Goal: Task Accomplishment & Management: Manage account settings

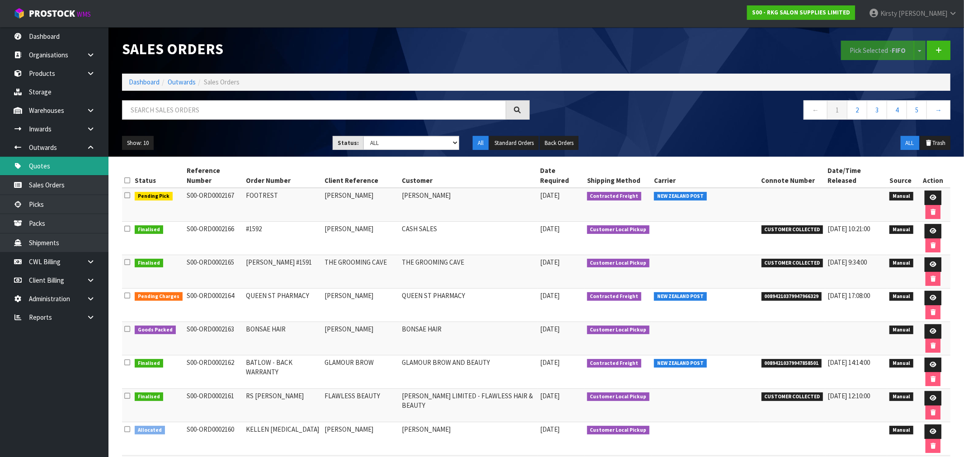
click at [49, 166] on link "Quotes" at bounding box center [54, 166] width 108 height 19
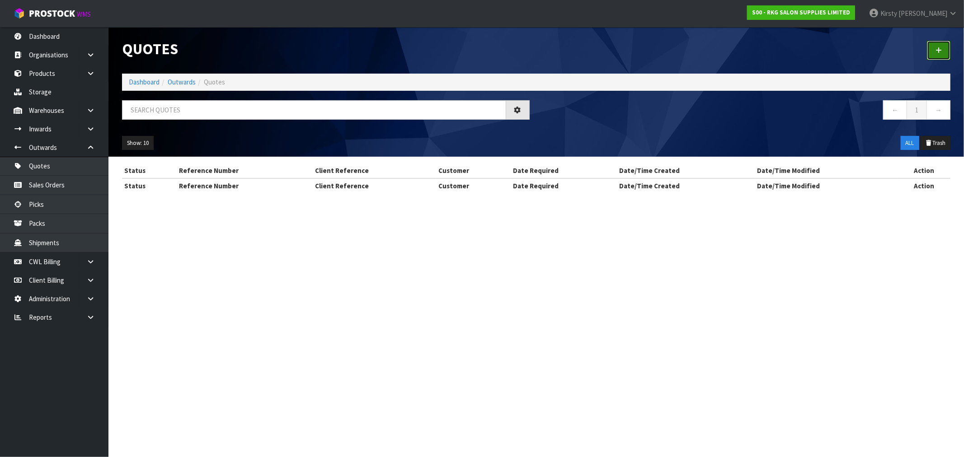
click at [938, 48] on icon at bounding box center [938, 50] width 6 height 7
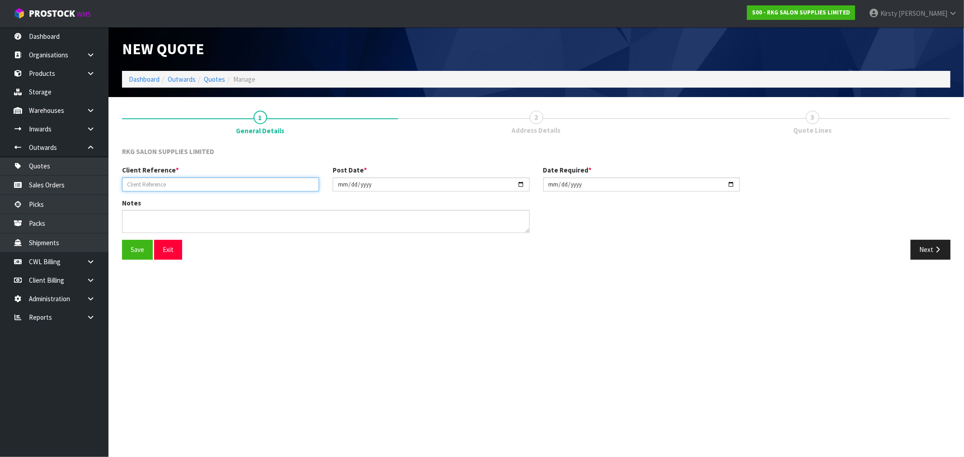
click at [149, 184] on input "text" at bounding box center [220, 185] width 197 height 14
type input "[PERSON_NAME]'S TATTOOART"
click at [133, 220] on textarea at bounding box center [325, 221] width 407 height 23
type textarea "GENERAL CARRIER"
click at [130, 248] on button "Save" at bounding box center [137, 249] width 31 height 19
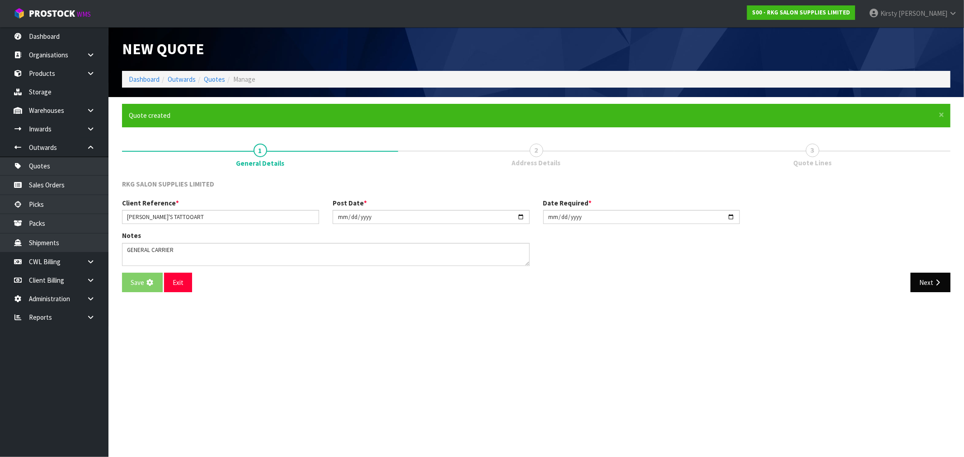
click at [919, 246] on div "Notes" at bounding box center [536, 252] width 842 height 42
drag, startPoint x: 945, startPoint y: 285, endPoint x: 921, endPoint y: 282, distance: 23.3
click at [945, 285] on button "Next" at bounding box center [930, 282] width 40 height 19
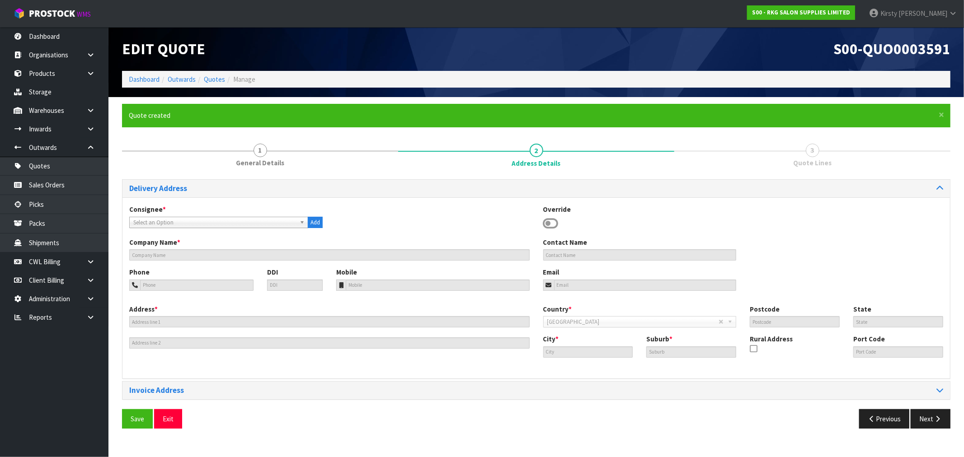
click at [548, 223] on icon at bounding box center [550, 224] width 15 height 14
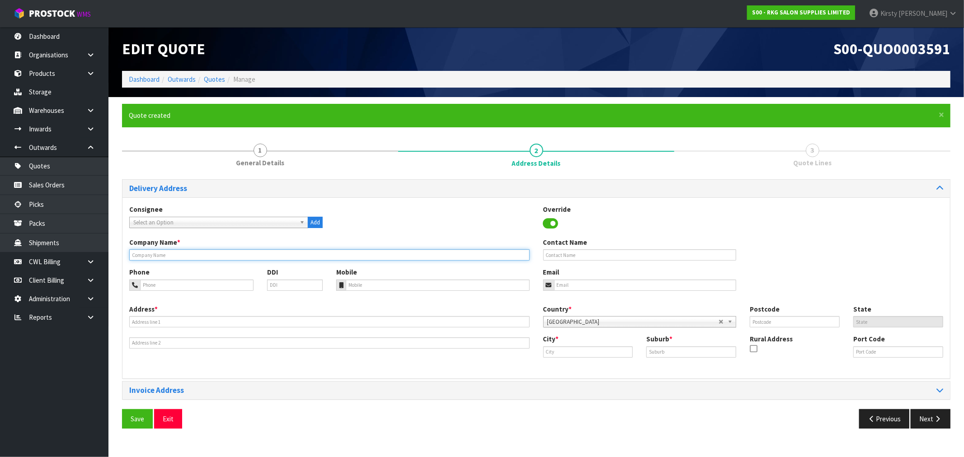
click at [170, 254] on input "text" at bounding box center [329, 254] width 400 height 11
type input "ROGER'S TATTOOART"
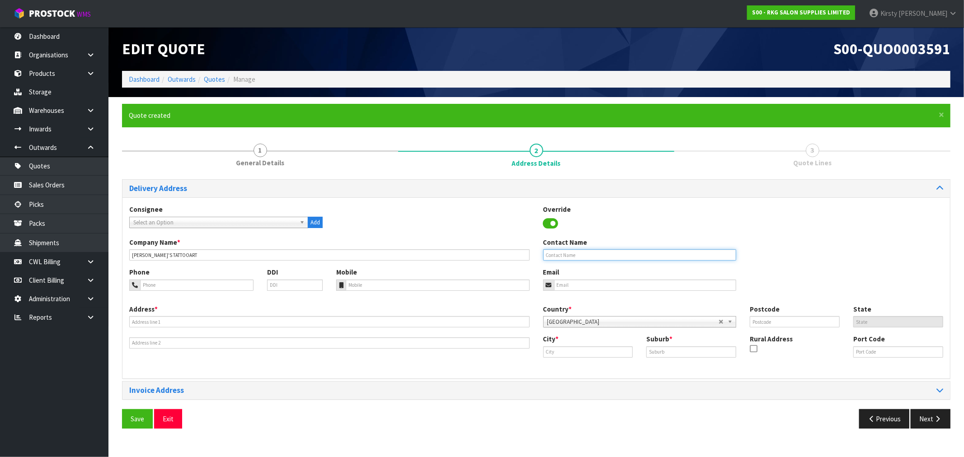
click at [563, 255] on input "text" at bounding box center [639, 254] width 193 height 11
type input "R"
type input "LUDO ROCK"
type input "022-512-3403"
click at [612, 285] on input "email" at bounding box center [645, 285] width 182 height 11
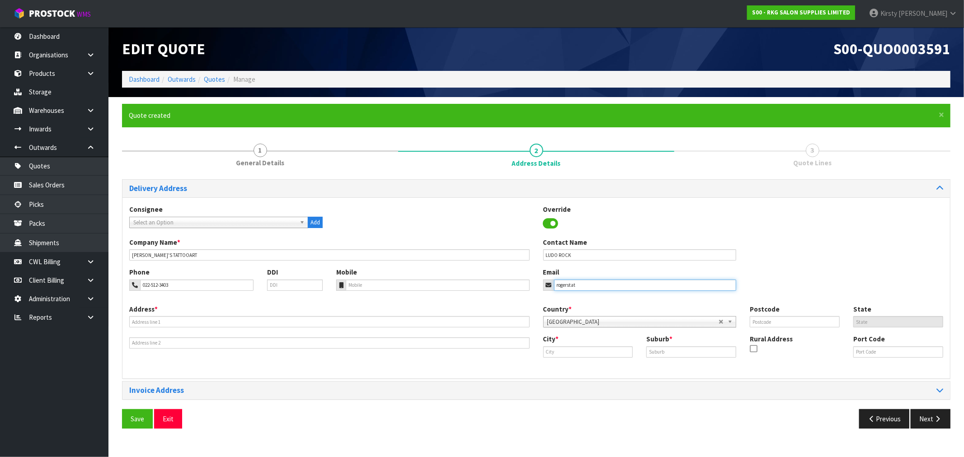
click at [577, 283] on input "rogerstat" at bounding box center [645, 285] width 182 height 11
type input "rogerstatooartnz@gmail.com"
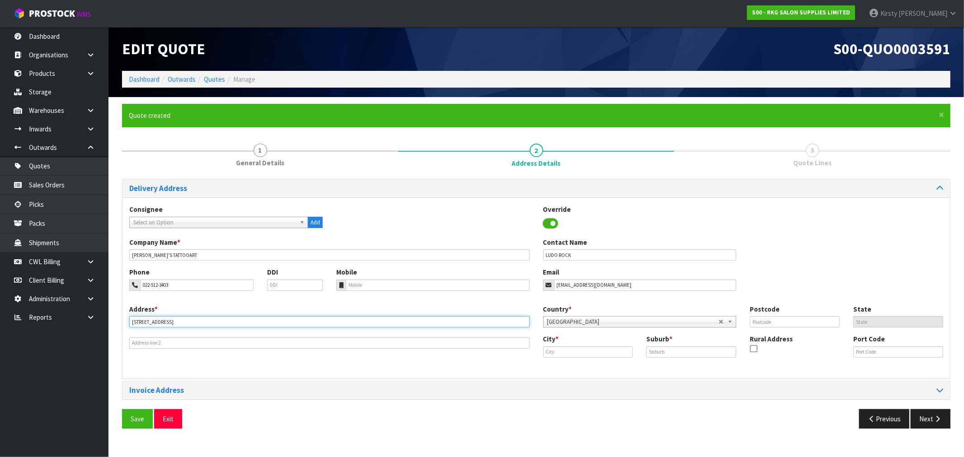
type input "198A CUBA ST"
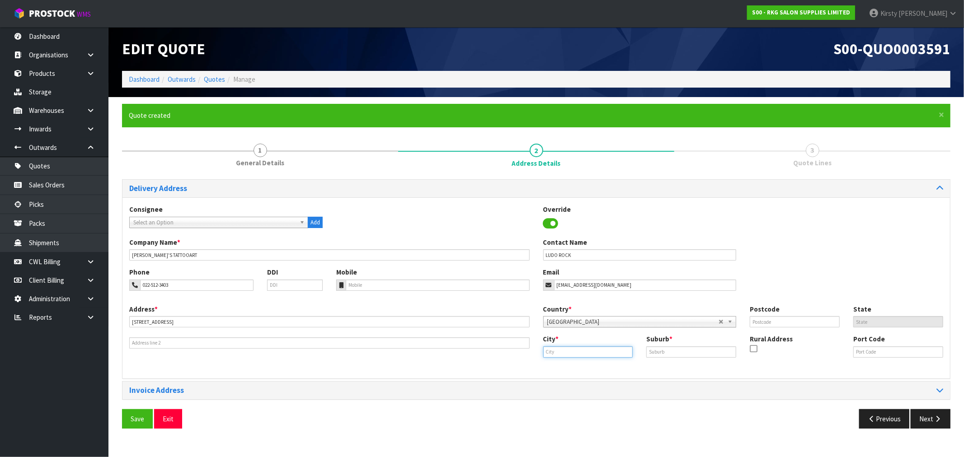
click at [588, 351] on input "text" at bounding box center [588, 351] width 90 height 11
click at [589, 365] on link "We llington" at bounding box center [611, 367] width 137 height 12
type input "Wellington"
click at [648, 344] on div "Suburb *" at bounding box center [690, 345] width 103 height 23
click at [653, 350] on input "text" at bounding box center [691, 351] width 90 height 11
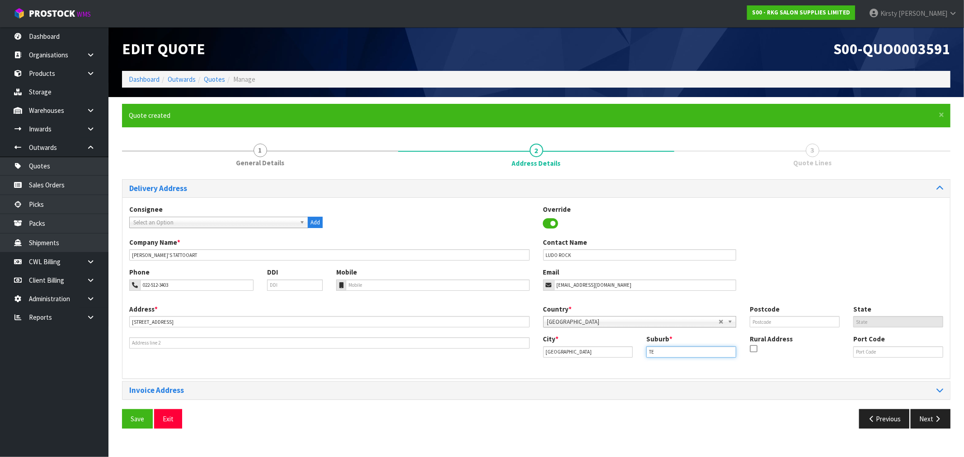
type input "TE ARO"
click at [775, 322] on input "text" at bounding box center [794, 321] width 90 height 11
type input "6011"
click at [139, 421] on button "Save" at bounding box center [137, 418] width 31 height 19
click at [936, 414] on button "Next" at bounding box center [930, 418] width 40 height 19
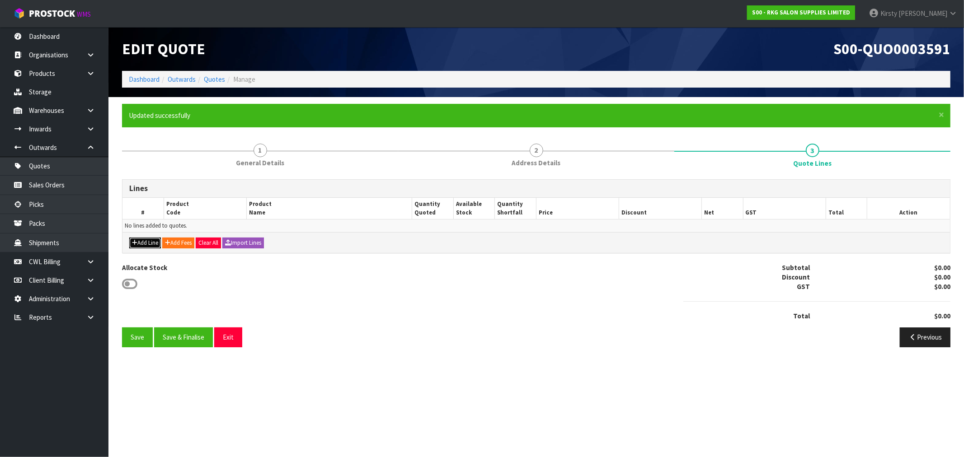
click at [154, 243] on button "Add Line" at bounding box center [145, 243] width 32 height 11
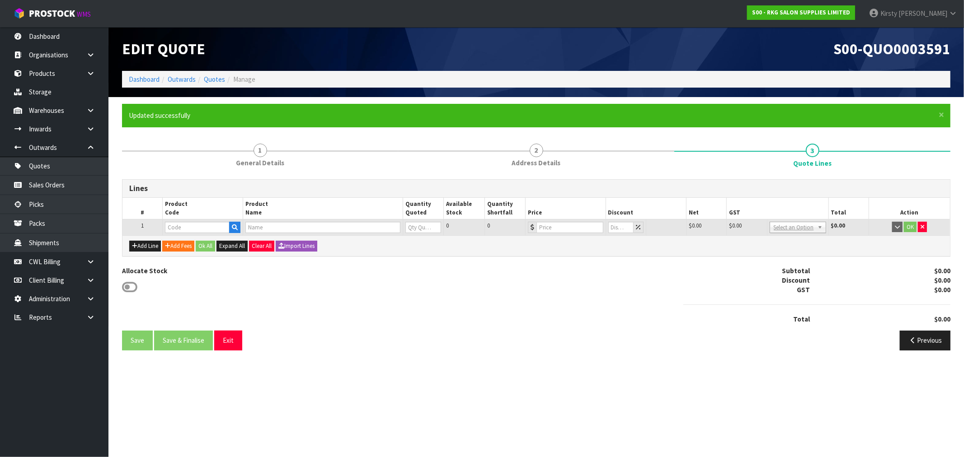
click at [175, 220] on td at bounding box center [203, 227] width 80 height 16
click at [176, 223] on input "text" at bounding box center [197, 227] width 65 height 11
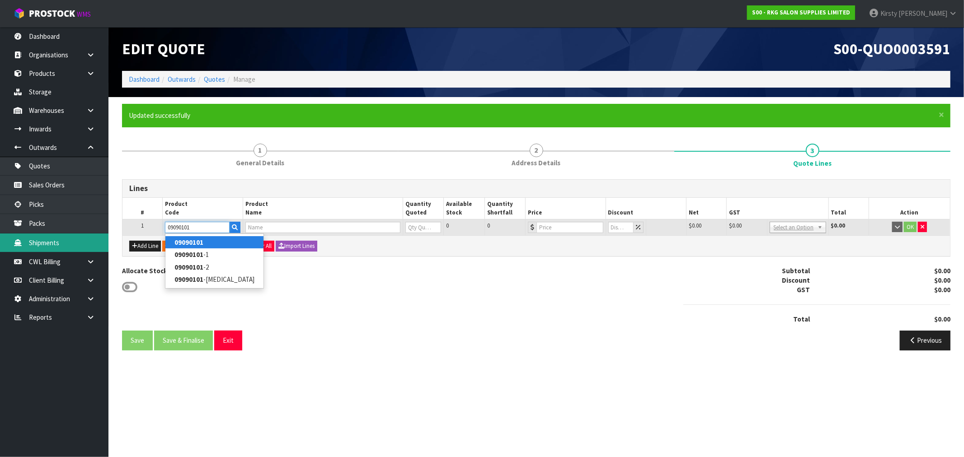
type input "09090101"
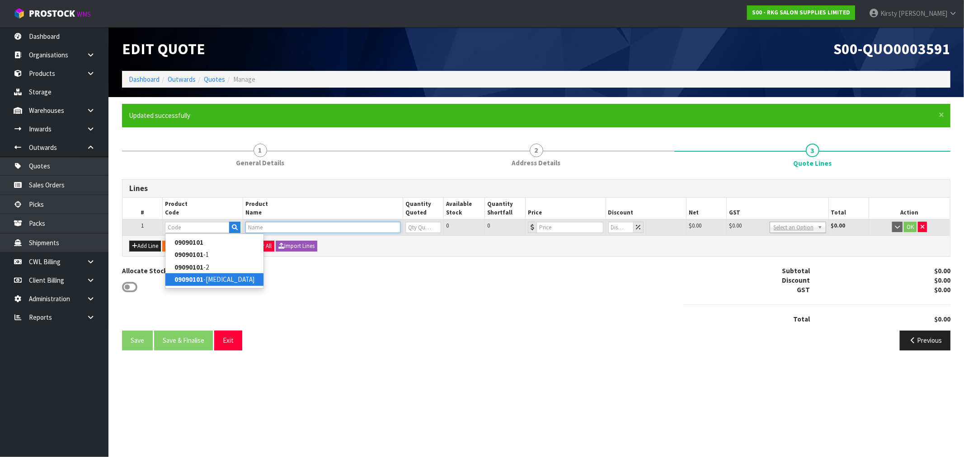
click at [271, 228] on input "text" at bounding box center [322, 227] width 155 height 11
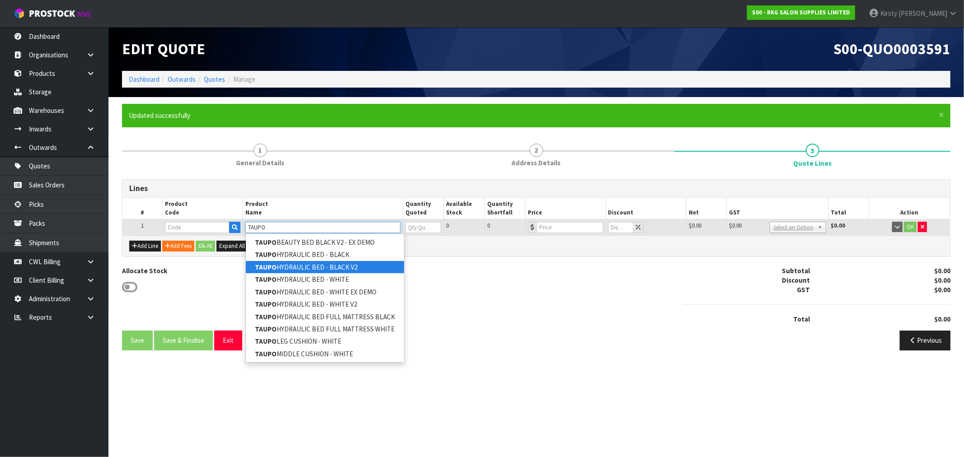
type input "TAUPO"
click at [337, 266] on link "TAUPO HYDRAULIC BED - BLACK V2" at bounding box center [325, 267] width 158 height 12
type input "TAUPO HYDRAULIC BED - BLACK V2"
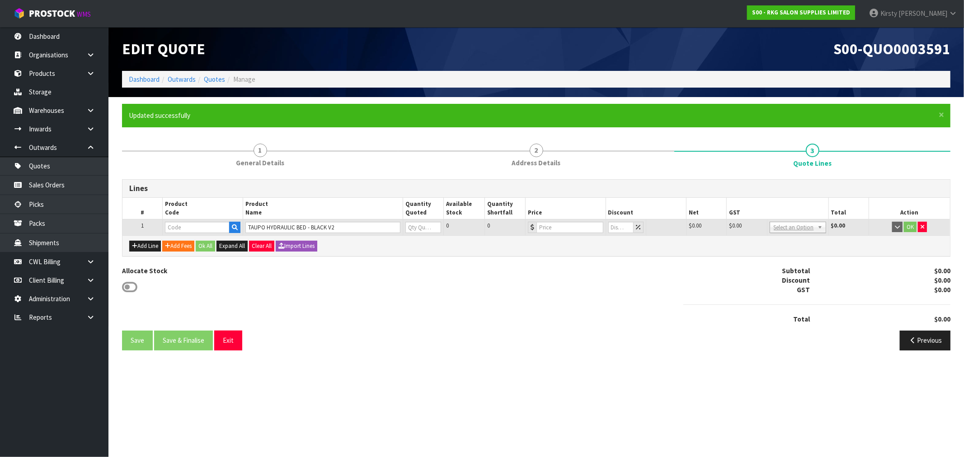
type input "09010101-V2"
type input "0"
type input "899"
type input "0"
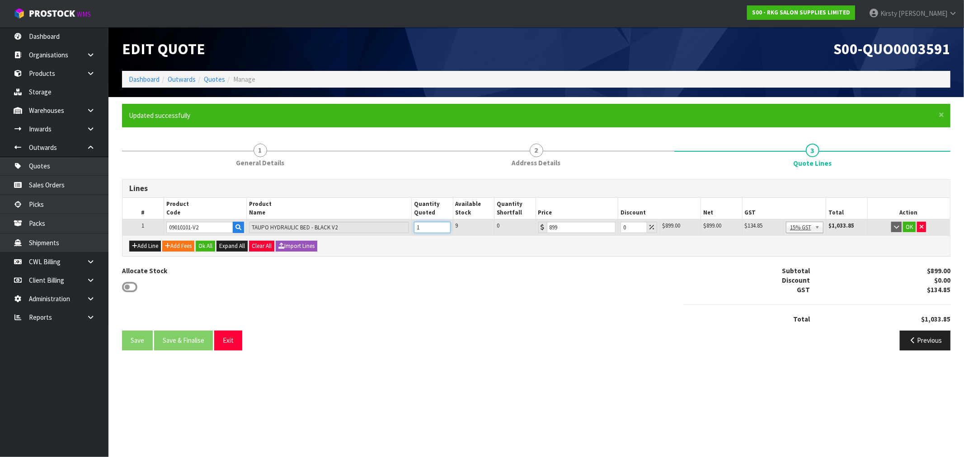
click at [444, 224] on input "1" at bounding box center [432, 227] width 36 height 11
click at [444, 224] on input "2" at bounding box center [432, 227] width 36 height 11
type input "3"
click at [444, 224] on input "3" at bounding box center [432, 227] width 36 height 11
click at [909, 225] on button "OK" at bounding box center [909, 227] width 13 height 11
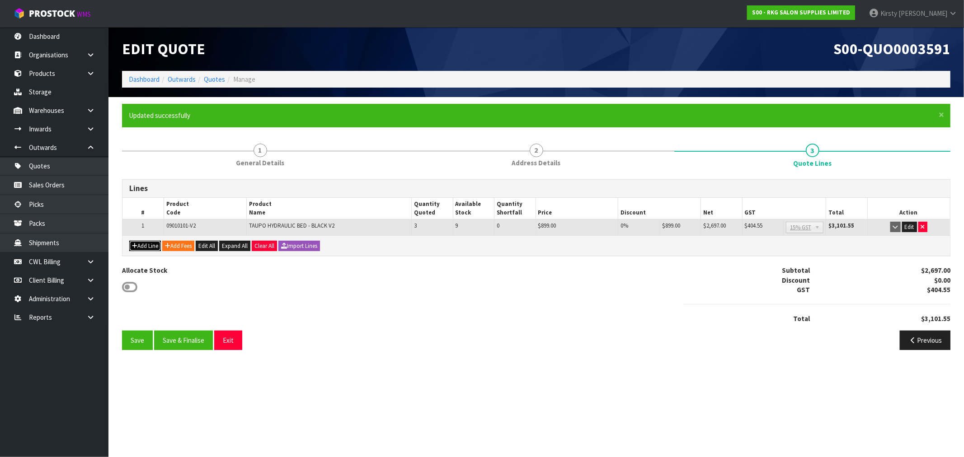
click at [149, 246] on button "Add Line" at bounding box center [145, 246] width 32 height 11
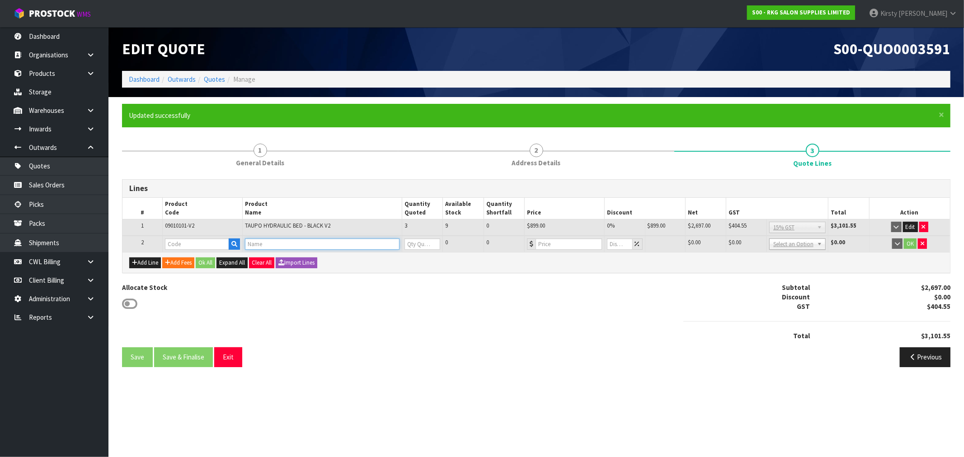
click at [267, 244] on input "text" at bounding box center [322, 244] width 154 height 11
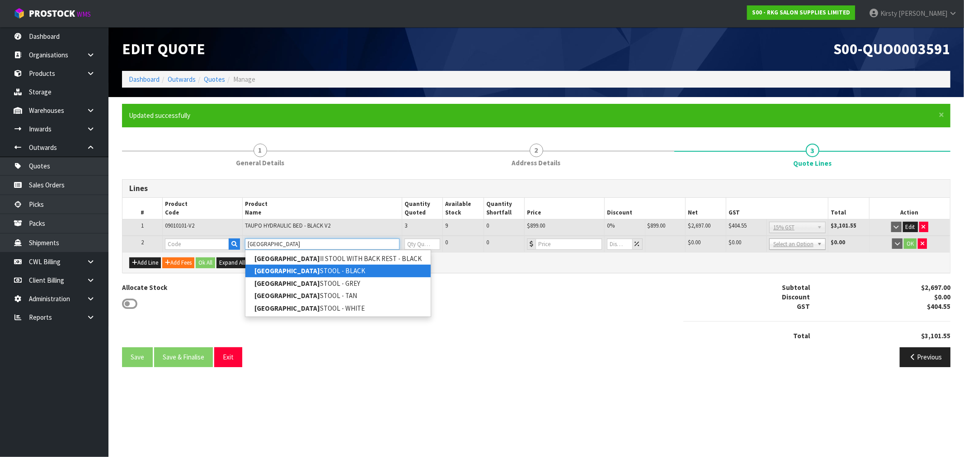
type input "HOBART"
click at [281, 272] on link "HOBART STOOL - BLACK" at bounding box center [337, 271] width 185 height 12
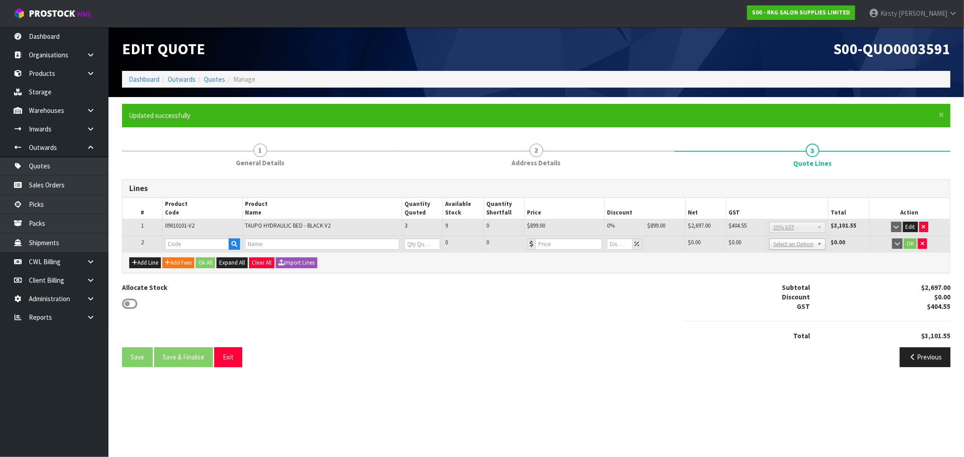
type input "HOBART STOOL - BLACK"
type input "07010102"
type input "0"
type input "120.85"
type input "0"
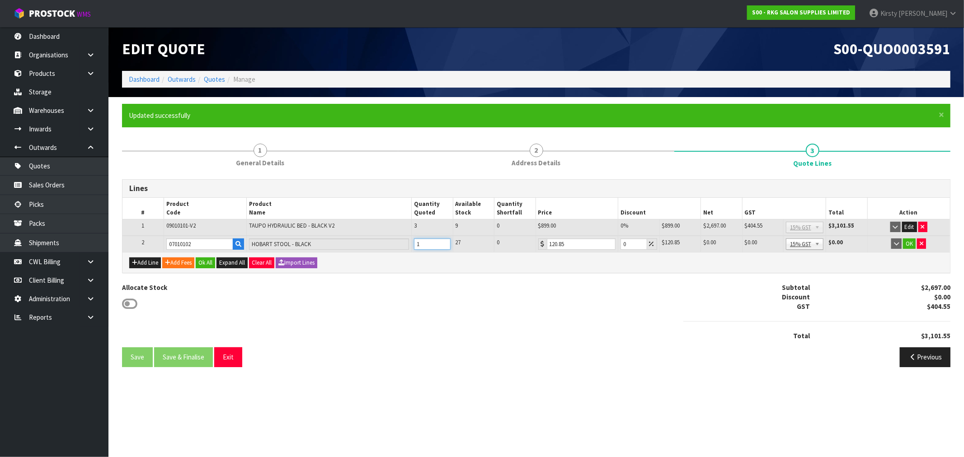
click at [444, 240] on input "1" at bounding box center [432, 244] width 36 height 11
click at [444, 240] on input "2" at bounding box center [432, 244] width 36 height 11
type input "3"
click at [444, 240] on input "3" at bounding box center [432, 244] width 36 height 11
click at [908, 240] on button "OK" at bounding box center [909, 244] width 13 height 11
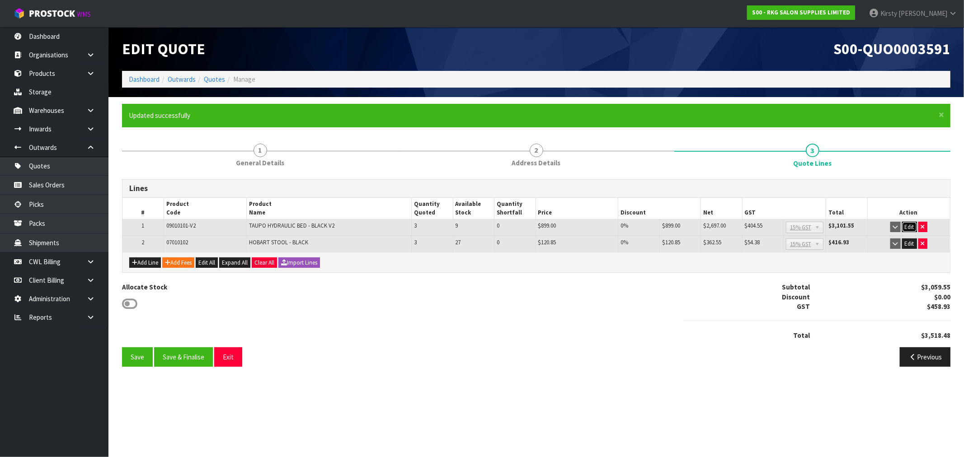
click at [908, 228] on button "Edit" at bounding box center [909, 227] width 15 height 11
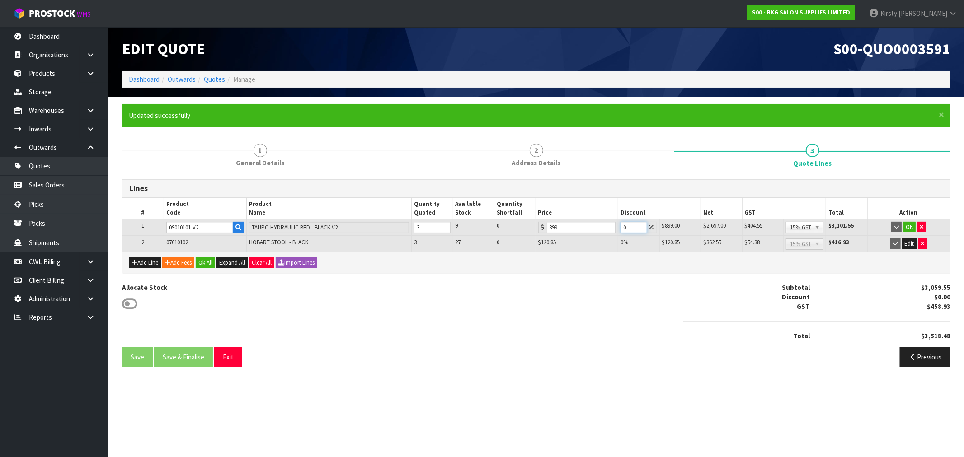
drag, startPoint x: 634, startPoint y: 225, endPoint x: 613, endPoint y: 229, distance: 20.6
click at [613, 228] on tr "1 09010101-V2 TAUPO HYDRAULIC BED - BLACK V2 3 9 0 899 0 $899.00 $0.00 $2,697.0…" at bounding box center [535, 227] width 827 height 17
type input "7.5"
click at [837, 295] on div "$67.42" at bounding box center [886, 296] width 140 height 9
click at [911, 228] on button "OK" at bounding box center [909, 227] width 13 height 11
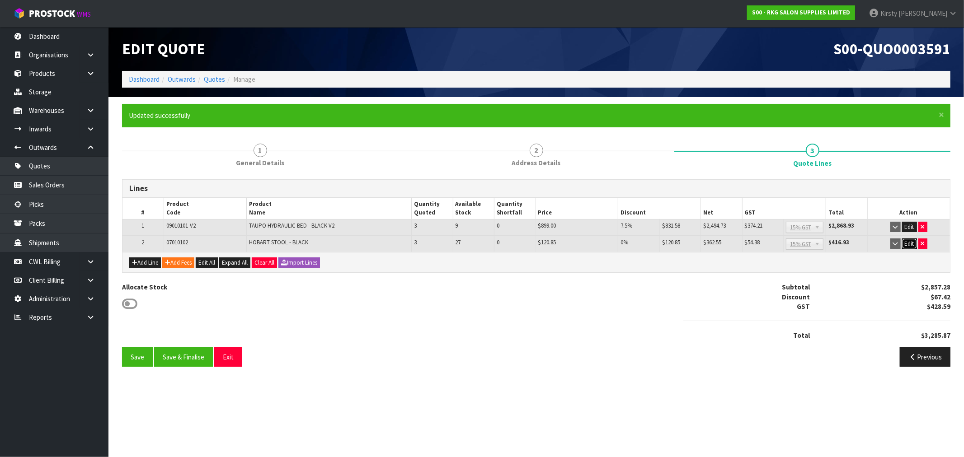
click at [905, 241] on button "Edit" at bounding box center [909, 244] width 15 height 11
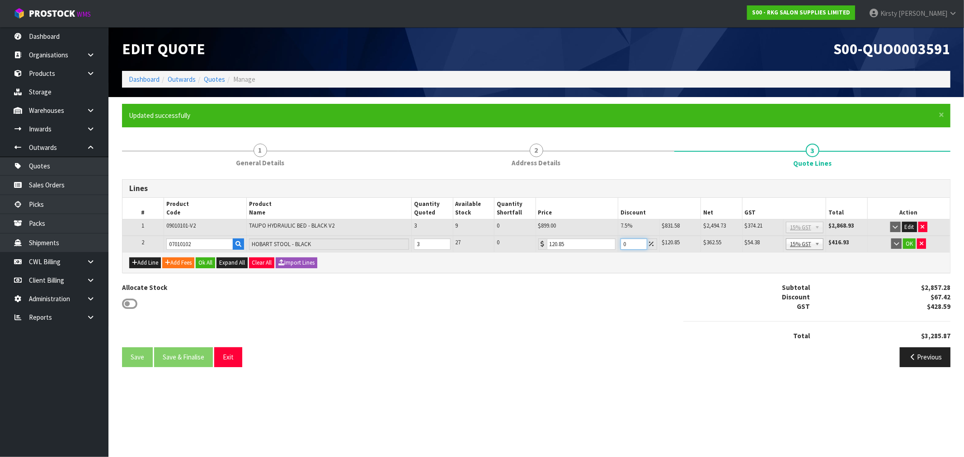
drag, startPoint x: 628, startPoint y: 247, endPoint x: 610, endPoint y: 248, distance: 18.6
click at [610, 248] on tr "2 07010102 HOBART STOOL - BLACK 3 27 0 120.85 0 $120.85 $0.00 $362.55 $54.38 No…" at bounding box center [535, 244] width 827 height 17
type input "5"
click at [913, 244] on button "OK" at bounding box center [909, 244] width 13 height 11
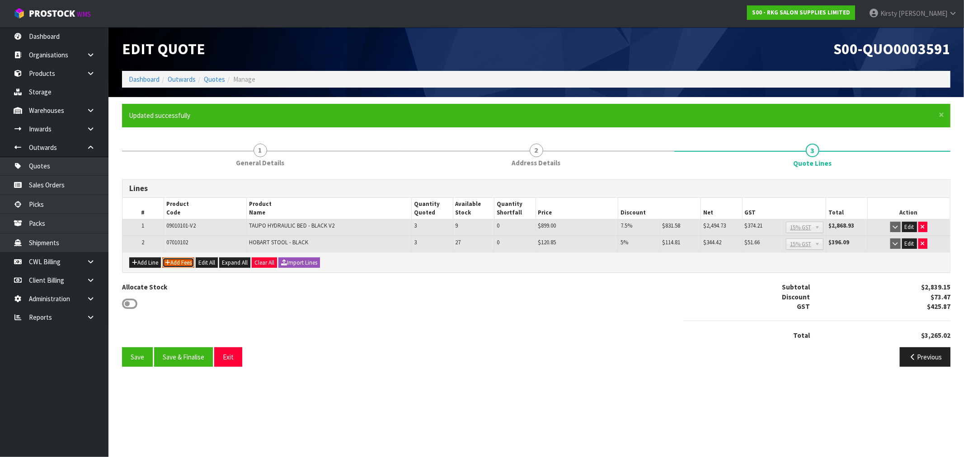
click at [184, 259] on button "Add Fees" at bounding box center [178, 262] width 32 height 11
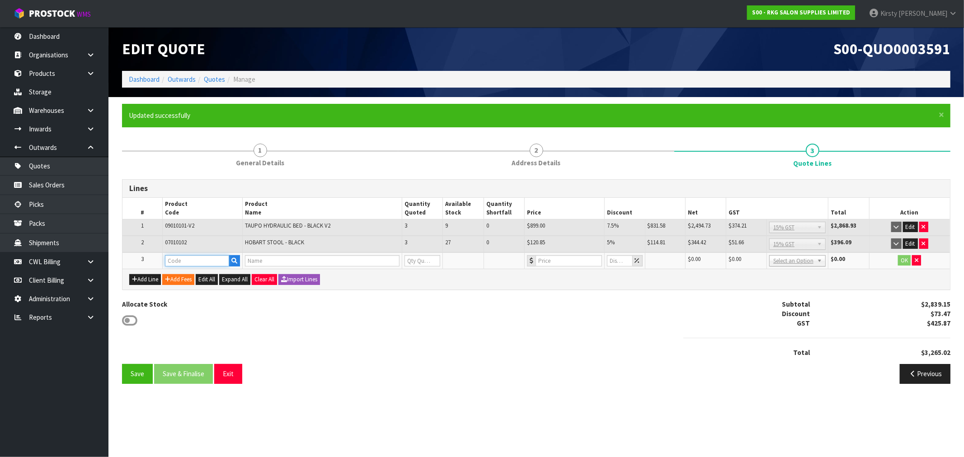
click at [182, 258] on input "text" at bounding box center [197, 260] width 65 height 11
type input "FRE"
drag, startPoint x: 194, startPoint y: 276, endPoint x: 185, endPoint y: 271, distance: 10.1
click at [195, 275] on link "FRE IGHT" at bounding box center [200, 275] width 71 height 12
type input "FREIGHT"
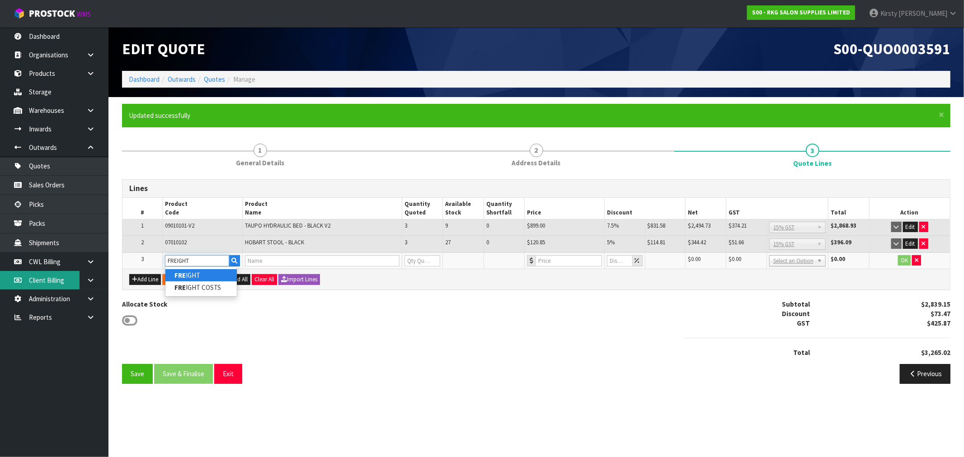
type input "FREIGHT FEE"
type input "1"
type input "0"
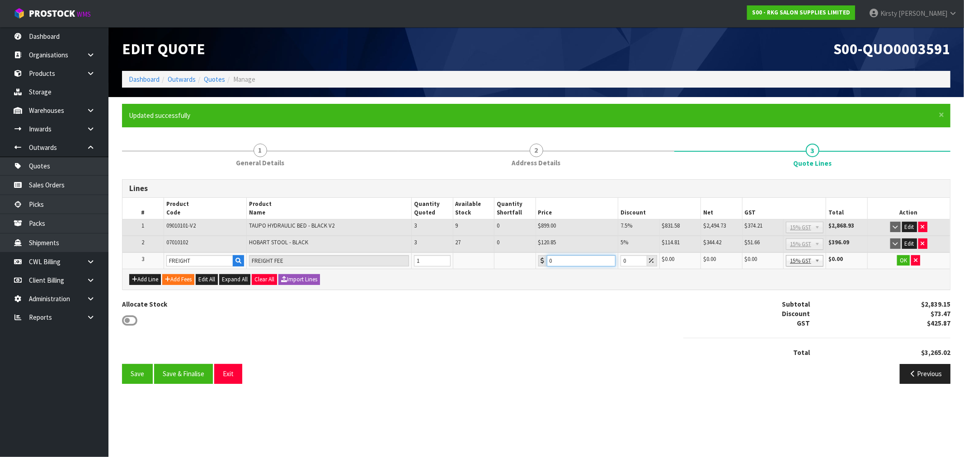
drag, startPoint x: 557, startPoint y: 258, endPoint x: 529, endPoint y: 260, distance: 28.1
click at [529, 260] on tr "3 FREIGHT FREIGHT FEE 1 0 0 $0.00 $0.00 $0.00 $0.00 No GST 15% GST Zero Rated 1…" at bounding box center [535, 261] width 827 height 17
type input "537.7"
click at [906, 259] on button "OK" at bounding box center [903, 260] width 13 height 11
click at [912, 225] on button "Edit" at bounding box center [909, 227] width 15 height 11
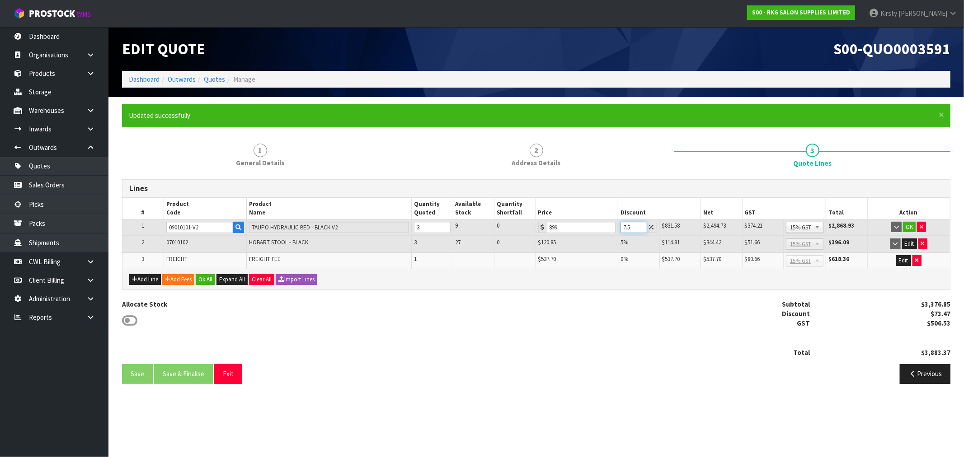
drag, startPoint x: 631, startPoint y: 226, endPoint x: 603, endPoint y: 229, distance: 28.2
click at [603, 229] on tr "1 09010101-V2 TAUPO HYDRAULIC BED - BLACK V2 3 9 0 899 7.5 $831.58 $67.42 $2,49…" at bounding box center [535, 227] width 827 height 17
type input "10"
click at [909, 228] on button "OK" at bounding box center [909, 227] width 13 height 11
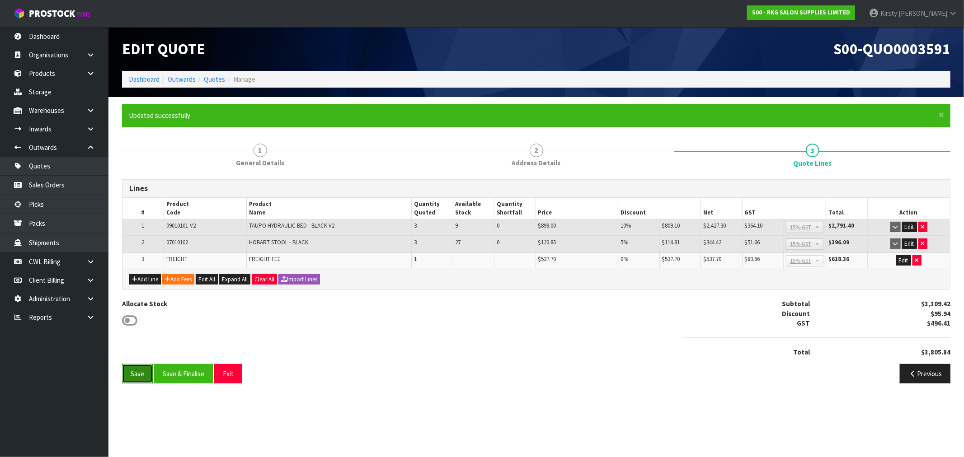
click at [139, 376] on button "Save" at bounding box center [137, 373] width 31 height 19
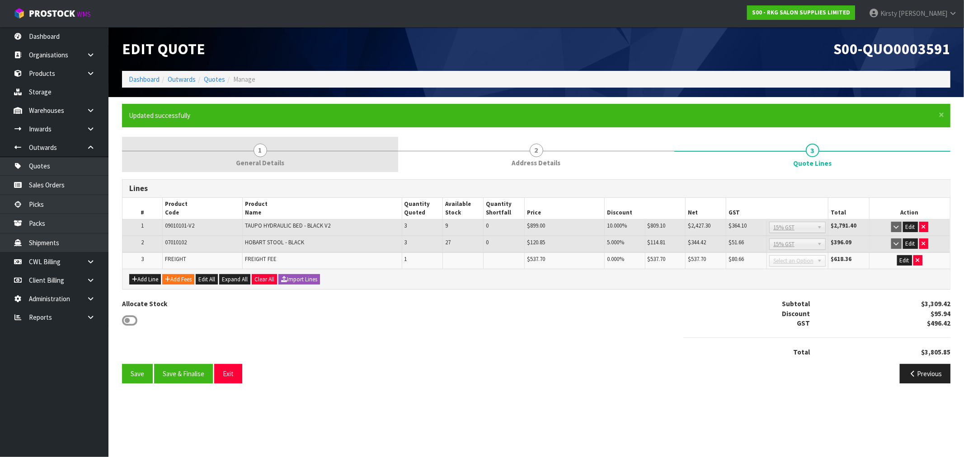
click at [264, 151] on span "1" at bounding box center [260, 151] width 14 height 14
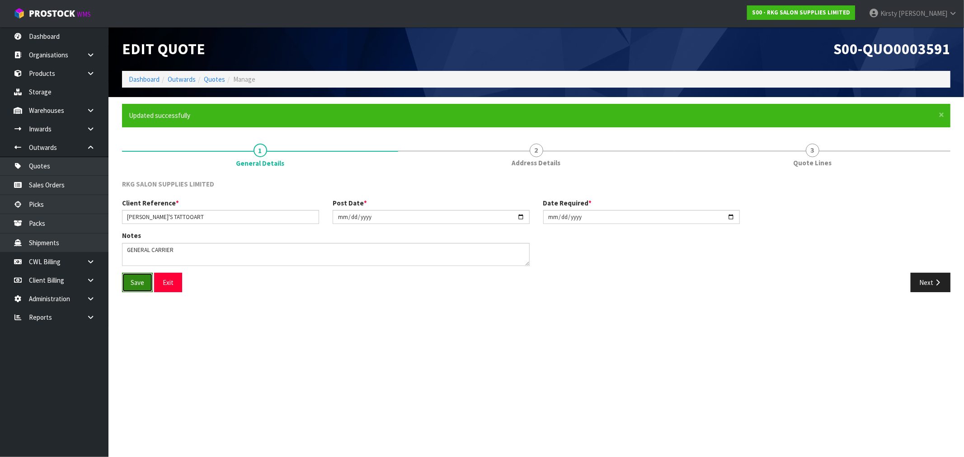
click at [136, 285] on button "Save" at bounding box center [137, 282] width 31 height 19
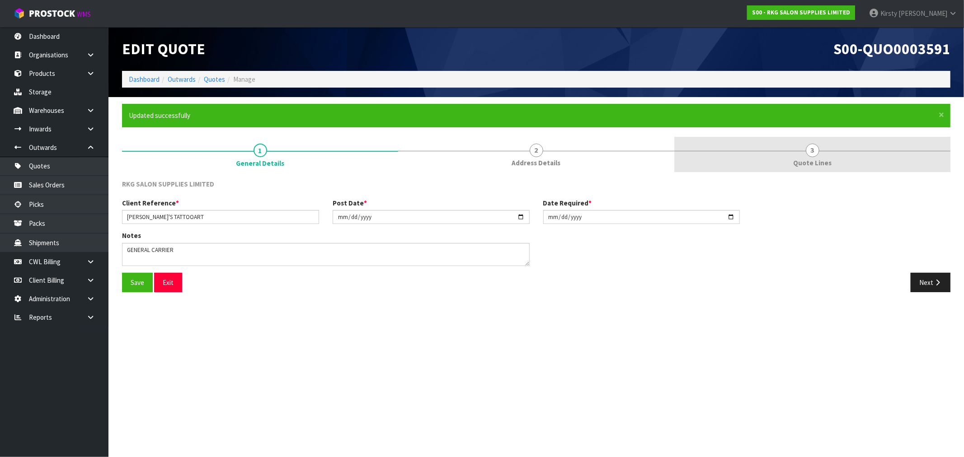
click at [828, 159] on span "Quote Lines" at bounding box center [812, 162] width 38 height 9
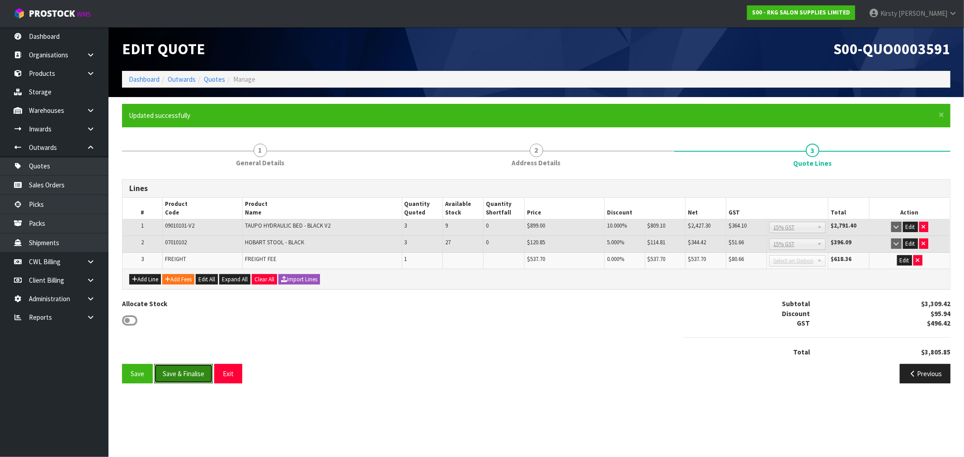
click at [187, 377] on button "Save & Finalise" at bounding box center [183, 373] width 59 height 19
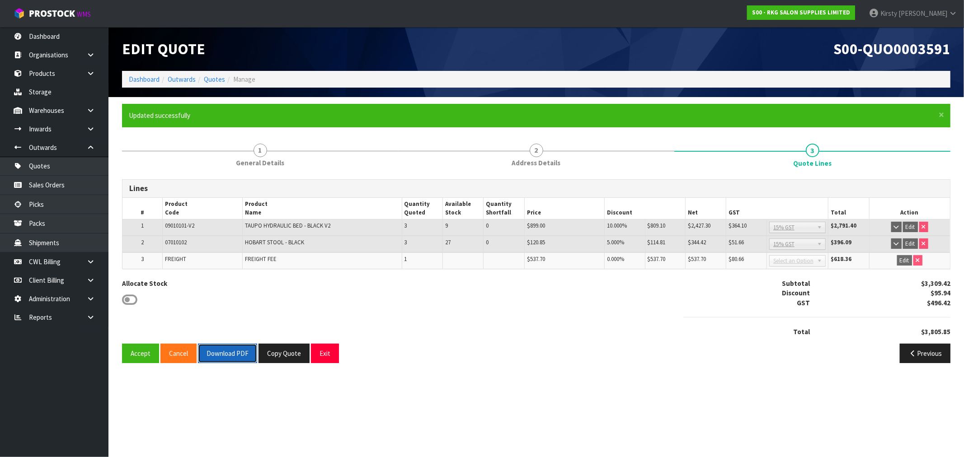
click at [209, 354] on button "Download PDF" at bounding box center [227, 353] width 59 height 19
click at [288, 354] on button "Copy Quote" at bounding box center [283, 353] width 51 height 19
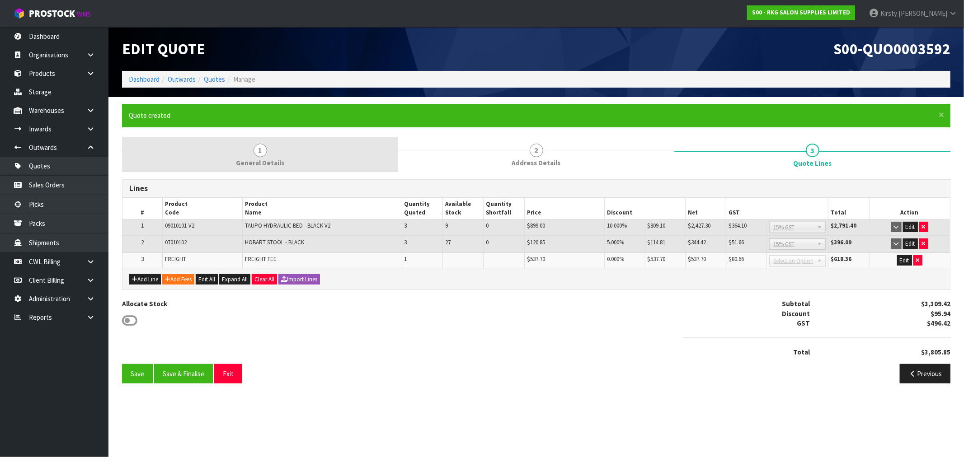
click at [257, 149] on span "1" at bounding box center [260, 151] width 14 height 14
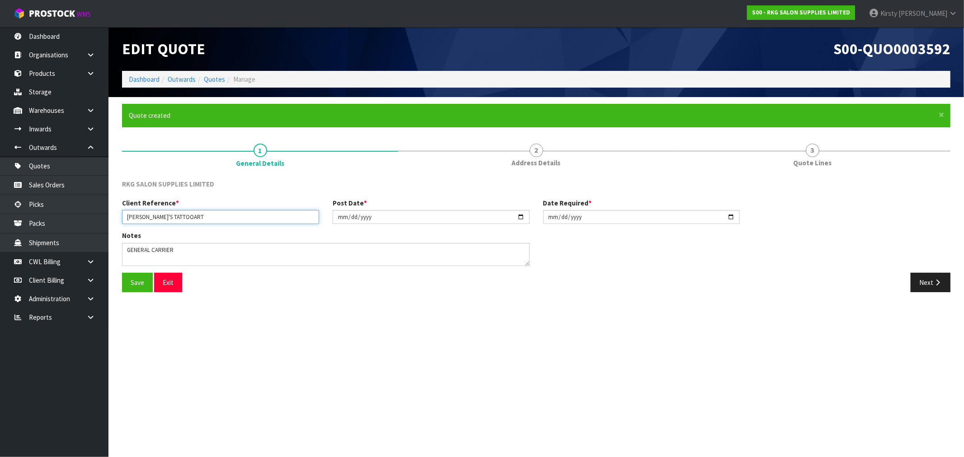
click at [194, 213] on input "ROGER'S TATTOOART" at bounding box center [220, 217] width 197 height 14
type input "ROGER'S TATTOOART-2"
drag, startPoint x: 170, startPoint y: 249, endPoint x: 175, endPoint y: 248, distance: 5.0
click at [170, 249] on textarea at bounding box center [325, 254] width 407 height 23
drag, startPoint x: 175, startPoint y: 248, endPoint x: 90, endPoint y: 248, distance: 84.9
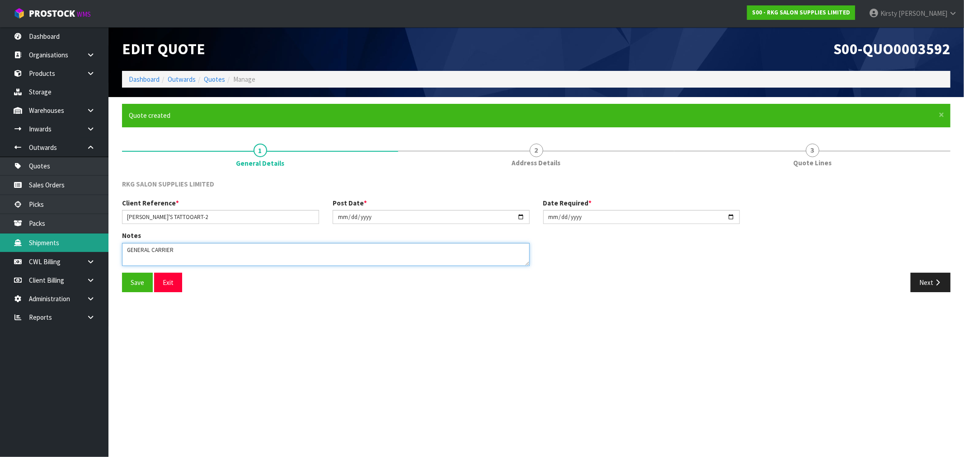
click at [90, 248] on body "Toggle navigation ProStock WMS S00 - RKG SALON SUPPLIES LIMITED Kirsty Giles Lo…" at bounding box center [482, 228] width 964 height 457
type textarea "FURNITURE REMOVER"
click at [137, 282] on button "Save" at bounding box center [137, 282] width 31 height 19
click at [933, 282] on icon "button" at bounding box center [937, 282] width 9 height 7
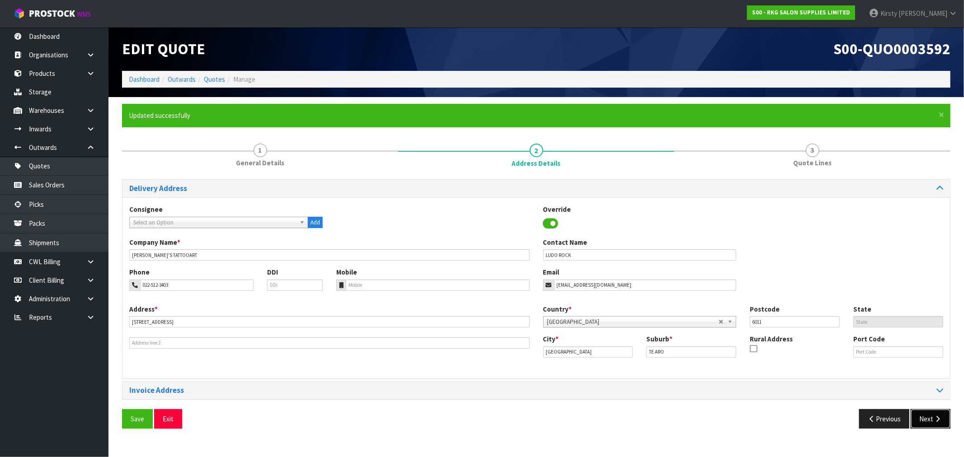
click at [931, 418] on button "Next" at bounding box center [930, 418] width 40 height 19
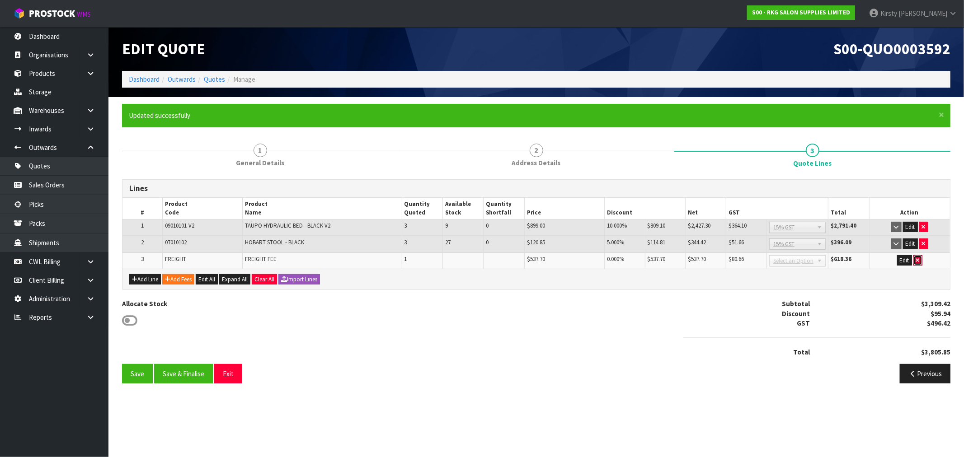
click at [917, 260] on icon "button" at bounding box center [918, 260] width 4 height 6
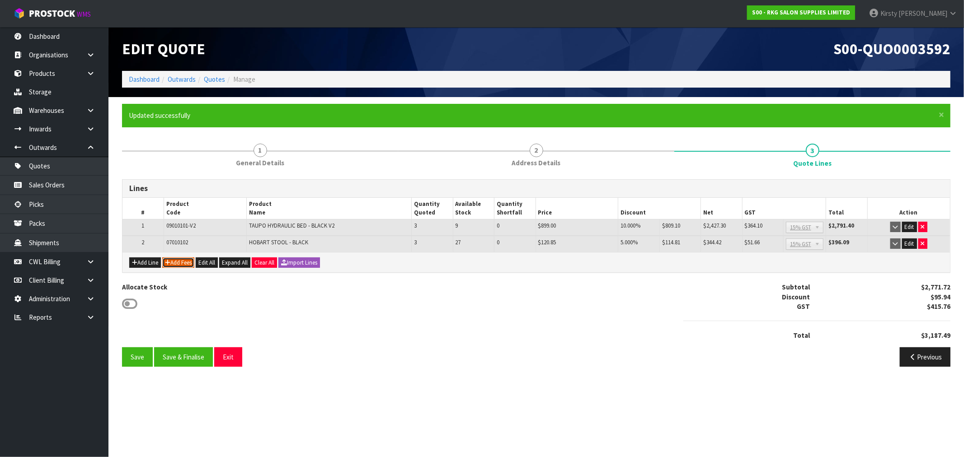
click at [179, 261] on button "Add Fees" at bounding box center [178, 262] width 32 height 11
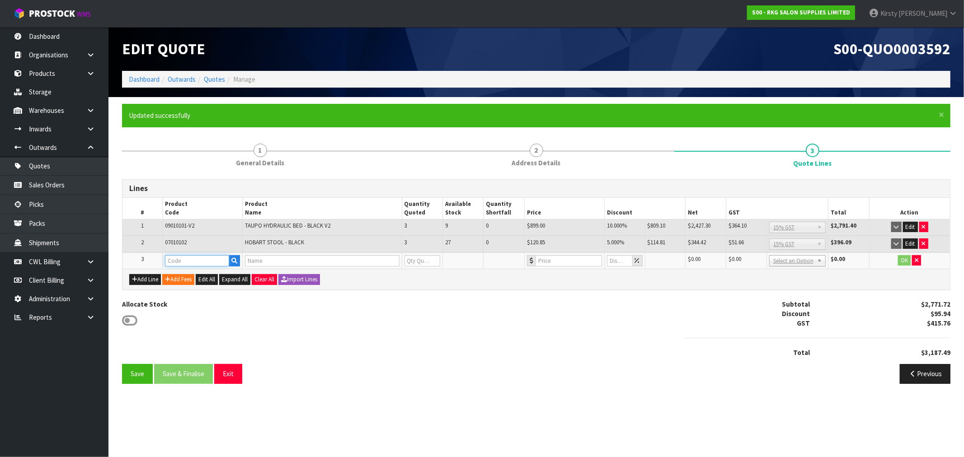
click at [182, 258] on input "text" at bounding box center [197, 260] width 64 height 11
type input "FRE"
click at [190, 272] on link "FRE IGHT" at bounding box center [200, 275] width 71 height 12
type input "FREIGHT"
type input "FREIGHT FEE"
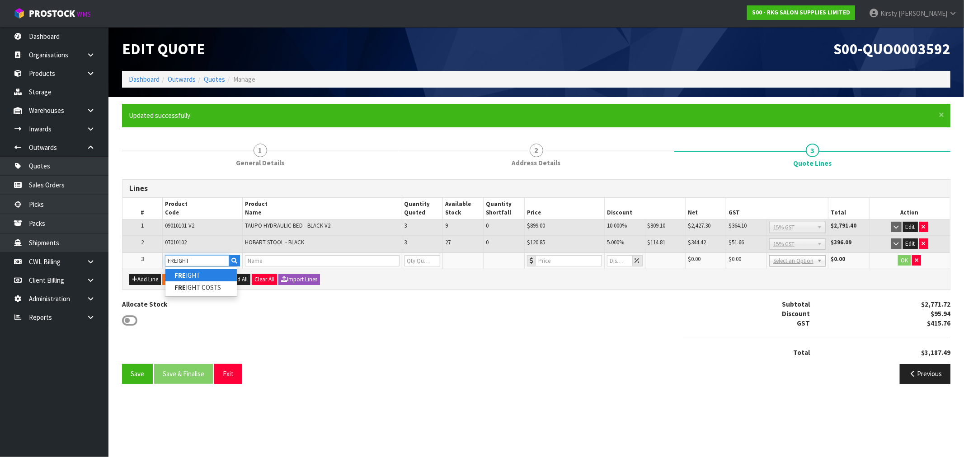
type input "1"
type input "0"
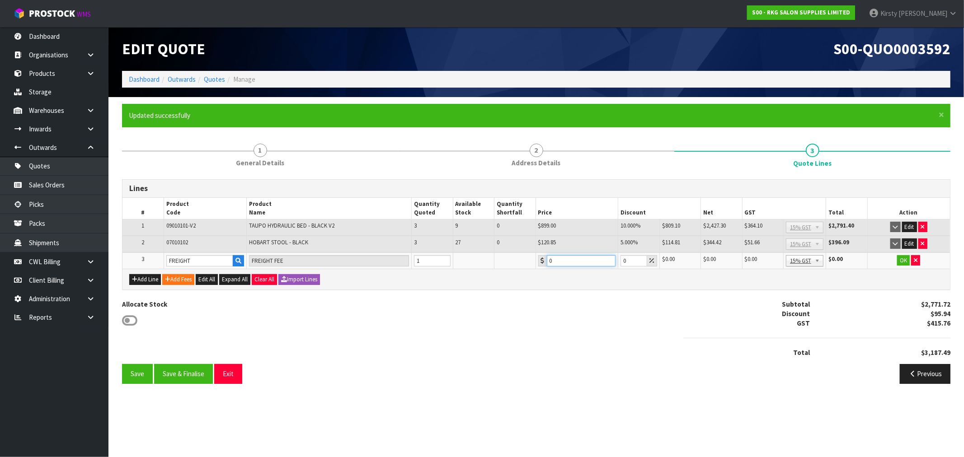
drag, startPoint x: 568, startPoint y: 261, endPoint x: 541, endPoint y: 261, distance: 27.1
click at [541, 261] on div "0" at bounding box center [577, 260] width 78 height 11
type input "340.25"
click at [900, 257] on button "OK" at bounding box center [903, 260] width 13 height 11
click at [123, 368] on button "Save" at bounding box center [137, 373] width 31 height 19
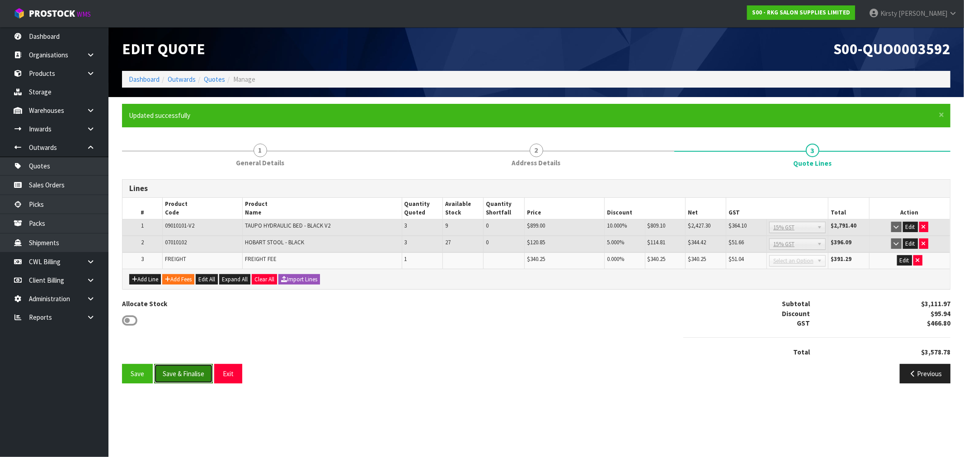
click at [189, 369] on button "Save & Finalise" at bounding box center [183, 373] width 59 height 19
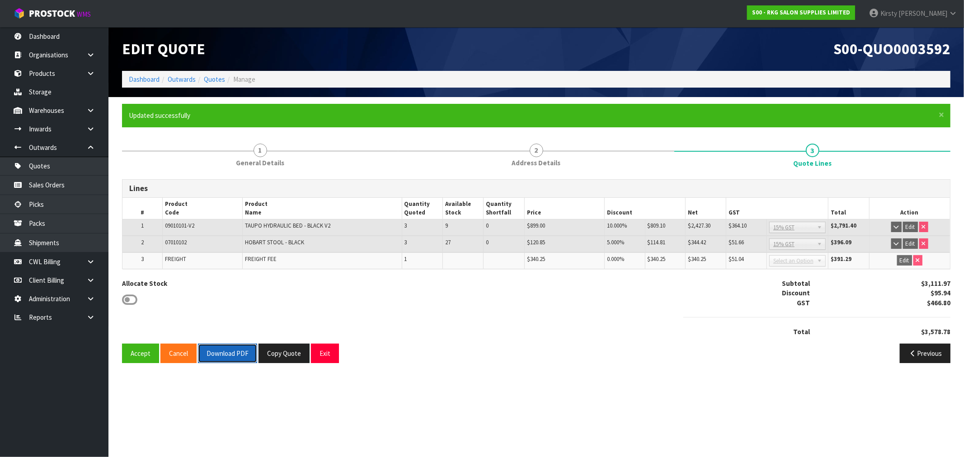
click at [222, 351] on button "Download PDF" at bounding box center [227, 353] width 59 height 19
click at [328, 347] on button "Exit" at bounding box center [325, 353] width 28 height 19
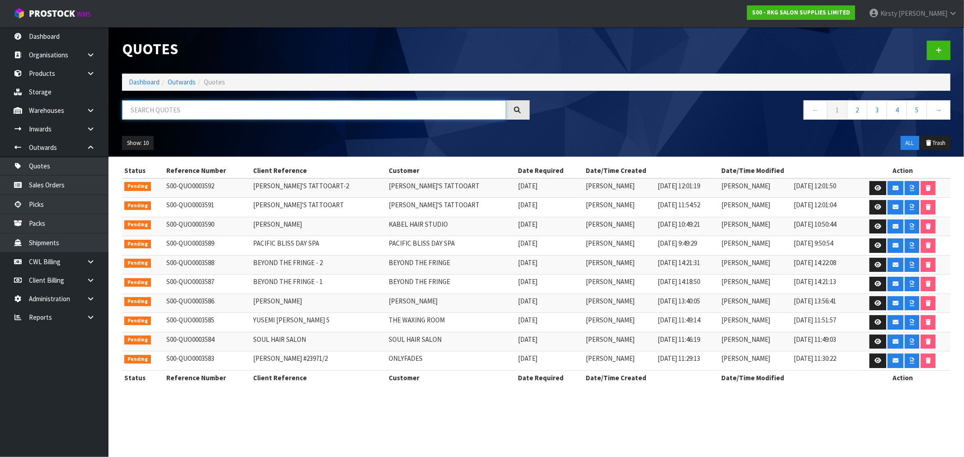
click at [170, 108] on input "text" at bounding box center [314, 109] width 384 height 19
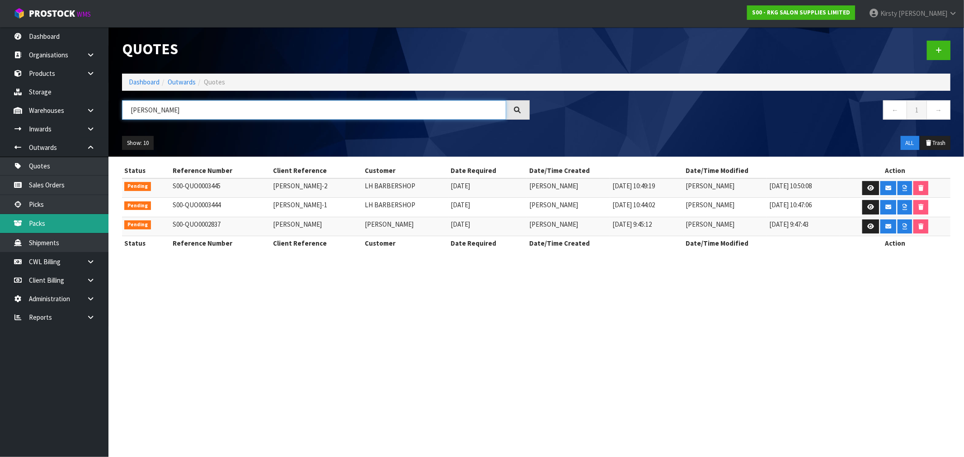
type input "LEANDRO"
click at [869, 187] on icon at bounding box center [870, 188] width 7 height 6
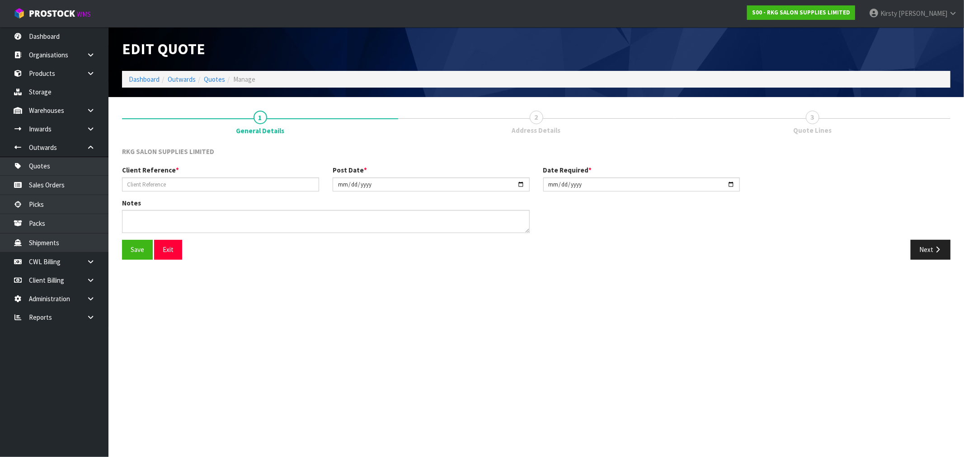
type input "LEANDRO HERRARA-2"
type input "2025-08-04"
type textarea "FURNITURE REMOVER"
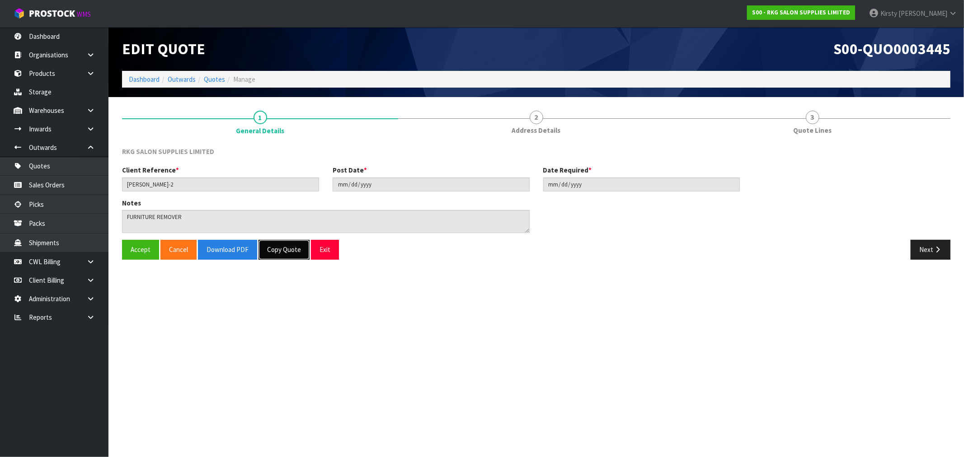
click at [282, 250] on button "Copy Quote" at bounding box center [283, 249] width 51 height 19
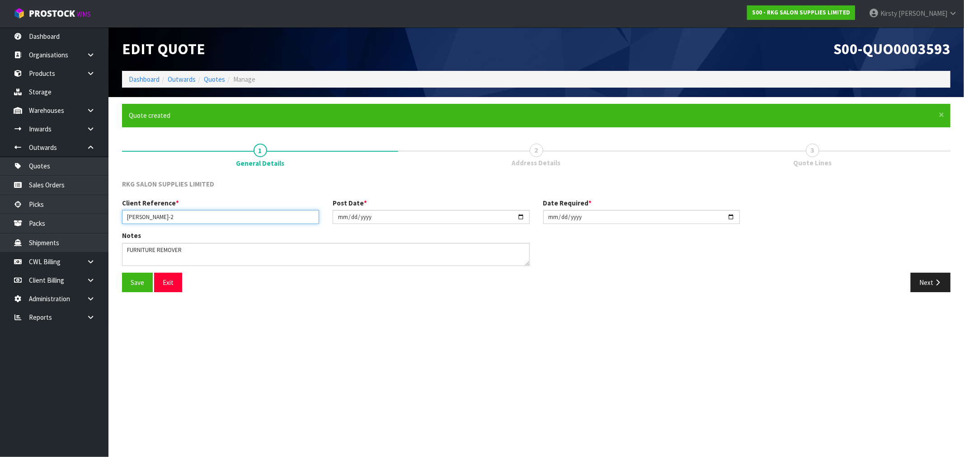
click at [190, 219] on input "LEANDRO HERRARA-2" at bounding box center [220, 217] width 197 height 14
type input "LEANDRO HERRARA-3"
click at [344, 218] on input "2025-08-04" at bounding box center [430, 217] width 197 height 14
type input "2025-08-10"
type input "[DATE]"
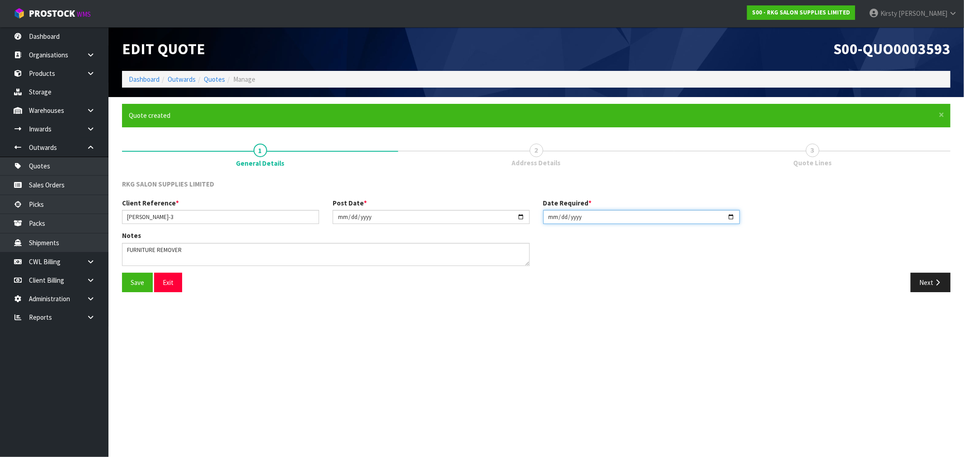
click at [548, 217] on input "2025-08-04" at bounding box center [641, 217] width 197 height 14
type input "2025-08-10"
type input "[DATE]"
drag, startPoint x: 187, startPoint y: 251, endPoint x: 116, endPoint y: 251, distance: 70.9
click at [116, 251] on div "Notes" at bounding box center [325, 252] width 421 height 42
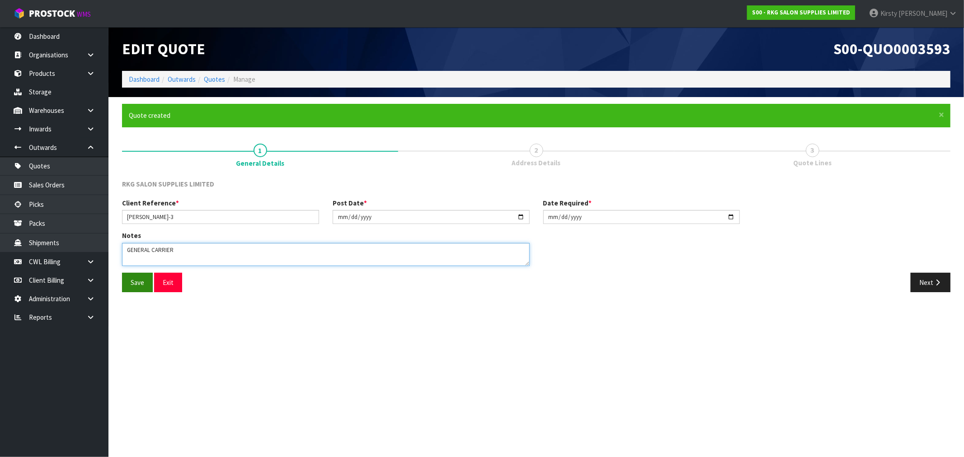
type textarea "GENERAL CARRIER"
click at [130, 280] on button "Save" at bounding box center [137, 282] width 31 height 19
drag, startPoint x: 132, startPoint y: 280, endPoint x: 243, endPoint y: 264, distance: 111.3
click at [133, 280] on button "Save" at bounding box center [137, 282] width 31 height 19
click at [933, 287] on button "Next" at bounding box center [930, 282] width 40 height 19
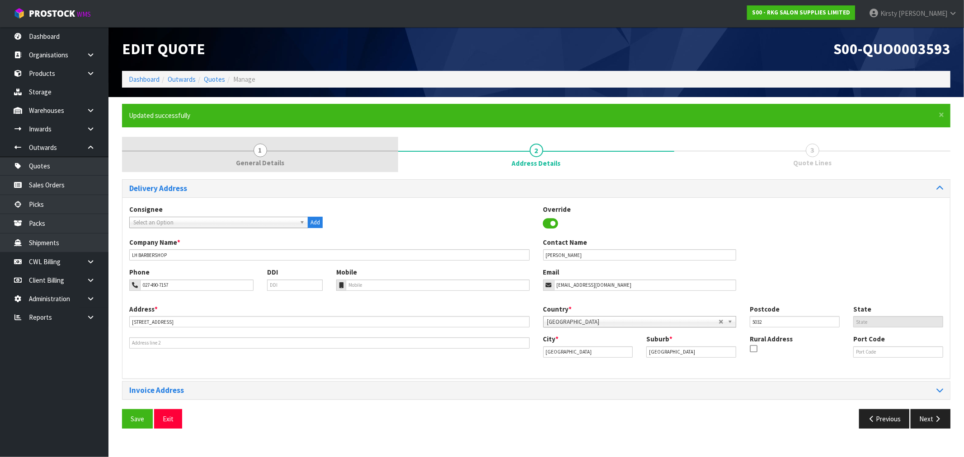
click at [260, 157] on link "1 General Details" at bounding box center [260, 155] width 276 height 36
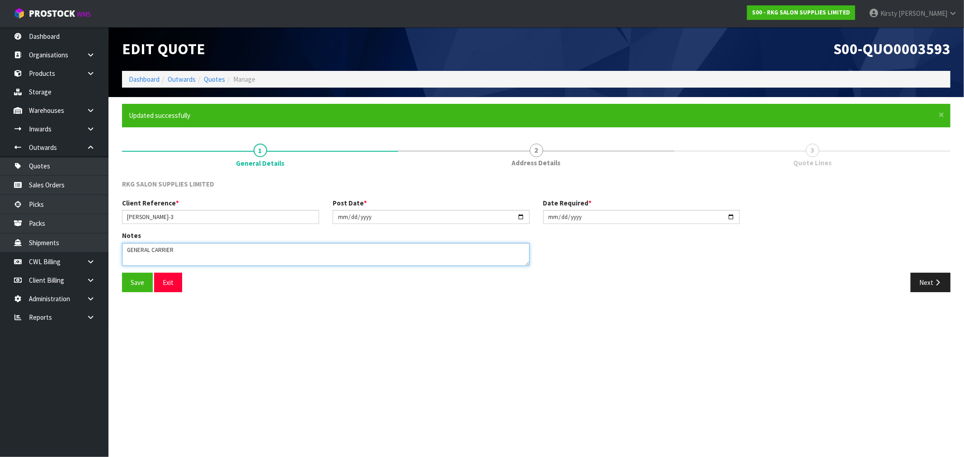
click at [174, 250] on textarea at bounding box center [325, 254] width 407 height 23
click at [191, 243] on textarea at bounding box center [325, 254] width 407 height 23
type textarea "GENERAL CARRIER M2H RESIDENTIAL ADDRESS"
drag, startPoint x: 125, startPoint y: 285, endPoint x: 194, endPoint y: 268, distance: 71.3
click at [126, 285] on button "Save" at bounding box center [137, 282] width 31 height 19
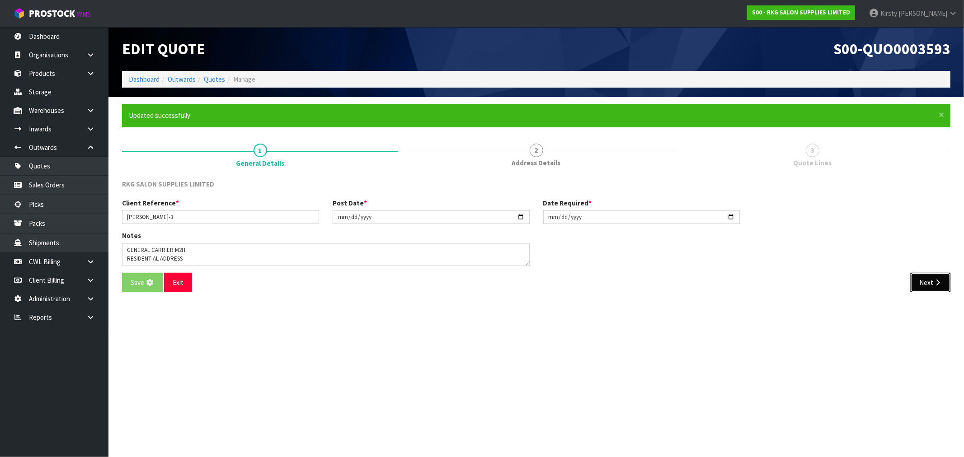
click at [927, 284] on button "Next" at bounding box center [930, 282] width 40 height 19
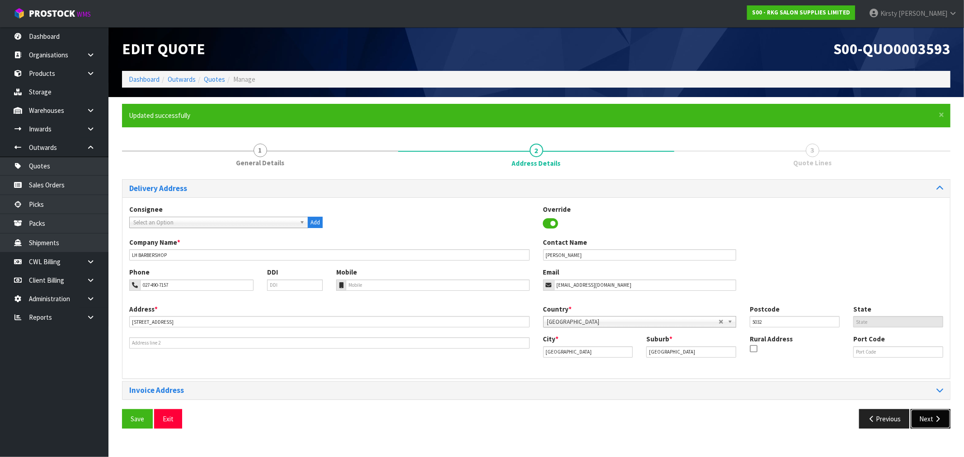
click at [926, 416] on button "Next" at bounding box center [930, 418] width 40 height 19
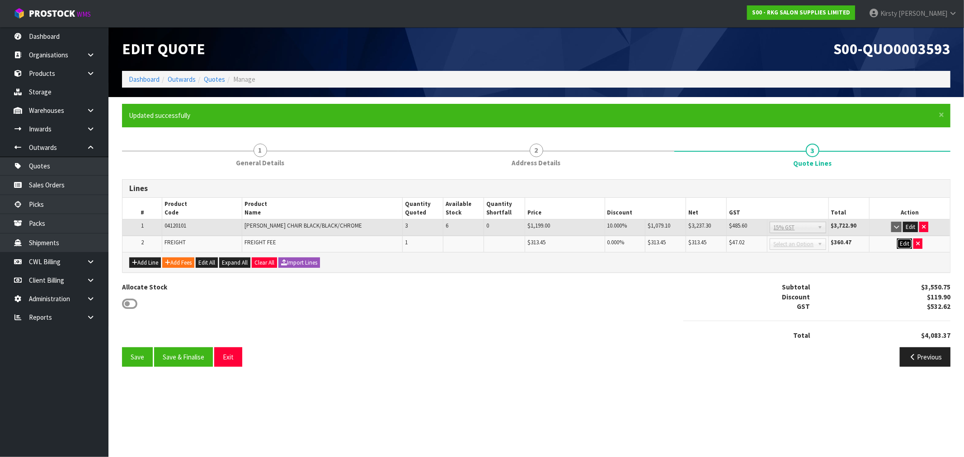
click at [900, 245] on button "Edit" at bounding box center [904, 244] width 15 height 11
click at [920, 244] on button "button" at bounding box center [916, 244] width 9 height 11
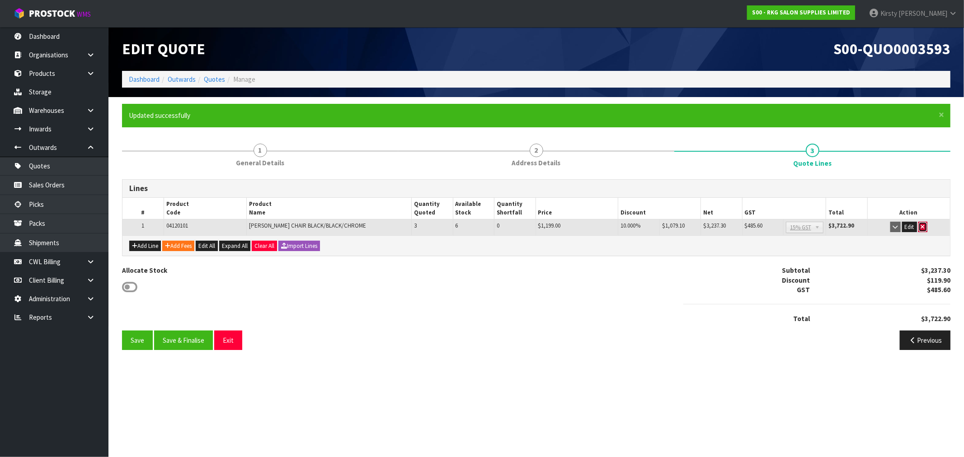
click at [922, 224] on icon "button" at bounding box center [923, 227] width 4 height 6
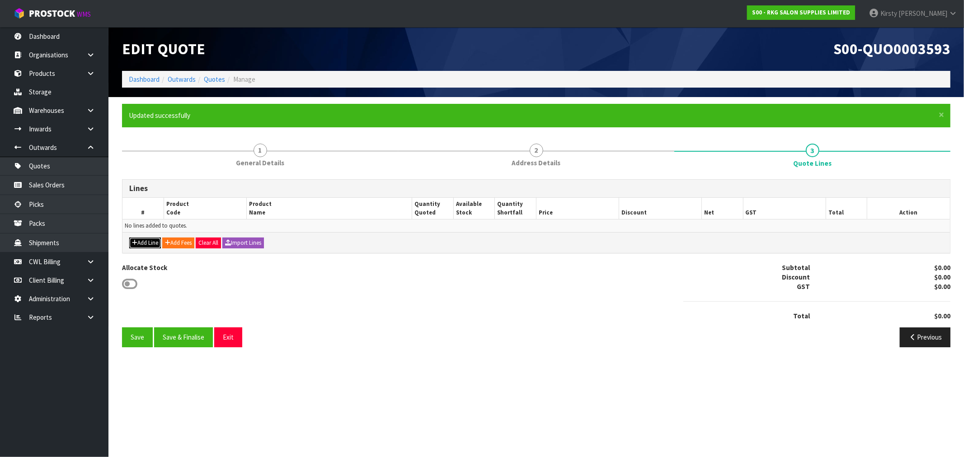
click at [154, 240] on button "Add Line" at bounding box center [145, 243] width 32 height 11
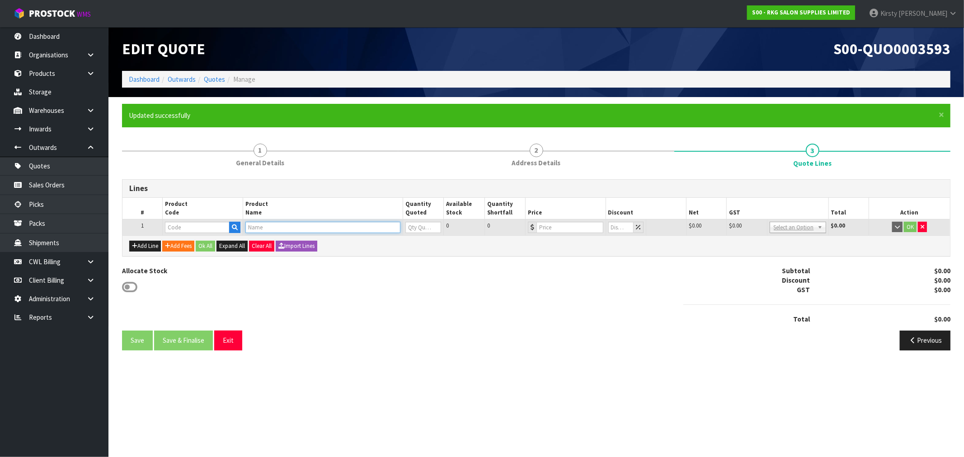
click at [270, 226] on input "text" at bounding box center [322, 227] width 155 height 11
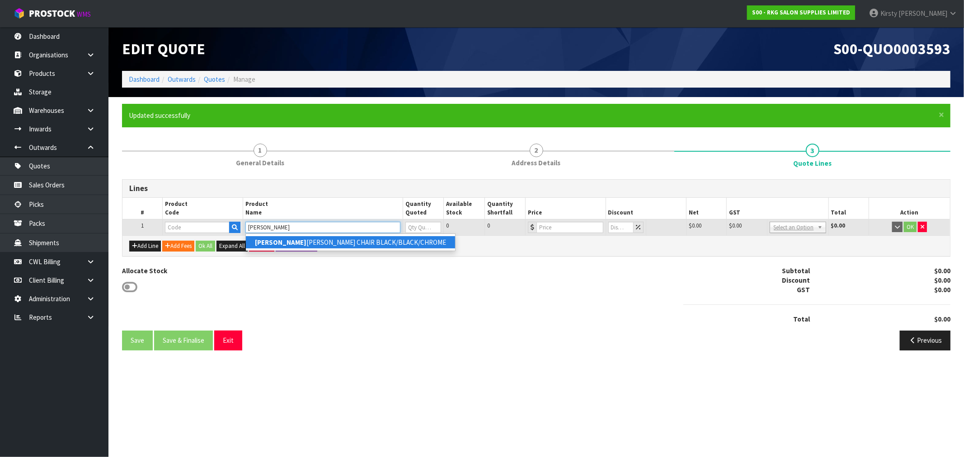
type input "CHANDLER"
click at [310, 241] on link "CHANDLER BARBER CHAIR BLACK/BLACK/CHROME" at bounding box center [350, 242] width 209 height 12
type input "CHANDLER BARBER CHAIR BLACK/BLACK/CHROME"
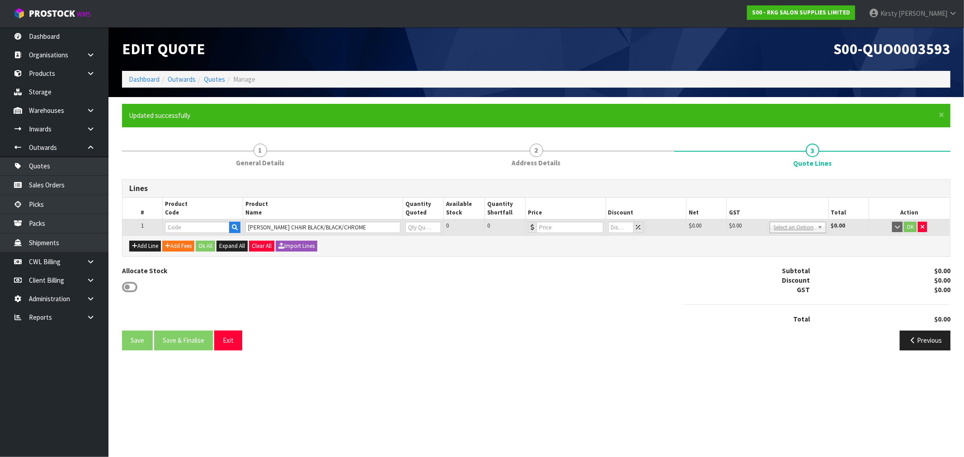
type input "04120101"
type input "0"
type input "1199"
type input "0"
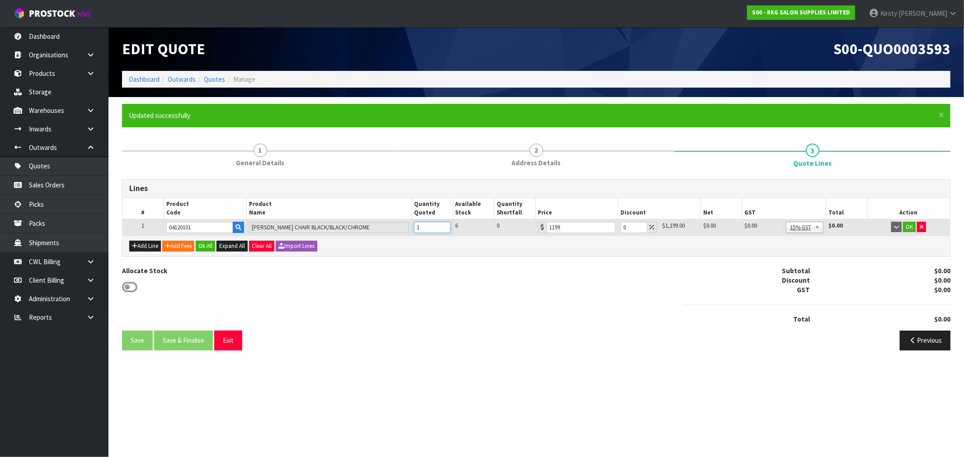
type input "1"
click at [446, 225] on input "1" at bounding box center [432, 227] width 36 height 11
click at [910, 228] on button "OK" at bounding box center [909, 227] width 13 height 11
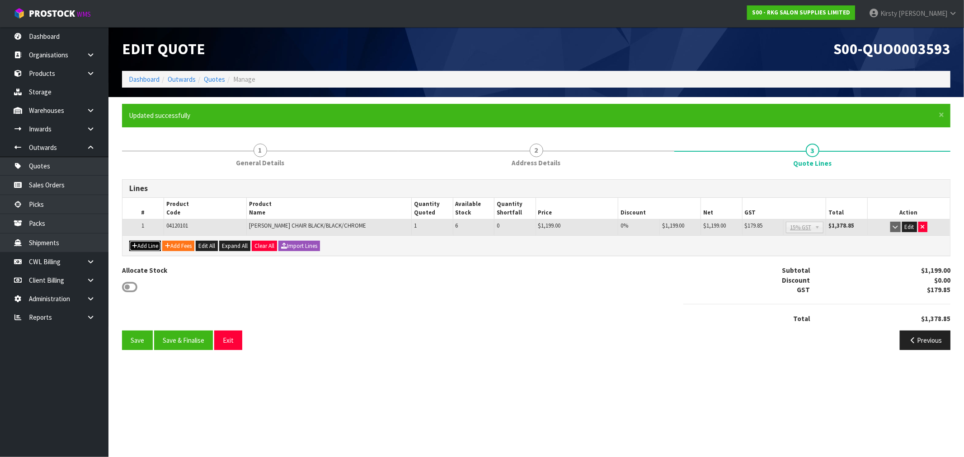
click at [149, 246] on button "Add Line" at bounding box center [145, 246] width 32 height 11
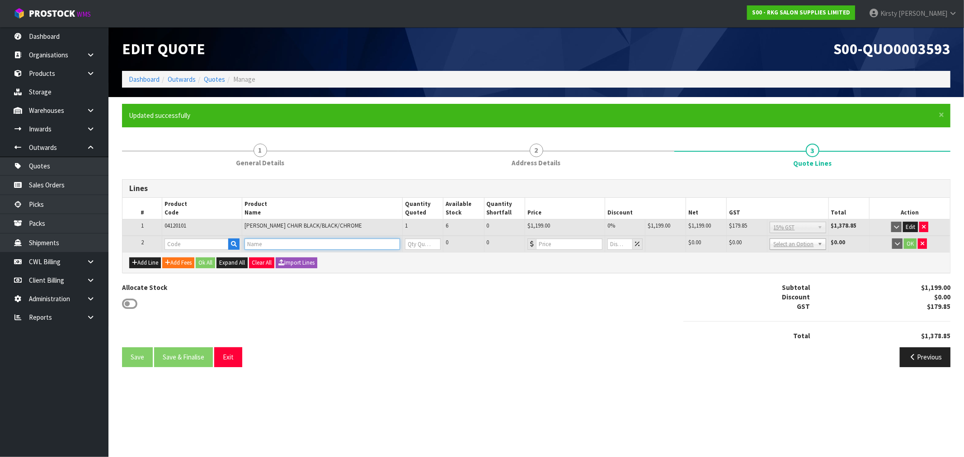
click at [262, 247] on input "text" at bounding box center [321, 244] width 155 height 11
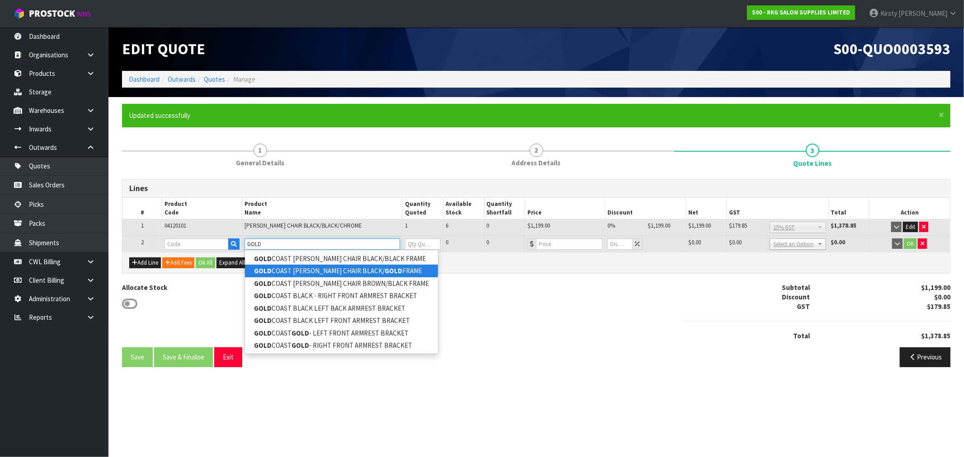
type input "GOLD"
click at [384, 274] on strong "GOLD" at bounding box center [393, 271] width 18 height 9
type input "GOLD COAST BARBER CHAIR BLACK/GOLD FRAME"
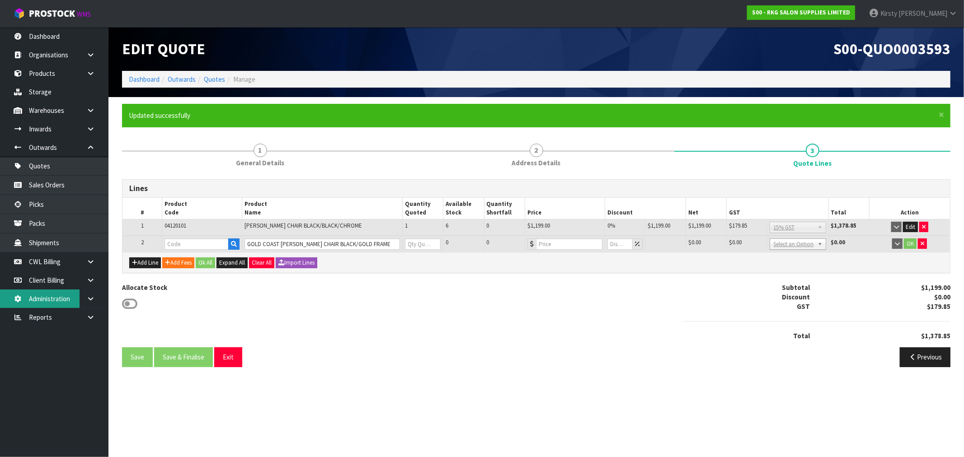
type input "04030103"
type input "0"
type input "1599"
type input "0"
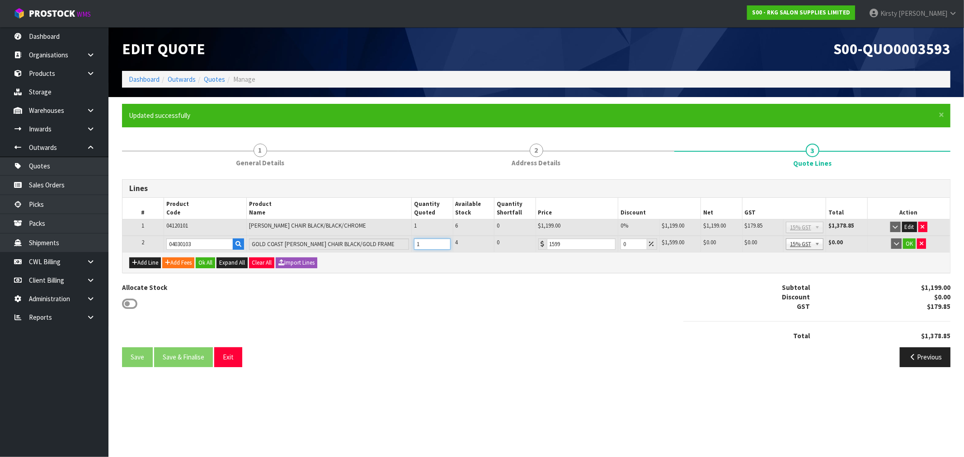
type input "1"
click at [445, 240] on input "1" at bounding box center [432, 244] width 36 height 11
click at [909, 241] on button "OK" at bounding box center [909, 244] width 13 height 11
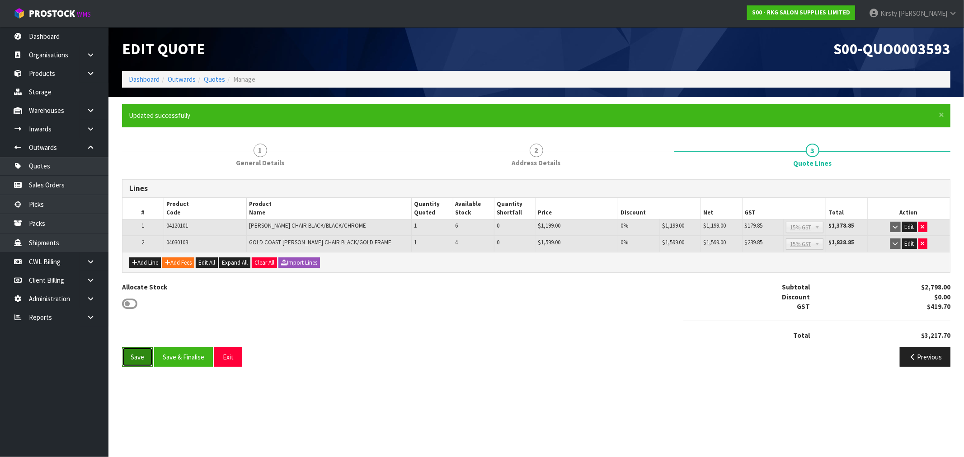
click at [129, 356] on button "Save" at bounding box center [137, 356] width 31 height 19
click at [227, 357] on button "Exit" at bounding box center [228, 356] width 28 height 19
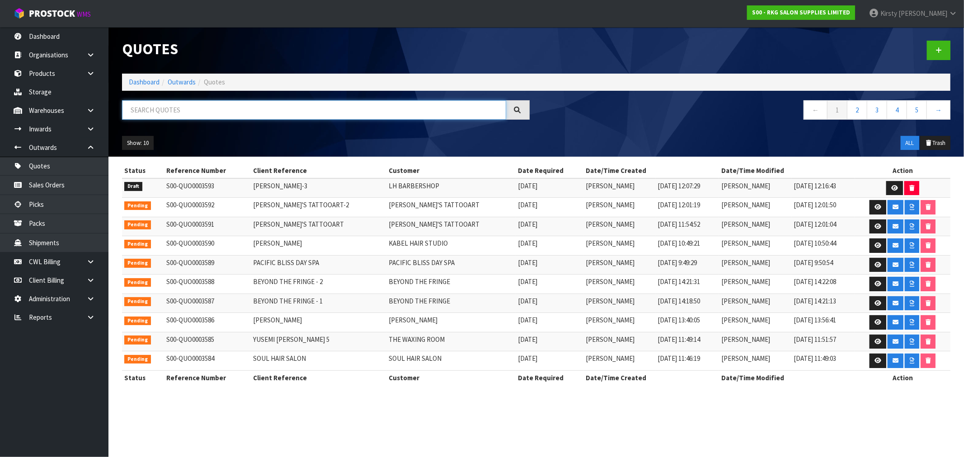
click at [177, 111] on input "text" at bounding box center [314, 109] width 384 height 19
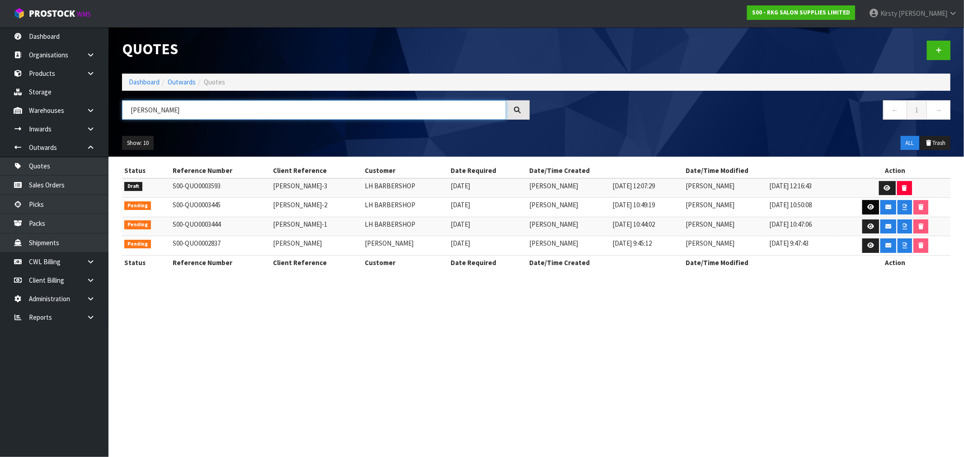
type input "LEANDRO"
click at [867, 206] on icon at bounding box center [870, 207] width 7 height 6
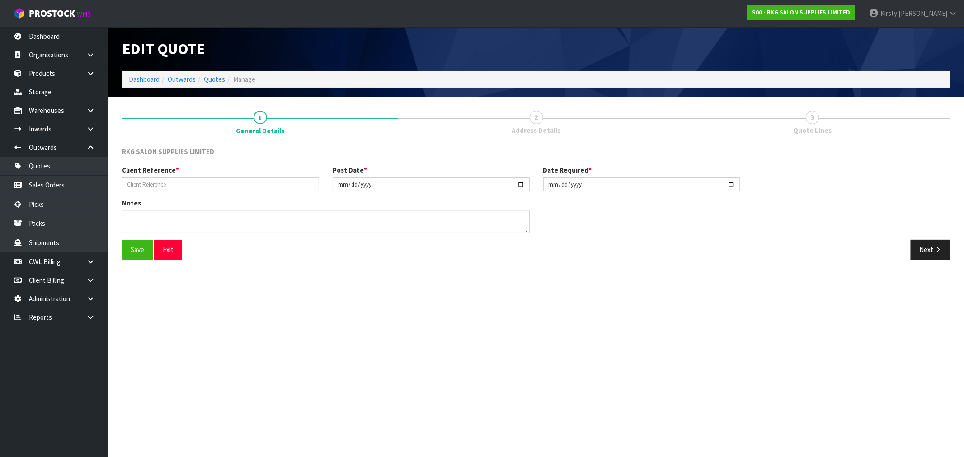
type input "LEANDRO HERRARA-2"
type input "2025-08-04"
type textarea "FURNITURE REMOVER"
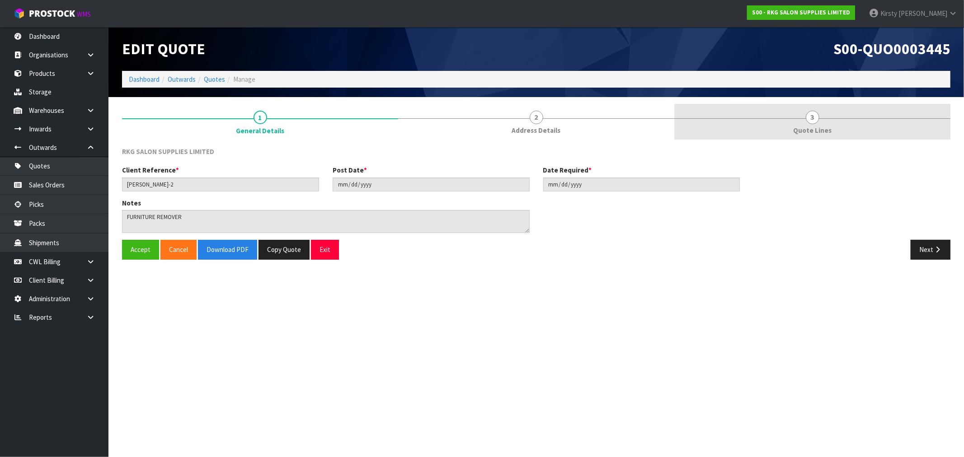
click at [815, 122] on span "3" at bounding box center [812, 118] width 14 height 14
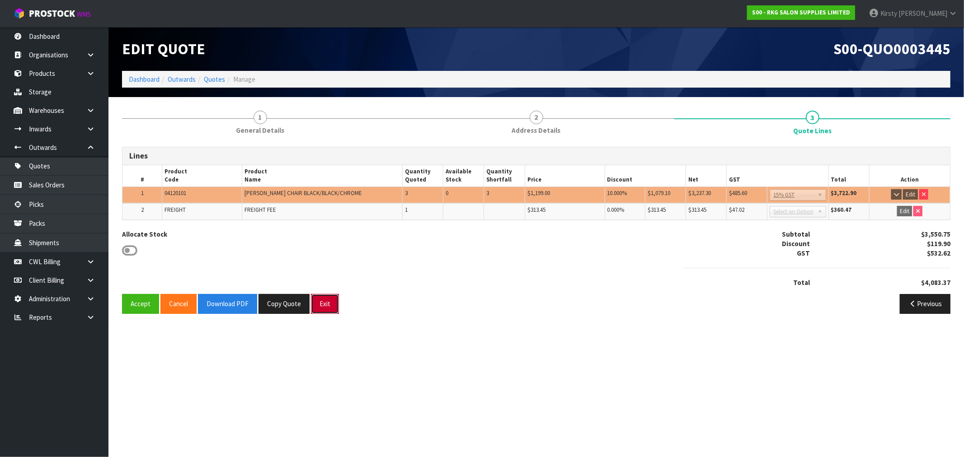
click at [319, 304] on button "Exit" at bounding box center [325, 303] width 28 height 19
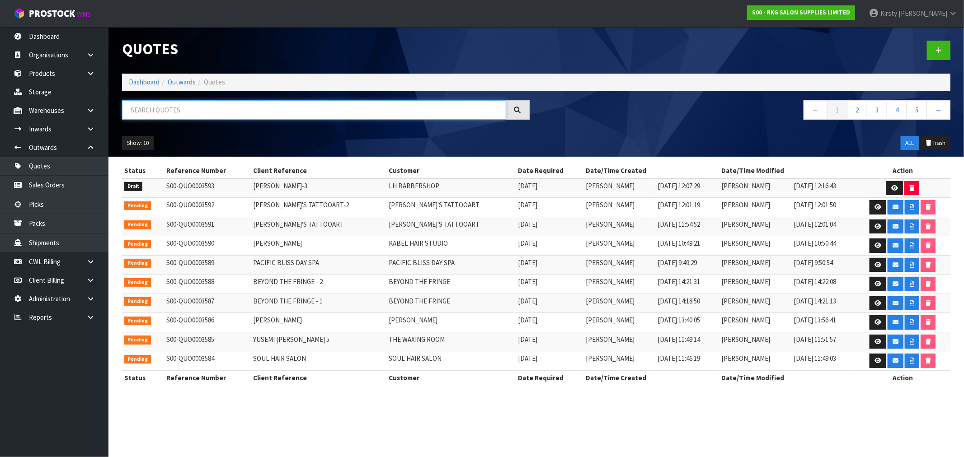
click at [231, 114] on input "text" at bounding box center [314, 109] width 384 height 19
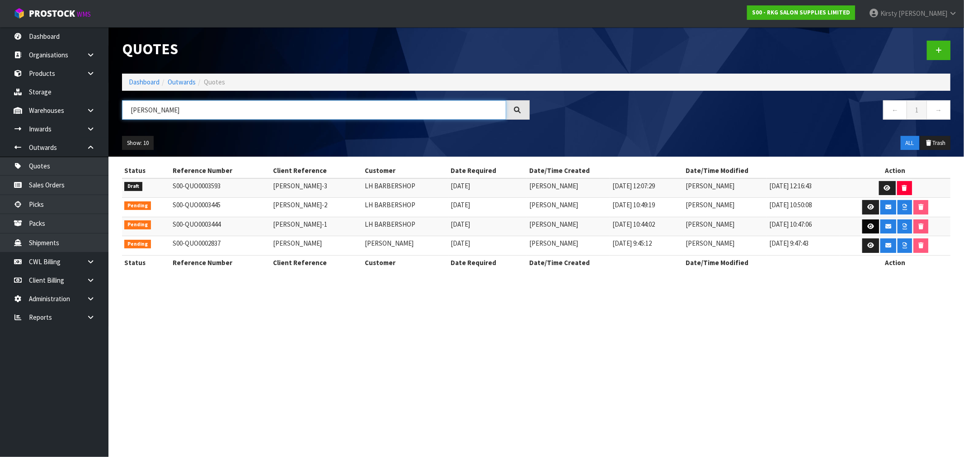
type input "LEANDRO"
click at [870, 227] on icon at bounding box center [870, 227] width 7 height 6
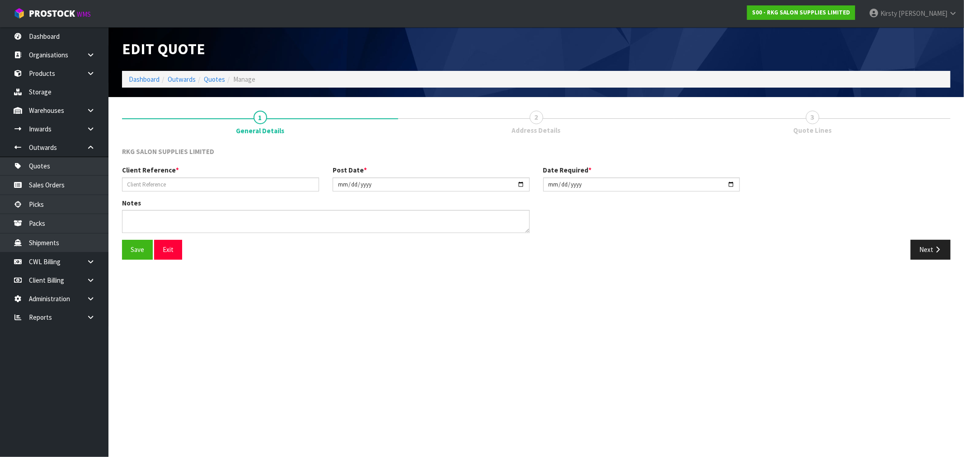
type input "LEANDRO HERRARA-1"
type input "2025-08-04"
type textarea "GENERAL FREIGHT"
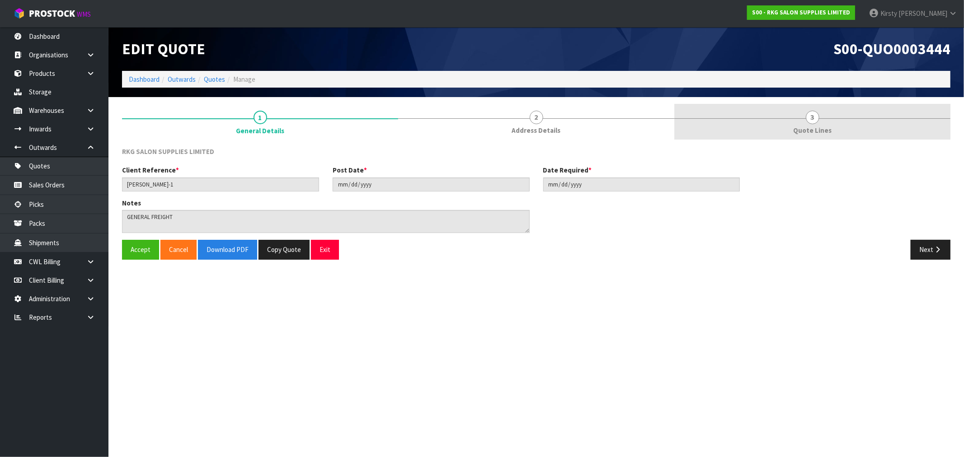
click at [808, 119] on span "3" at bounding box center [812, 118] width 14 height 14
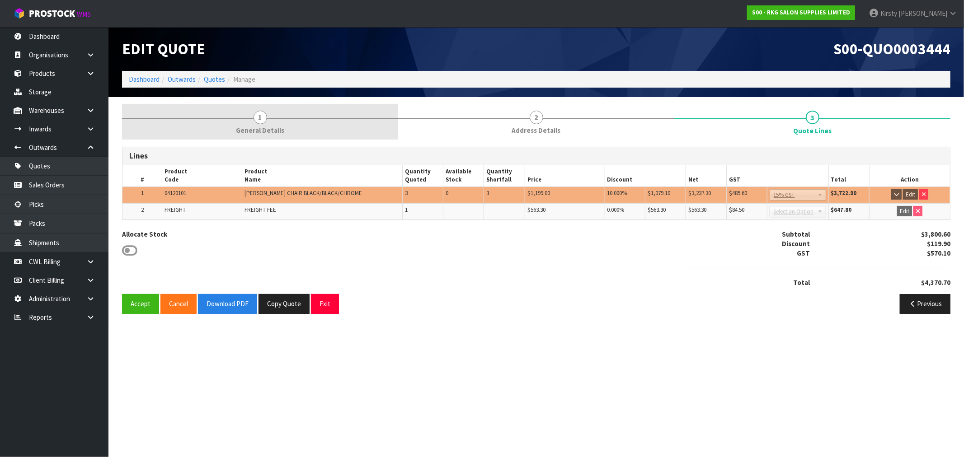
click at [260, 114] on span "1" at bounding box center [260, 118] width 14 height 14
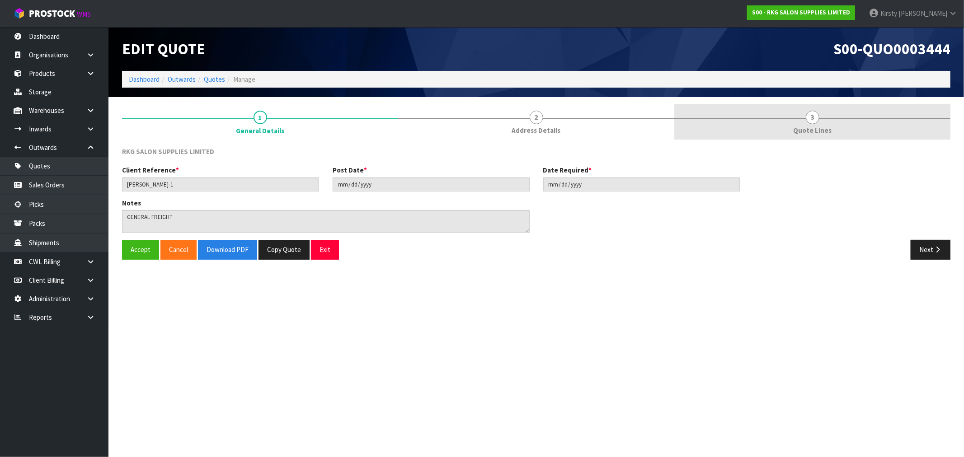
click at [809, 118] on span "3" at bounding box center [812, 118] width 14 height 14
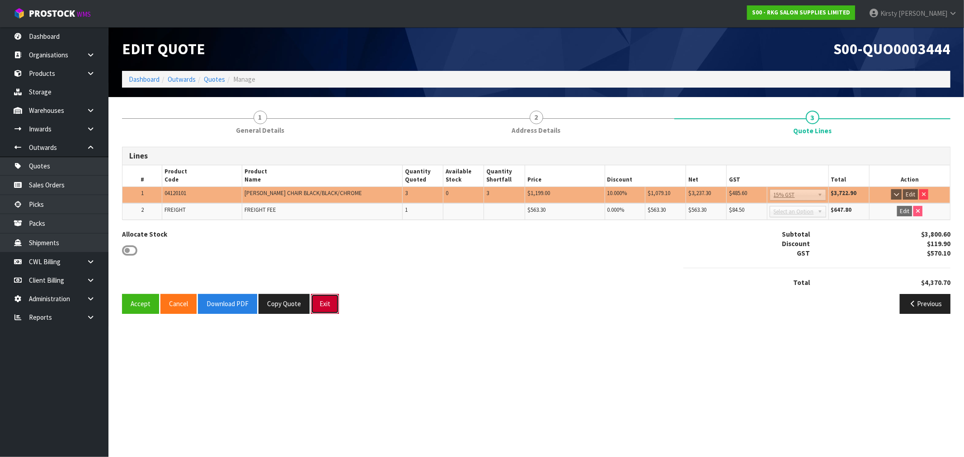
click at [315, 307] on button "Exit" at bounding box center [325, 303] width 28 height 19
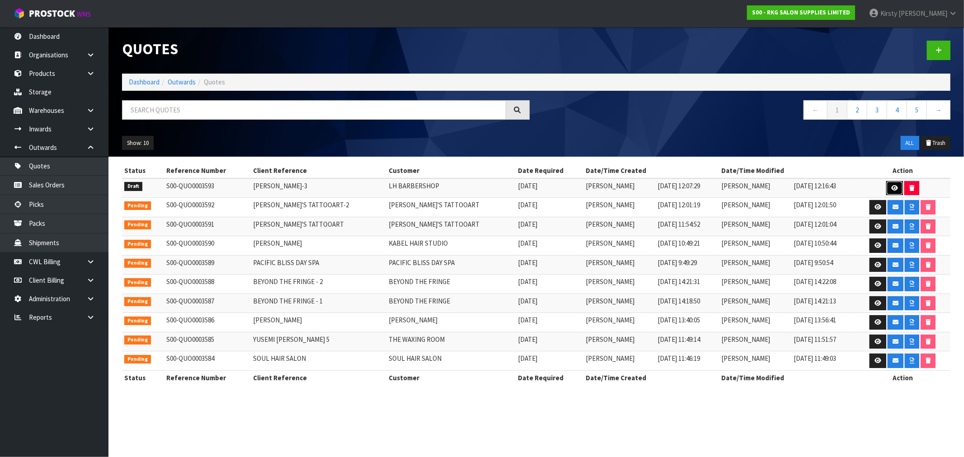
click at [891, 186] on icon at bounding box center [894, 188] width 7 height 6
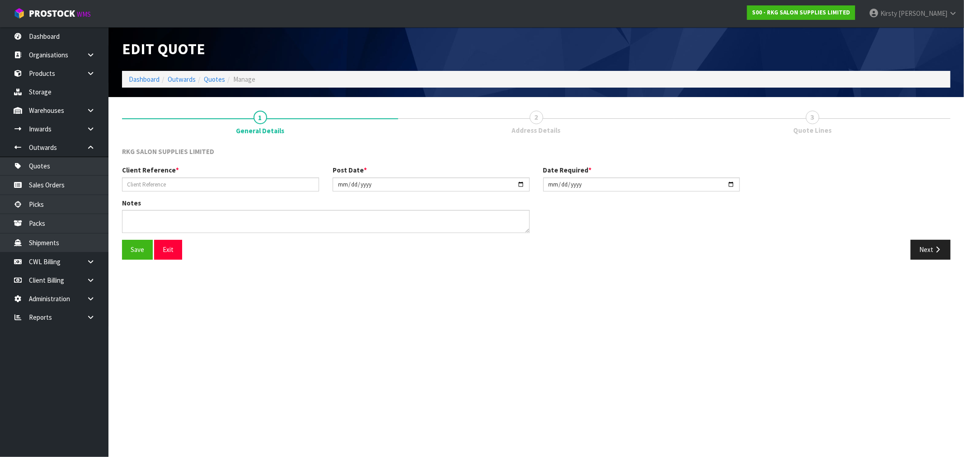
type input "LEANDRO HERRARA-3"
type input "[DATE]"
type textarea "GENERAL CARRIER M2H RESIDENTIAL ADDRESS"
drag, startPoint x: 926, startPoint y: 245, endPoint x: 525, endPoint y: 260, distance: 401.8
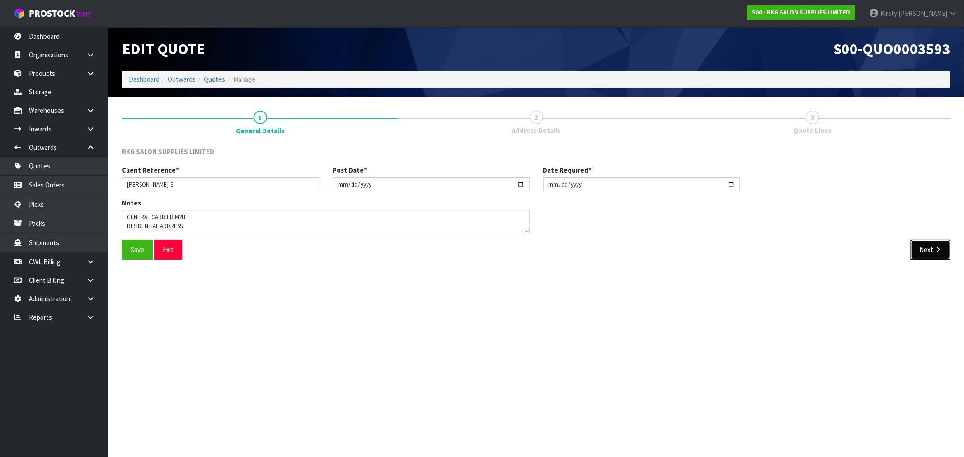
click at [926, 245] on button "Next" at bounding box center [930, 249] width 40 height 19
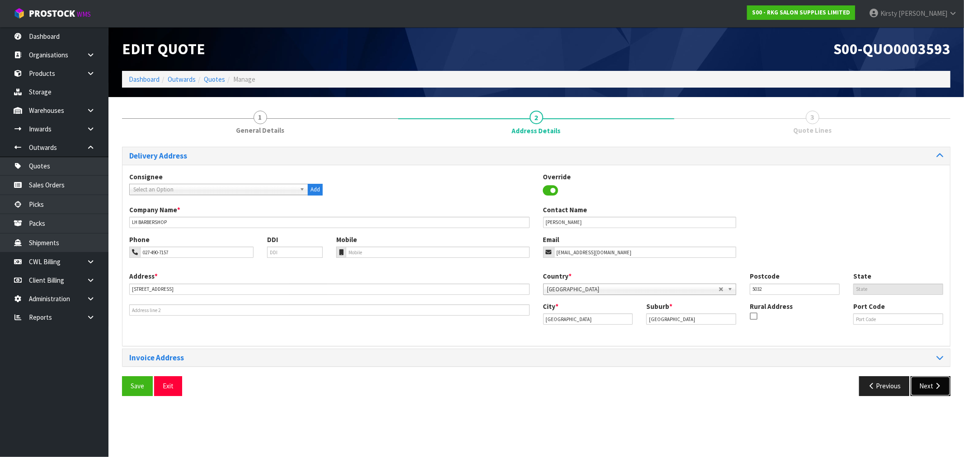
drag, startPoint x: 928, startPoint y: 388, endPoint x: 654, endPoint y: 366, distance: 274.6
click at [927, 388] on button "Next" at bounding box center [930, 385] width 40 height 19
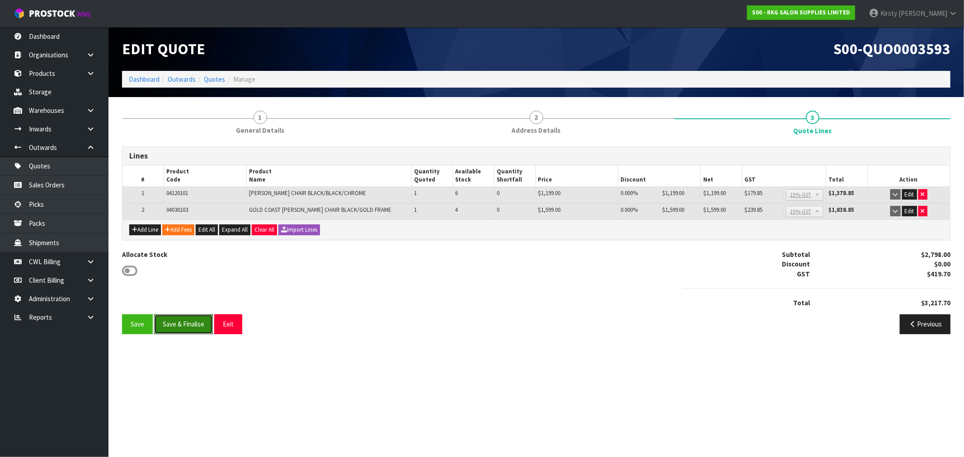
drag, startPoint x: 173, startPoint y: 326, endPoint x: 687, endPoint y: 309, distance: 514.3
click at [684, 315] on div "Save Save & Finalise Exit Previous" at bounding box center [536, 327] width 842 height 26
click at [238, 321] on button "Exit" at bounding box center [228, 323] width 28 height 19
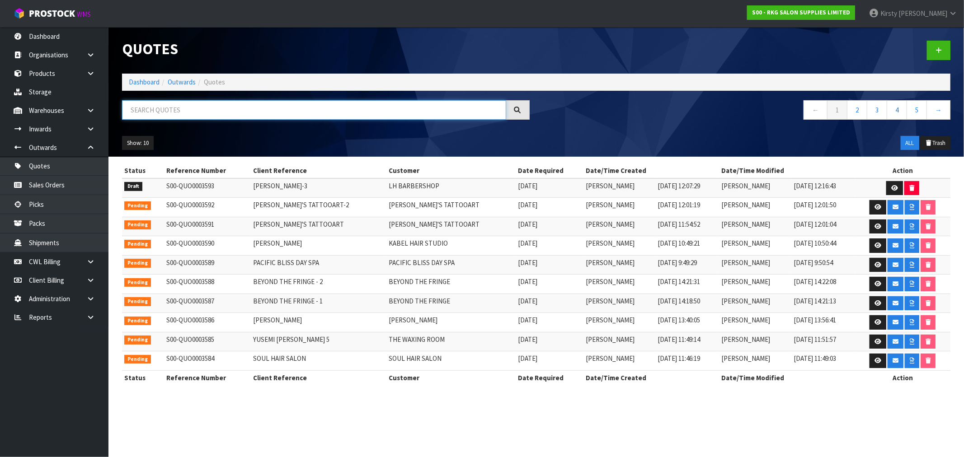
click at [178, 113] on input "text" at bounding box center [314, 109] width 384 height 19
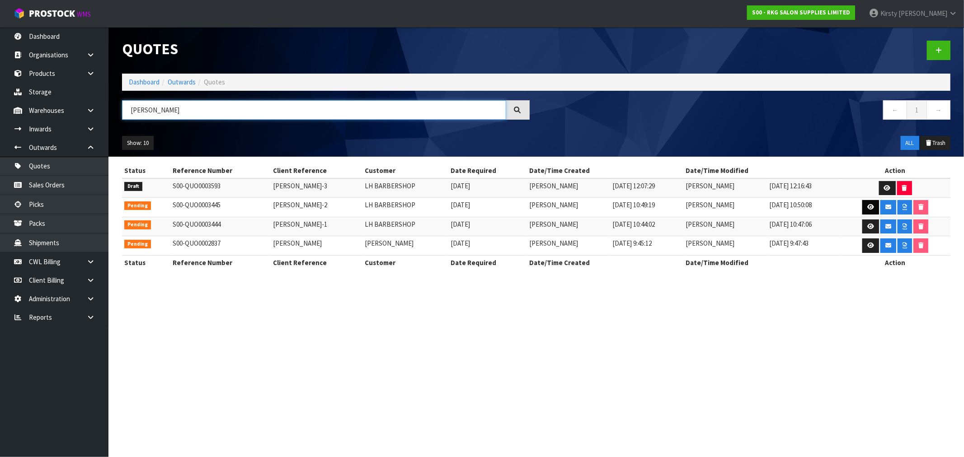
type input "LEANDRO"
click at [863, 208] on link at bounding box center [870, 207] width 17 height 14
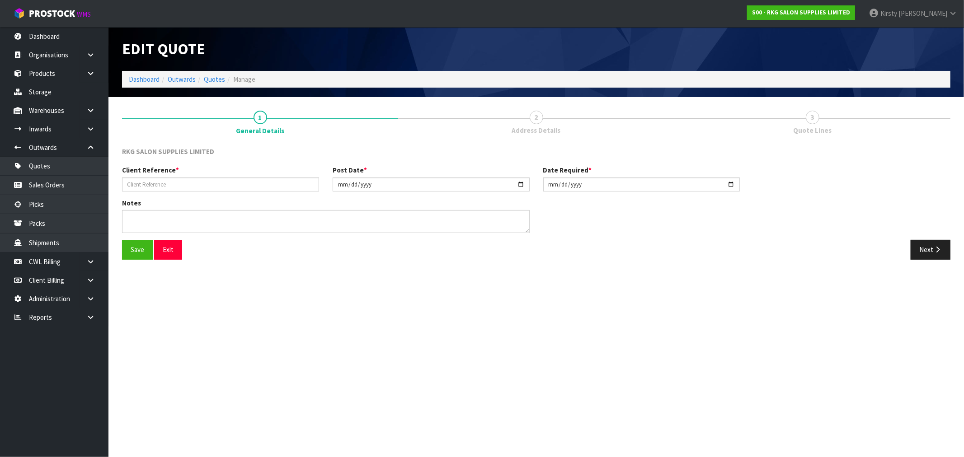
type input "LEANDRO HERRARA-2"
type input "2025-08-04"
type textarea "FURNITURE REMOVER"
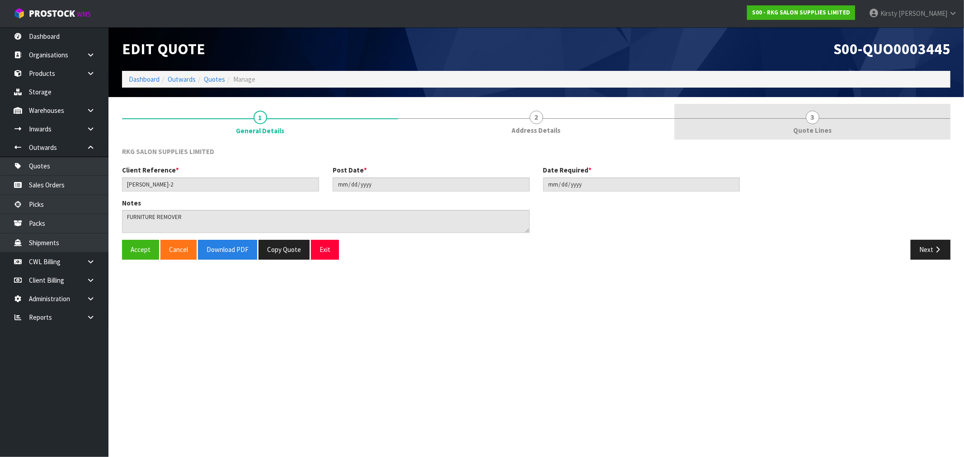
click at [811, 116] on span "3" at bounding box center [812, 118] width 14 height 14
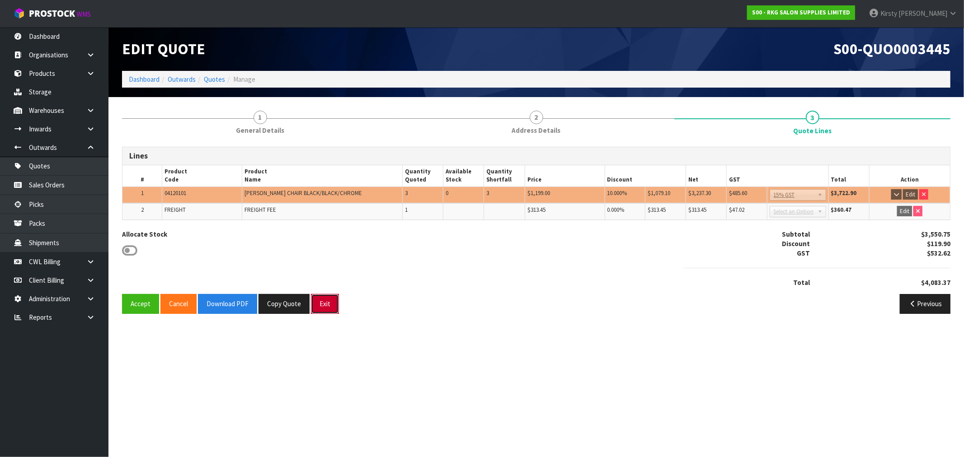
click at [325, 303] on button "Exit" at bounding box center [325, 303] width 28 height 19
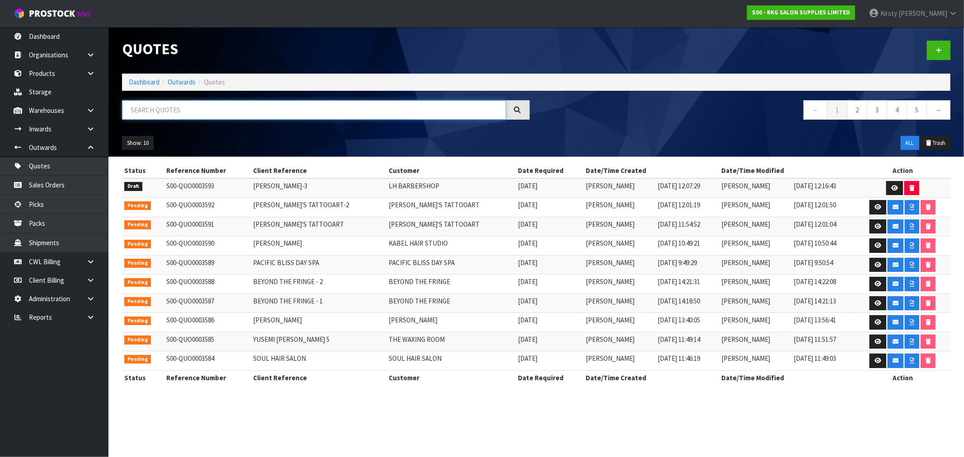
click at [192, 111] on input "text" at bounding box center [314, 109] width 384 height 19
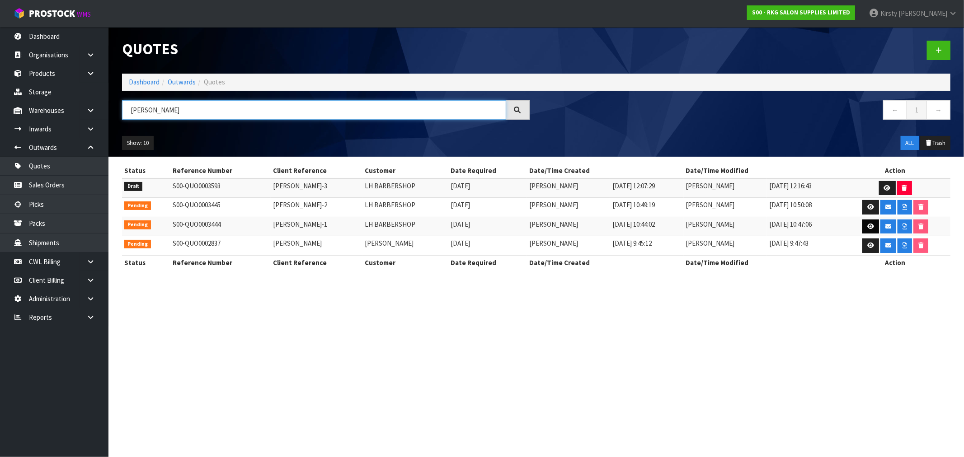
type input "LEANDRO"
click at [868, 227] on icon at bounding box center [870, 227] width 7 height 6
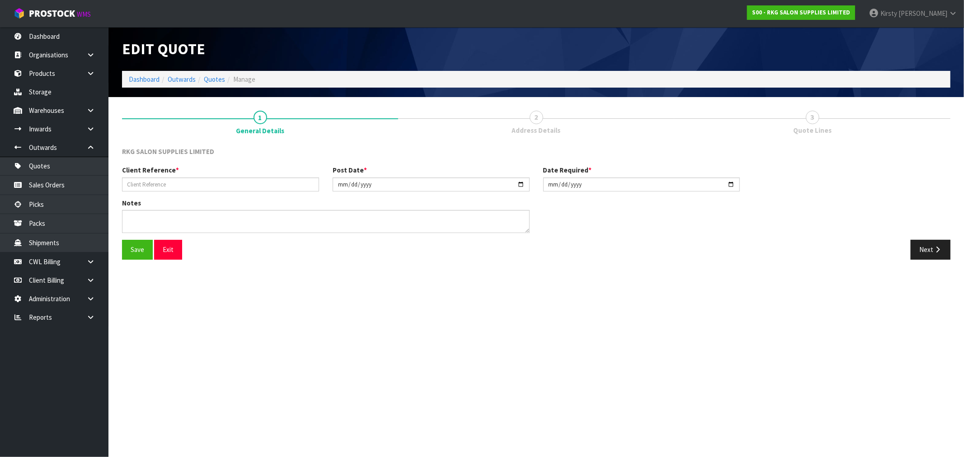
type input "LEANDRO HERRARA-1"
type input "2025-08-04"
type textarea "GENERAL FREIGHT"
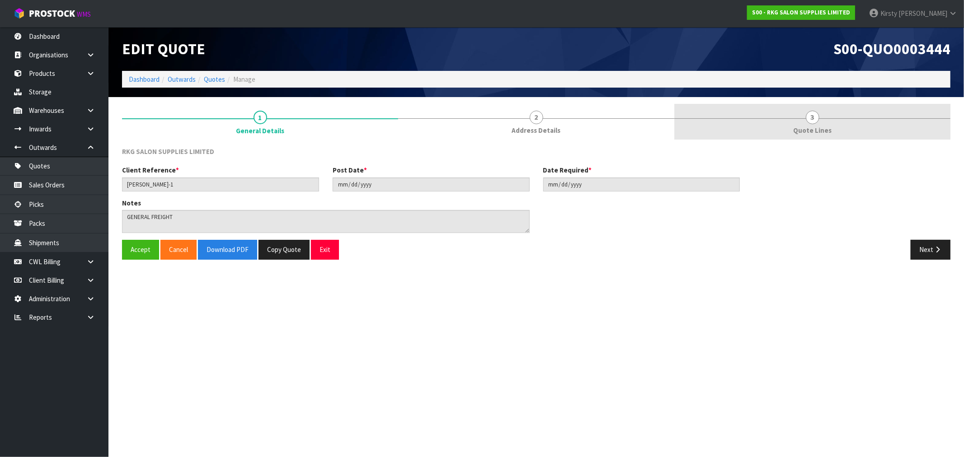
click at [812, 117] on span "3" at bounding box center [812, 118] width 14 height 14
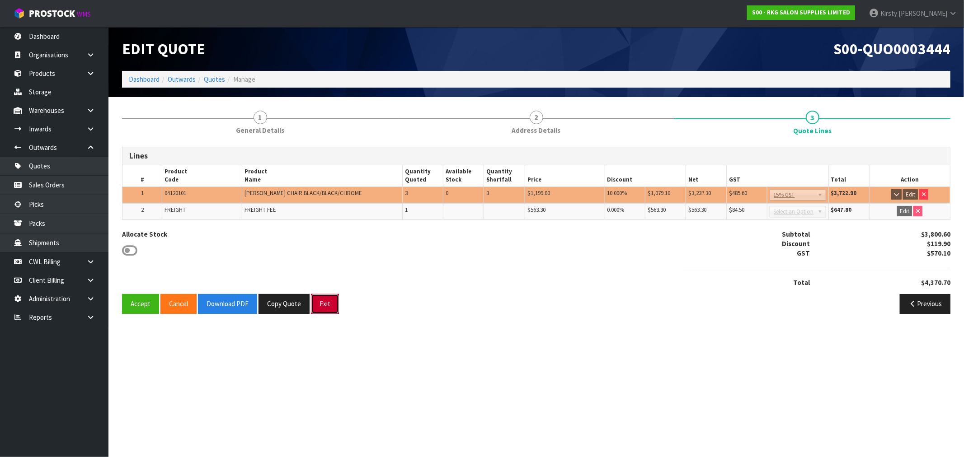
click at [329, 304] on button "Exit" at bounding box center [325, 303] width 28 height 19
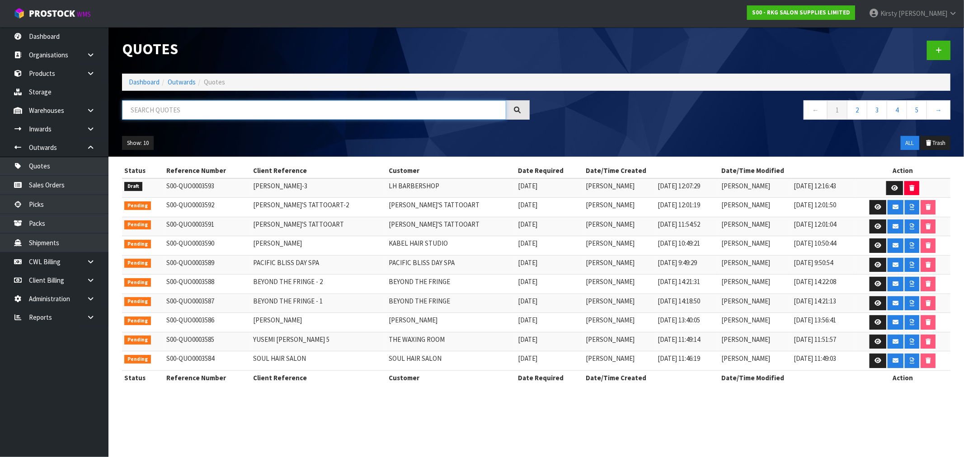
click at [173, 115] on input "text" at bounding box center [314, 109] width 384 height 19
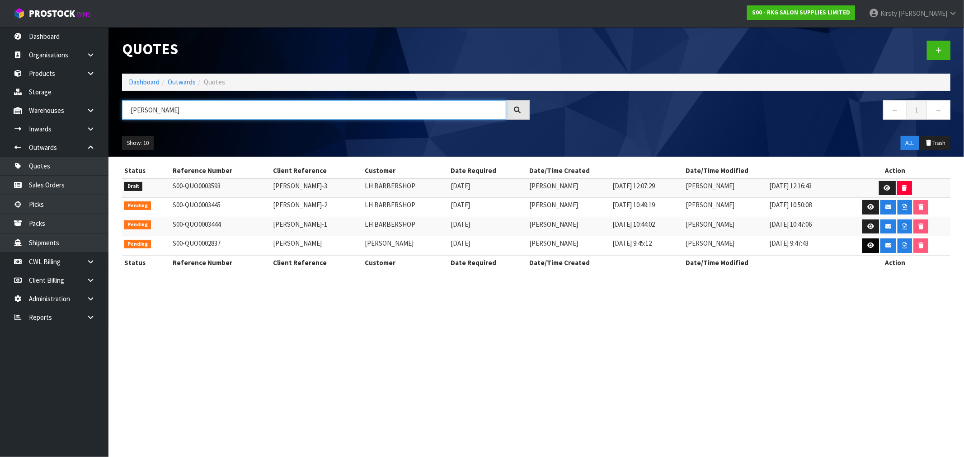
type input "LEANDRO"
click at [870, 244] on icon at bounding box center [870, 246] width 7 height 6
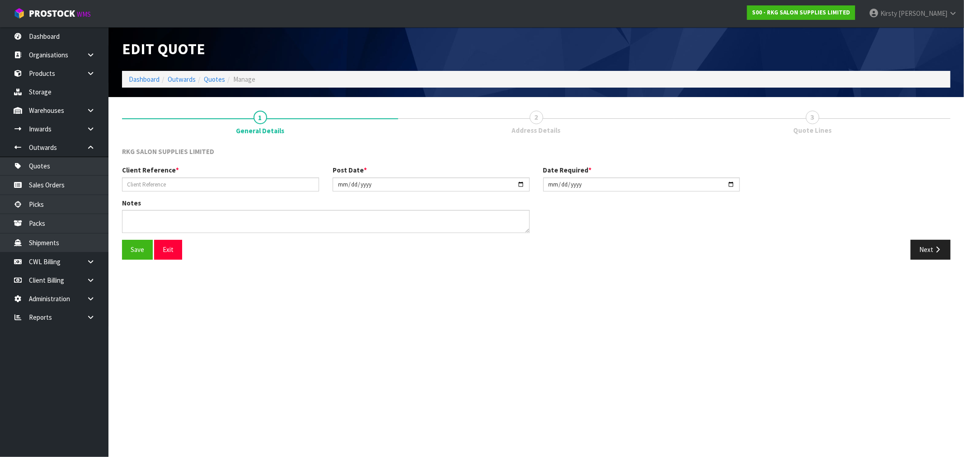
type input "LEANDRO HERRARA"
type input "2024-12-30"
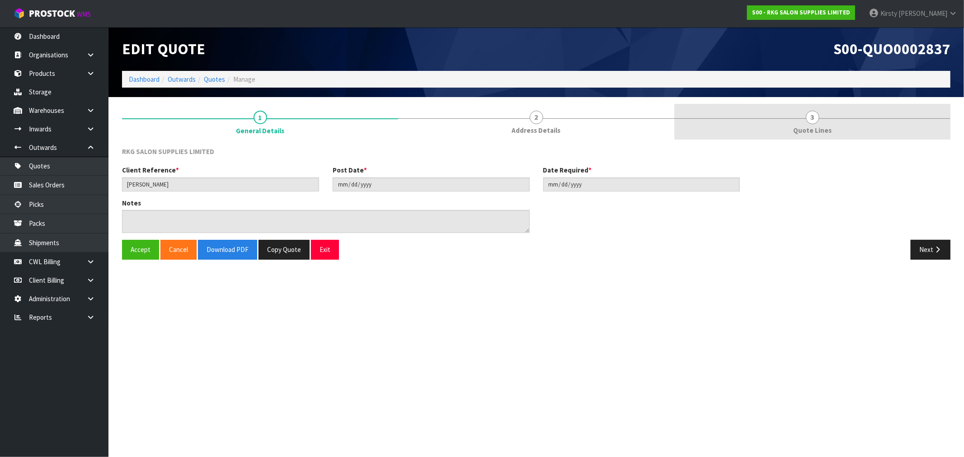
click at [816, 119] on span "3" at bounding box center [812, 118] width 14 height 14
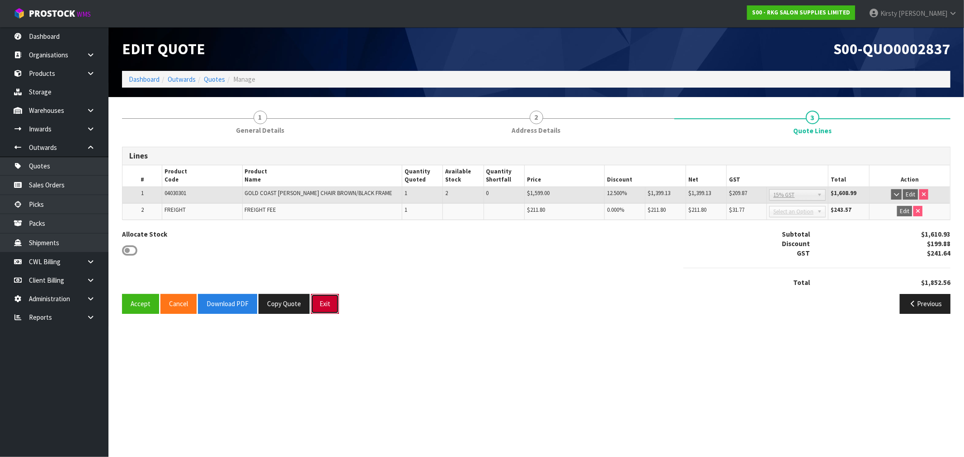
click at [327, 308] on button "Exit" at bounding box center [325, 303] width 28 height 19
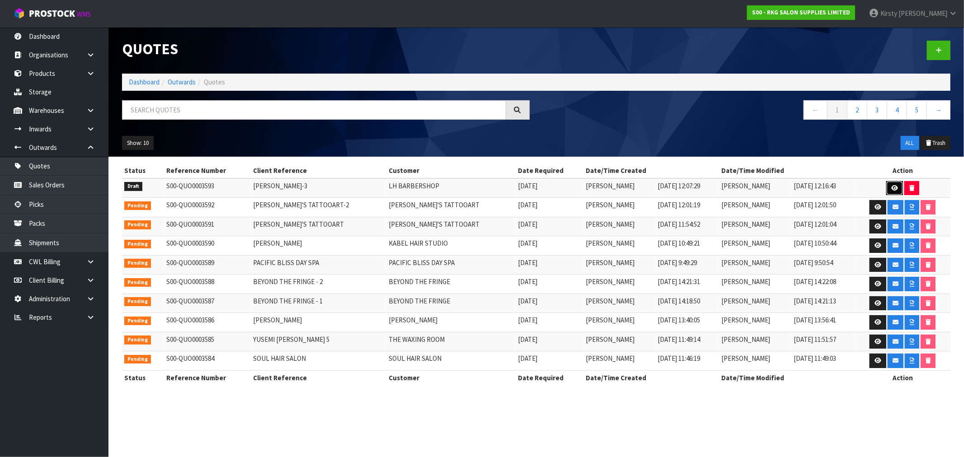
click at [891, 186] on icon at bounding box center [894, 188] width 7 height 6
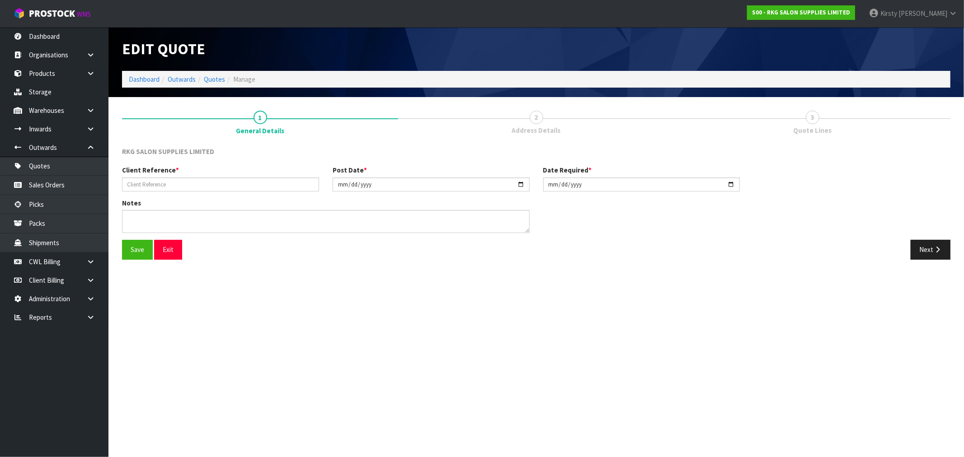
type input "LEANDRO HERRARA-3"
type input "[DATE]"
type textarea "GENERAL CARRIER M2H RESIDENTIAL ADDRESS"
click at [926, 248] on button "Next" at bounding box center [930, 249] width 40 height 19
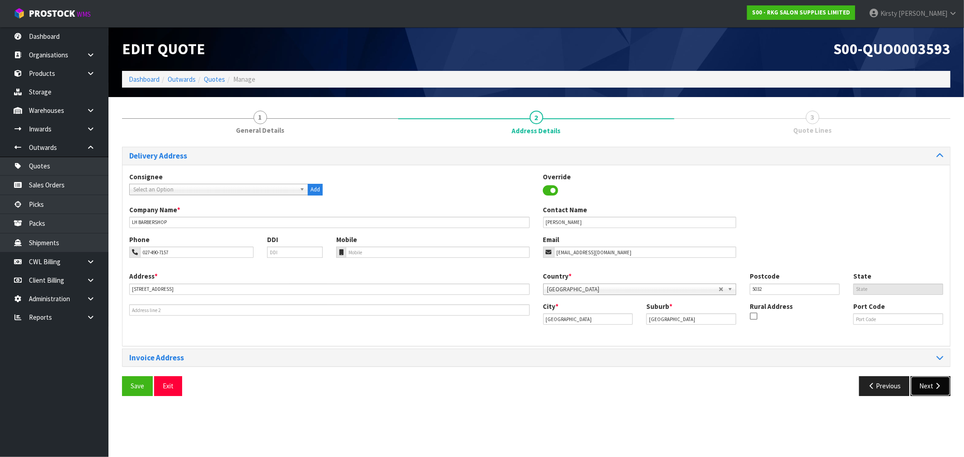
click at [927, 384] on button "Next" at bounding box center [930, 385] width 40 height 19
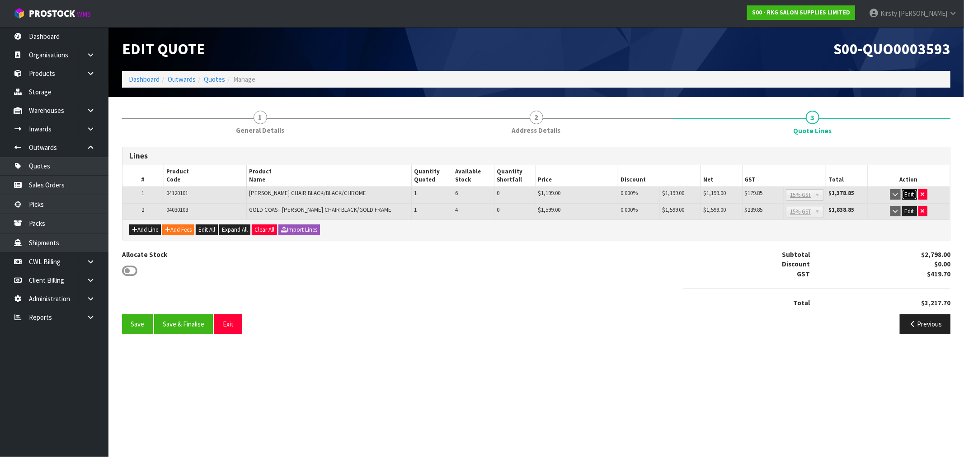
click at [910, 191] on button "Edit" at bounding box center [909, 194] width 15 height 11
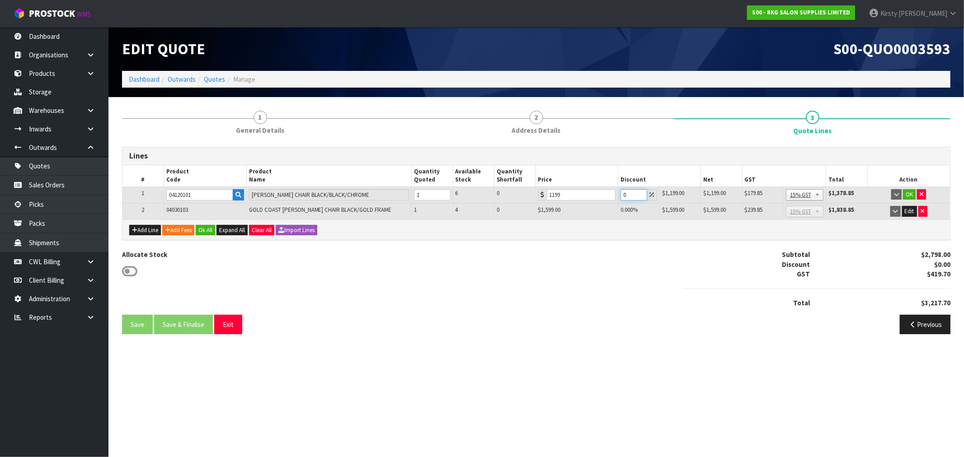
drag, startPoint x: 625, startPoint y: 196, endPoint x: 601, endPoint y: 199, distance: 24.1
click at [601, 199] on tr "1 04120101 CHANDLER BARBER CHAIR BLACK/BLACK/CHROME 1 6 0 1199 0 $1,199.00 $0.0…" at bounding box center [535, 195] width 827 height 17
type input "10"
click at [907, 192] on button "OK" at bounding box center [909, 194] width 13 height 11
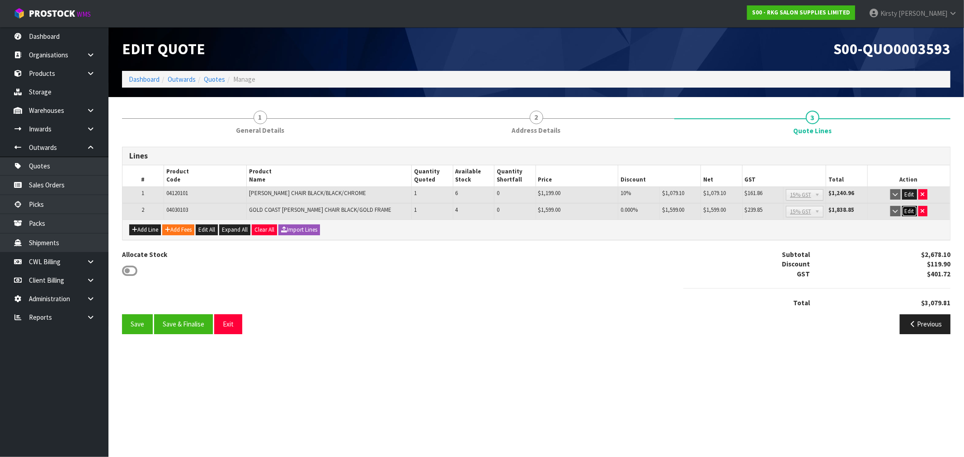
click at [908, 206] on button "Edit" at bounding box center [909, 211] width 15 height 11
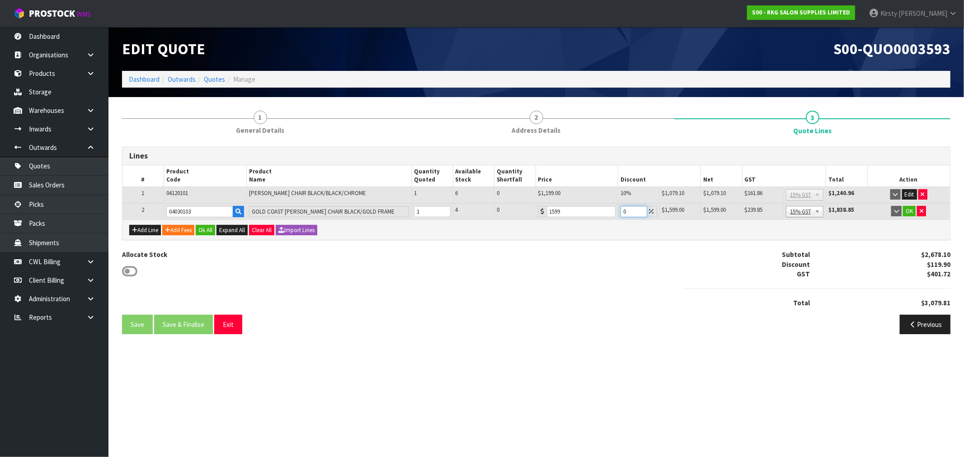
drag, startPoint x: 628, startPoint y: 211, endPoint x: 608, endPoint y: 214, distance: 20.1
click at [608, 214] on tr "2 04030103 GOLD COAST BARBER CHAIR BLACK/GOLD FRAME 1 4 0 1599 0 $1,599.00 $0.0…" at bounding box center [535, 211] width 827 height 17
type input "10"
click at [909, 209] on button "OK" at bounding box center [909, 211] width 13 height 11
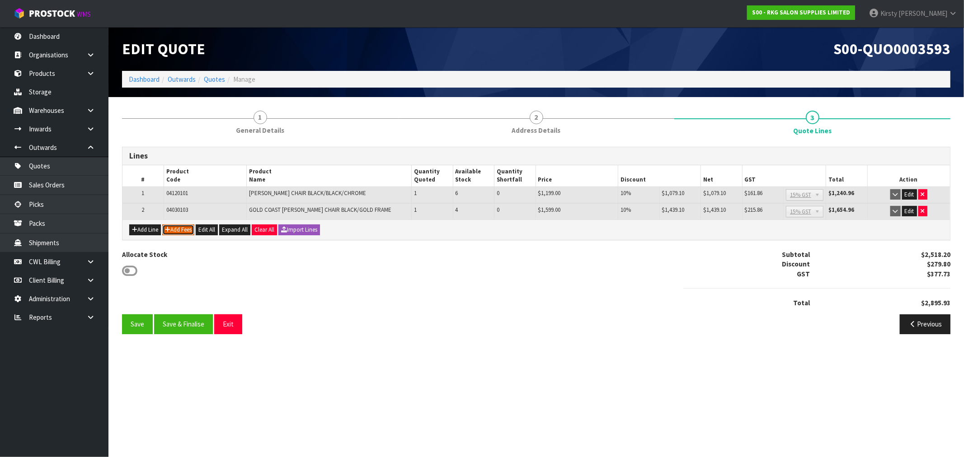
click at [170, 227] on icon "button" at bounding box center [167, 230] width 5 height 6
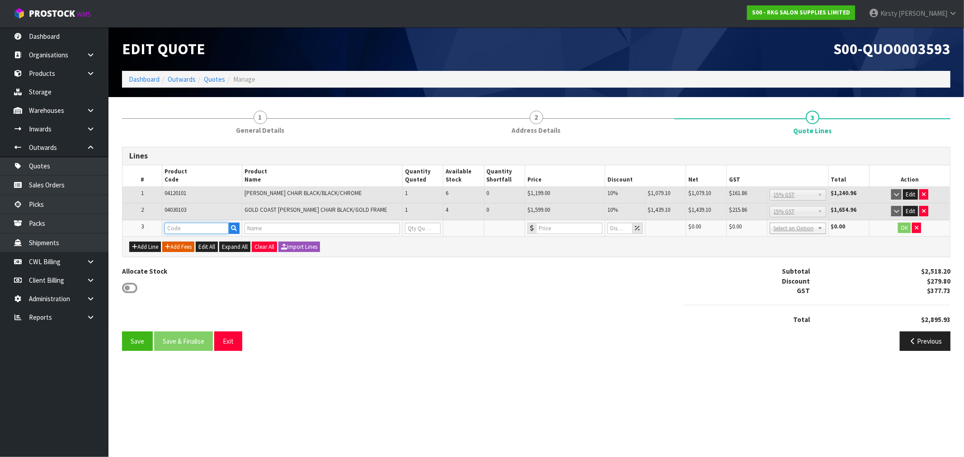
click at [171, 226] on input "text" at bounding box center [196, 228] width 64 height 11
type input "FRE"
drag, startPoint x: 204, startPoint y: 242, endPoint x: 277, endPoint y: 234, distance: 73.6
click at [205, 241] on link "FRE IGHT" at bounding box center [200, 242] width 71 height 12
type input "FREIGHT"
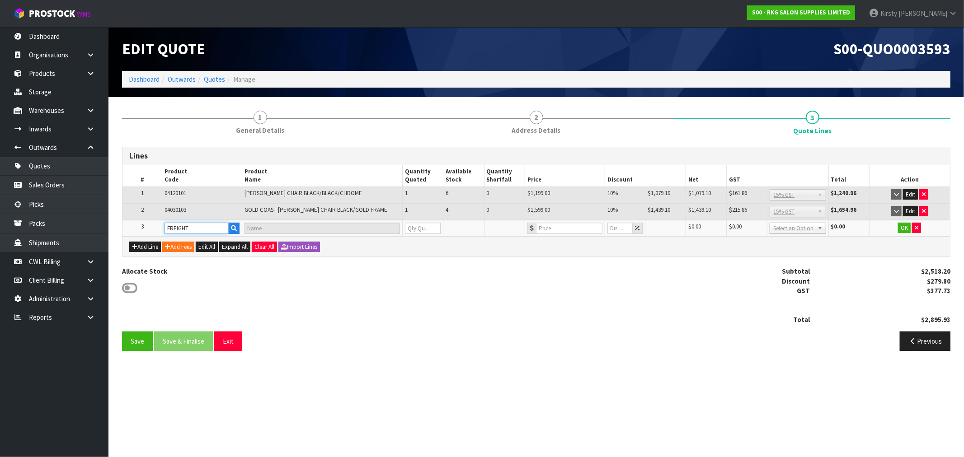
type input "FREIGHT FEE"
type input "1"
type input "0"
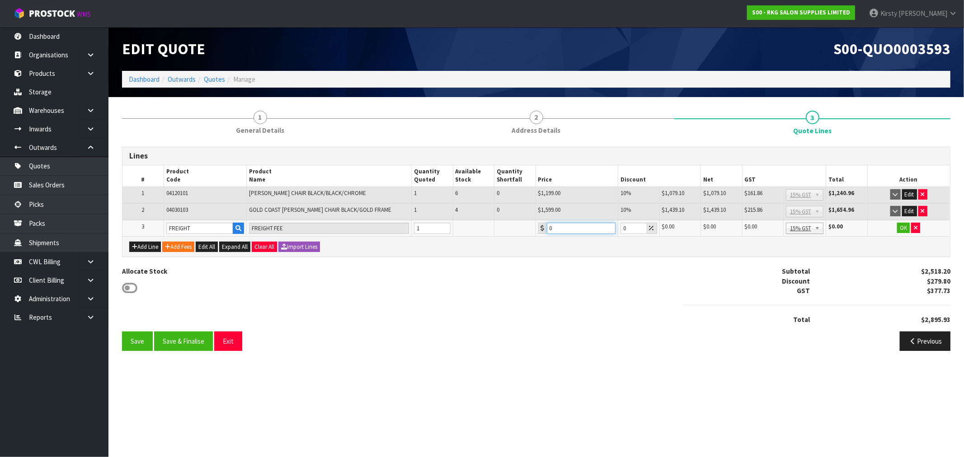
drag, startPoint x: 561, startPoint y: 228, endPoint x: 491, endPoint y: 241, distance: 71.6
click at [491, 241] on div "Lines # Product Code Product Name Quantity Quoted Available Stock Quantity Shor…" at bounding box center [536, 202] width 828 height 110
type input "511.65"
click at [898, 227] on button "OK" at bounding box center [903, 228] width 13 height 11
click at [130, 338] on button "Save" at bounding box center [137, 340] width 31 height 19
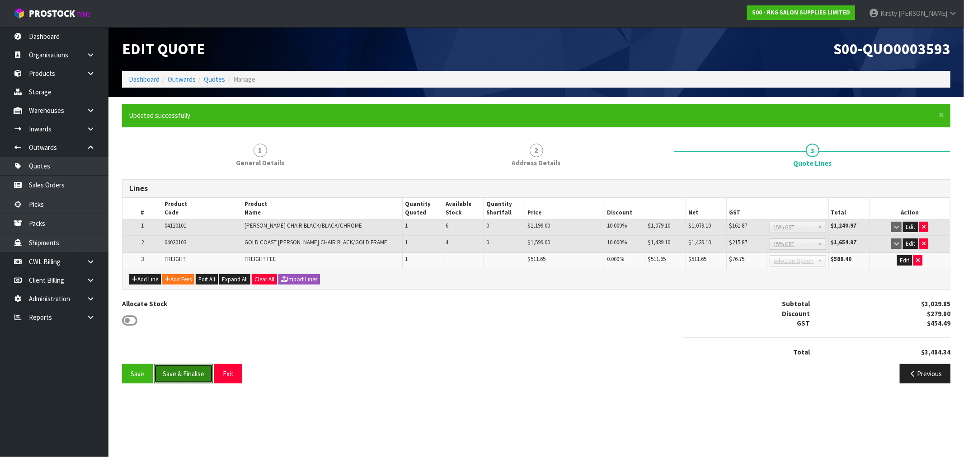
click at [168, 369] on button "Save & Finalise" at bounding box center [183, 373] width 59 height 19
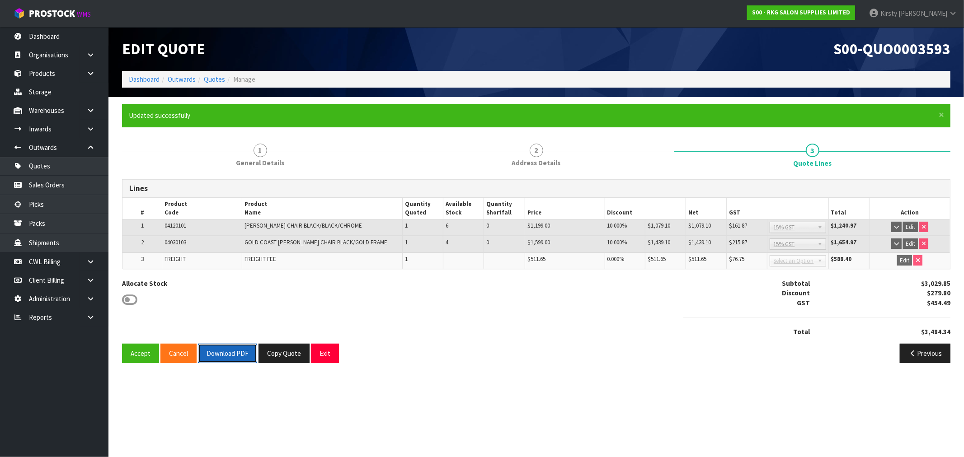
click at [232, 354] on button "Download PDF" at bounding box center [227, 353] width 59 height 19
drag, startPoint x: 278, startPoint y: 353, endPoint x: 270, endPoint y: 345, distance: 11.5
click at [278, 353] on button "Copy Quote" at bounding box center [283, 353] width 51 height 19
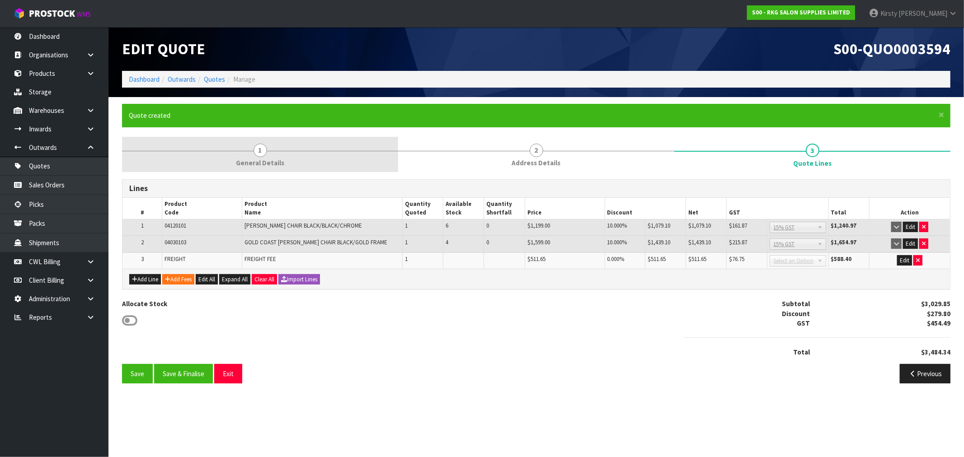
click at [259, 154] on span "1" at bounding box center [260, 151] width 14 height 14
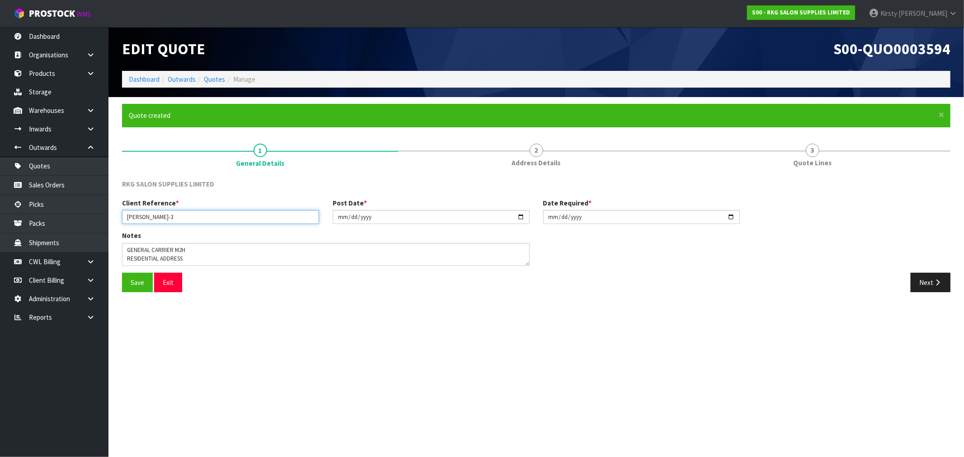
click at [190, 214] on input "LEANDRO HERRARA-3" at bounding box center [220, 217] width 197 height 14
type input "LEANDRO HERRARA-4"
drag, startPoint x: 191, startPoint y: 243, endPoint x: 109, endPoint y: 249, distance: 82.0
click at [109, 249] on section "× Close Quote created 1 General Details 2 Address Details 3 Quote Lines RKG SAL…" at bounding box center [535, 201] width 855 height 209
type textarea "FURNITURE REMOVER RESIDENTIAL ADDRESS"
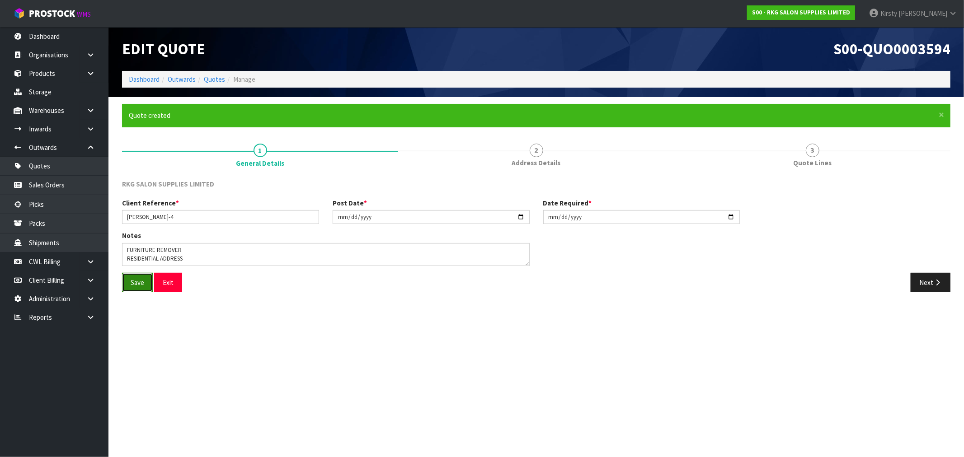
drag, startPoint x: 134, startPoint y: 279, endPoint x: 139, endPoint y: 277, distance: 5.1
click at [136, 279] on button "Save" at bounding box center [137, 282] width 31 height 19
click at [934, 281] on icon "button" at bounding box center [937, 282] width 9 height 7
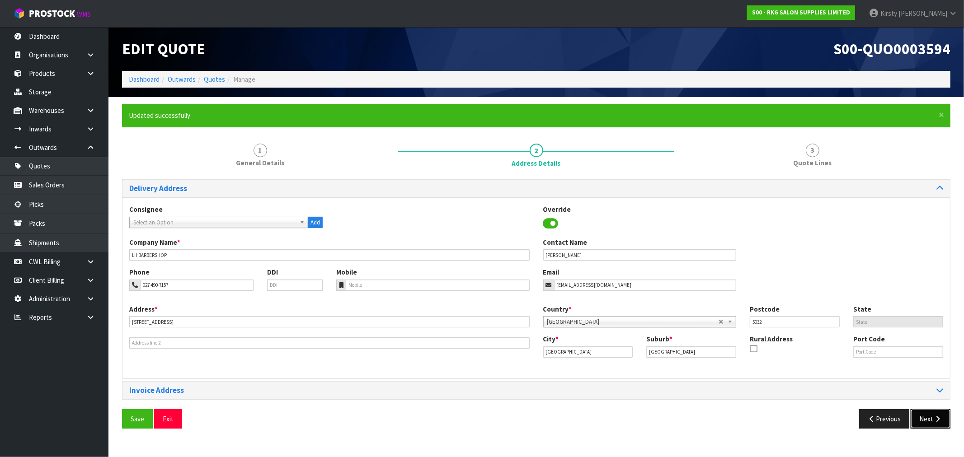
drag, startPoint x: 924, startPoint y: 416, endPoint x: 907, endPoint y: 414, distance: 16.9
click at [924, 416] on button "Next" at bounding box center [930, 418] width 40 height 19
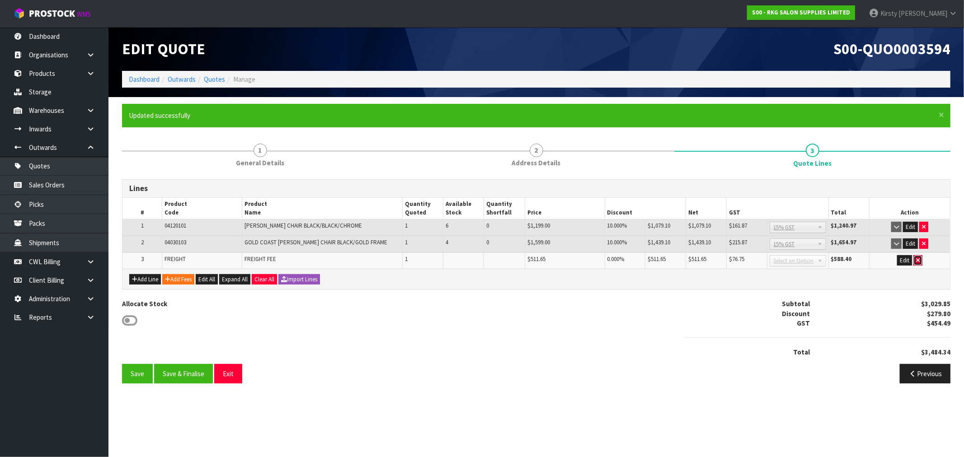
click at [919, 260] on button "button" at bounding box center [917, 260] width 9 height 11
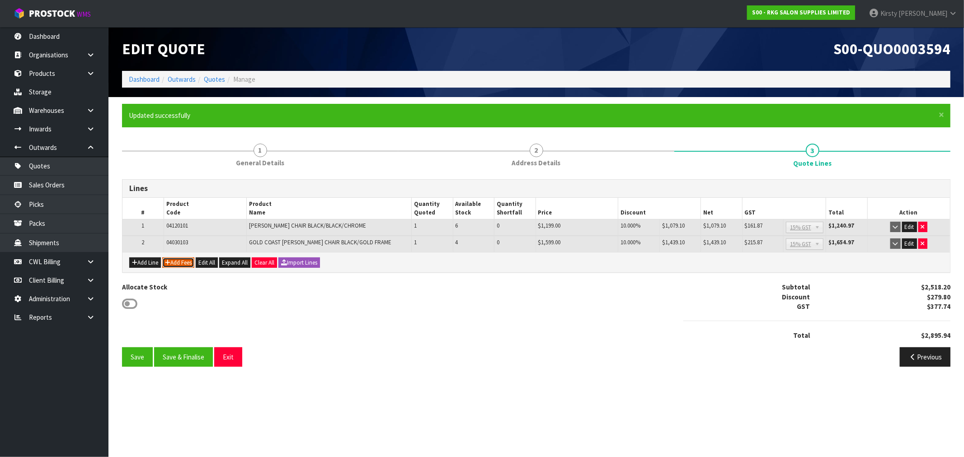
click at [170, 262] on icon "button" at bounding box center [167, 263] width 5 height 6
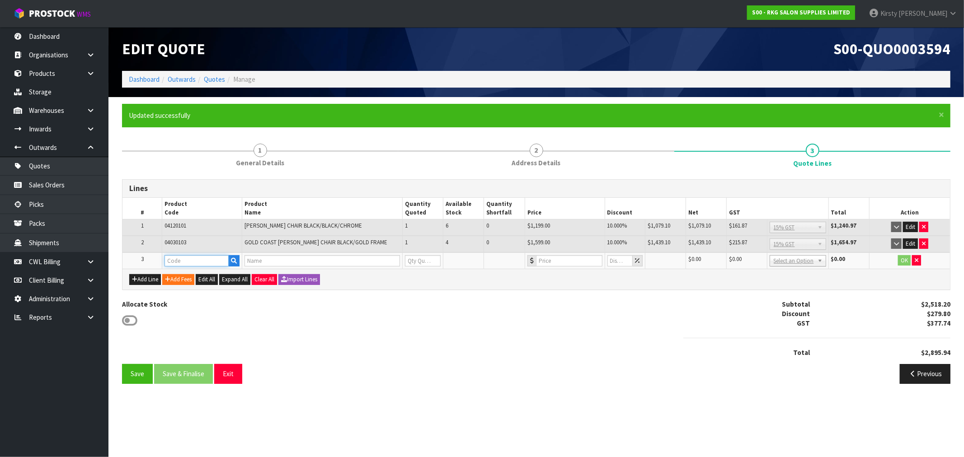
click at [177, 259] on input "text" at bounding box center [196, 260] width 64 height 11
type input "FRE"
drag, startPoint x: 197, startPoint y: 275, endPoint x: 318, endPoint y: 263, distance: 121.1
click at [198, 275] on link "FRE IGHT" at bounding box center [200, 275] width 71 height 12
type input "FREIGHT"
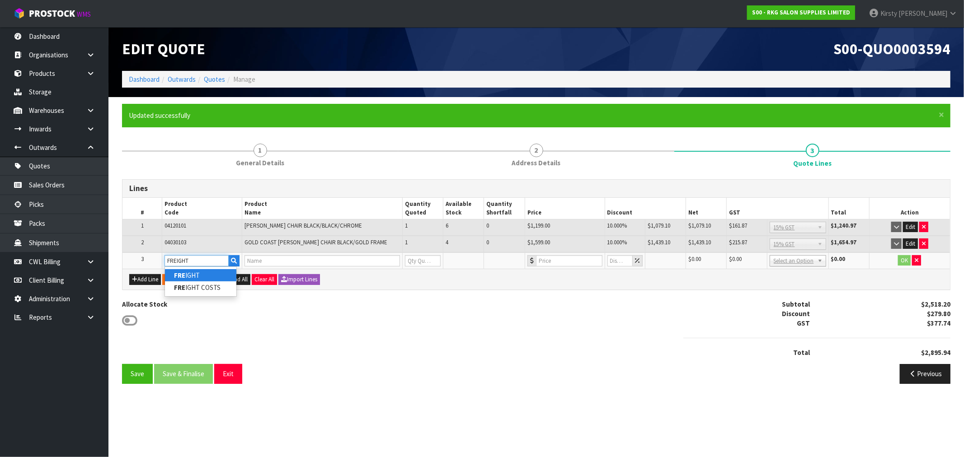
type input "FREIGHT FEE"
type input "1"
type input "0"
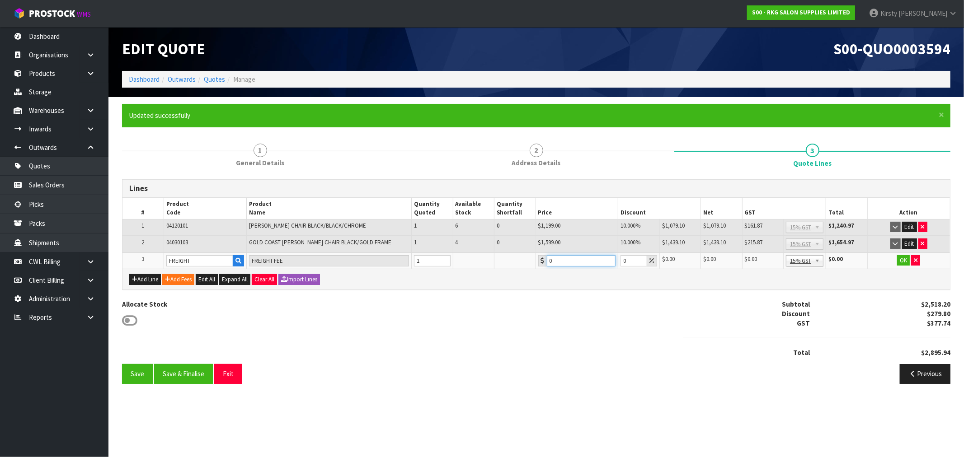
drag, startPoint x: 561, startPoint y: 263, endPoint x: 514, endPoint y: 268, distance: 47.6
click at [514, 268] on div "Lines # Product Code Product Name Quantity Quoted Available Stock Quantity Shor…" at bounding box center [536, 234] width 828 height 110
type input "303.75"
click at [904, 260] on button "OK" at bounding box center [903, 260] width 13 height 11
click at [134, 371] on button "Save" at bounding box center [137, 373] width 31 height 19
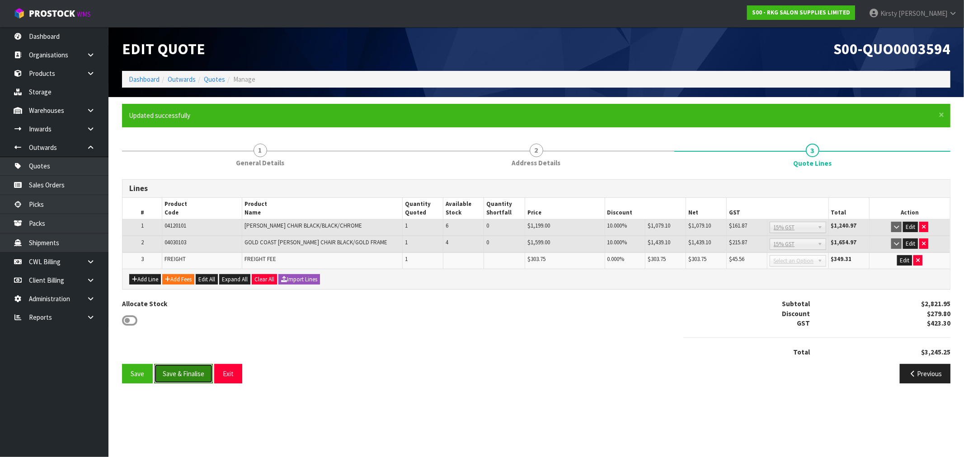
click at [176, 375] on button "Save & Finalise" at bounding box center [183, 373] width 59 height 19
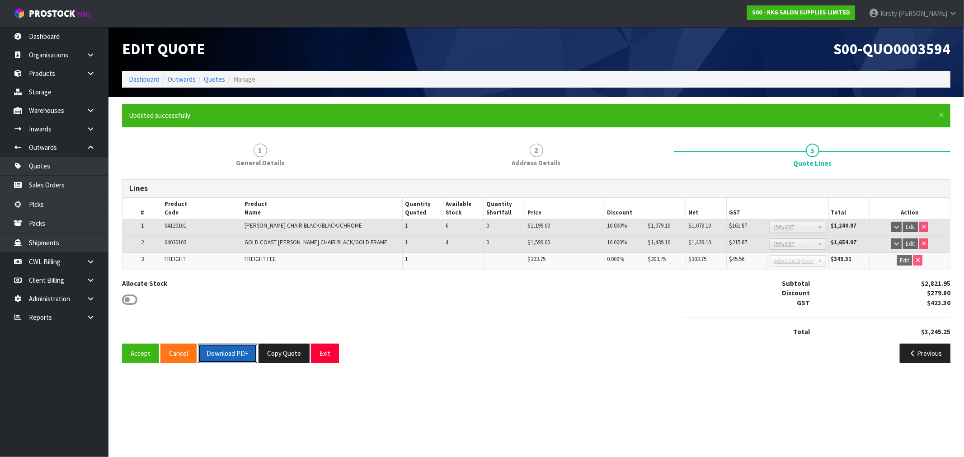
click at [208, 352] on button "Download PDF" at bounding box center [227, 353] width 59 height 19
click at [324, 351] on button "Exit" at bounding box center [325, 353] width 28 height 19
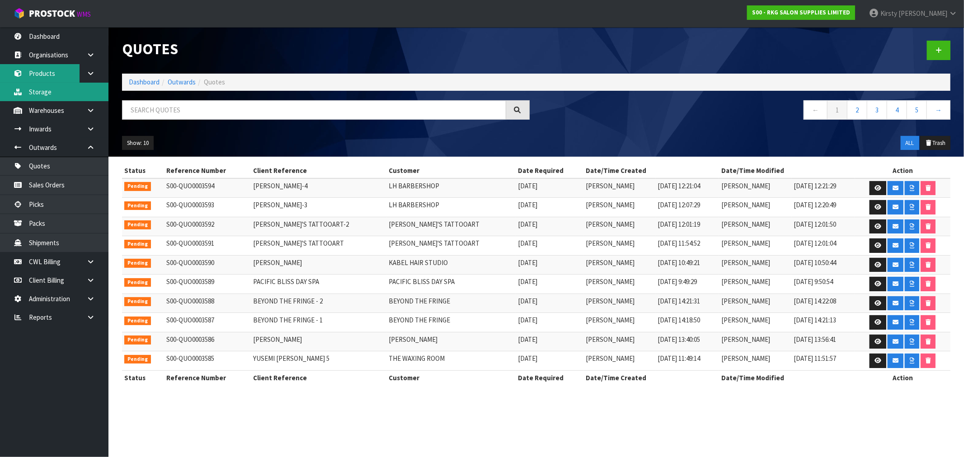
drag, startPoint x: 61, startPoint y: 78, endPoint x: 18, endPoint y: 83, distance: 42.8
click at [61, 78] on link "Products" at bounding box center [54, 73] width 108 height 19
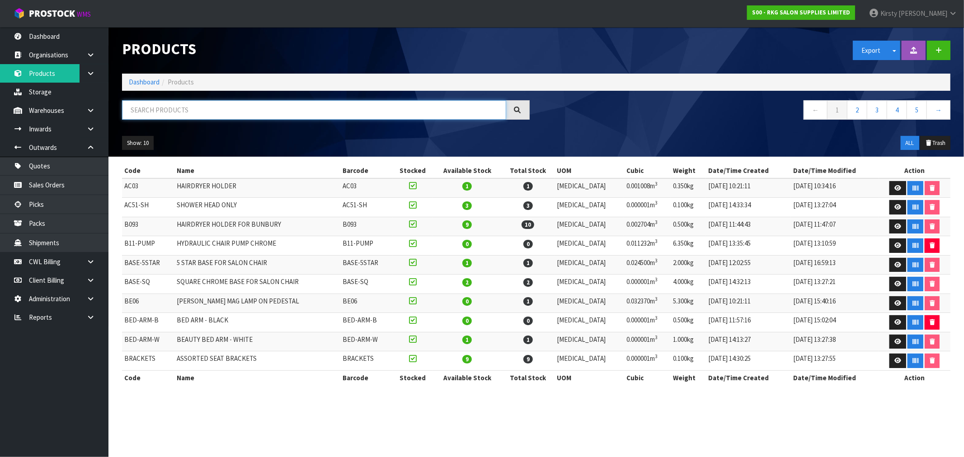
click at [150, 111] on input "text" at bounding box center [314, 109] width 384 height 19
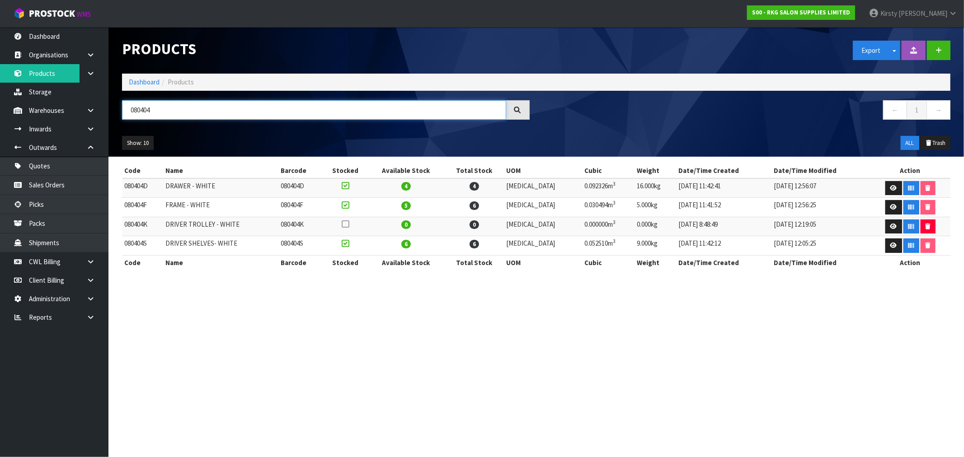
click at [161, 108] on input "080404" at bounding box center [314, 109] width 384 height 19
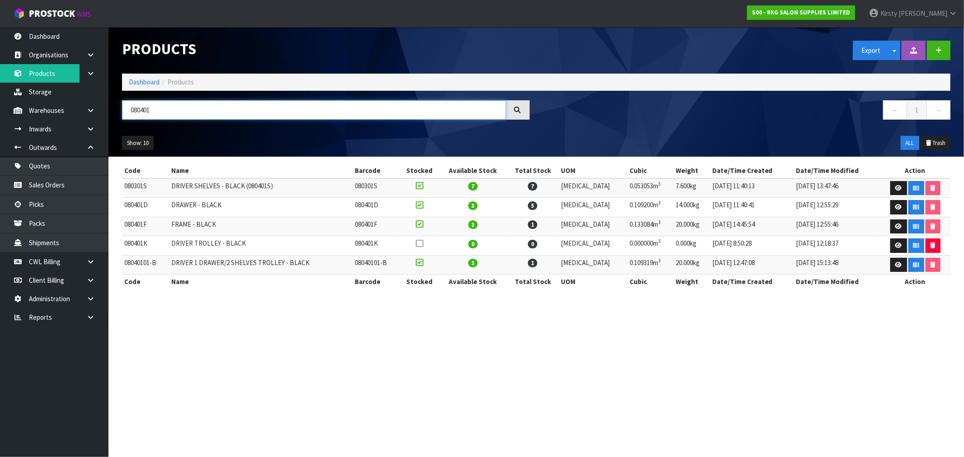
drag, startPoint x: 154, startPoint y: 112, endPoint x: 109, endPoint y: 112, distance: 44.3
click at [110, 112] on header "Products Export Split button! SOH Summary Measurements Dangerous Goods Import P…" at bounding box center [535, 92] width 855 height 130
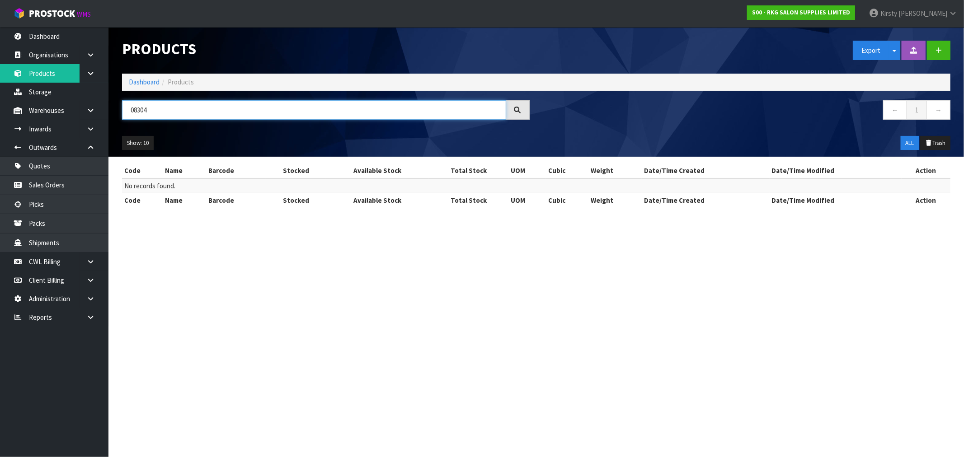
drag, startPoint x: 147, startPoint y: 105, endPoint x: 114, endPoint y: 112, distance: 33.7
click at [114, 112] on header "Products Export Split button! SOH Summary Measurements Dangerous Goods Import P…" at bounding box center [535, 92] width 855 height 130
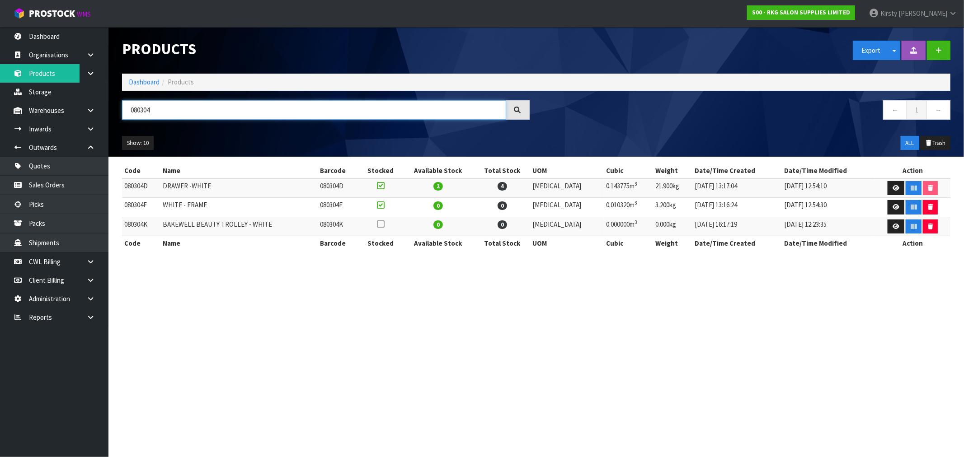
click at [156, 111] on input "080304" at bounding box center [314, 109] width 384 height 19
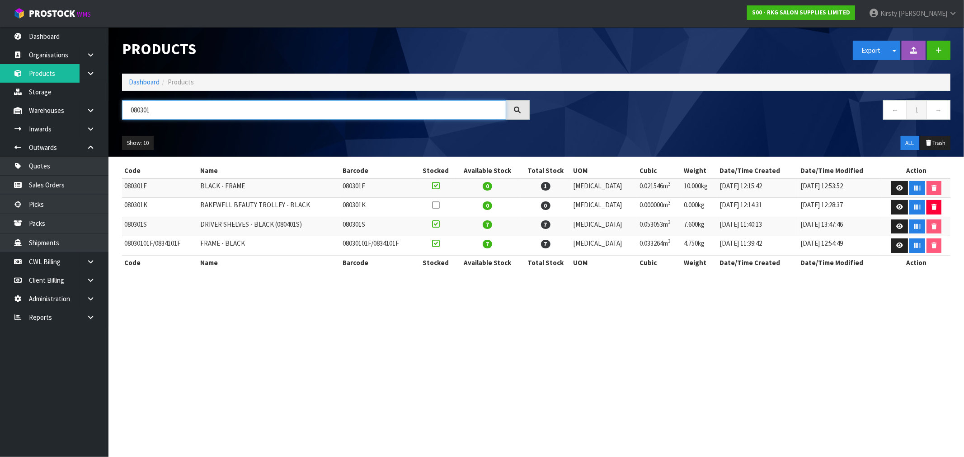
click at [142, 109] on input "080301" at bounding box center [314, 109] width 384 height 19
drag, startPoint x: 163, startPoint y: 111, endPoint x: 80, endPoint y: 113, distance: 83.1
click at [80, 113] on body "Toggle navigation ProStock WMS S00 - RKG SALON SUPPLIES LIMITED Kirsty Giles Lo…" at bounding box center [482, 228] width 964 height 457
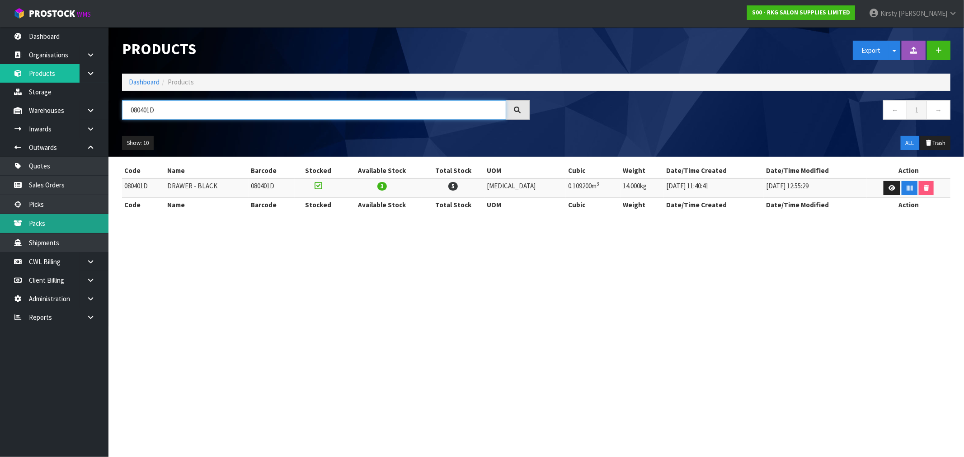
type input "080401D"
click at [89, 282] on icon at bounding box center [90, 280] width 9 height 7
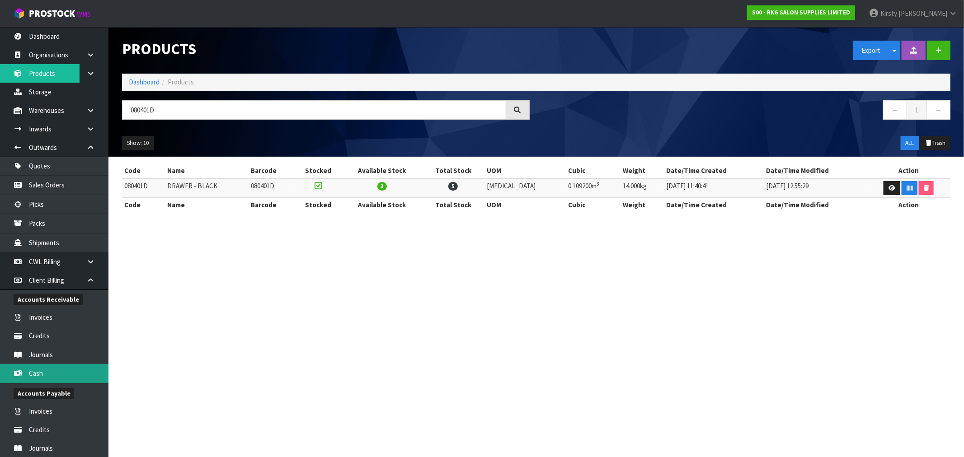
drag, startPoint x: 44, startPoint y: 369, endPoint x: 283, endPoint y: 228, distance: 277.2
click at [45, 368] on link "Cash" at bounding box center [54, 373] width 108 height 19
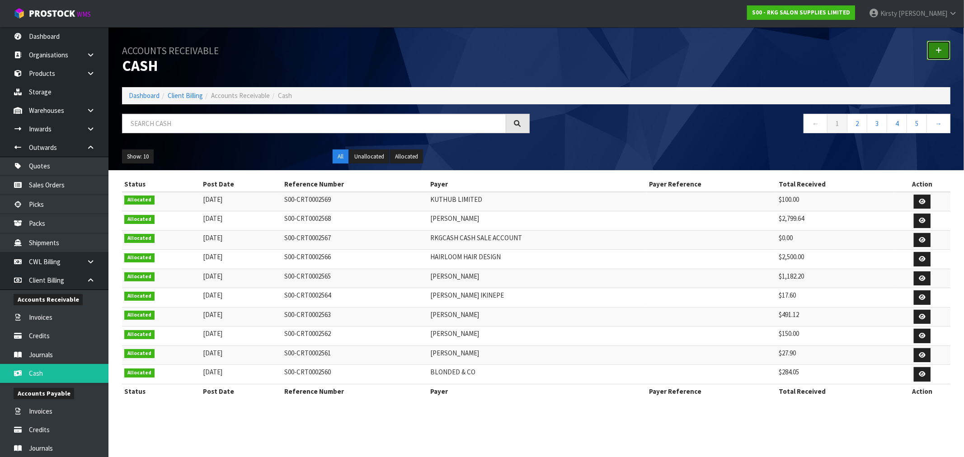
click at [934, 56] on link at bounding box center [937, 50] width 23 height 19
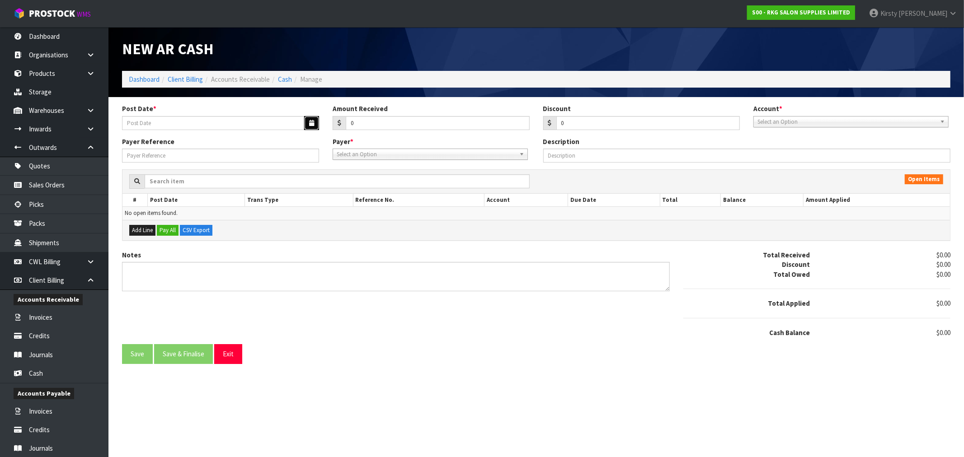
click at [312, 122] on icon "button" at bounding box center [311, 123] width 5 height 6
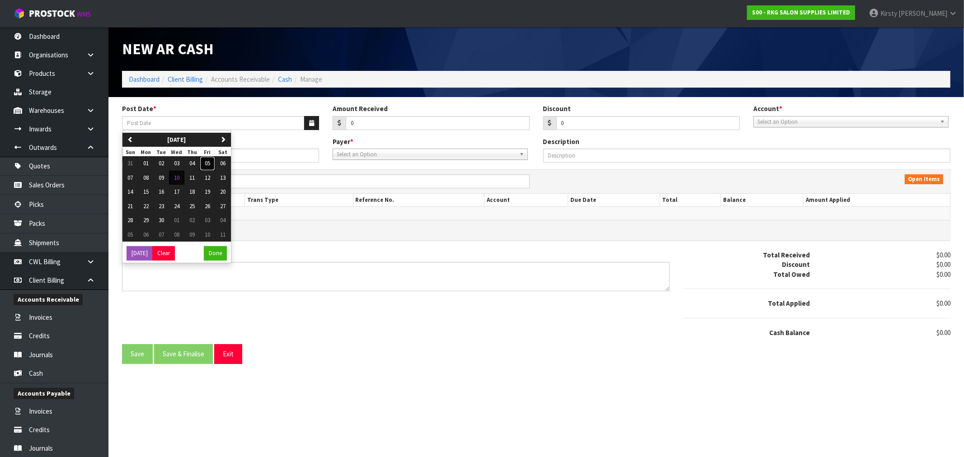
click at [208, 163] on span "05" at bounding box center [207, 163] width 5 height 8
type input "[DATE]"
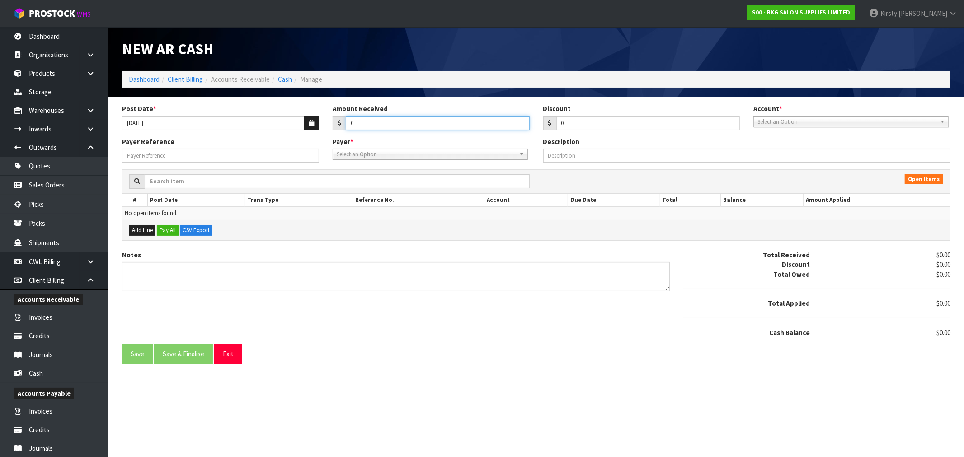
drag, startPoint x: 346, startPoint y: 128, endPoint x: 326, endPoint y: 128, distance: 19.9
click at [326, 128] on div "Amount Received 0" at bounding box center [431, 117] width 210 height 26
type input "26.56"
drag, startPoint x: 575, startPoint y: 124, endPoint x: 543, endPoint y: 127, distance: 31.8
click at [543, 127] on div "0" at bounding box center [641, 123] width 197 height 14
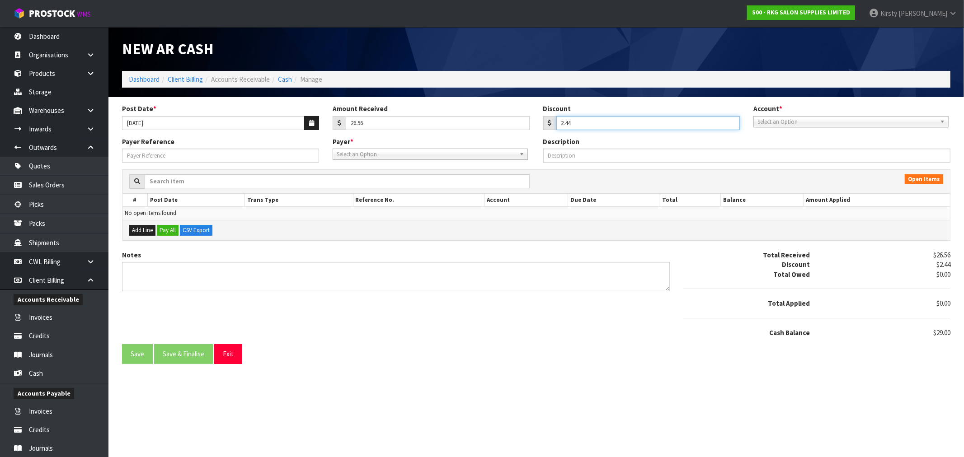
type input "2.44"
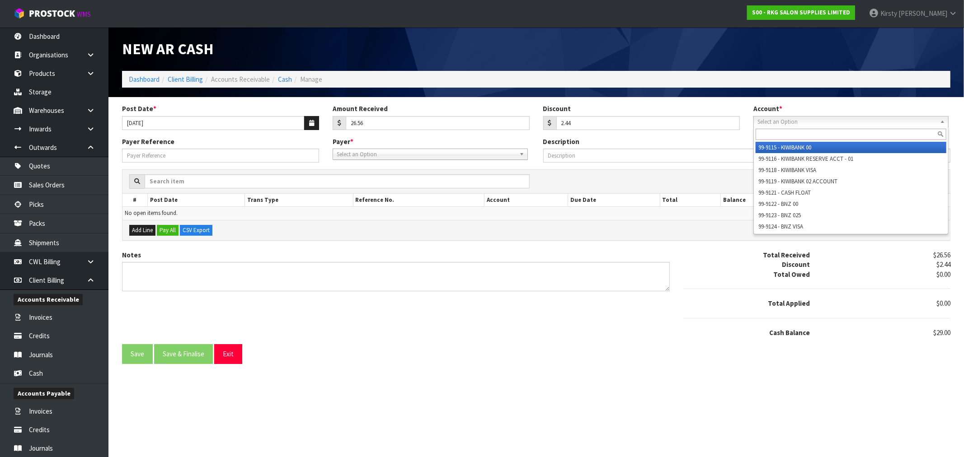
click at [776, 122] on span "Select an Option" at bounding box center [846, 122] width 179 height 11
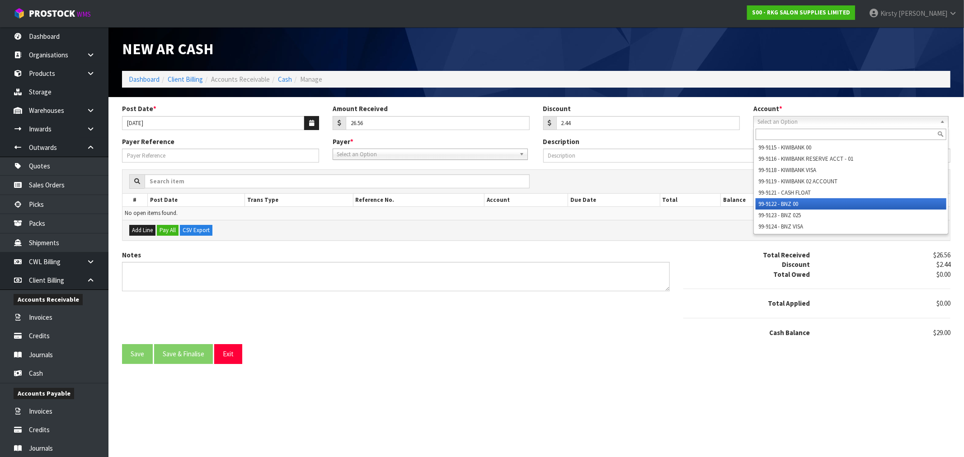
drag, startPoint x: 786, startPoint y: 201, endPoint x: 453, endPoint y: 204, distance: 333.4
click at [786, 201] on li "99-9122 - BNZ 00" at bounding box center [850, 203] width 191 height 11
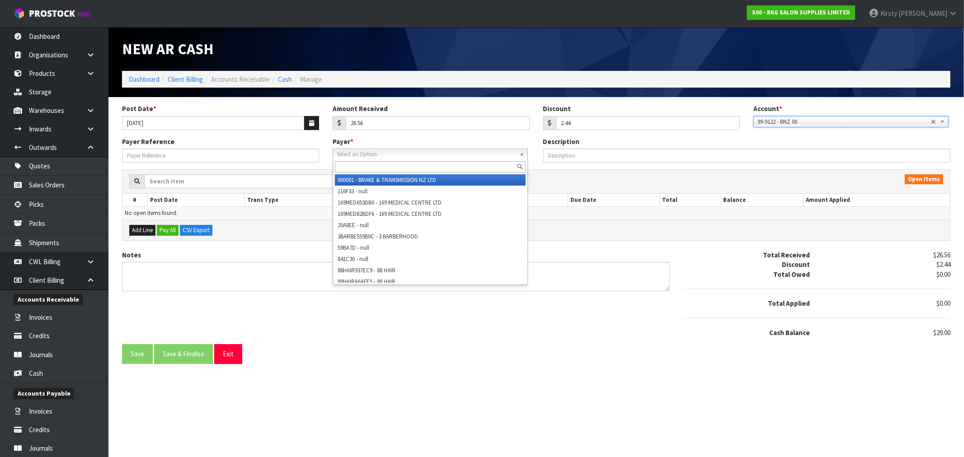
click at [352, 157] on span "Select an Option" at bounding box center [426, 154] width 179 height 11
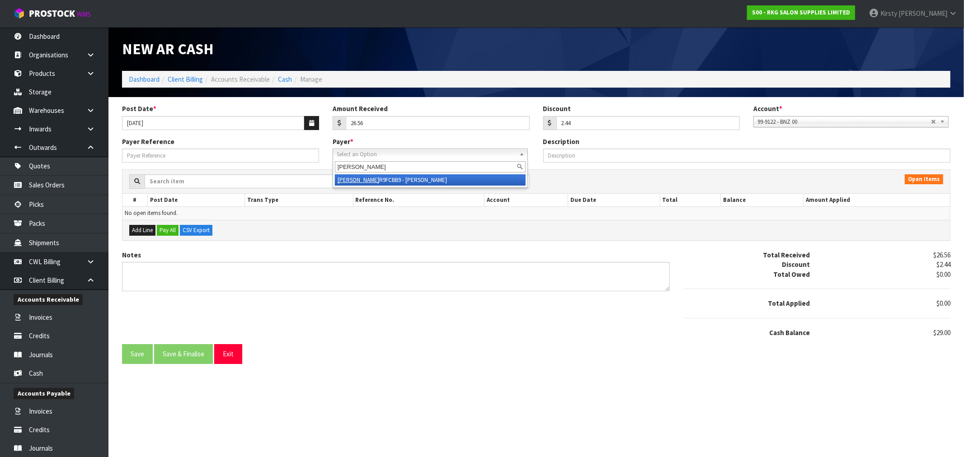
type input "cyrus"
click at [367, 182] on li "CYRUS R9FCBB9 - CYRUS ROBINSON" at bounding box center [430, 179] width 191 height 11
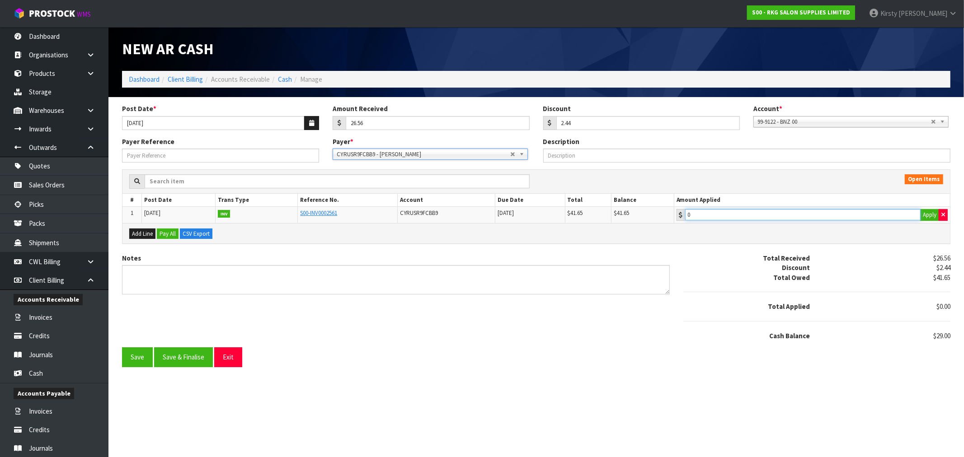
type input "29"
click at [755, 218] on input "29" at bounding box center [802, 214] width 235 height 11
click at [135, 273] on textarea "Notes" at bounding box center [395, 279] width 547 height 29
type textarea "p"
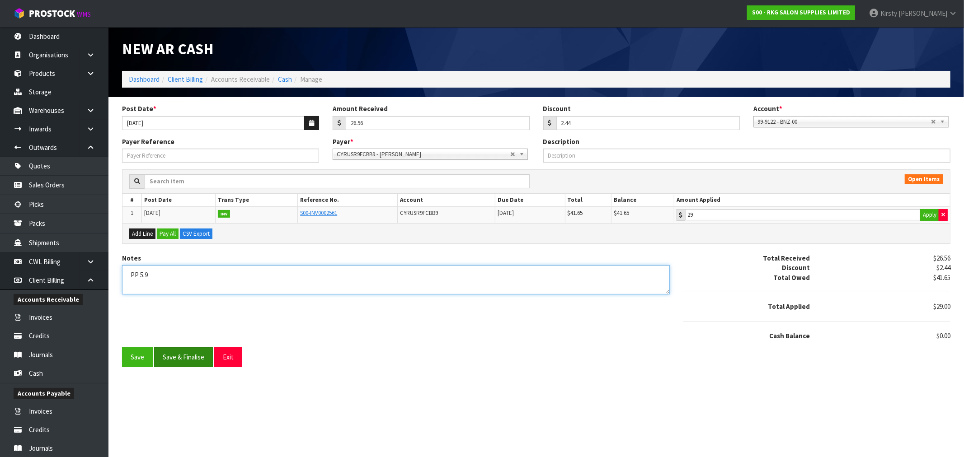
type textarea "PP 5.9"
click at [187, 360] on button "Save & Finalise" at bounding box center [183, 356] width 59 height 19
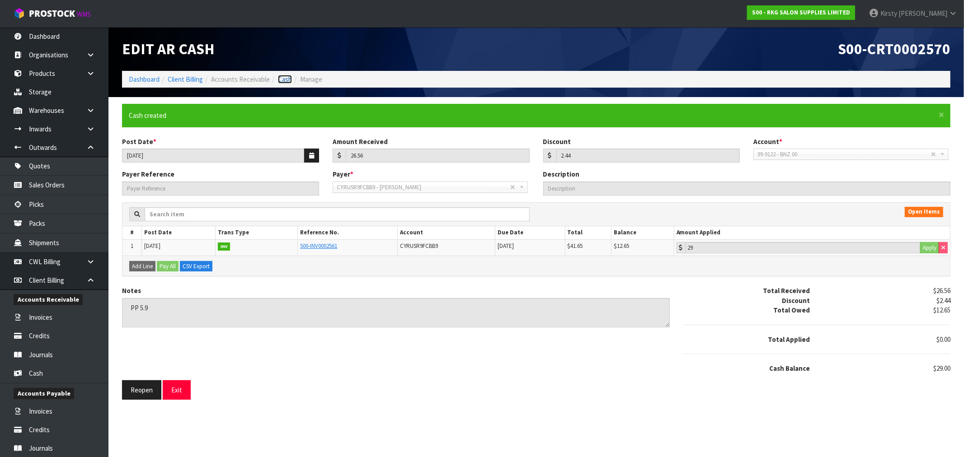
click at [282, 76] on link "Cash" at bounding box center [285, 79] width 14 height 9
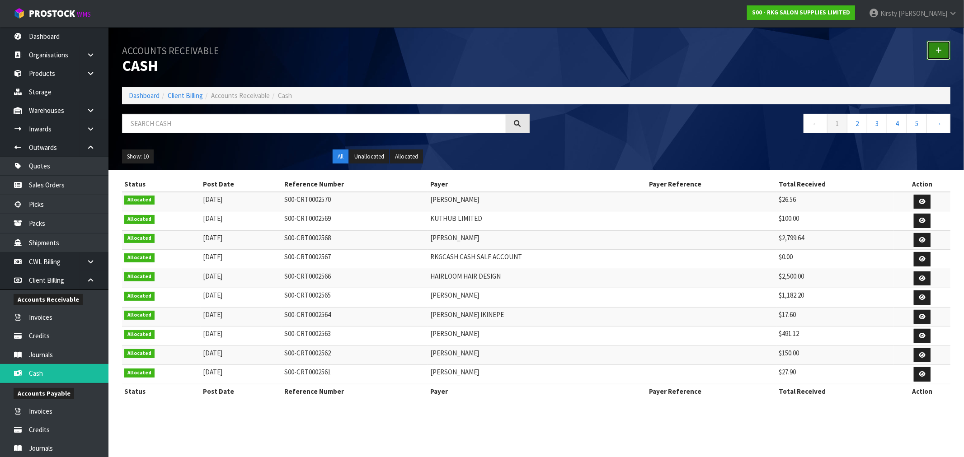
click at [939, 47] on icon at bounding box center [938, 50] width 6 height 7
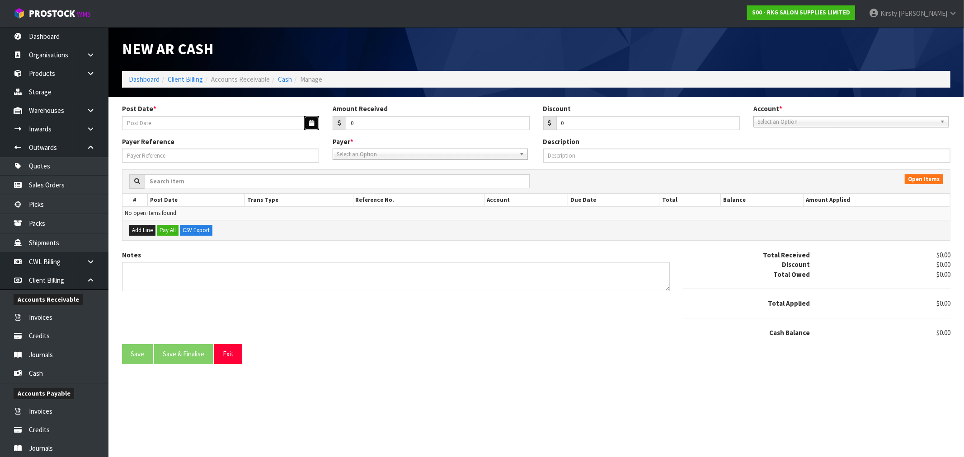
click at [308, 122] on button "button" at bounding box center [311, 123] width 15 height 14
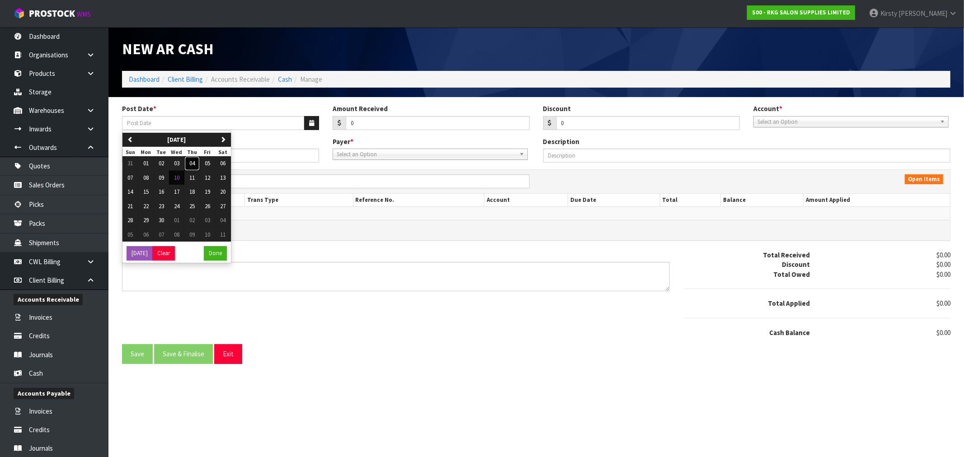
click at [193, 165] on span "04" at bounding box center [191, 163] width 5 height 8
type input "[DATE]"
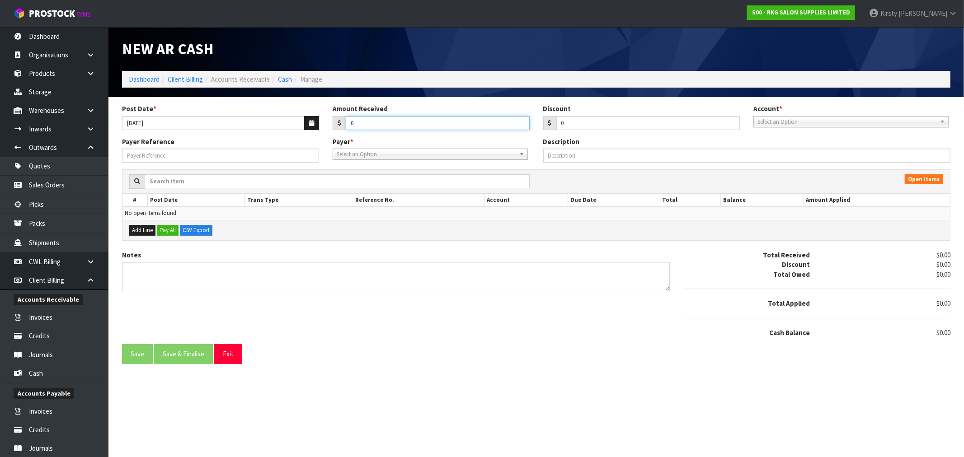
drag, startPoint x: 361, startPoint y: 124, endPoint x: 324, endPoint y: 129, distance: 37.8
click at [326, 129] on div "Amount Received 0" at bounding box center [431, 117] width 210 height 26
type input "1499.95"
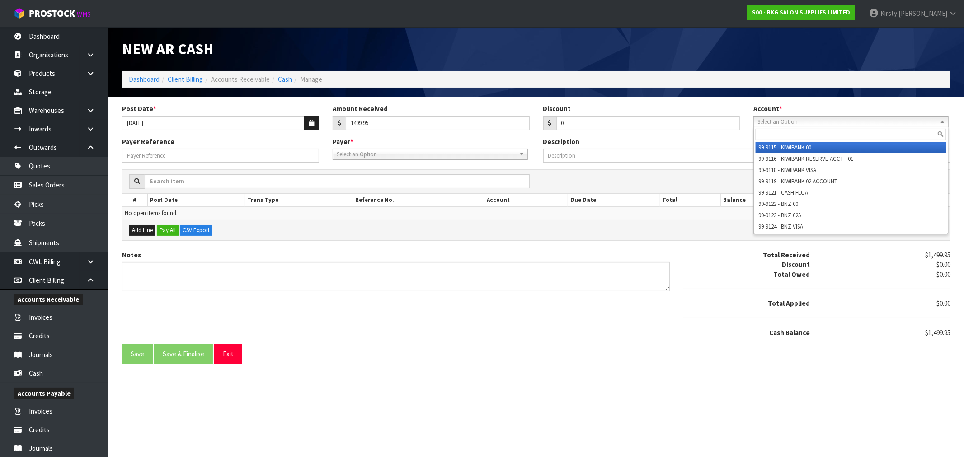
click at [772, 120] on span "Select an Option" at bounding box center [846, 122] width 179 height 11
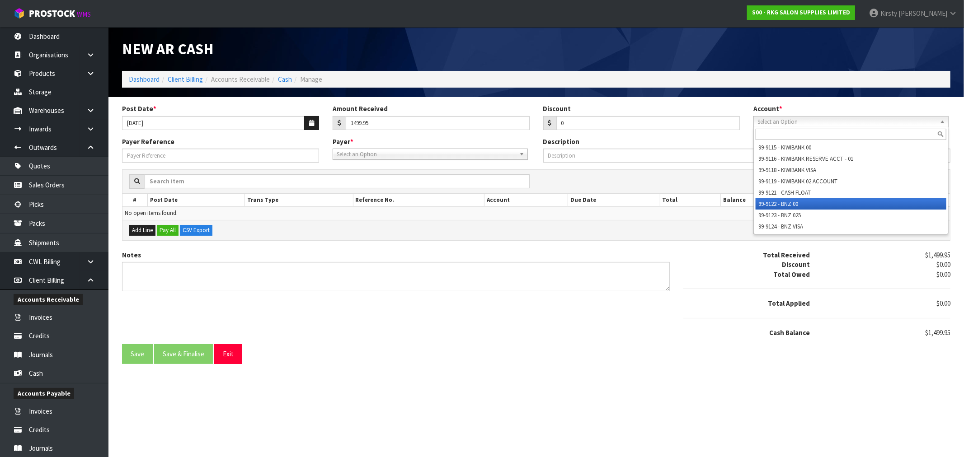
drag, startPoint x: 785, startPoint y: 205, endPoint x: 559, endPoint y: 200, distance: 225.9
click at [784, 206] on li "99-9122 - BNZ 00" at bounding box center [850, 203] width 191 height 11
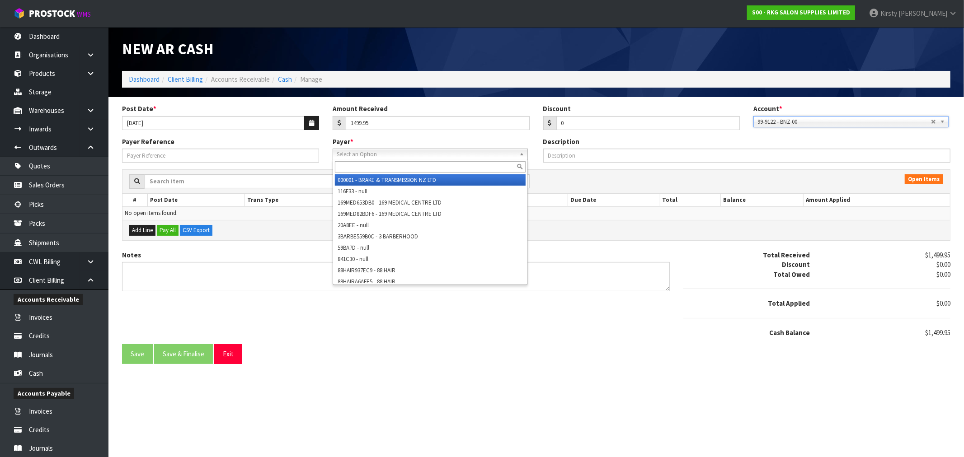
click at [351, 152] on span "Select an Option" at bounding box center [426, 154] width 179 height 11
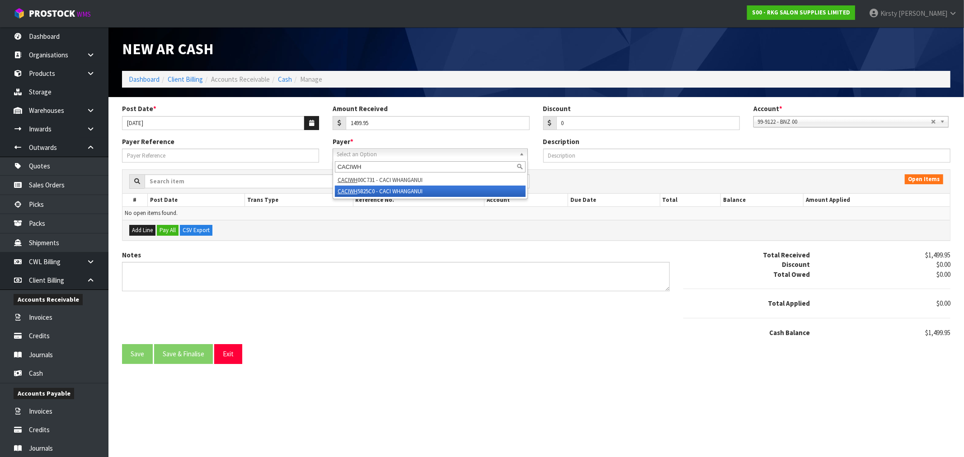
type input "CACIWH"
click at [408, 193] on li "CACIWH 5825C0 - CACI WHANGANUI" at bounding box center [430, 191] width 191 height 11
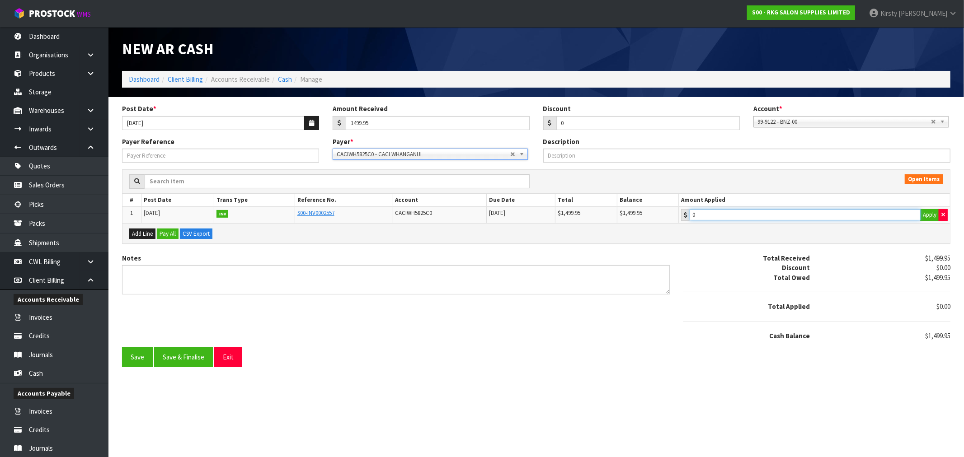
type input "1499.95"
click at [716, 219] on input "1499.95" at bounding box center [804, 214] width 231 height 11
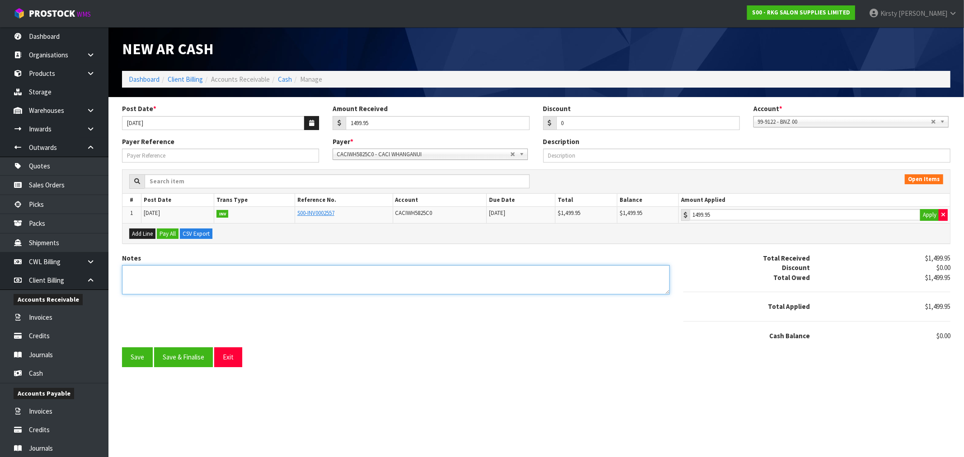
click at [127, 269] on textarea "Notes" at bounding box center [395, 279] width 547 height 29
type textarea "DC 4.9"
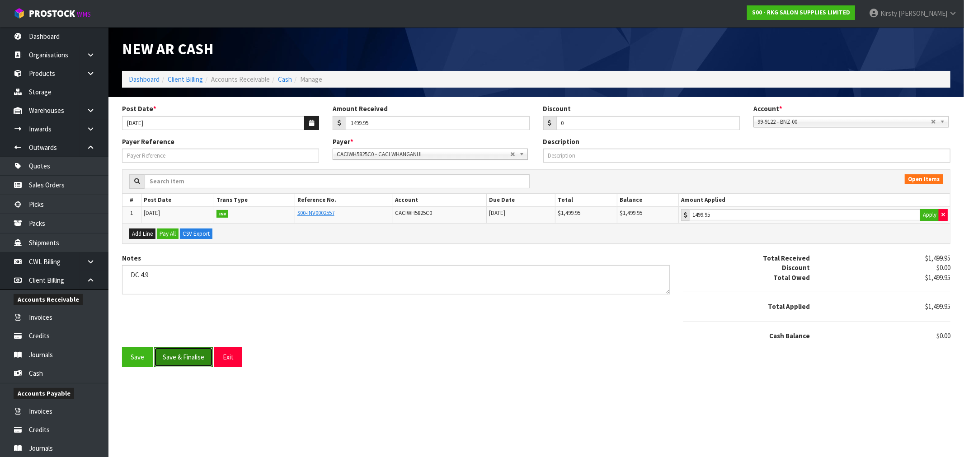
click at [179, 361] on button "Save & Finalise" at bounding box center [183, 356] width 59 height 19
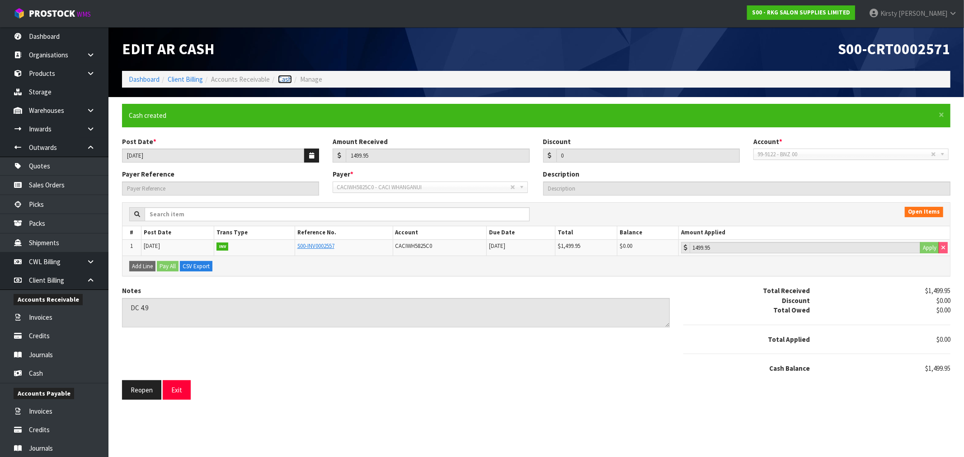
click at [284, 78] on link "Cash" at bounding box center [285, 79] width 14 height 9
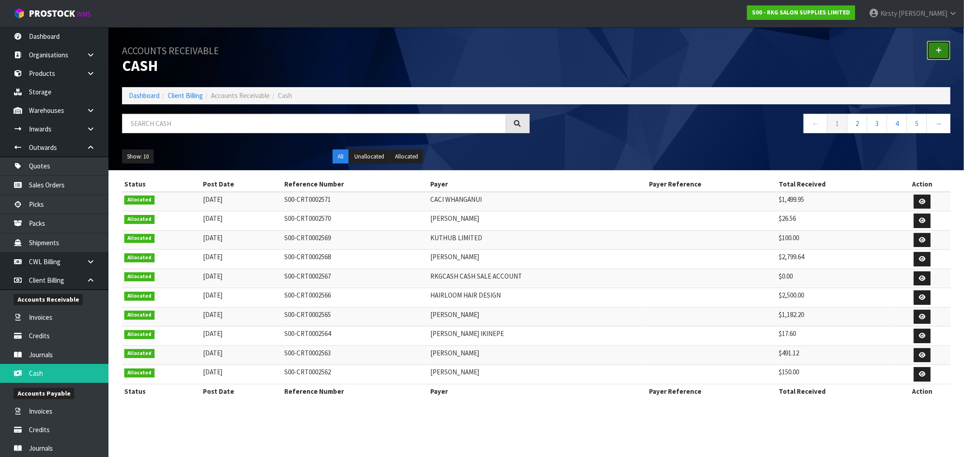
click at [936, 52] on icon at bounding box center [938, 50] width 6 height 7
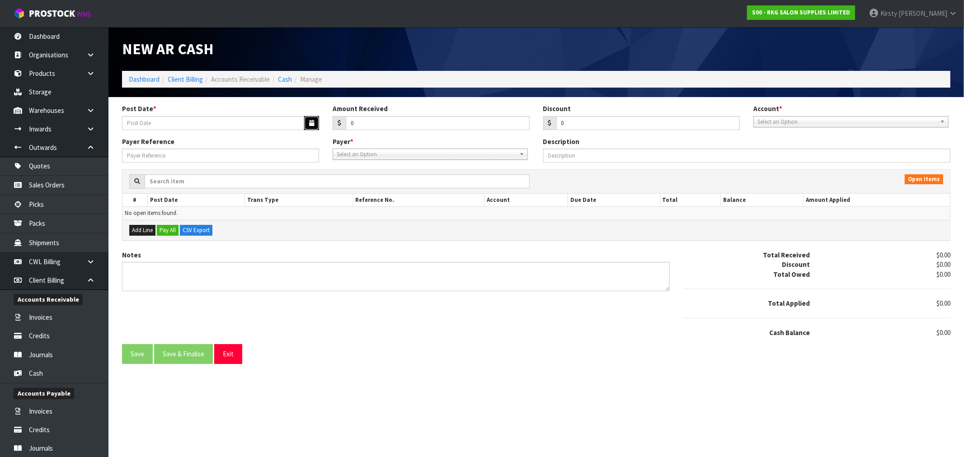
click at [312, 121] on icon "button" at bounding box center [311, 123] width 5 height 6
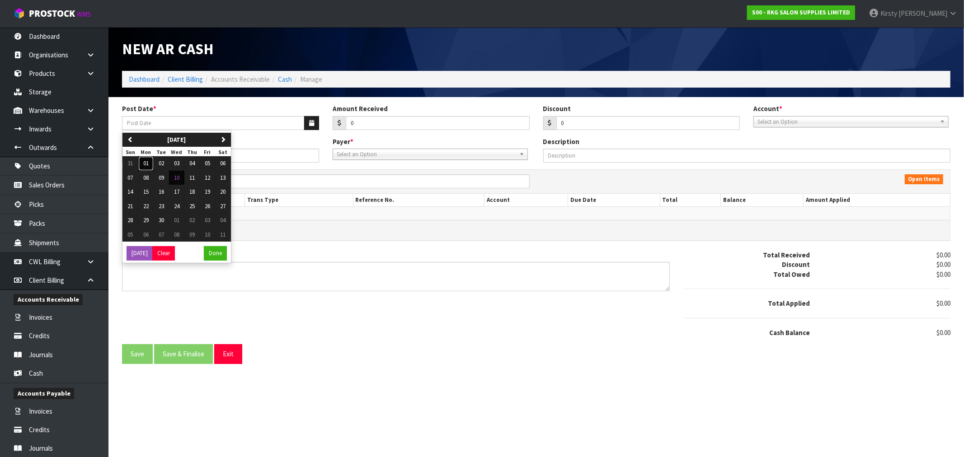
click at [145, 163] on span "01" at bounding box center [145, 163] width 5 height 8
type input "[DATE]"
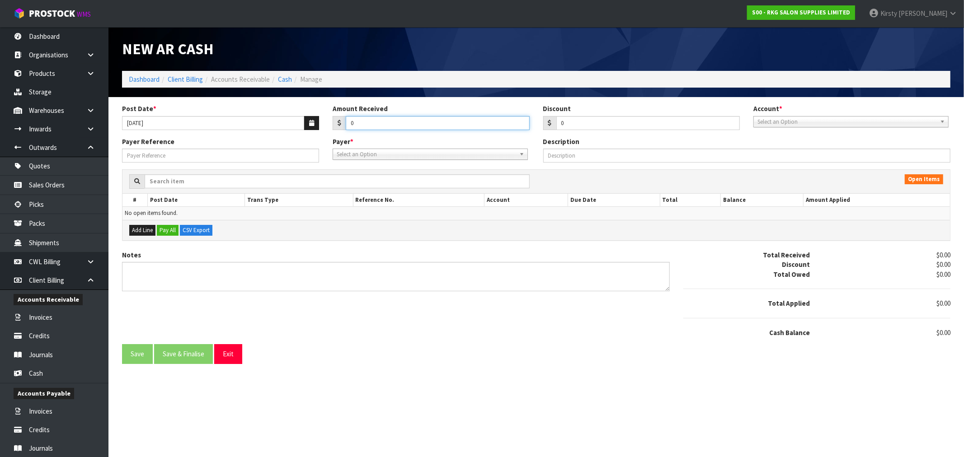
drag, startPoint x: 360, startPoint y: 120, endPoint x: 291, endPoint y: 124, distance: 68.8
click at [290, 124] on div "Post Date * 01/09/2025 Amount Received 0 Discount 0 Account * 99-9115 - KIWIBAN…" at bounding box center [536, 120] width 842 height 33
type input "801.49"
click at [793, 124] on span "Select an Option" at bounding box center [846, 122] width 179 height 11
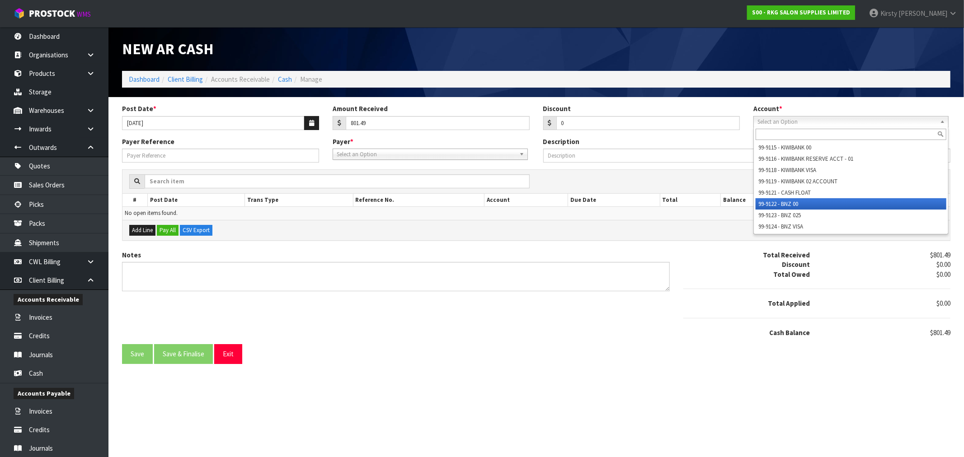
click at [788, 200] on li "99-9122 - BNZ 00" at bounding box center [850, 203] width 191 height 11
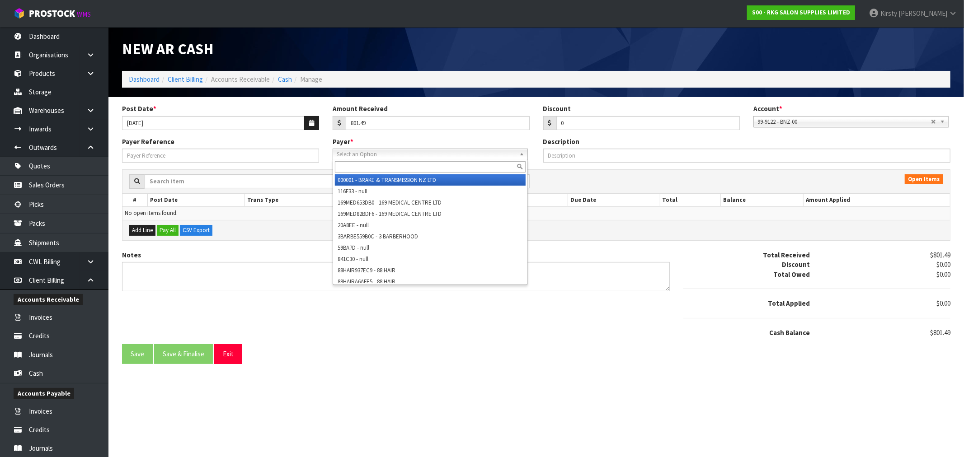
click at [336, 154] on link "Select an Option" at bounding box center [429, 154] width 195 height 11
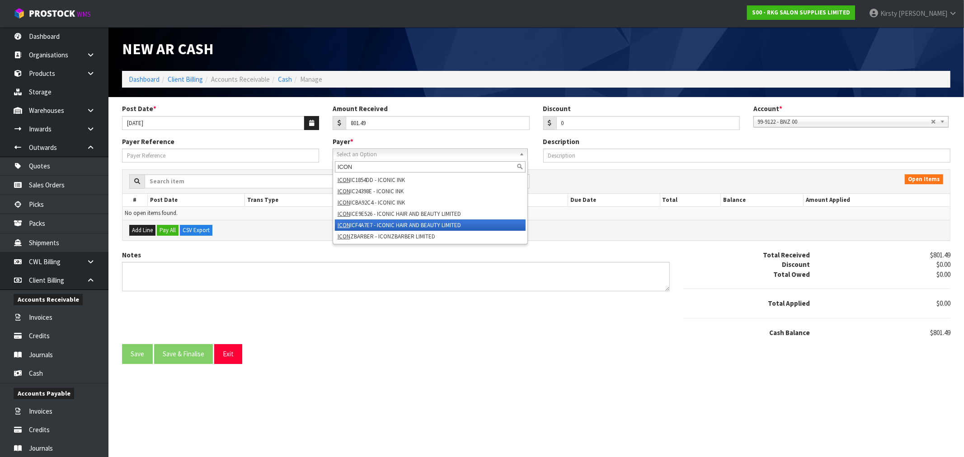
type input "ICON"
click at [357, 226] on li "ICON ICF4A7E7 - ICONIC HAIR AND BEAUTY LIMITED" at bounding box center [430, 225] width 191 height 11
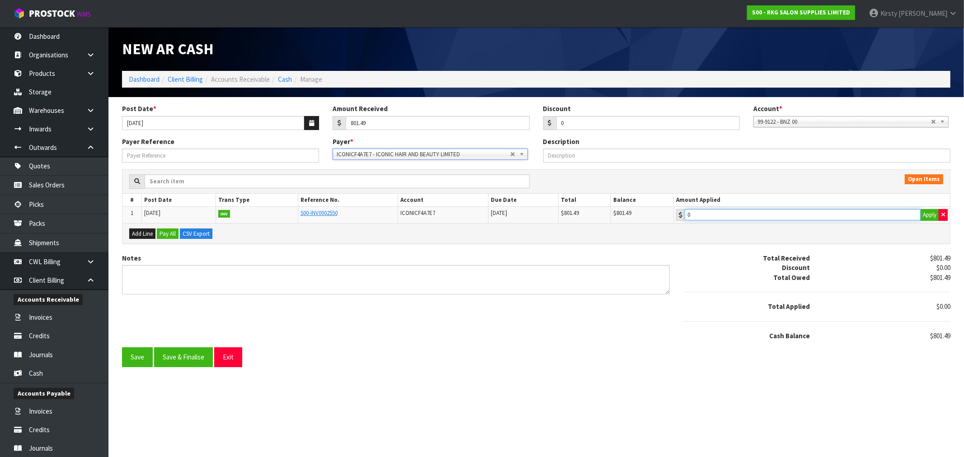
type input "801.49"
click at [747, 218] on input "801.49" at bounding box center [802, 214] width 236 height 11
click at [150, 278] on textarea "Notes" at bounding box center [395, 279] width 547 height 29
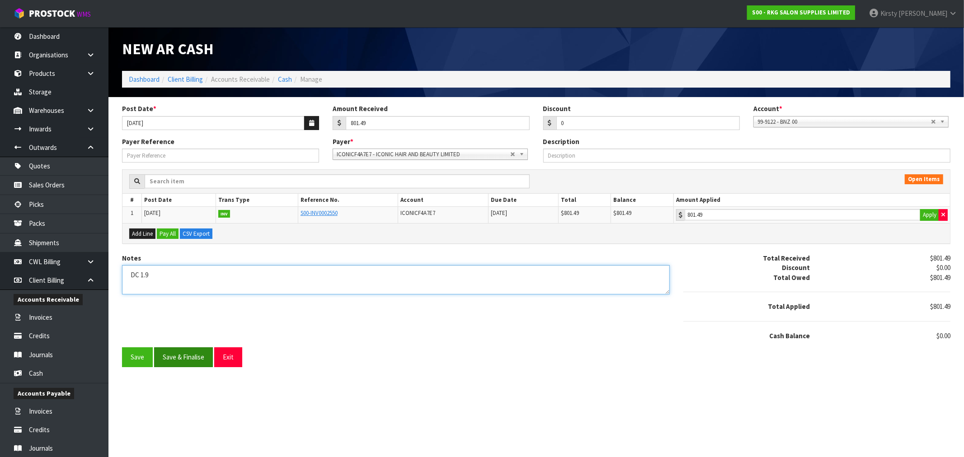
type textarea "DC 1.9"
click at [171, 354] on button "Save & Finalise" at bounding box center [183, 356] width 59 height 19
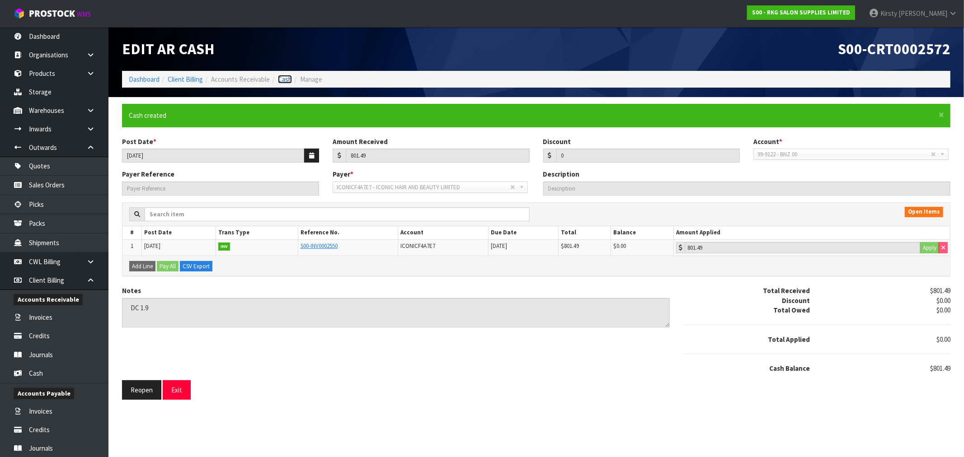
click at [286, 78] on link "Cash" at bounding box center [285, 79] width 14 height 9
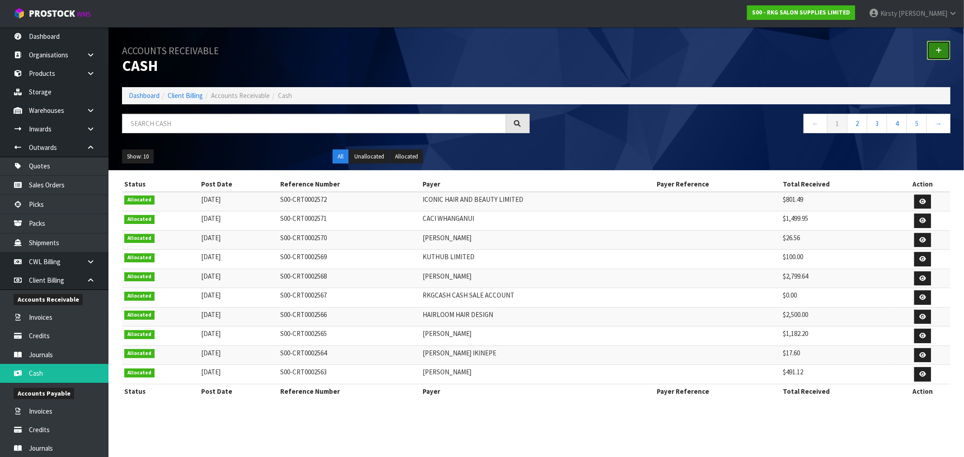
click at [938, 50] on icon at bounding box center [938, 50] width 6 height 7
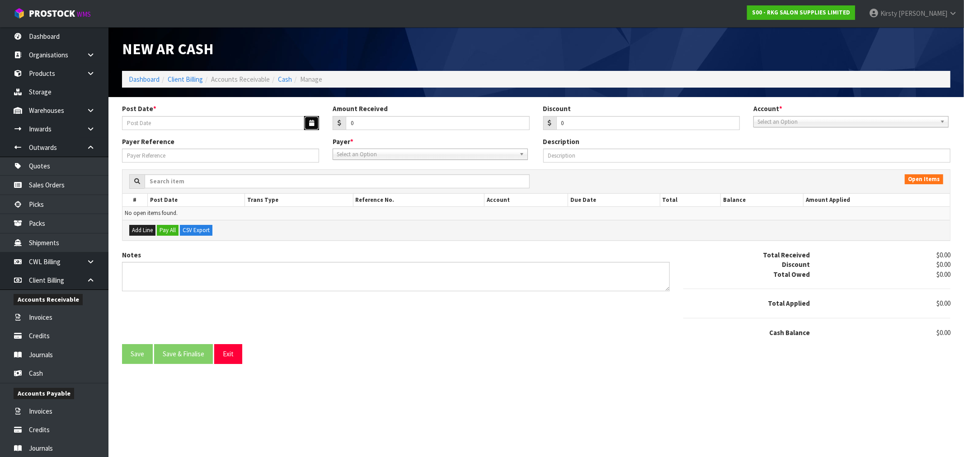
click at [314, 123] on button "button" at bounding box center [311, 123] width 15 height 14
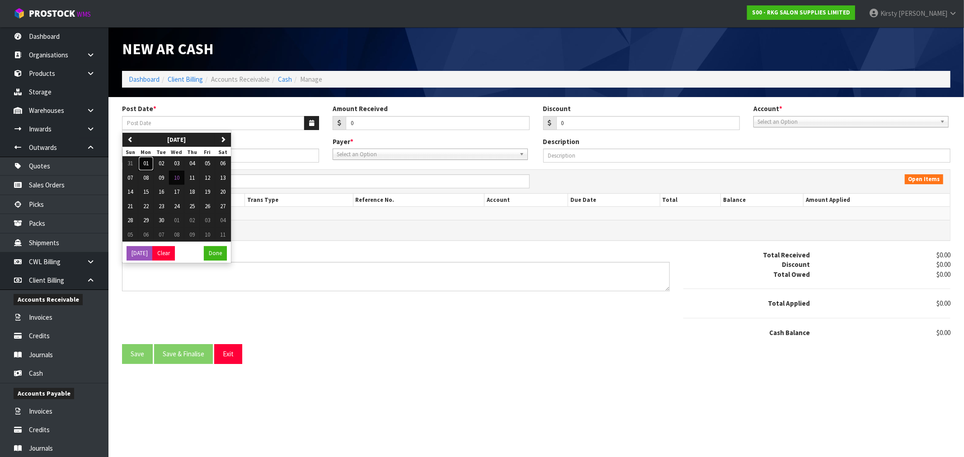
click at [146, 163] on span "01" at bounding box center [145, 163] width 5 height 8
type input "[DATE]"
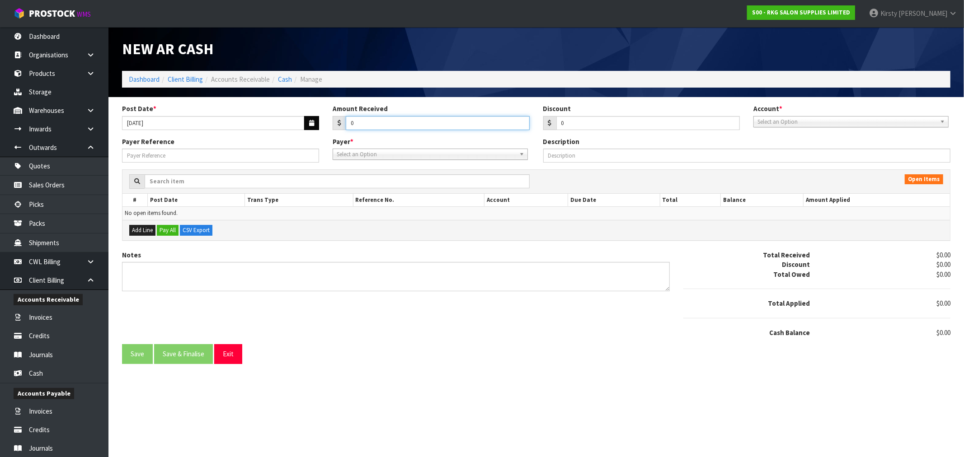
drag, startPoint x: 369, startPoint y: 126, endPoint x: 315, endPoint y: 128, distance: 54.2
click at [317, 128] on div "Post Date * 01/09/2025 Amount Received 0 Discount 0 Account * 99-9115 - KIWIBAN…" at bounding box center [536, 120] width 842 height 33
type input "2909.64"
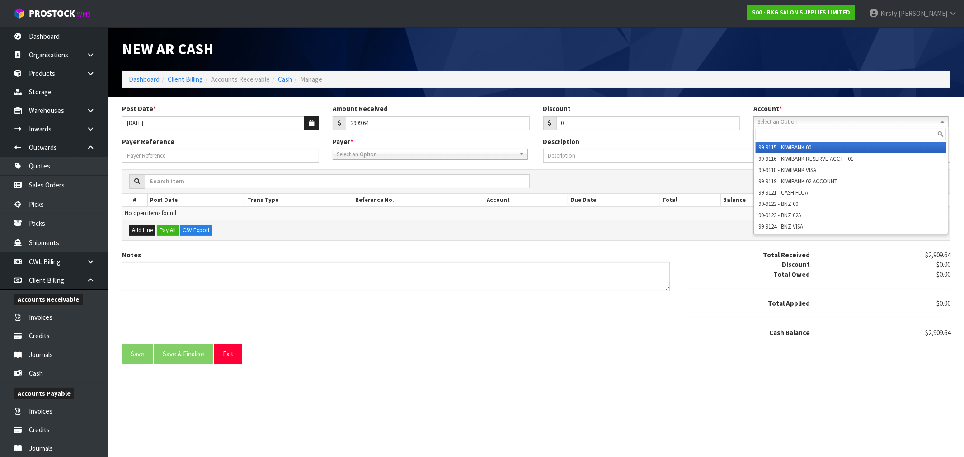
click at [843, 122] on span "Select an Option" at bounding box center [846, 122] width 179 height 11
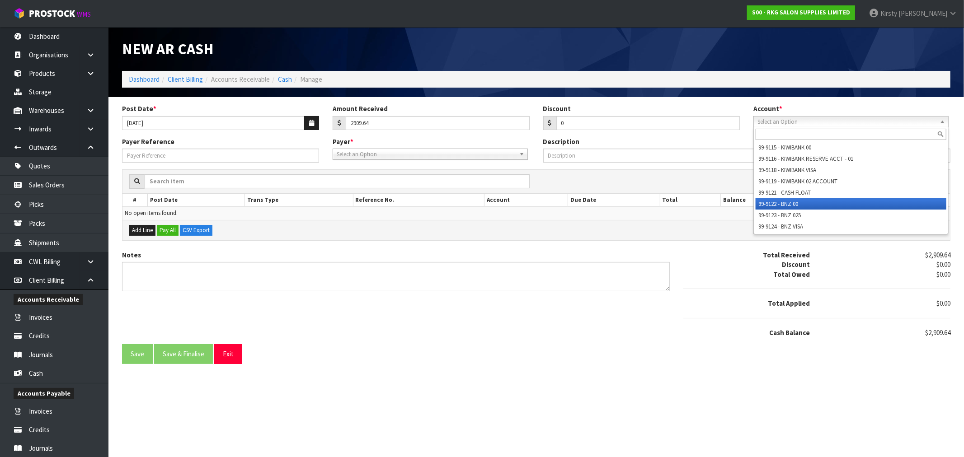
click at [785, 199] on li "99-9122 - BNZ 00" at bounding box center [850, 203] width 191 height 11
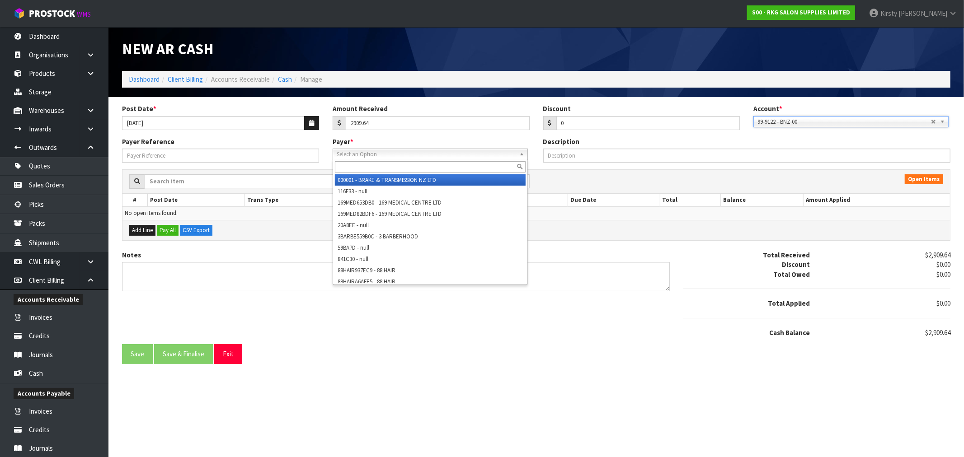
click at [363, 155] on span "Select an Option" at bounding box center [426, 154] width 179 height 11
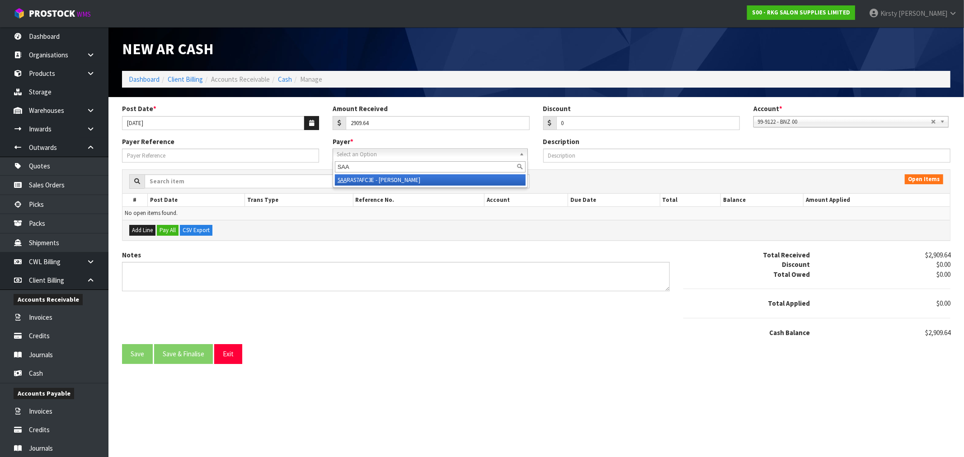
type input "SAA"
click at [377, 177] on li "SAA RAS7AFC3E - SAARA SIMPSON" at bounding box center [430, 179] width 191 height 11
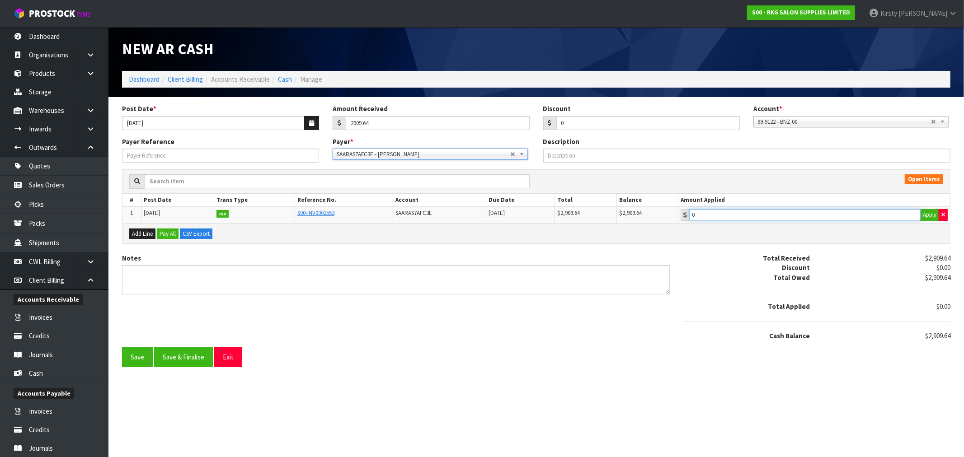
type input "2909.64"
click at [754, 217] on input "2909.64" at bounding box center [804, 214] width 231 height 11
click at [147, 261] on div "Notes" at bounding box center [395, 273] width 547 height 41
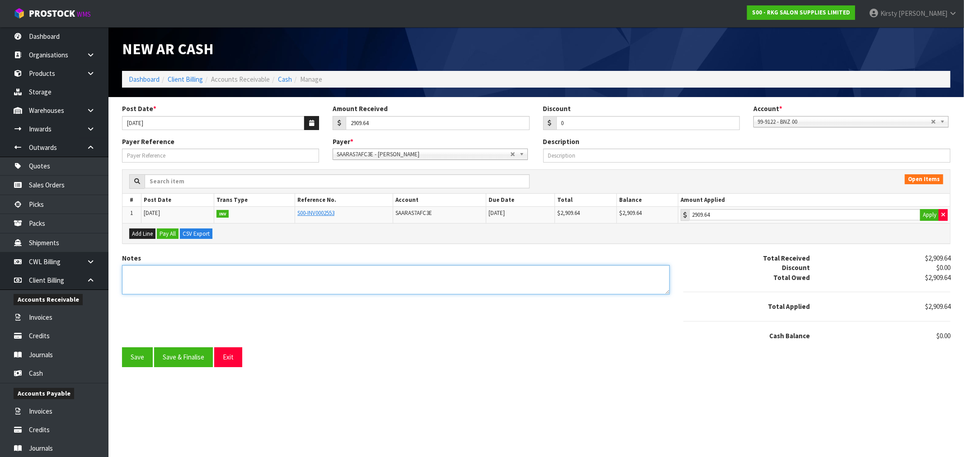
click at [138, 277] on textarea "Notes" at bounding box center [395, 279] width 547 height 29
type textarea "DC 1.9"
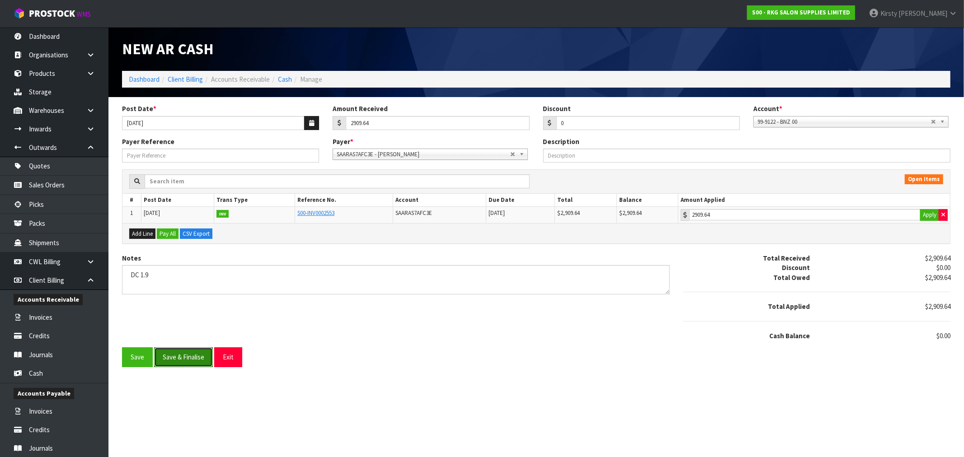
click at [175, 355] on button "Save & Finalise" at bounding box center [183, 356] width 59 height 19
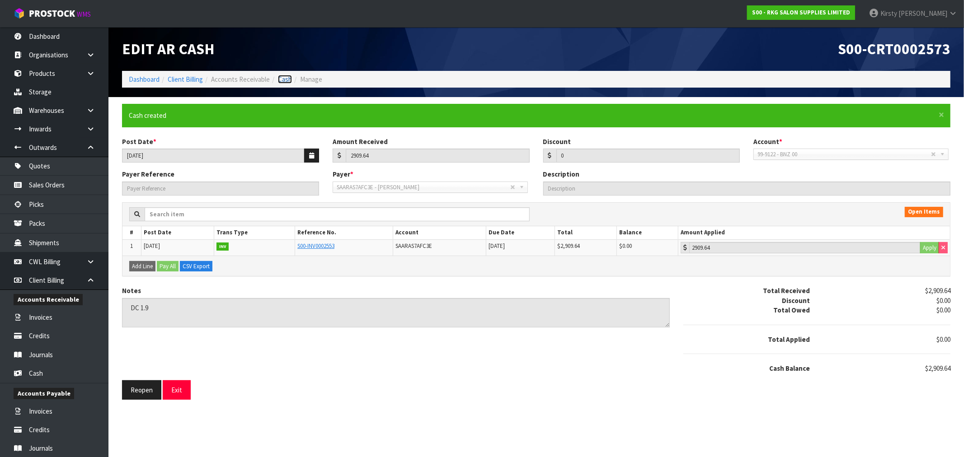
click at [287, 79] on link "Cash" at bounding box center [285, 79] width 14 height 9
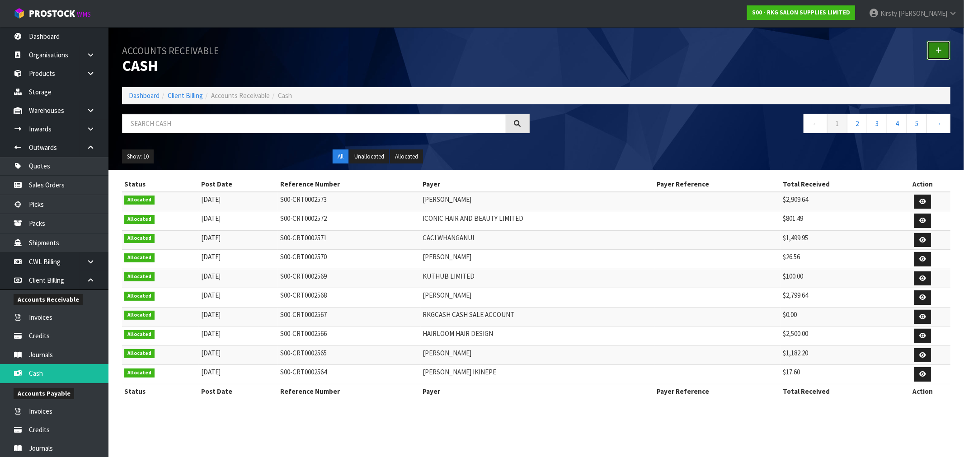
click at [938, 52] on icon at bounding box center [938, 50] width 6 height 7
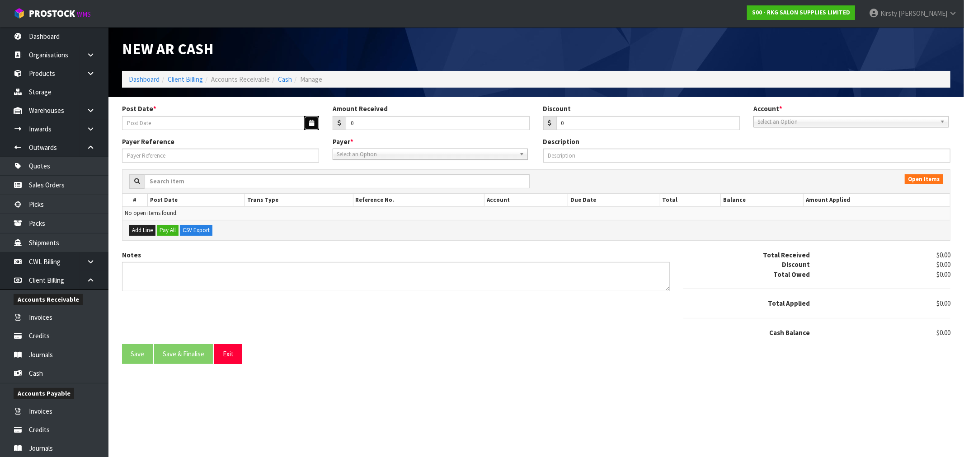
click at [311, 122] on icon "button" at bounding box center [311, 123] width 5 height 6
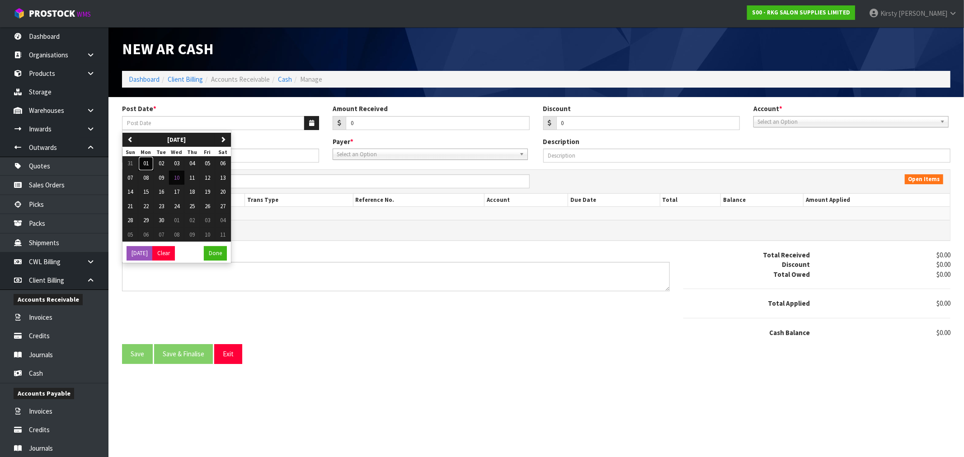
click at [147, 164] on span "01" at bounding box center [145, 163] width 5 height 8
type input "[DATE]"
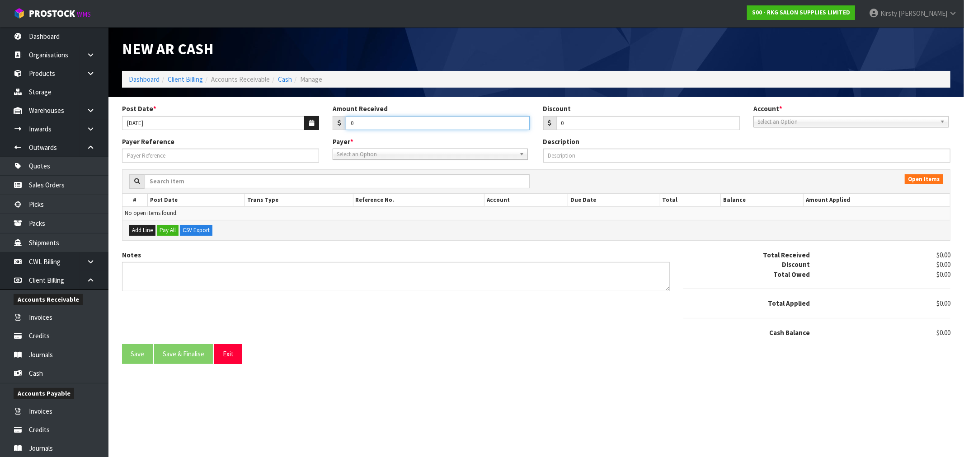
drag, startPoint x: 372, startPoint y: 121, endPoint x: 313, endPoint y: 130, distance: 59.3
click at [313, 130] on div "Post Date * 01/09/2025 Amount Received 0 Discount 0 Account * 99-9115 - KIWIBAN…" at bounding box center [536, 120] width 842 height 33
type input "888.03"
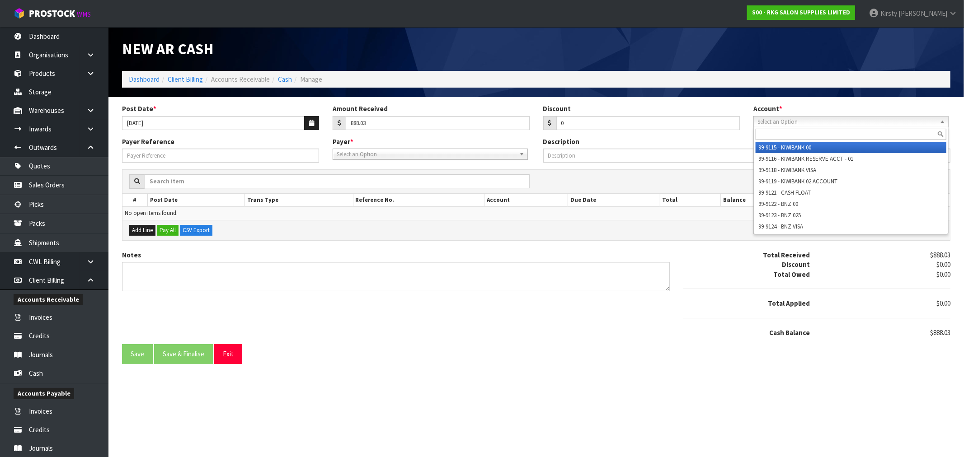
click at [778, 126] on span "Select an Option" at bounding box center [846, 122] width 179 height 11
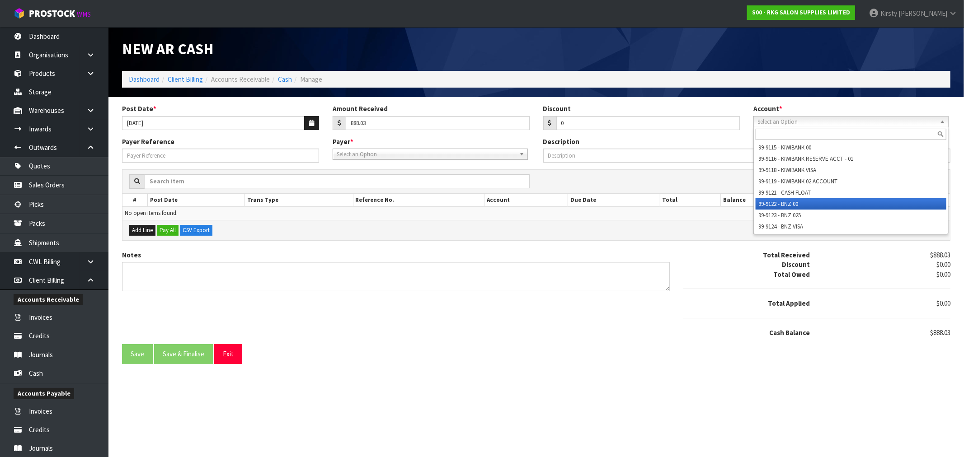
drag, startPoint x: 777, startPoint y: 209, endPoint x: 779, endPoint y: 205, distance: 4.7
click at [779, 205] on ul "99-9115 - KIWIBANK 00 99-9116 - KIWIBANK RESERVE ACCT - 01 99-9118 - KIWIBANK V…" at bounding box center [849, 187] width 192 height 90
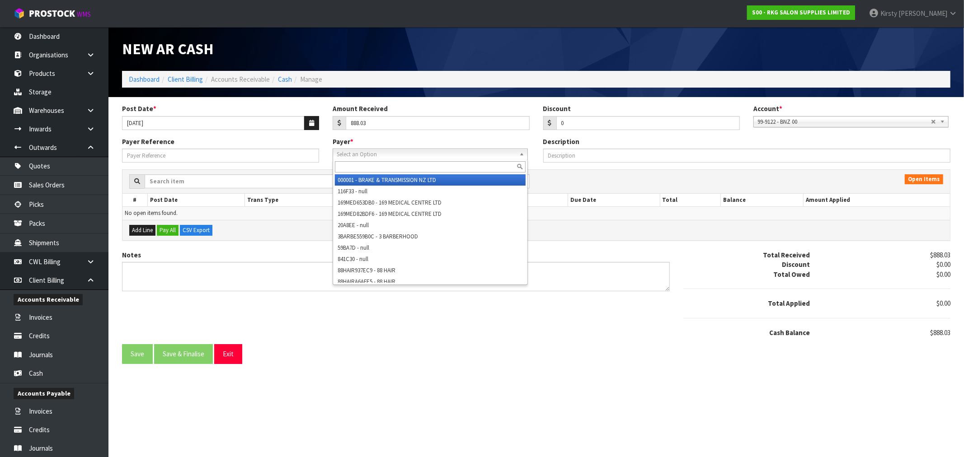
click at [352, 154] on span "Select an Option" at bounding box center [426, 154] width 179 height 11
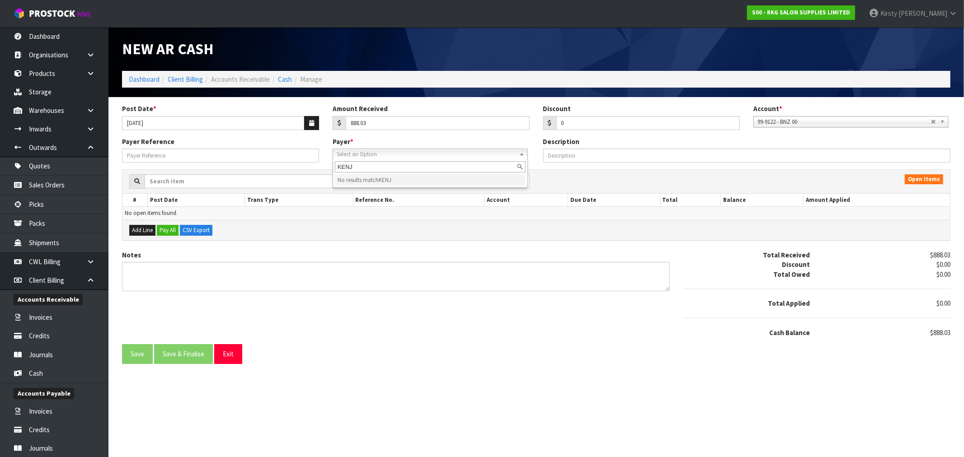
type input "KENJI"
drag, startPoint x: 360, startPoint y: 165, endPoint x: 330, endPoint y: 168, distance: 30.8
click at [330, 168] on div "Payer Reference Payer * 000001 - BRAKE & TRANSMISSION NZ LTD 116F33 - null 169M…" at bounding box center [536, 153] width 842 height 33
click at [231, 355] on button "Exit" at bounding box center [228, 353] width 28 height 19
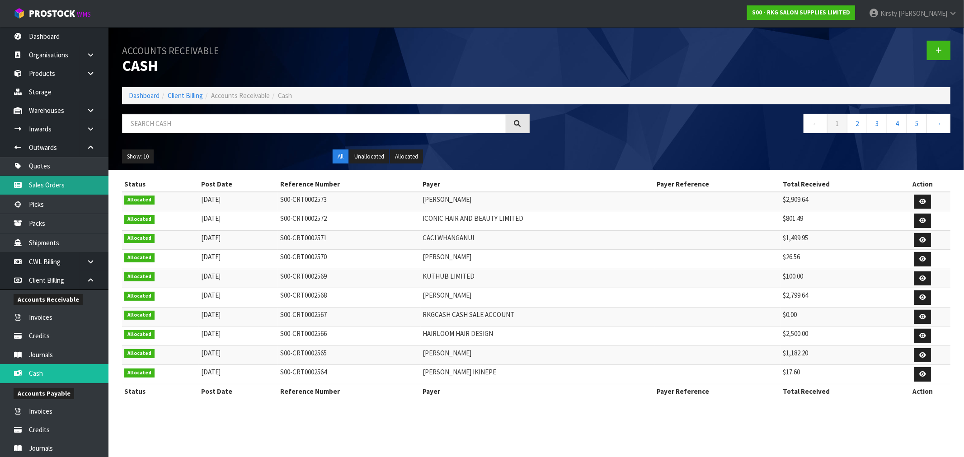
click at [77, 180] on link "Sales Orders" at bounding box center [54, 185] width 108 height 19
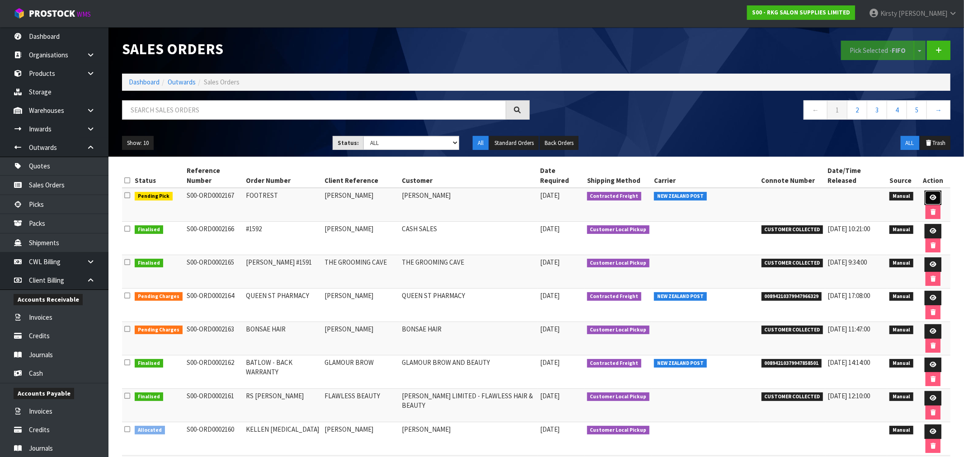
click at [926, 191] on link at bounding box center [932, 198] width 17 height 14
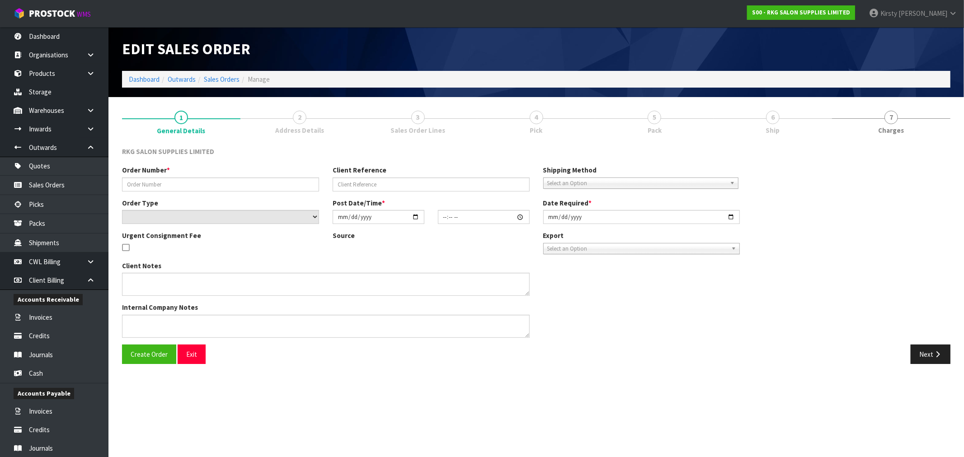
type input "FOOTREST"
type input "[PERSON_NAME]"
select select "number:0"
type input "[DATE]"
type input "00:00:00.000"
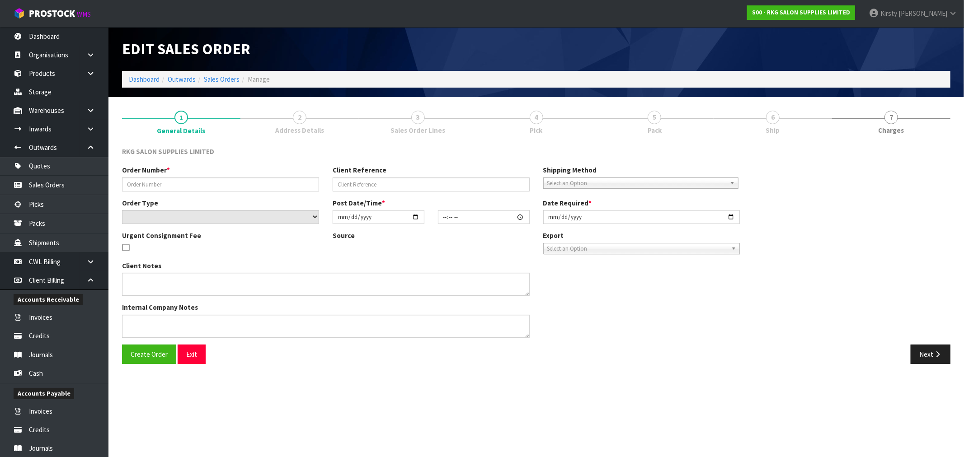
type input "[DATE]"
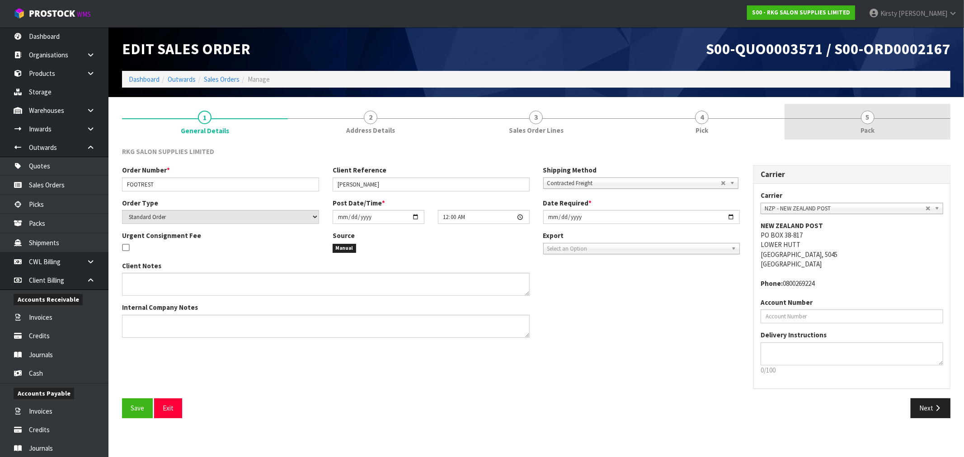
click at [870, 124] on link "5 Pack" at bounding box center [867, 122] width 166 height 36
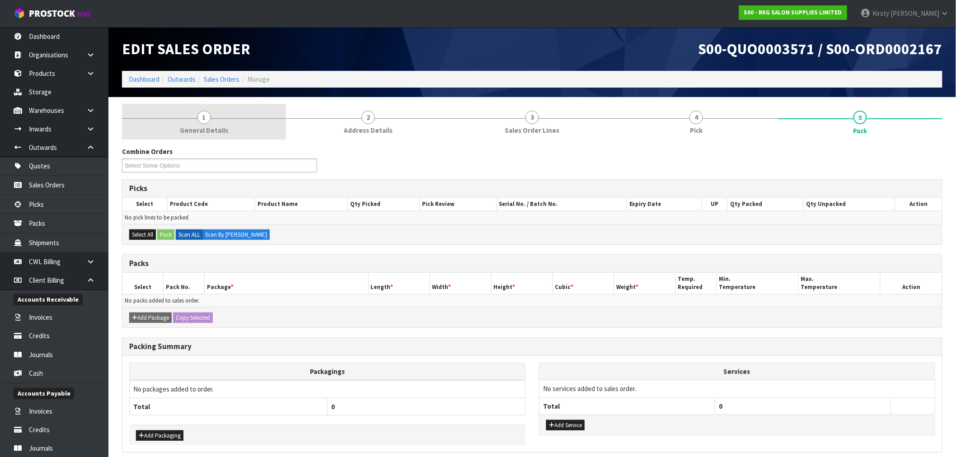
click at [210, 120] on span "1" at bounding box center [204, 118] width 14 height 14
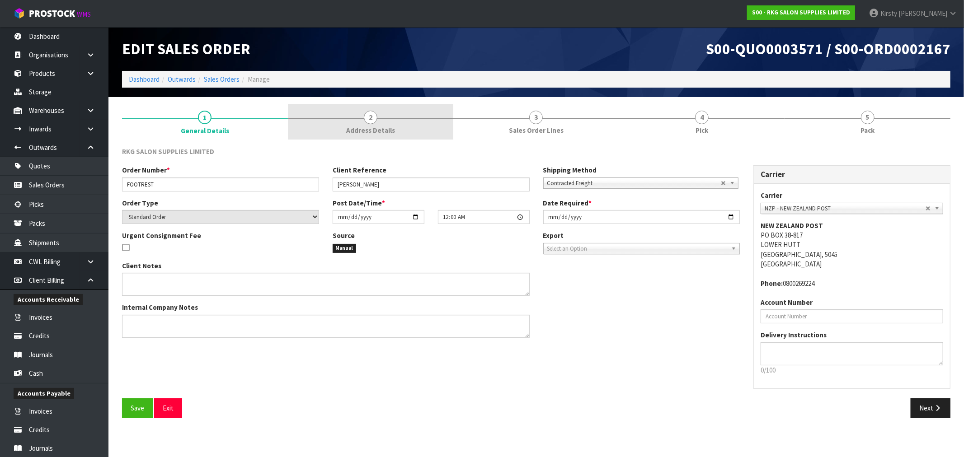
click at [385, 118] on div at bounding box center [371, 118] width 166 height 0
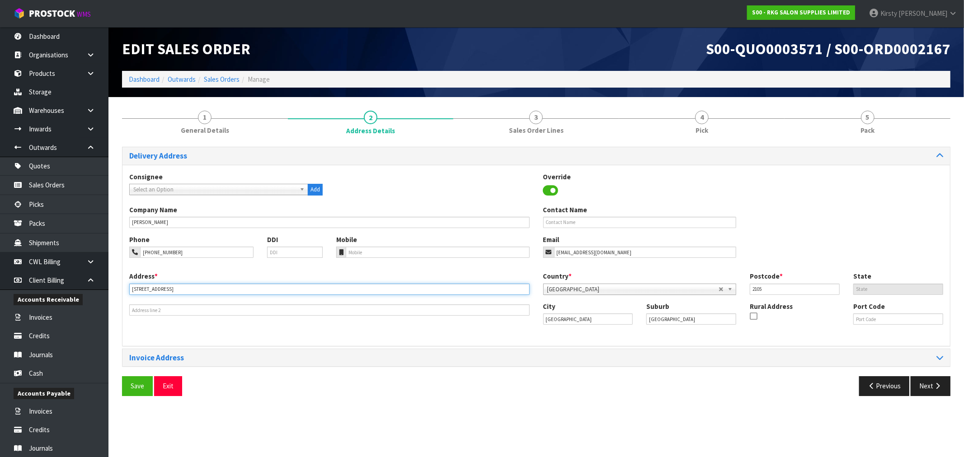
drag, startPoint x: 181, startPoint y: 292, endPoint x: 104, endPoint y: 292, distance: 76.3
click at [104, 292] on body "Toggle navigation ProStock WMS S00 - RKG SALON SUPPLIES LIMITED Kirsty Giles Lo…" at bounding box center [482, 228] width 964 height 457
type input "4/164 GREAT SOUTH RD"
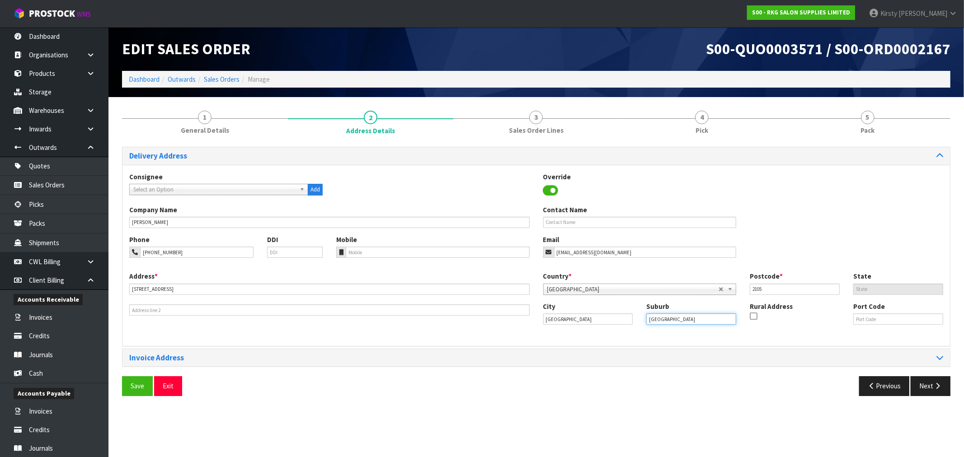
drag, startPoint x: 688, startPoint y: 319, endPoint x: 622, endPoint y: 318, distance: 66.4
click at [622, 318] on div "City Auckland Suburb RANDWICK PARK Rural Address Port Code" at bounding box center [743, 317] width 414 height 31
type input "MAUREWA"
drag, startPoint x: 768, startPoint y: 290, endPoint x: 674, endPoint y: 304, distance: 95.4
click at [674, 304] on div "Country * Afghanistan Aland Islands Albania Algeria American Samoa Andorra Ango…" at bounding box center [743, 301] width 414 height 61
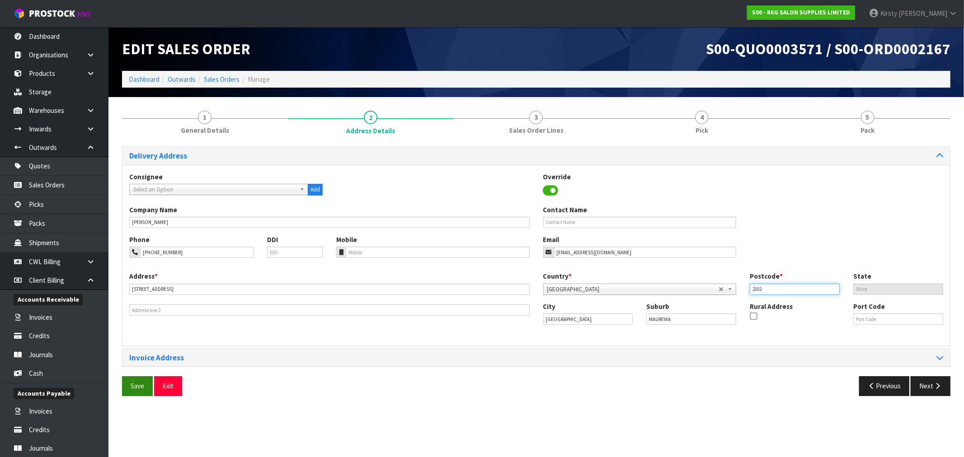
type input "2102"
click at [132, 385] on span "Save" at bounding box center [138, 386] width 14 height 9
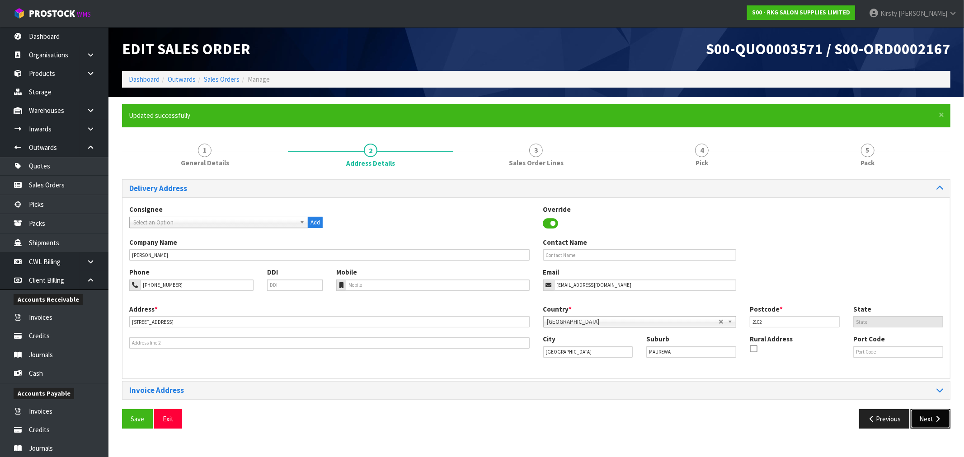
click at [930, 424] on button "Next" at bounding box center [930, 418] width 40 height 19
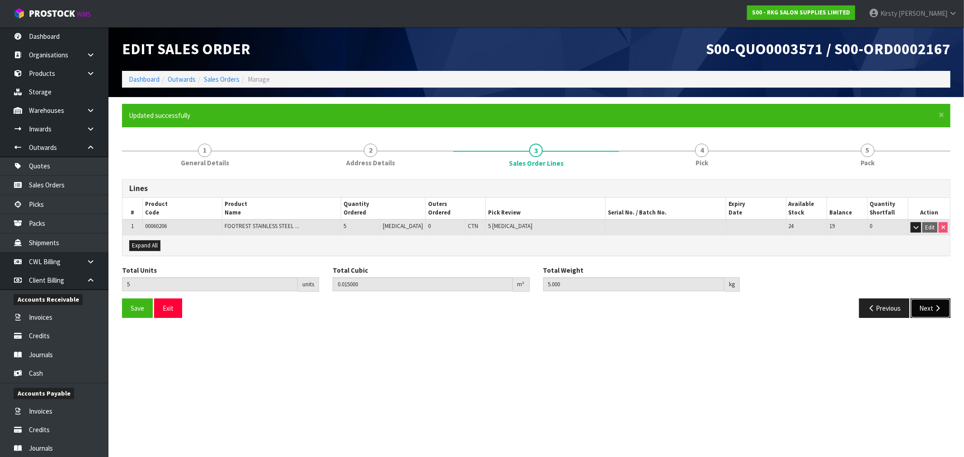
drag, startPoint x: 931, startPoint y: 311, endPoint x: 655, endPoint y: 311, distance: 276.0
click at [931, 311] on button "Next" at bounding box center [930, 308] width 40 height 19
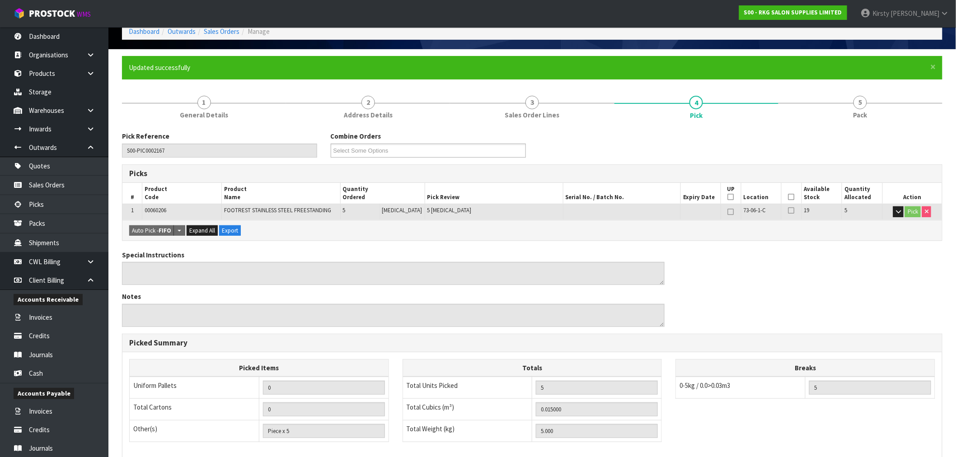
scroll to position [173, 0]
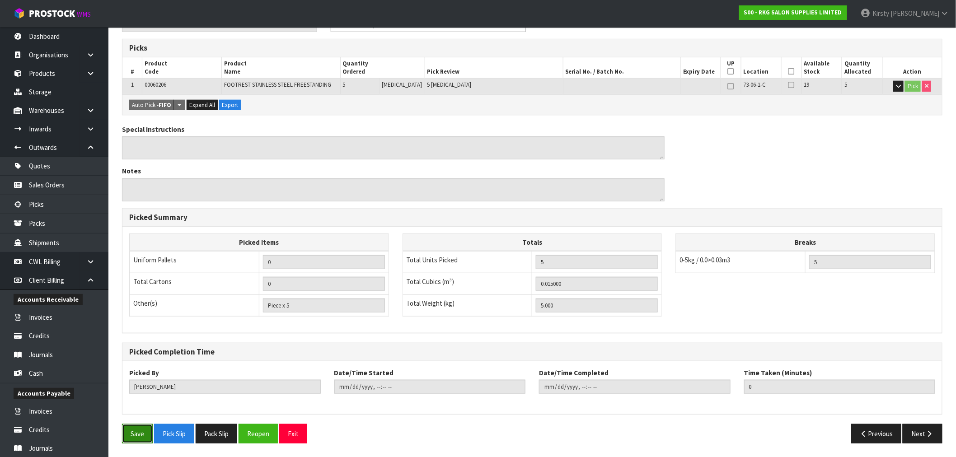
click at [127, 436] on button "Save" at bounding box center [137, 433] width 31 height 19
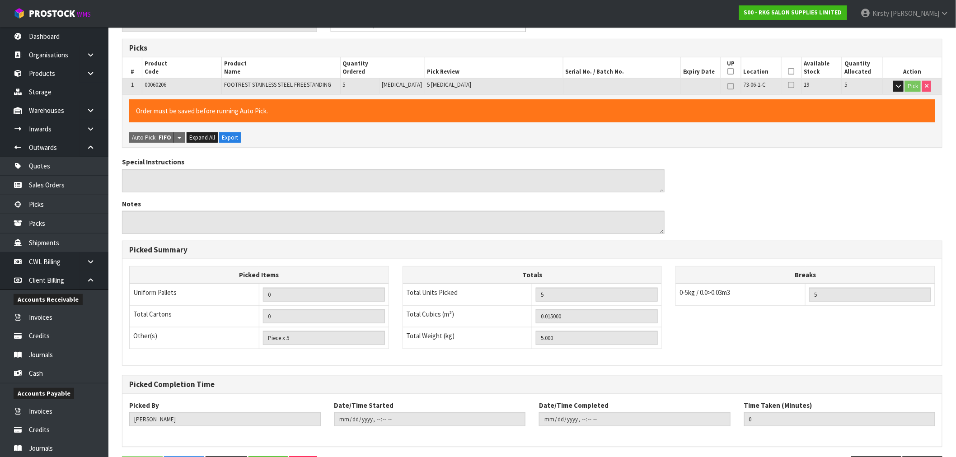
scroll to position [0, 0]
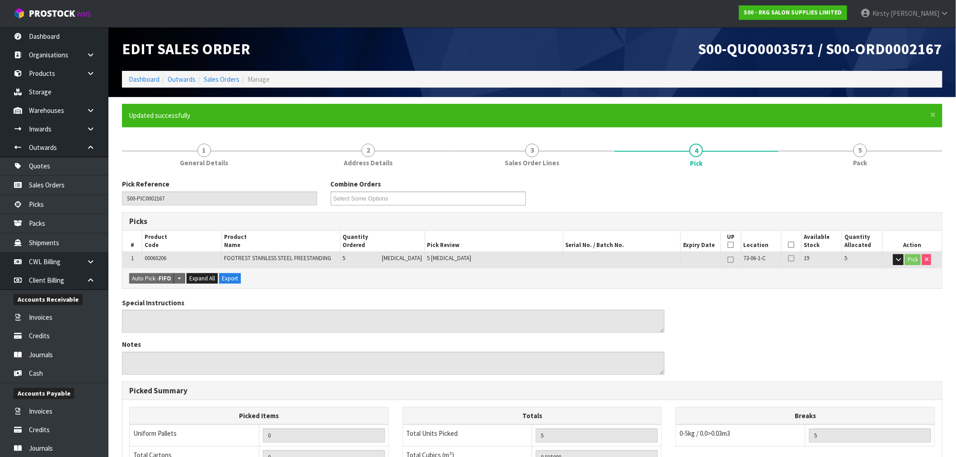
type input "2025-09-10T13:11:56"
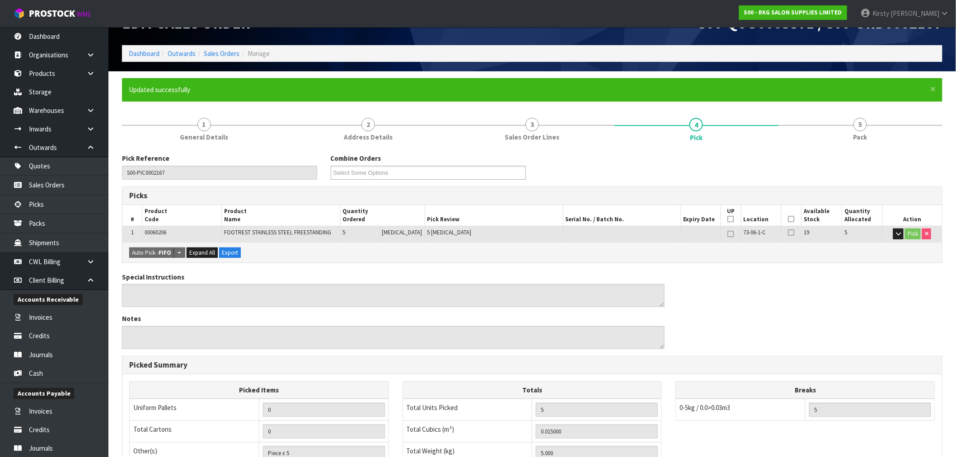
scroll to position [173, 0]
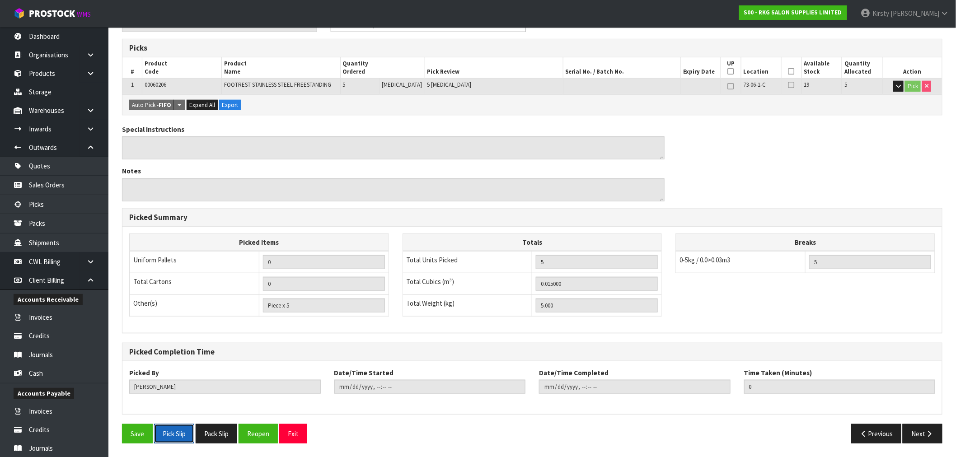
drag, startPoint x: 173, startPoint y: 435, endPoint x: 225, endPoint y: 375, distance: 78.7
click at [173, 435] on button "Pick Slip" at bounding box center [174, 433] width 40 height 19
click at [295, 430] on button "Exit" at bounding box center [293, 433] width 28 height 19
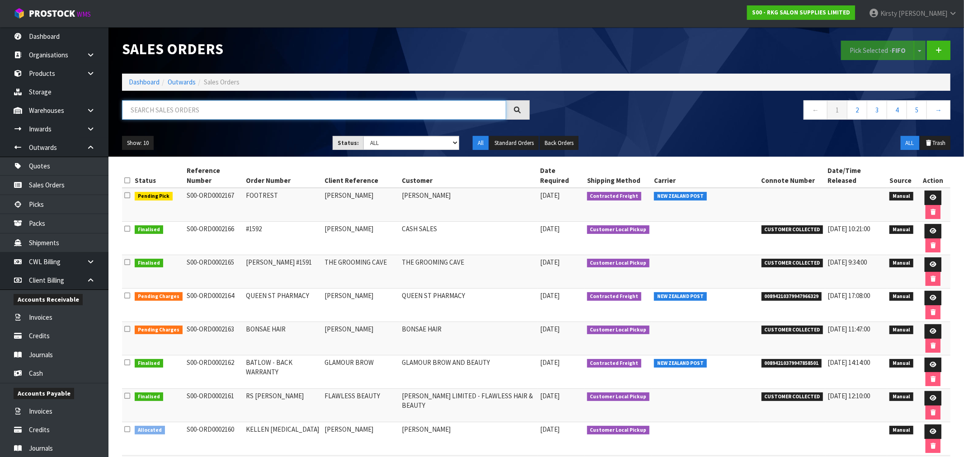
click at [201, 109] on input "text" at bounding box center [314, 109] width 384 height 19
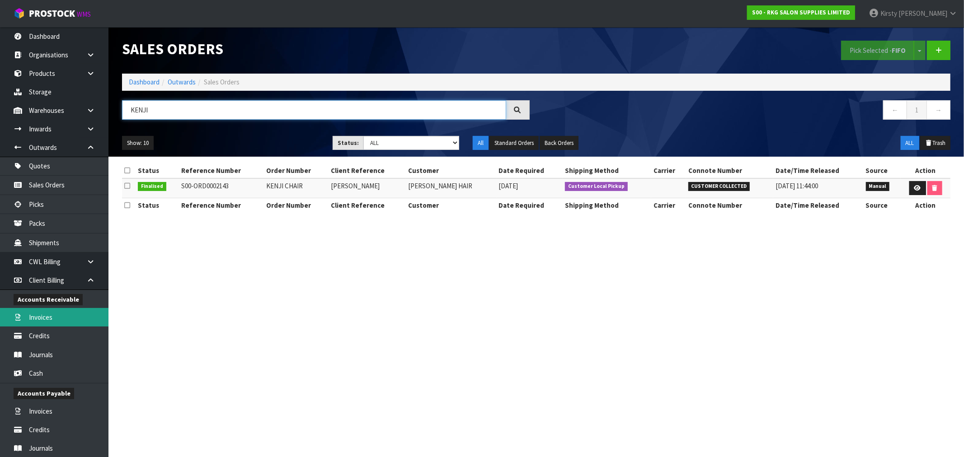
type input "KENJI"
click at [49, 314] on link "Invoices" at bounding box center [54, 317] width 108 height 19
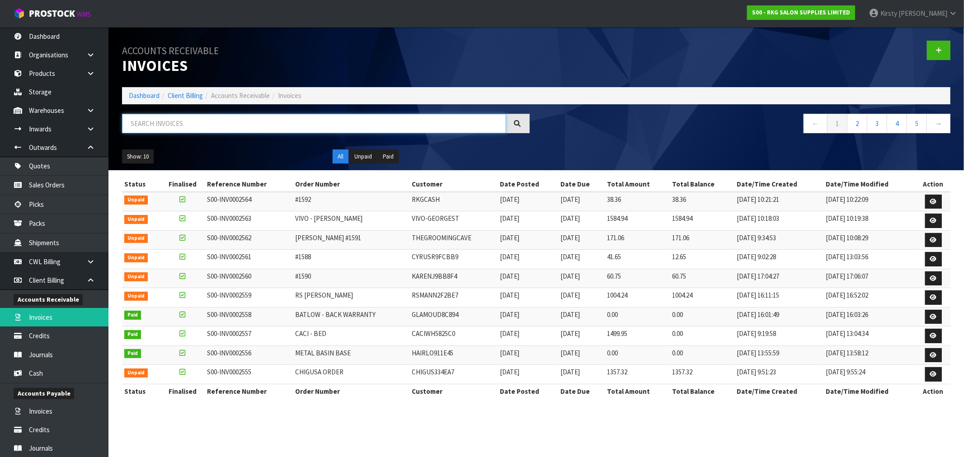
click at [178, 123] on input "text" at bounding box center [314, 123] width 384 height 19
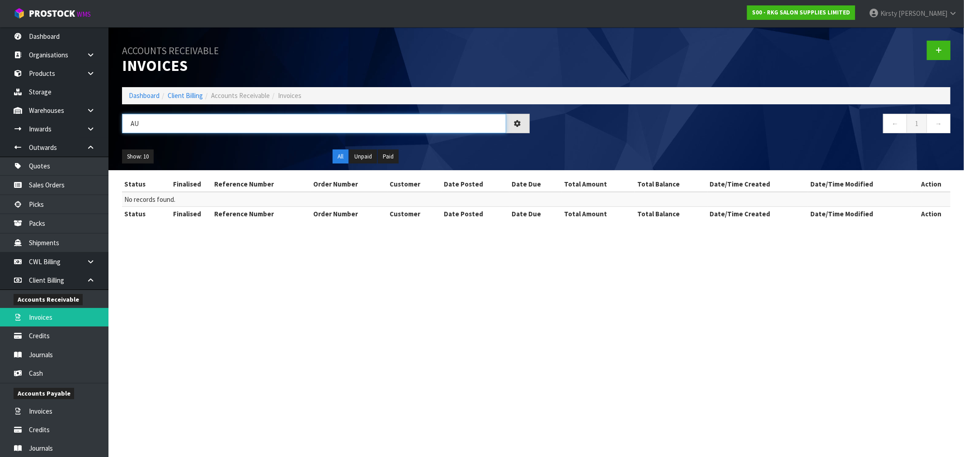
type input "A"
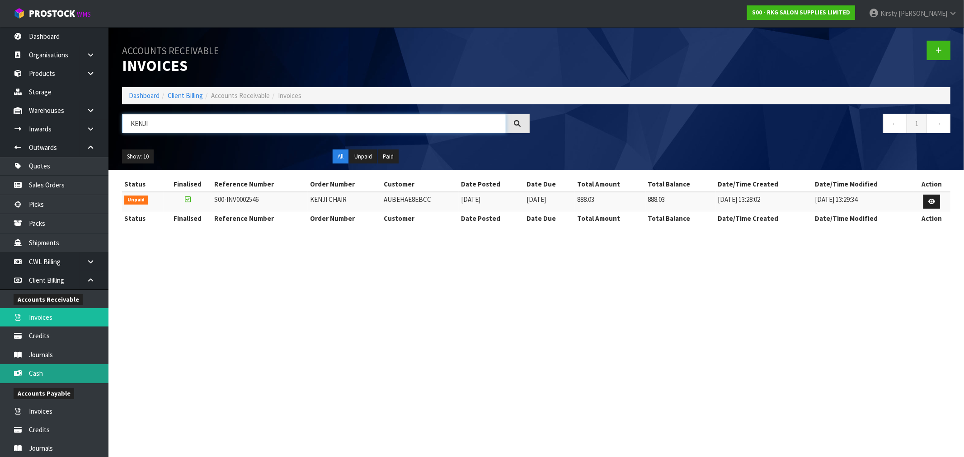
type input "KENJI"
click at [43, 374] on link "Cash" at bounding box center [54, 373] width 108 height 19
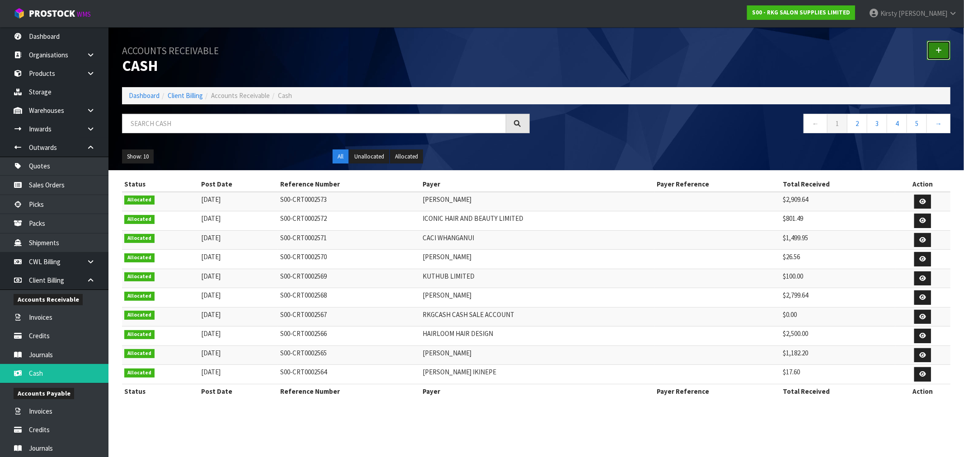
click at [935, 53] on link at bounding box center [937, 50] width 23 height 19
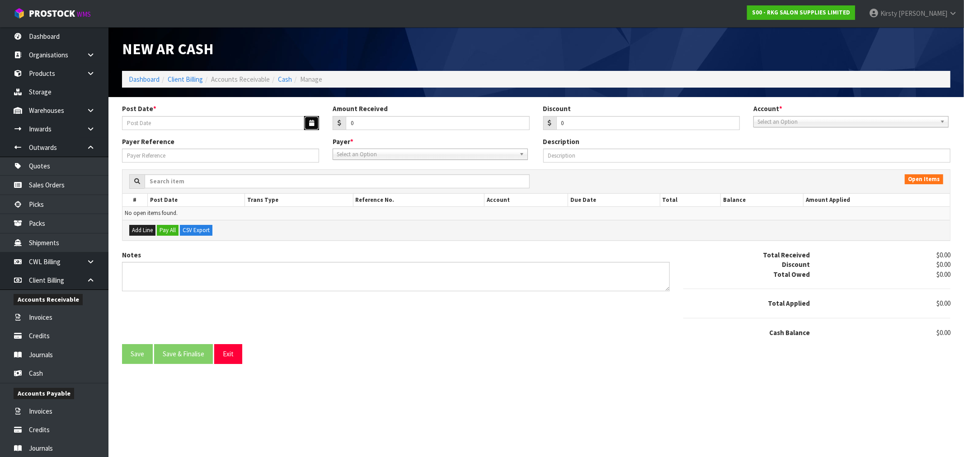
click at [312, 120] on icon "button" at bounding box center [311, 123] width 5 height 6
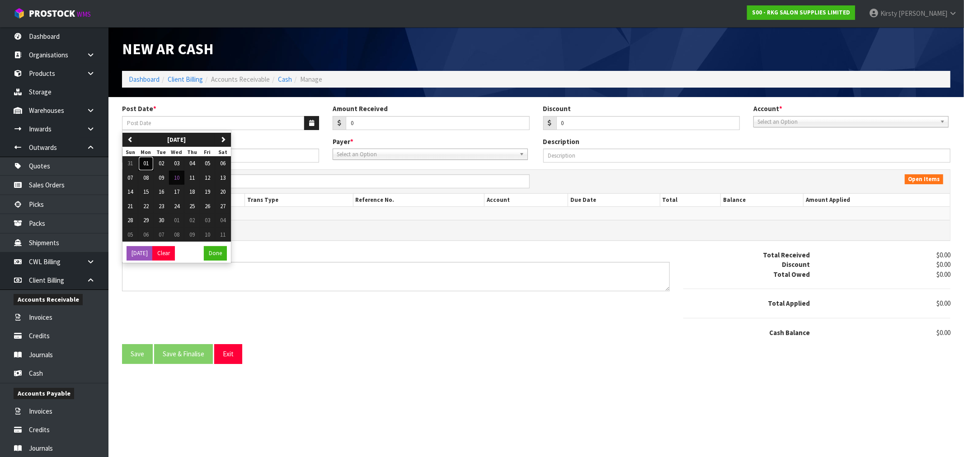
click at [147, 164] on span "01" at bounding box center [145, 163] width 5 height 8
type input "[DATE]"
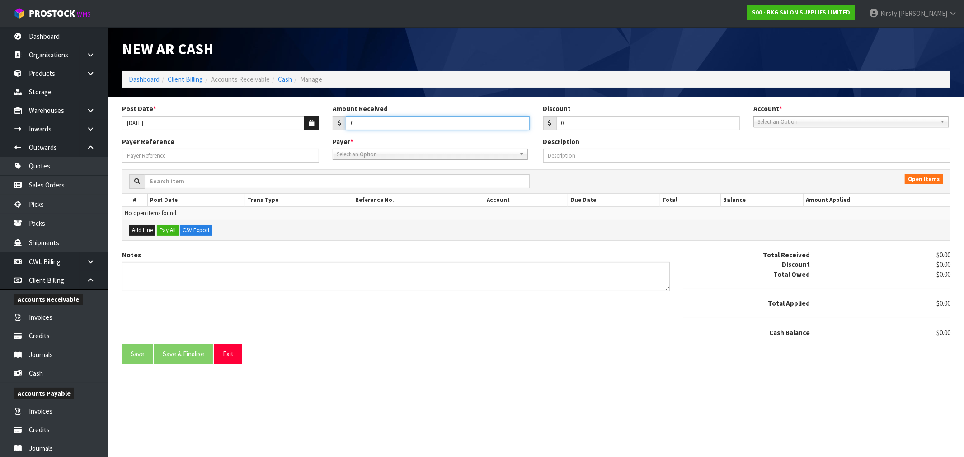
drag, startPoint x: 363, startPoint y: 126, endPoint x: 292, endPoint y: 133, distance: 71.3
click at [292, 133] on div "Post Date * 01/09/2025 Amount Received 0 Discount 0 Account * 99-9115 - KIWIBAN…" at bounding box center [536, 120] width 842 height 33
type input "888.03"
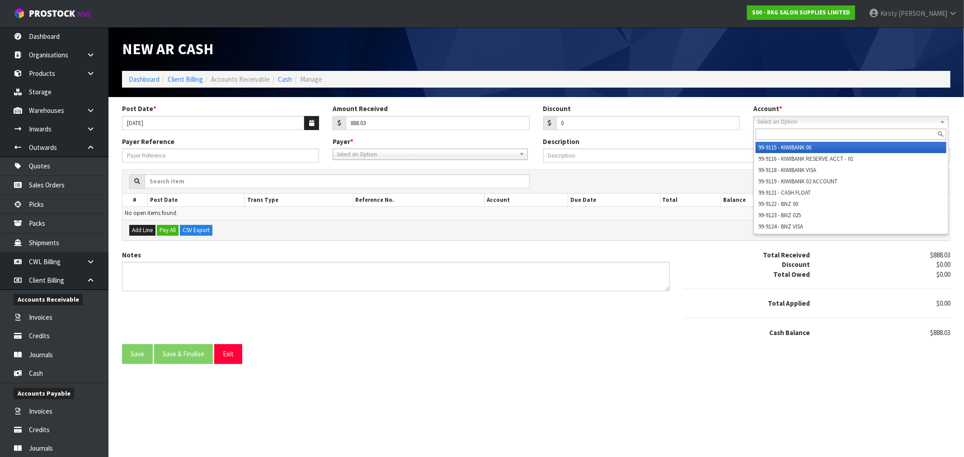
click at [769, 122] on span "Select an Option" at bounding box center [846, 122] width 179 height 11
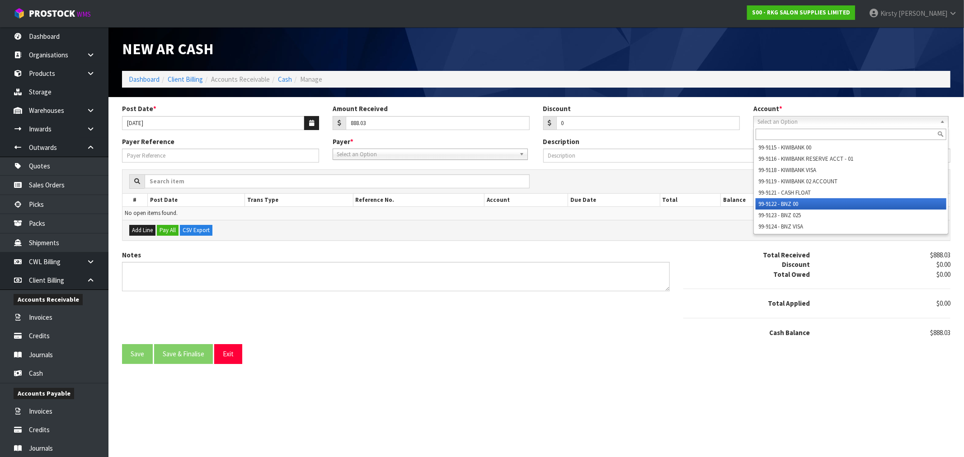
click at [767, 201] on li "99-9122 - BNZ 00" at bounding box center [850, 203] width 191 height 11
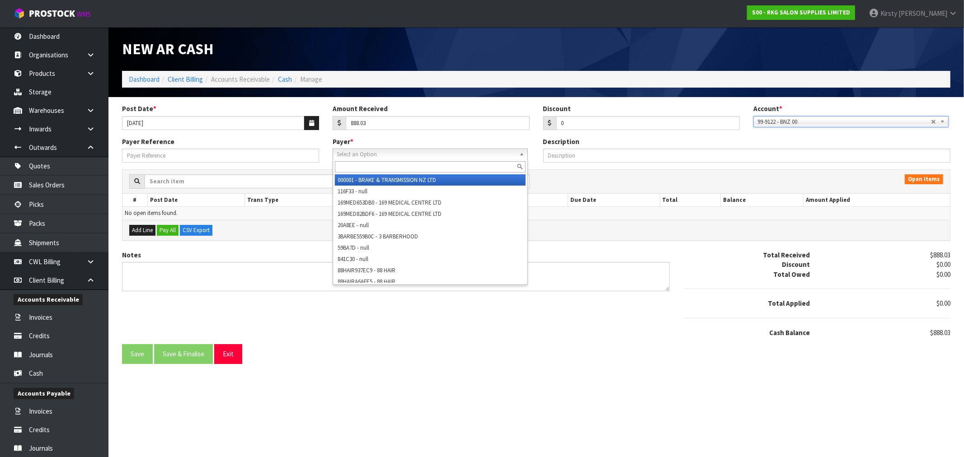
click at [340, 154] on span "Select an Option" at bounding box center [426, 154] width 179 height 11
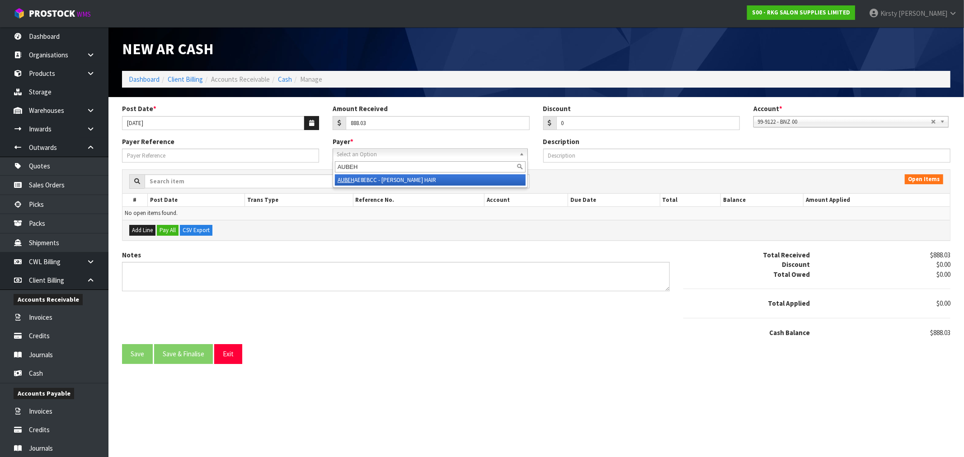
type input "AUBEH"
click at [403, 178] on li "AUBEH AE8EBCC - AUBE HAIR" at bounding box center [430, 179] width 191 height 11
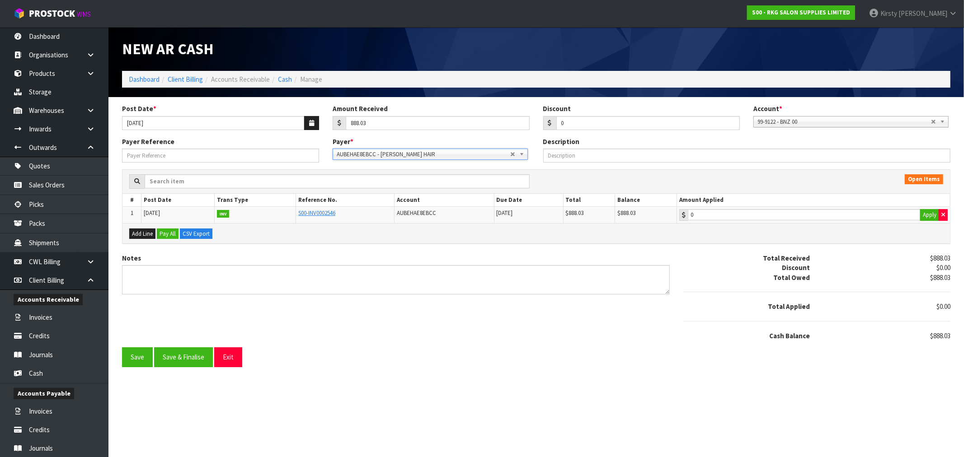
click at [779, 222] on td "0 Apply" at bounding box center [813, 215] width 273 height 16
type input "888.03"
click at [725, 211] on input "888.03" at bounding box center [804, 214] width 233 height 11
click at [164, 271] on textarea "Notes" at bounding box center [395, 279] width 547 height 29
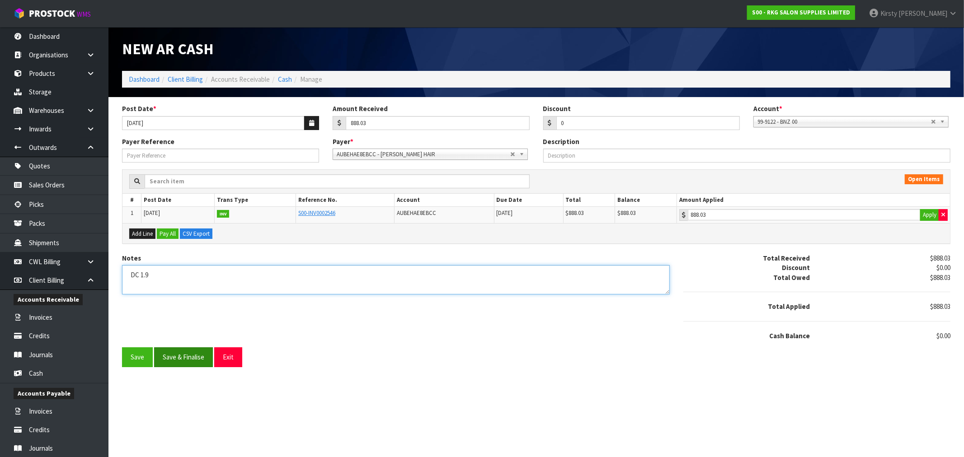
type textarea "DC 1.9"
click at [191, 355] on button "Save & Finalise" at bounding box center [183, 356] width 59 height 19
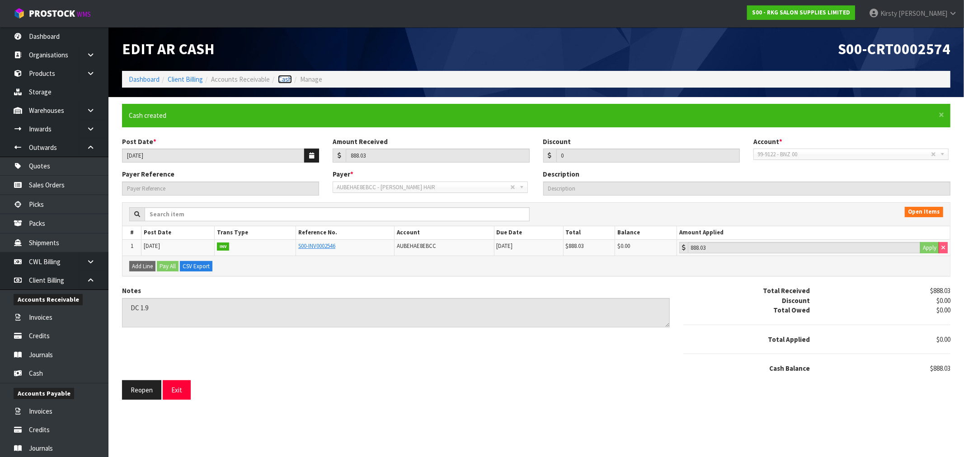
click at [278, 77] on link "Cash" at bounding box center [285, 79] width 14 height 9
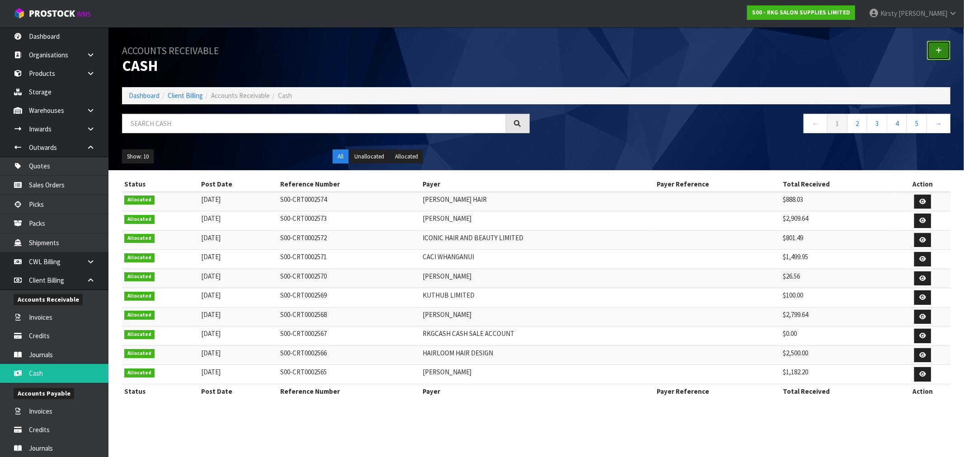
drag, startPoint x: 940, startPoint y: 47, endPoint x: 806, endPoint y: 65, distance: 134.5
click at [938, 47] on icon at bounding box center [938, 50] width 6 height 7
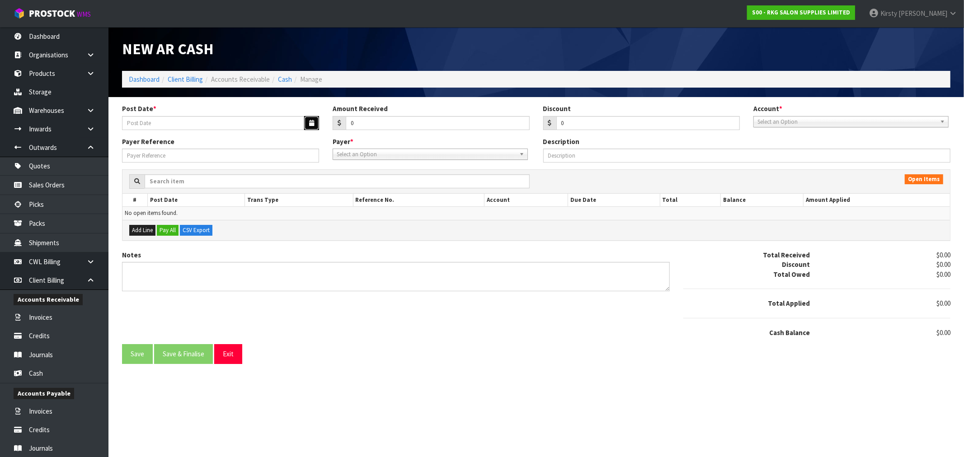
click at [312, 121] on icon "button" at bounding box center [311, 123] width 5 height 6
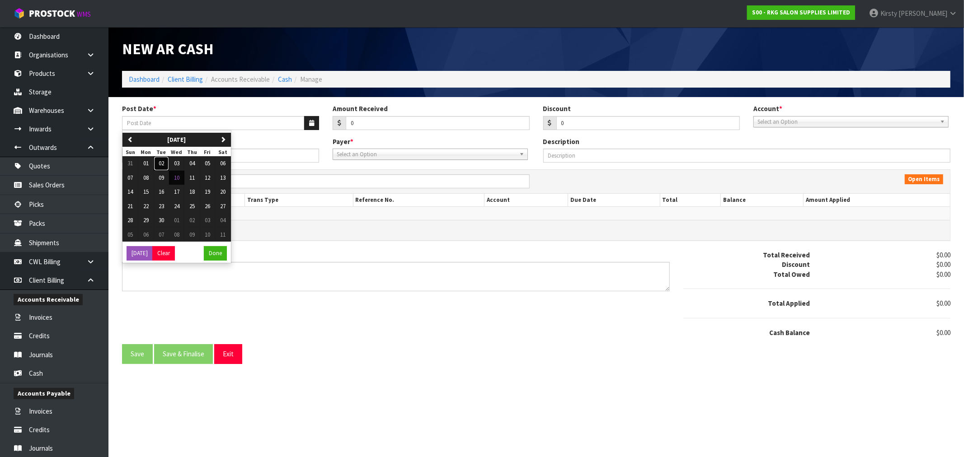
drag, startPoint x: 161, startPoint y: 165, endPoint x: 245, endPoint y: 153, distance: 84.9
click at [162, 165] on span "02" at bounding box center [161, 163] width 5 height 8
type input "[DATE]"
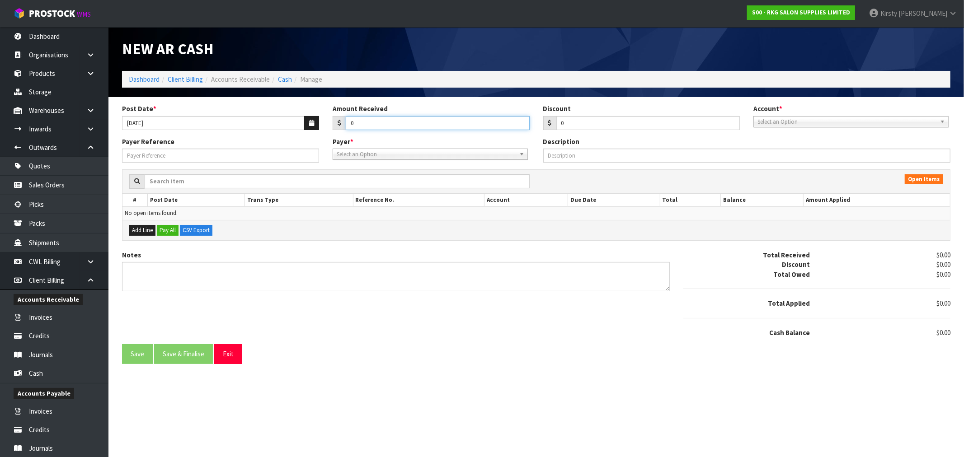
drag, startPoint x: 358, startPoint y: 121, endPoint x: 323, endPoint y: 122, distance: 35.3
click at [326, 122] on div "Amount Received 0" at bounding box center [431, 117] width 210 height 26
type input "92.31"
drag, startPoint x: 551, startPoint y: 130, endPoint x: 532, endPoint y: 132, distance: 19.6
click at [532, 132] on div "Post Date * 02/09/2025 Amount Received 92.31 Discount 0 Account * 99-9115 - KIW…" at bounding box center [536, 120] width 842 height 33
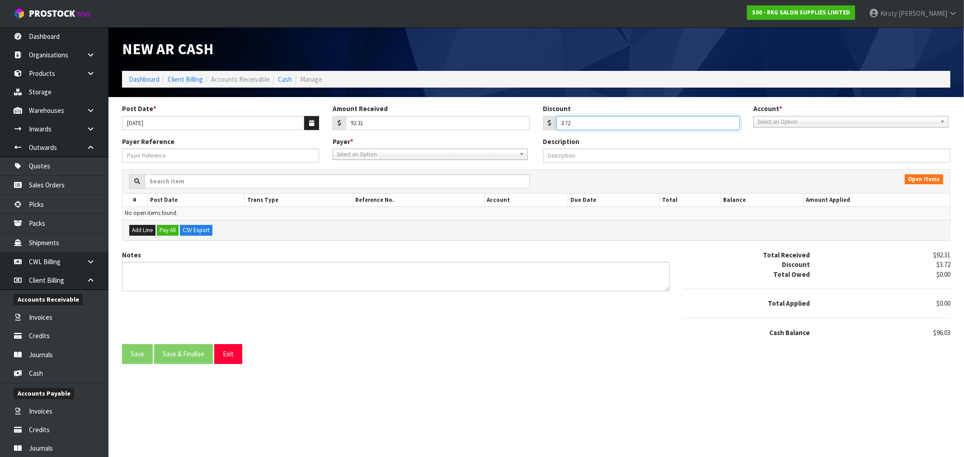
type input "3.72"
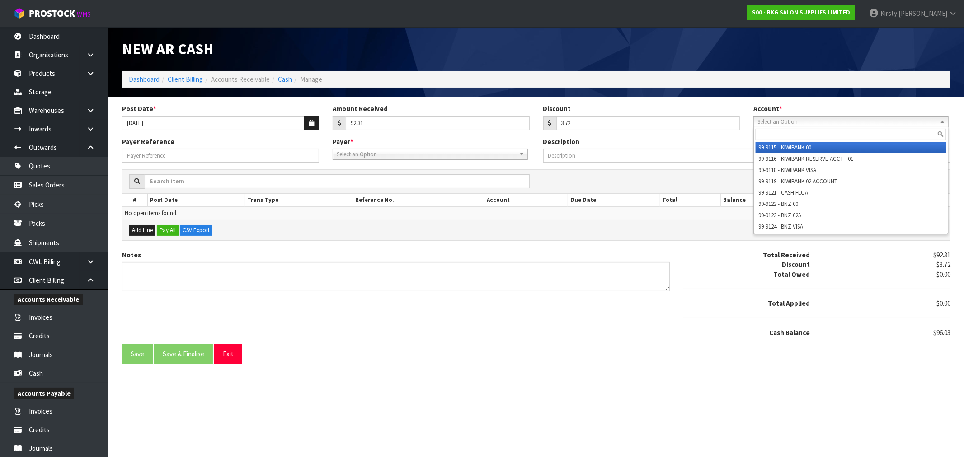
click at [839, 119] on span "Select an Option" at bounding box center [846, 122] width 179 height 11
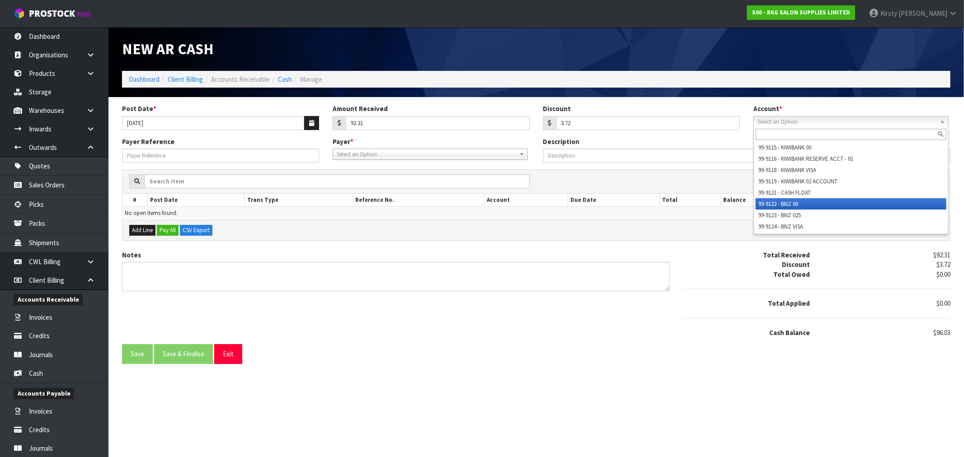
click at [789, 201] on li "99-9122 - BNZ 00" at bounding box center [850, 203] width 191 height 11
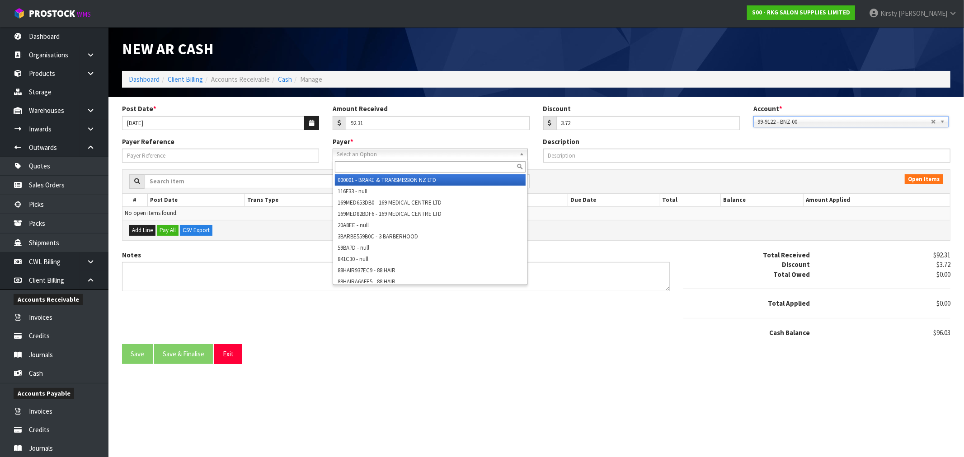
click at [342, 157] on span "Select an Option" at bounding box center [426, 154] width 179 height 11
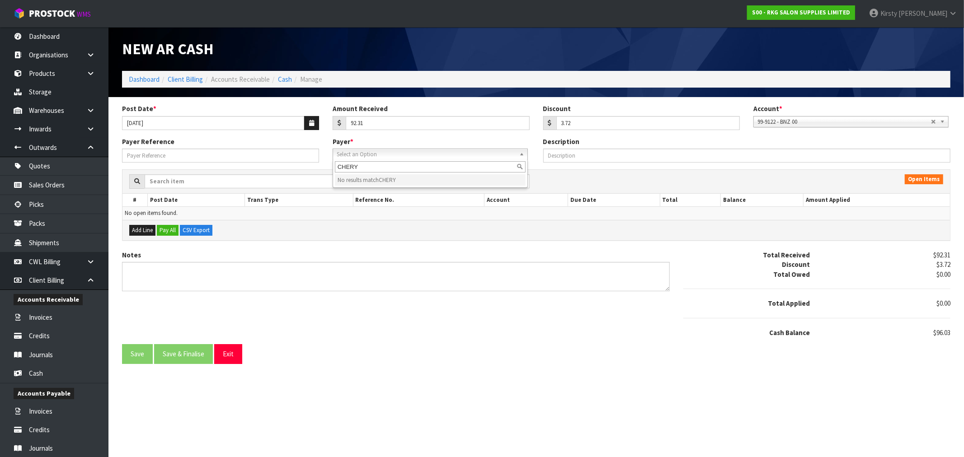
type input "CHER"
drag, startPoint x: 367, startPoint y: 170, endPoint x: 331, endPoint y: 170, distance: 35.7
click at [331, 170] on form "Post Date * [DATE] Amount Received 92.31 Discount 3.72 Account * 99-9115 - KIWI…" at bounding box center [536, 234] width 828 height 260
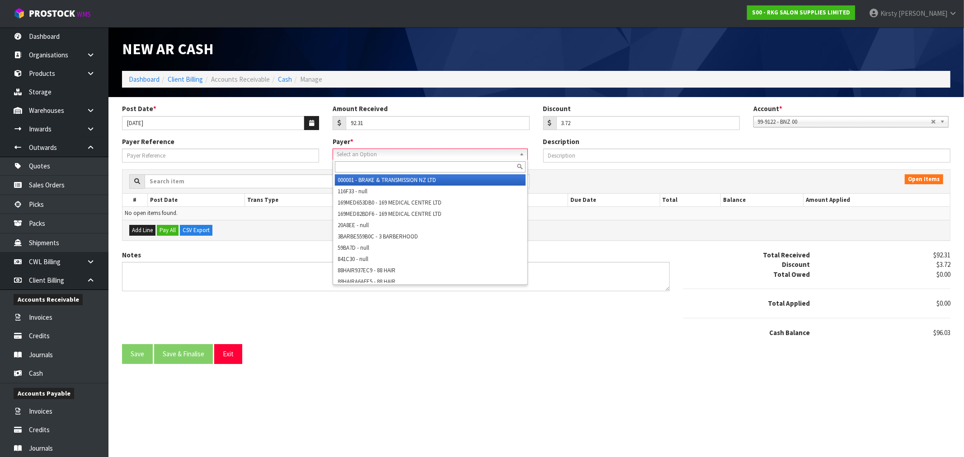
click at [341, 157] on span "Select an Option" at bounding box center [426, 154] width 179 height 11
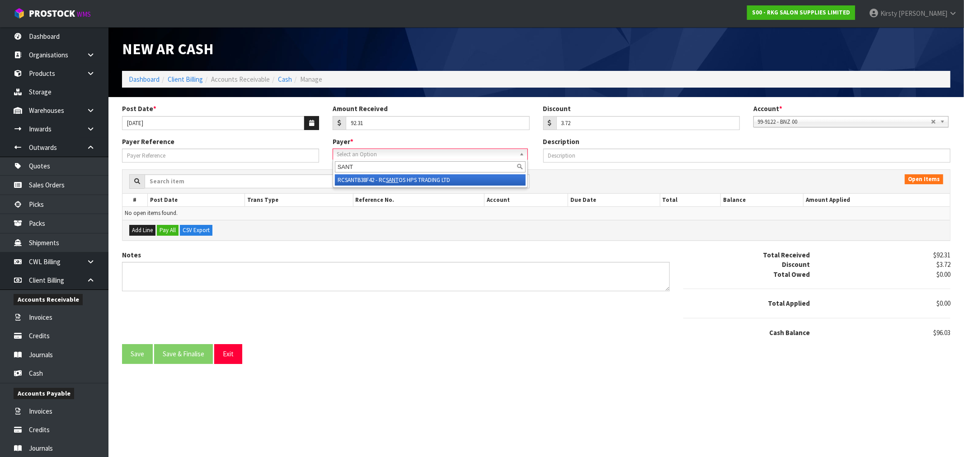
type input "SANT"
click at [385, 180] on li "RCSANTB38F42 - [PERSON_NAME] OS HPS TRADING LTD" at bounding box center [430, 179] width 191 height 11
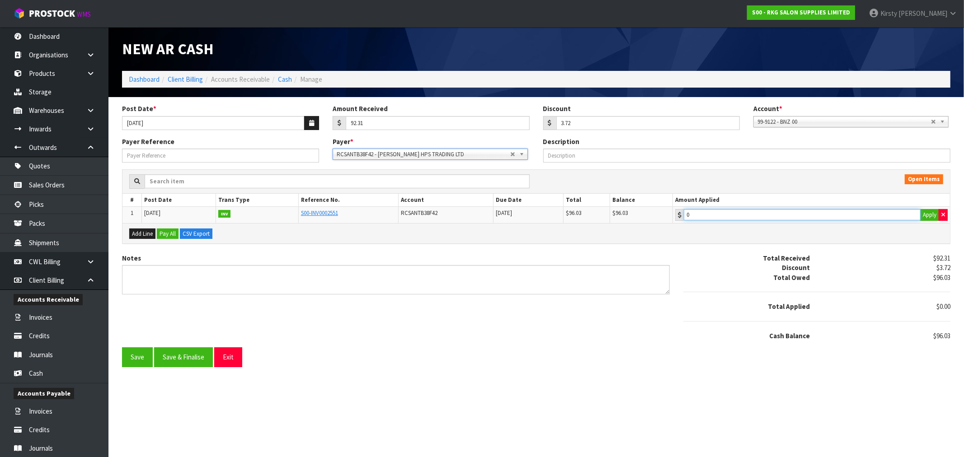
type input "96.03"
click at [721, 219] on input "96.03" at bounding box center [801, 214] width 237 height 11
click at [147, 279] on textarea "Notes" at bounding box center [395, 279] width 547 height 29
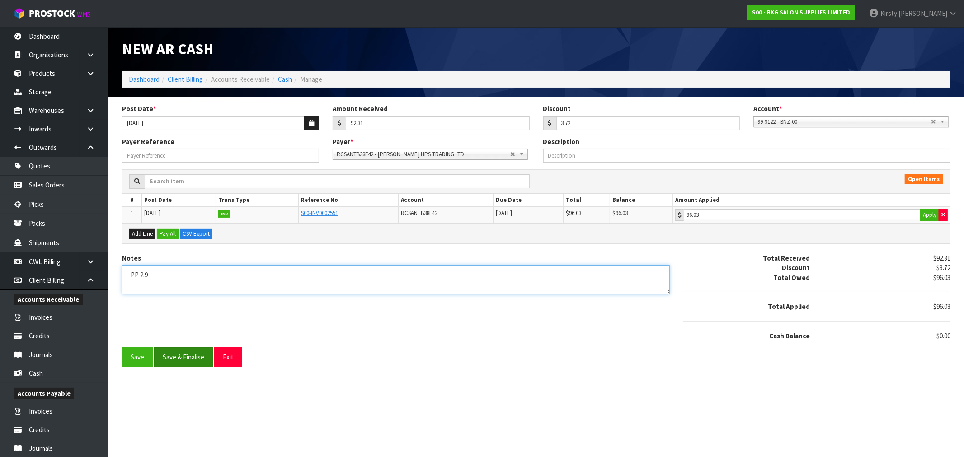
type textarea "PP 2.9"
click at [177, 352] on button "Save & Finalise" at bounding box center [183, 356] width 59 height 19
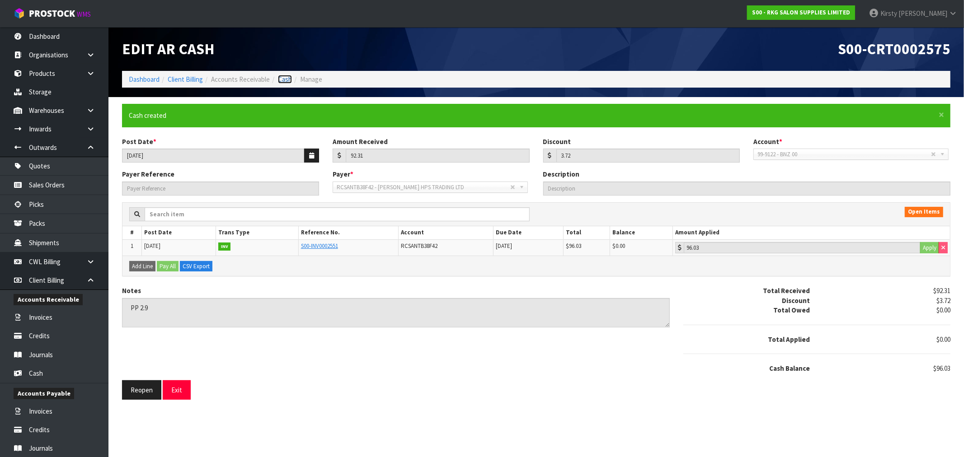
click at [285, 80] on link "Cash" at bounding box center [285, 79] width 14 height 9
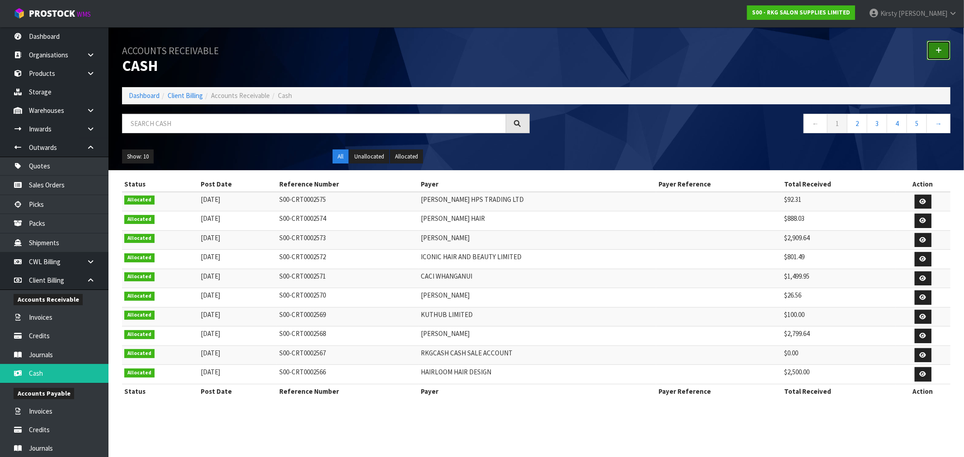
click at [943, 54] on link at bounding box center [937, 50] width 23 height 19
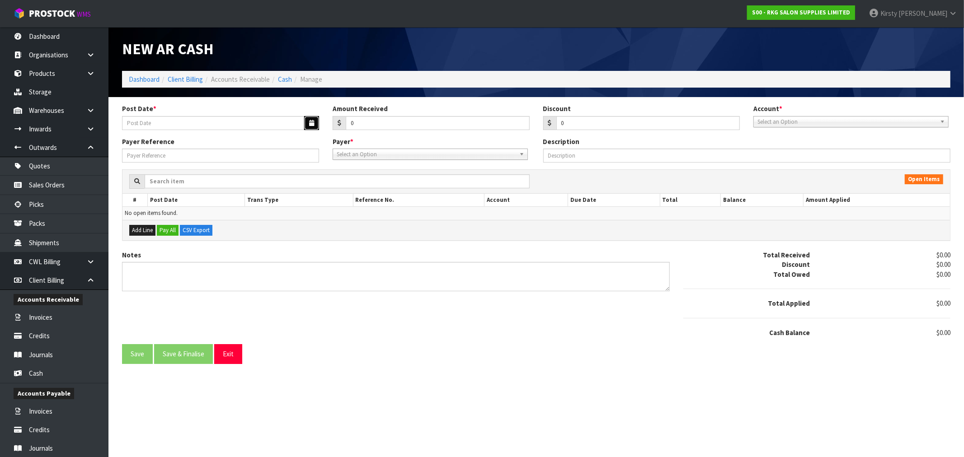
click at [308, 122] on button "button" at bounding box center [311, 123] width 15 height 14
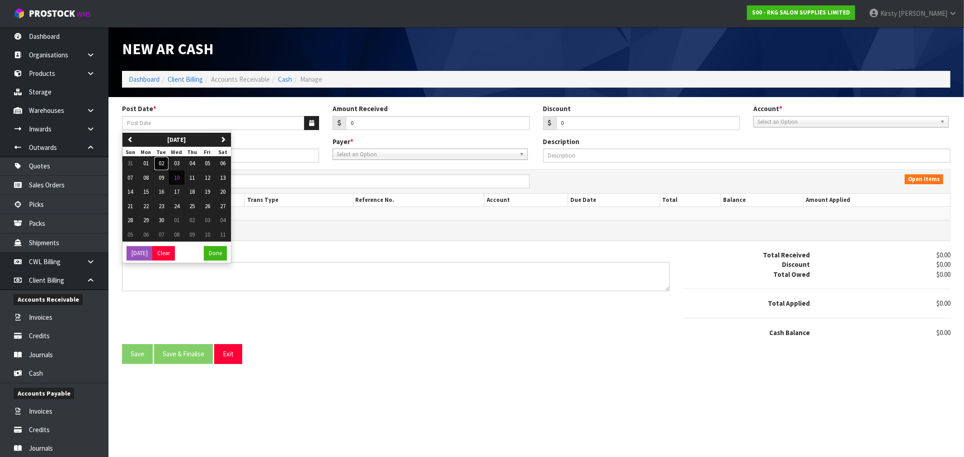
drag, startPoint x: 160, startPoint y: 164, endPoint x: 258, endPoint y: 145, distance: 99.8
click at [160, 164] on span "02" at bounding box center [161, 163] width 5 height 8
type input "[DATE]"
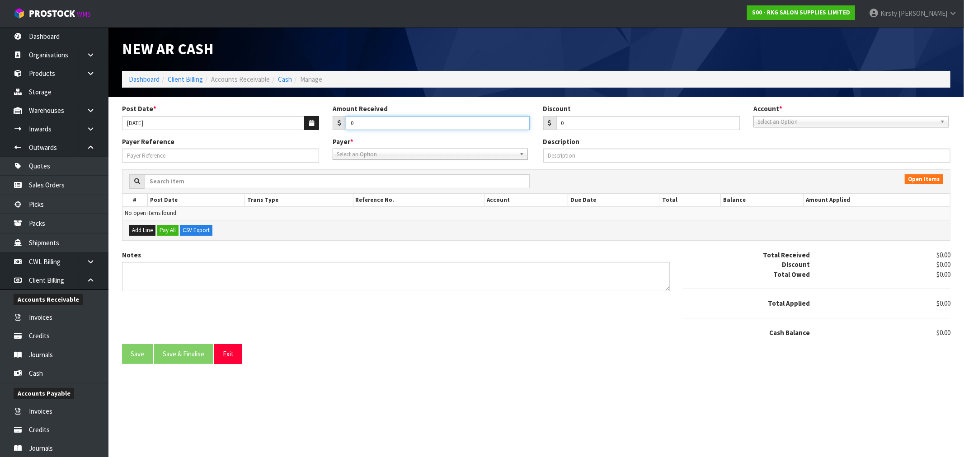
drag, startPoint x: 365, startPoint y: 117, endPoint x: 330, endPoint y: 124, distance: 35.1
click at [330, 124] on div "Amount Received 0" at bounding box center [431, 117] width 210 height 26
type input "1"
type input "15.00"
drag, startPoint x: 576, startPoint y: 132, endPoint x: 550, endPoint y: 123, distance: 27.6
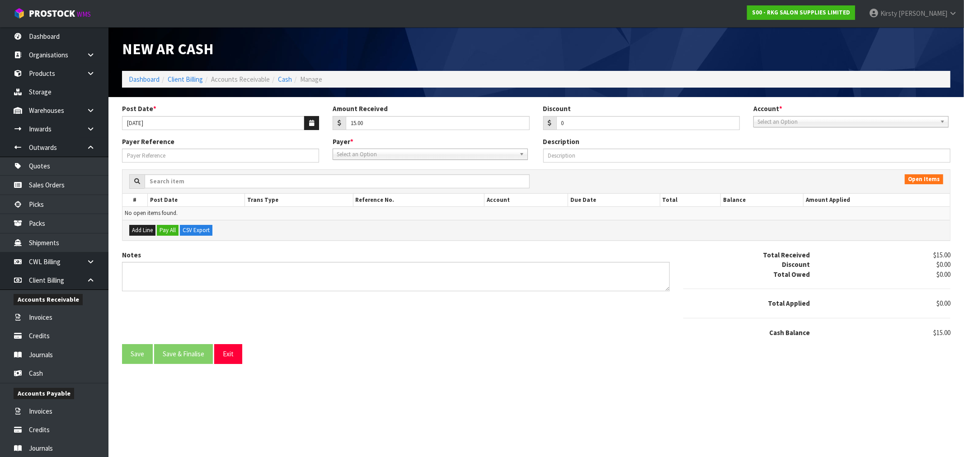
click at [550, 123] on div "Post Date * 02/09/2025 Amount Received 15.00 Discount 0 Account * 99-9115 - KIW…" at bounding box center [536, 120] width 842 height 33
drag, startPoint x: 568, startPoint y: 122, endPoint x: 543, endPoint y: 126, distance: 25.5
click at [543, 126] on div "0" at bounding box center [641, 123] width 197 height 14
type input "0.96"
click at [805, 112] on div "Account * 99-9115 - KIWIBANK 00 99-9116 - KIWIBANK RESERVE ACCT - 01 99-9118 - …" at bounding box center [851, 115] width 210 height 23
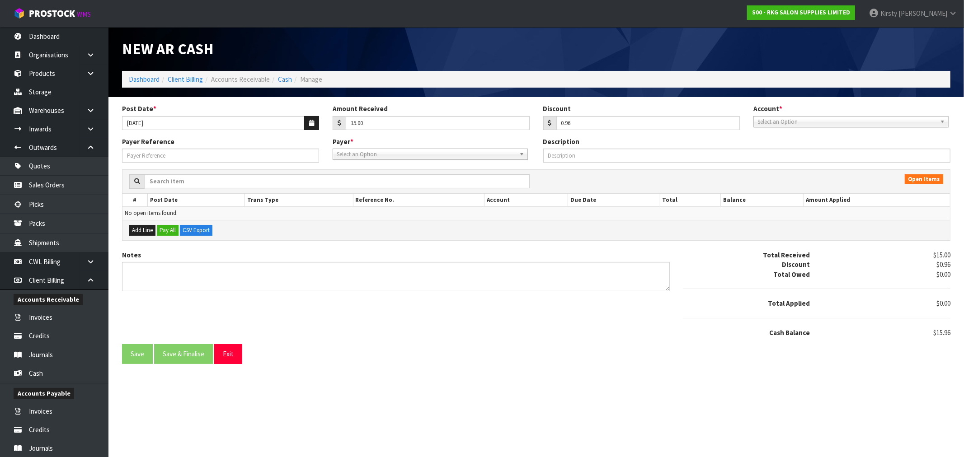
click at [804, 123] on span "Select an Option" at bounding box center [846, 122] width 179 height 11
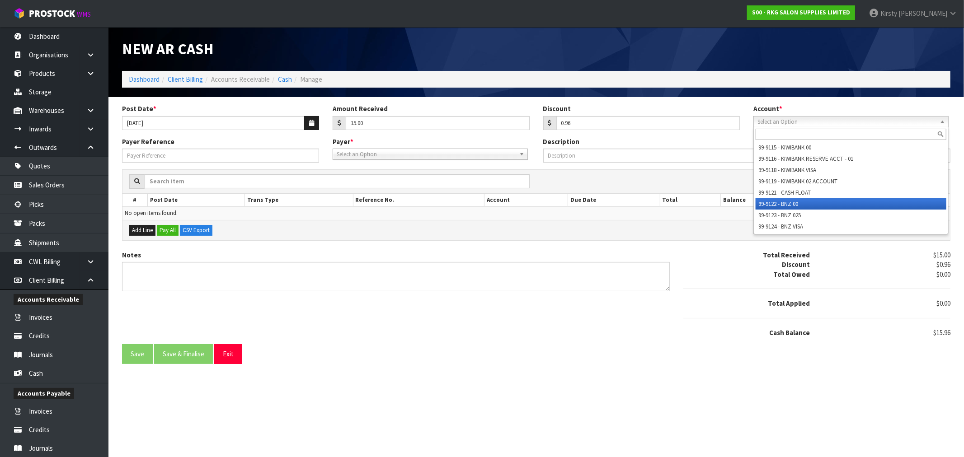
click at [798, 202] on li "99-9122 - BNZ 00" at bounding box center [850, 203] width 191 height 11
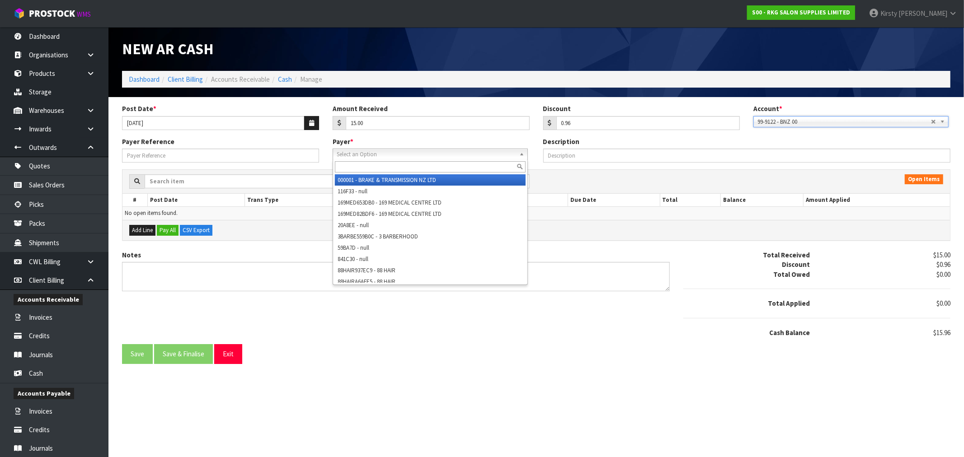
click at [372, 154] on span "Select an Option" at bounding box center [426, 154] width 179 height 11
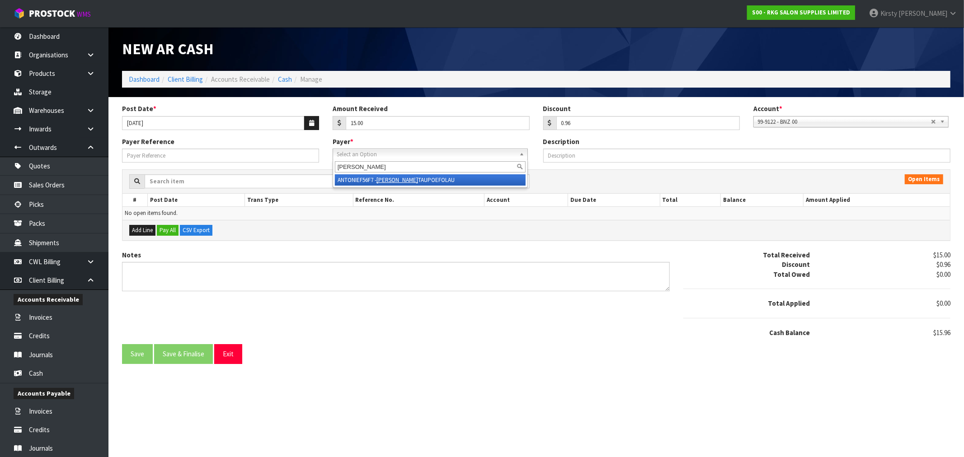
type input "ANTONIO"
click at [403, 179] on li "ANTONIEF56F7 - ANTONIO TAUPOEFOLAU" at bounding box center [430, 179] width 191 height 11
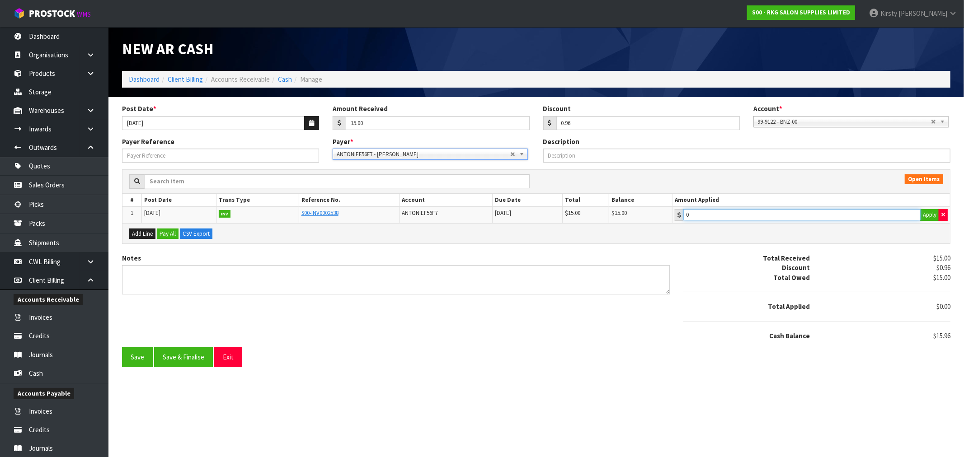
type input "15"
click at [721, 215] on input "15" at bounding box center [801, 214] width 237 height 11
click at [166, 268] on textarea "Notes" at bounding box center [395, 279] width 547 height 29
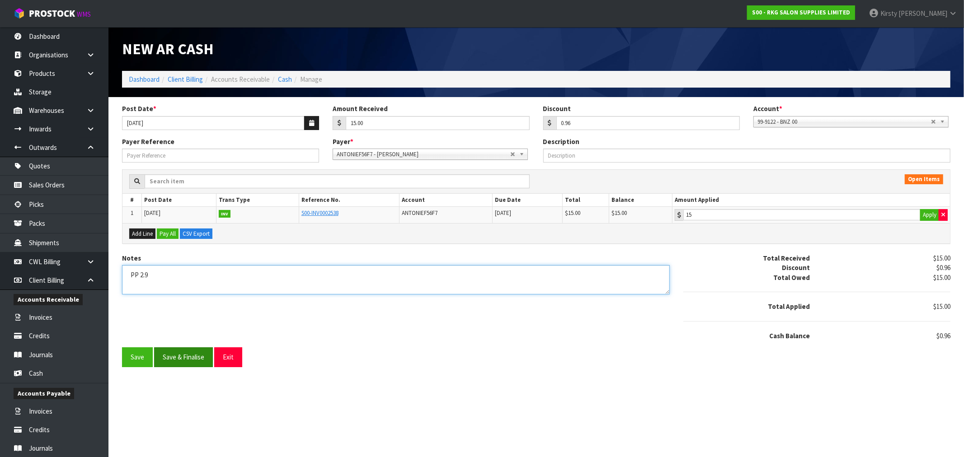
type textarea "PP 2.9"
click at [175, 360] on button "Save & Finalise" at bounding box center [183, 356] width 59 height 19
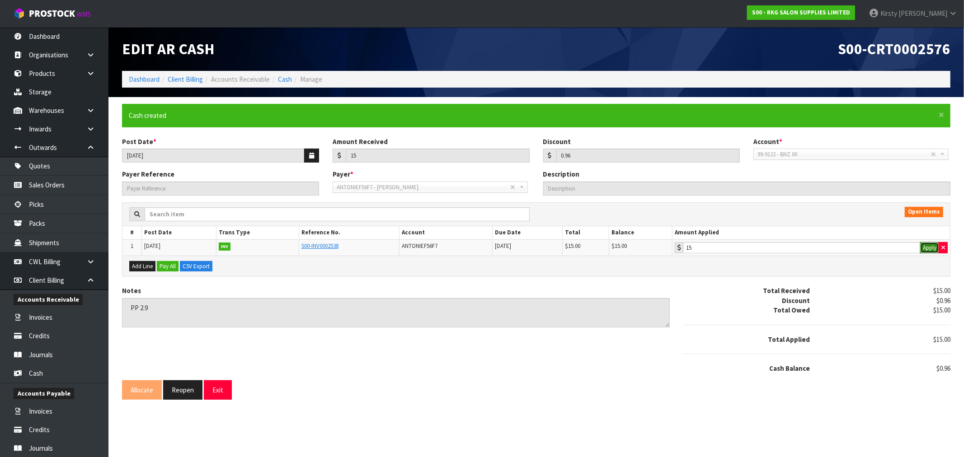
click at [929, 246] on button "Apply" at bounding box center [929, 248] width 19 height 12
click at [188, 390] on button "Reopen" at bounding box center [182, 389] width 39 height 19
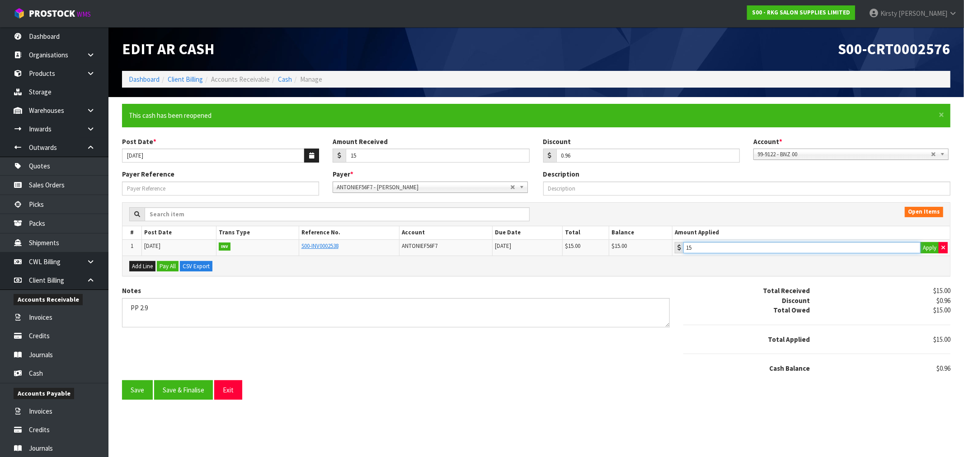
click at [741, 247] on input "15" at bounding box center [801, 247] width 237 height 11
click at [929, 245] on button "Apply" at bounding box center [929, 248] width 19 height 12
click at [211, 313] on textarea "Notes" at bounding box center [395, 312] width 547 height 29
click at [191, 392] on button "Save & Finalise" at bounding box center [183, 389] width 59 height 19
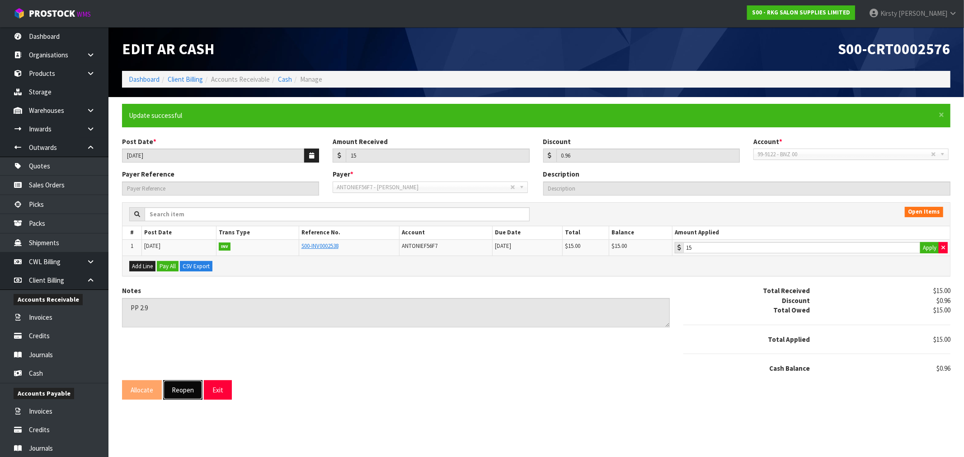
drag, startPoint x: 183, startPoint y: 388, endPoint x: 243, endPoint y: 279, distance: 124.1
click at [184, 386] on button "Reopen" at bounding box center [182, 389] width 39 height 19
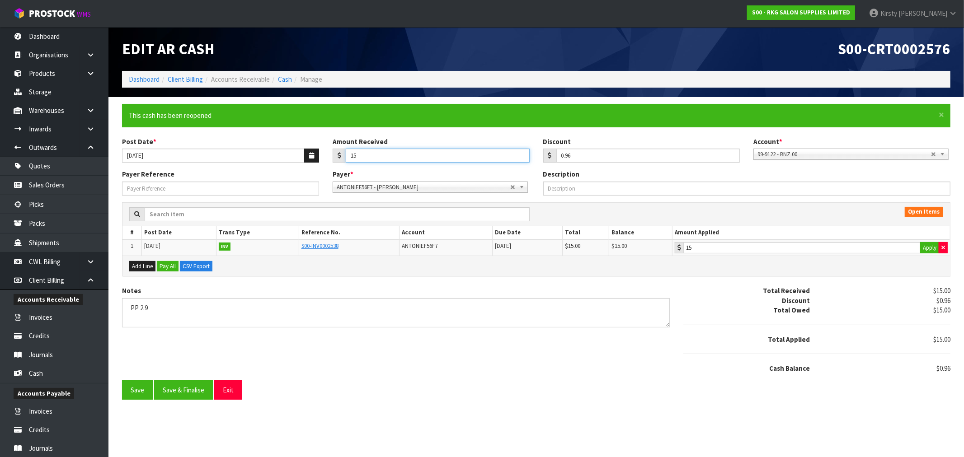
click at [363, 157] on input "15" at bounding box center [438, 156] width 184 height 14
type input "15.00"
click at [712, 247] on input "15" at bounding box center [801, 247] width 237 height 11
click at [936, 246] on button "Apply" at bounding box center [929, 248] width 19 height 12
type input "15"
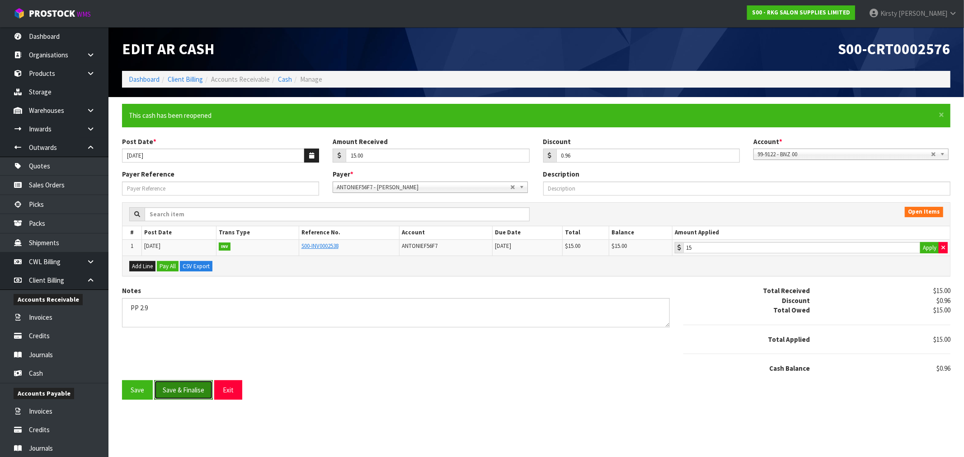
click at [182, 386] on button "Save & Finalise" at bounding box center [183, 389] width 59 height 19
type input "15"
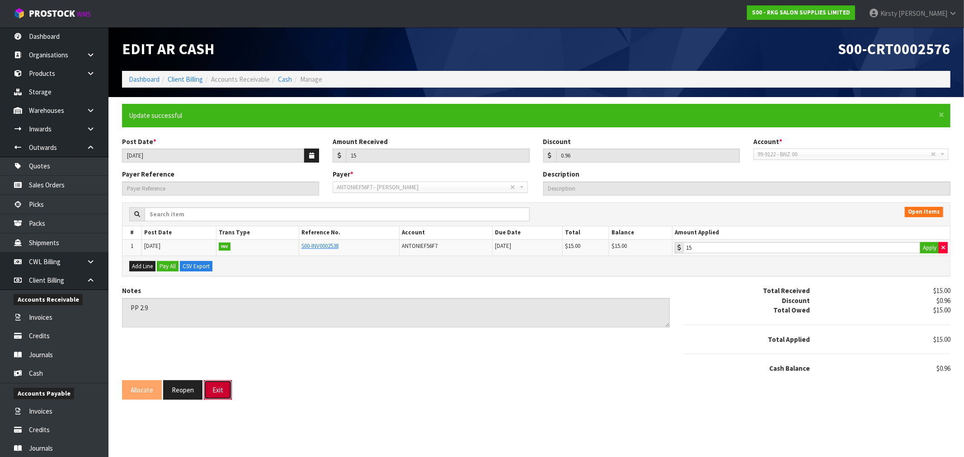
drag, startPoint x: 217, startPoint y: 388, endPoint x: 210, endPoint y: 365, distance: 23.5
click at [217, 387] on button "Exit" at bounding box center [218, 389] width 28 height 19
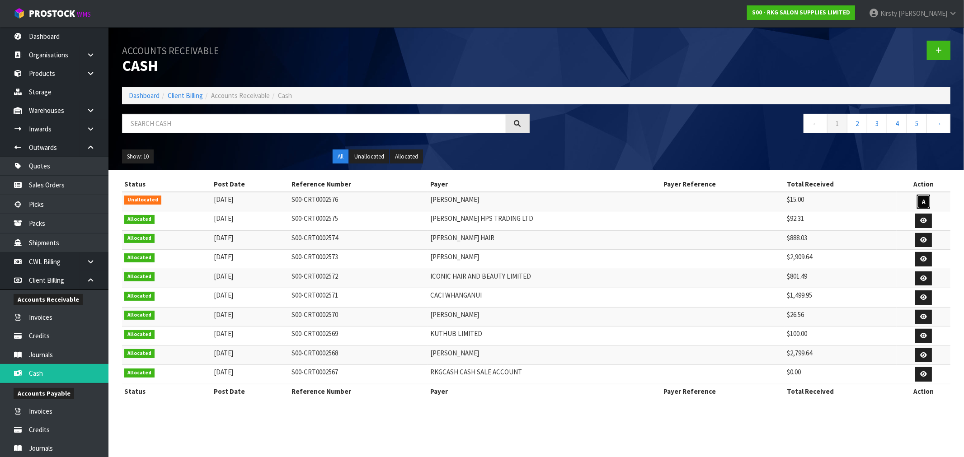
click at [920, 201] on link "A" at bounding box center [923, 202] width 13 height 14
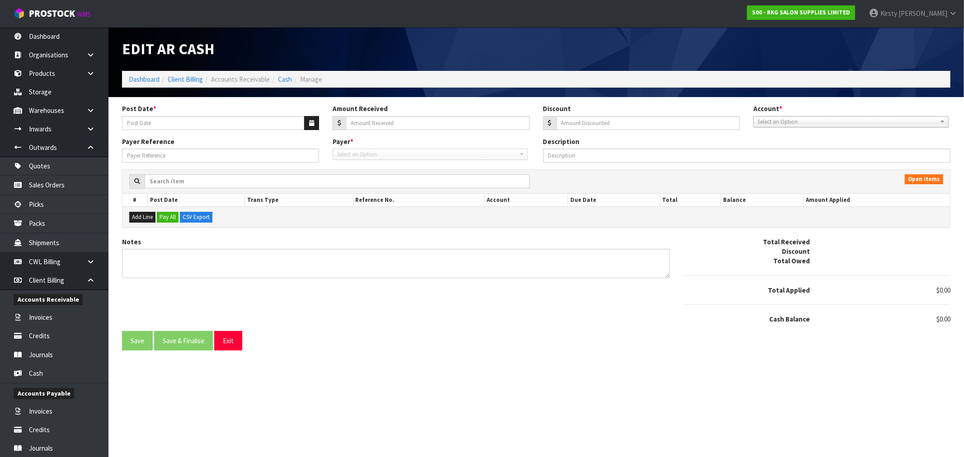
type input "[DATE]"
type input "15"
type input "0.96"
type textarea "PP 2.9"
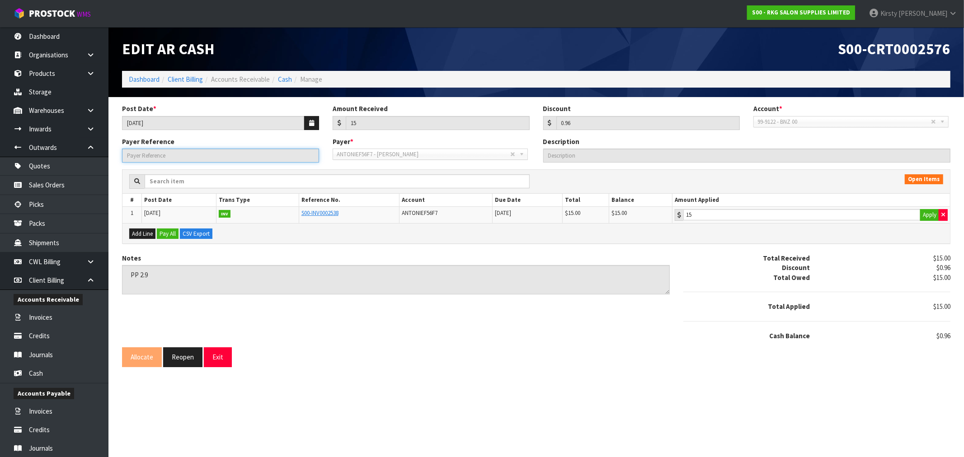
click at [183, 160] on input "Payer Reference" at bounding box center [220, 156] width 197 height 14
click at [785, 120] on span "99-9122 - BNZ 00" at bounding box center [843, 122] width 173 height 11
click at [725, 210] on input "15" at bounding box center [801, 214] width 237 height 11
click at [164, 231] on button "Pay All" at bounding box center [168, 234] width 22 height 11
click at [218, 355] on button "Exit" at bounding box center [218, 356] width 28 height 19
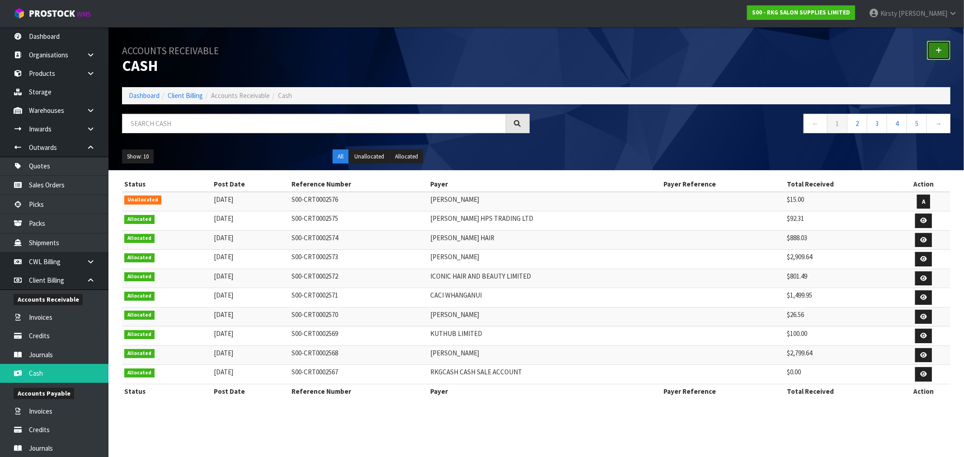
drag, startPoint x: 941, startPoint y: 51, endPoint x: 882, endPoint y: 52, distance: 59.6
click at [940, 51] on link at bounding box center [937, 50] width 23 height 19
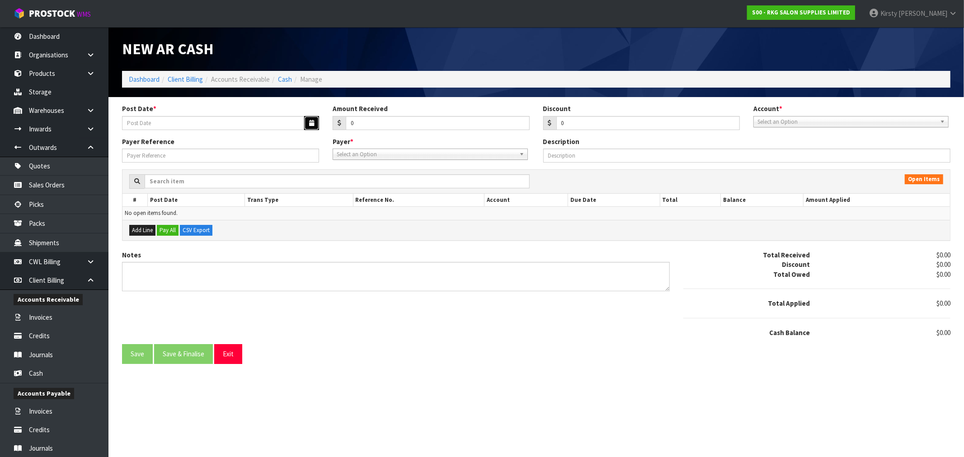
click at [307, 124] on button "button" at bounding box center [311, 123] width 15 height 14
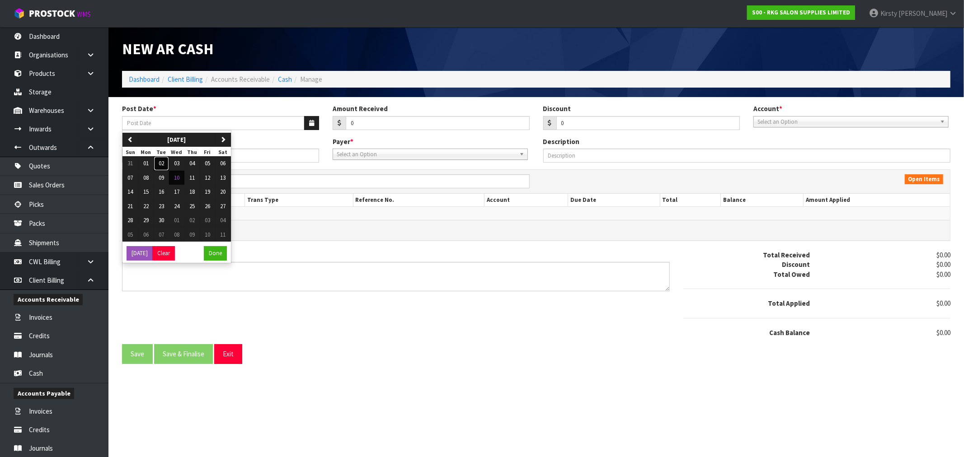
drag, startPoint x: 161, startPoint y: 166, endPoint x: 239, endPoint y: 145, distance: 80.3
click at [161, 165] on span "02" at bounding box center [161, 163] width 5 height 8
type input "[DATE]"
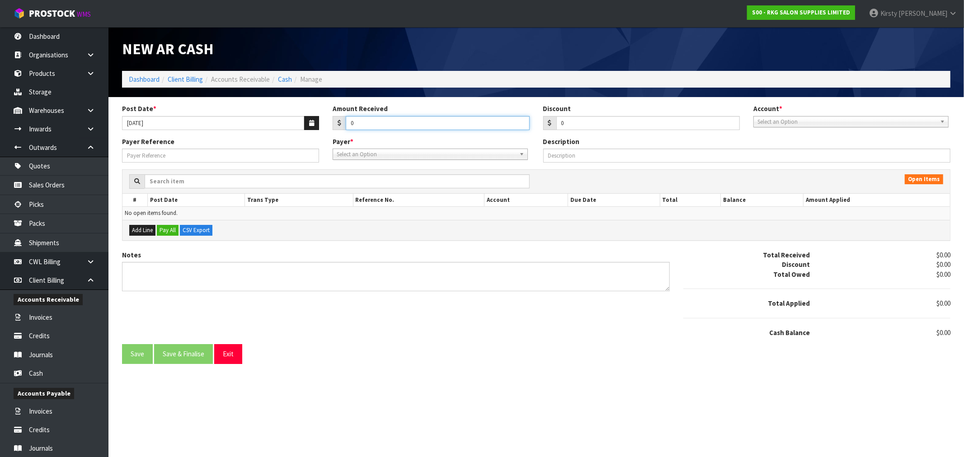
drag, startPoint x: 355, startPoint y: 124, endPoint x: 338, endPoint y: 125, distance: 16.7
click at [338, 125] on div "0" at bounding box center [430, 123] width 197 height 14
type input "251.85"
click at [826, 118] on span "Select an Option" at bounding box center [846, 122] width 179 height 11
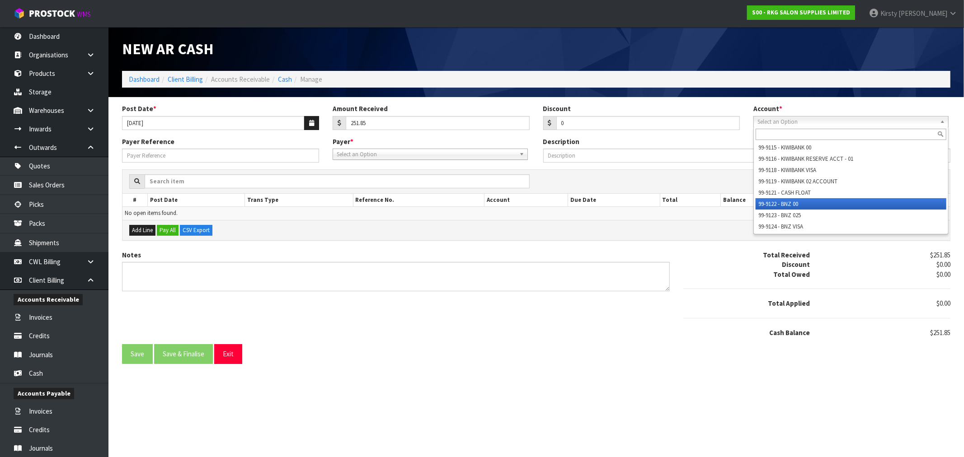
click at [794, 201] on li "99-9122 - BNZ 00" at bounding box center [850, 203] width 191 height 11
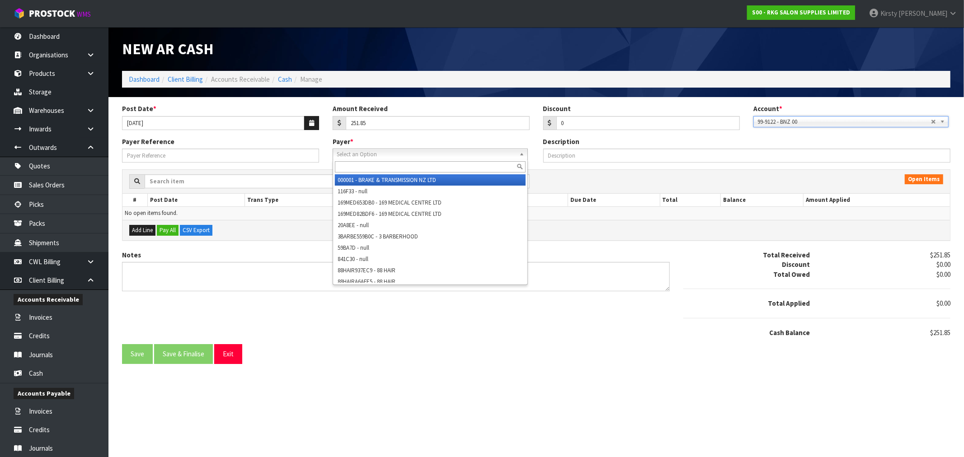
click at [359, 152] on span "Select an Option" at bounding box center [426, 154] width 179 height 11
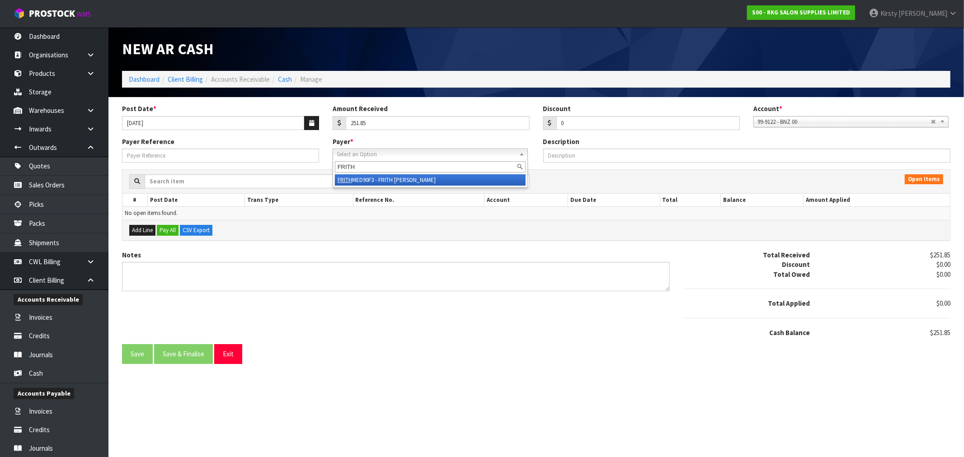
type input "FRITH"
click at [371, 181] on li "FRITH MED90F3 - FRITH MUDGE" at bounding box center [430, 179] width 191 height 11
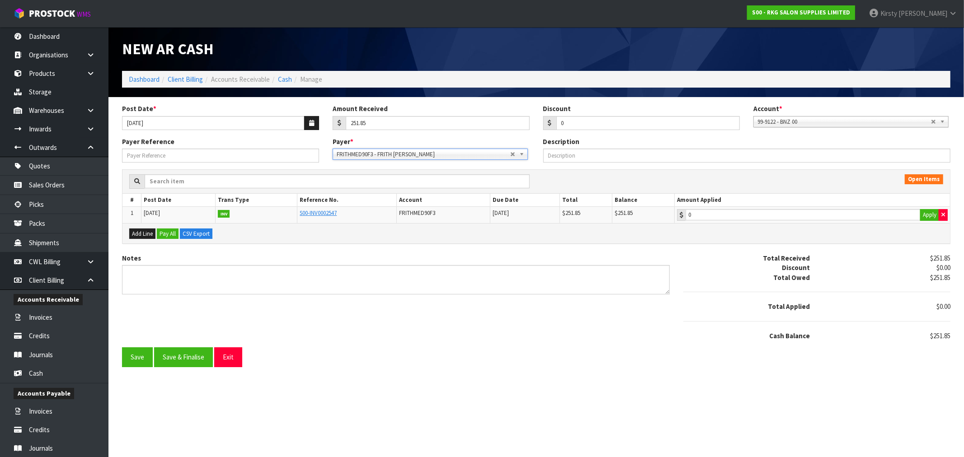
click at [723, 223] on div "Add Line Pay All CSV Export" at bounding box center [535, 233] width 827 height 20
type input "251.85"
click at [723, 214] on input "251.85" at bounding box center [802, 214] width 235 height 11
click at [220, 269] on textarea "Notes" at bounding box center [395, 279] width 547 height 29
type textarea "D"
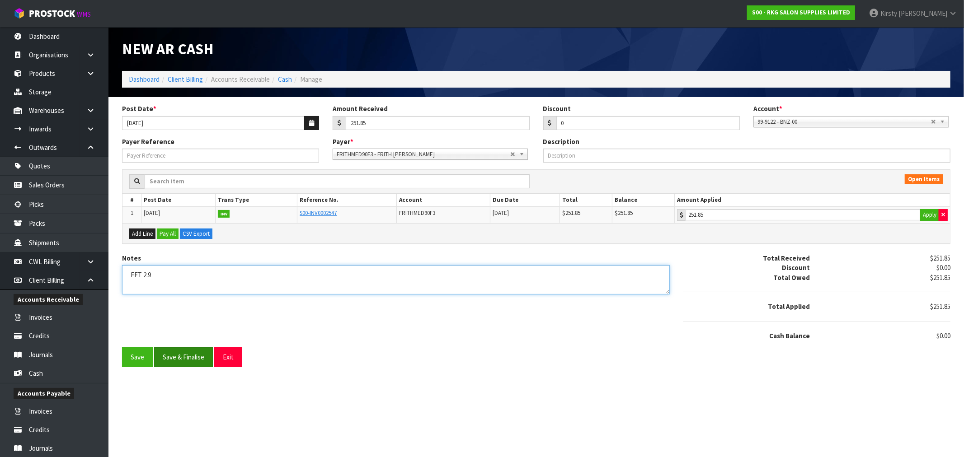
type textarea "EFT 2.9"
click at [184, 359] on button "Save & Finalise" at bounding box center [183, 356] width 59 height 19
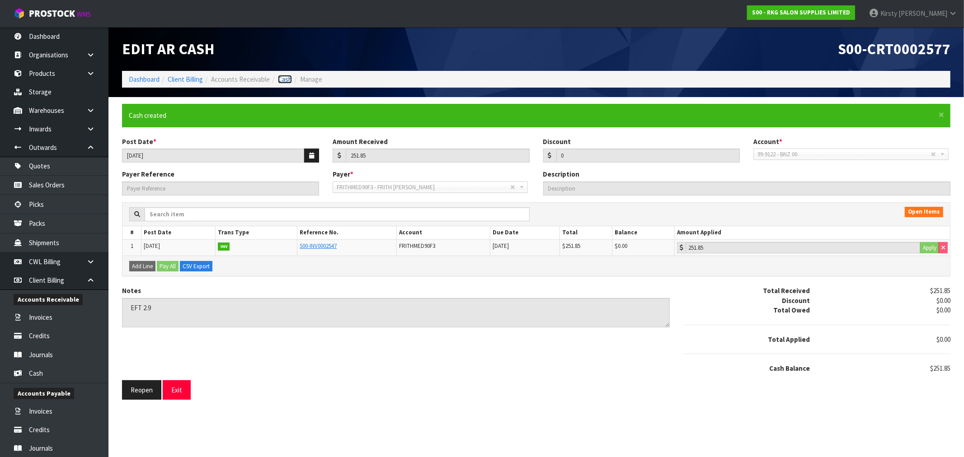
click at [282, 77] on link "Cash" at bounding box center [285, 79] width 14 height 9
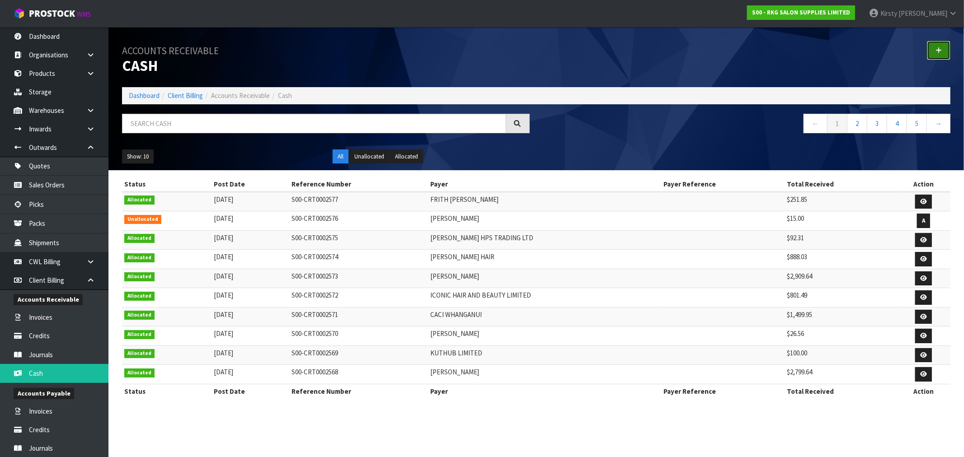
drag, startPoint x: 940, startPoint y: 52, endPoint x: 752, endPoint y: 109, distance: 196.8
click at [940, 51] on icon at bounding box center [938, 50] width 6 height 7
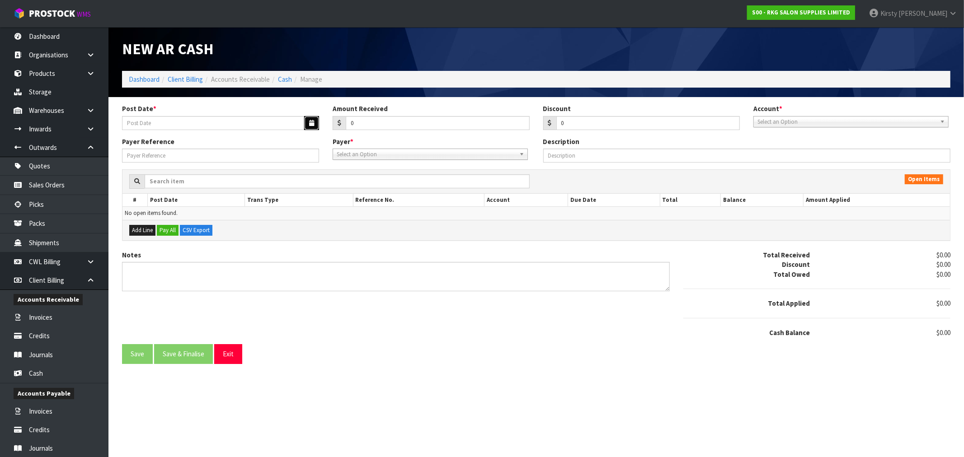
click at [311, 122] on icon "button" at bounding box center [311, 123] width 5 height 6
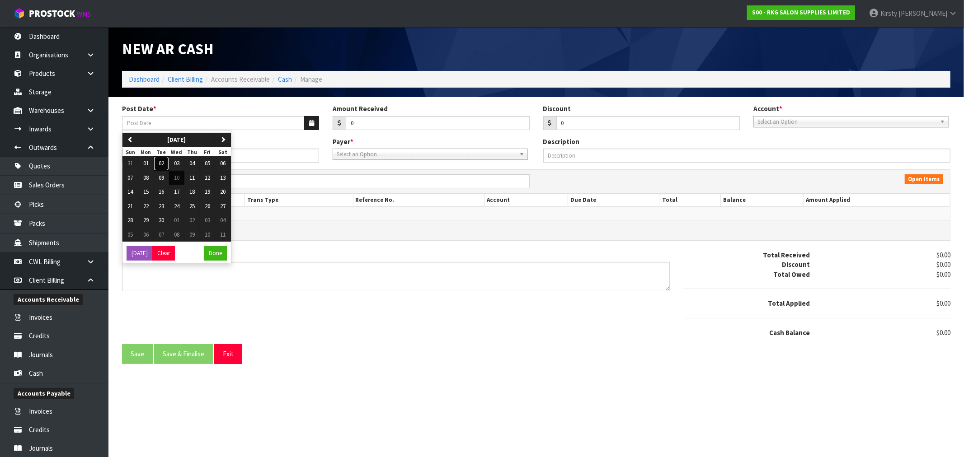
drag, startPoint x: 164, startPoint y: 159, endPoint x: 332, endPoint y: 126, distance: 170.9
click at [166, 159] on button "02" at bounding box center [161, 163] width 15 height 14
type input "[DATE]"
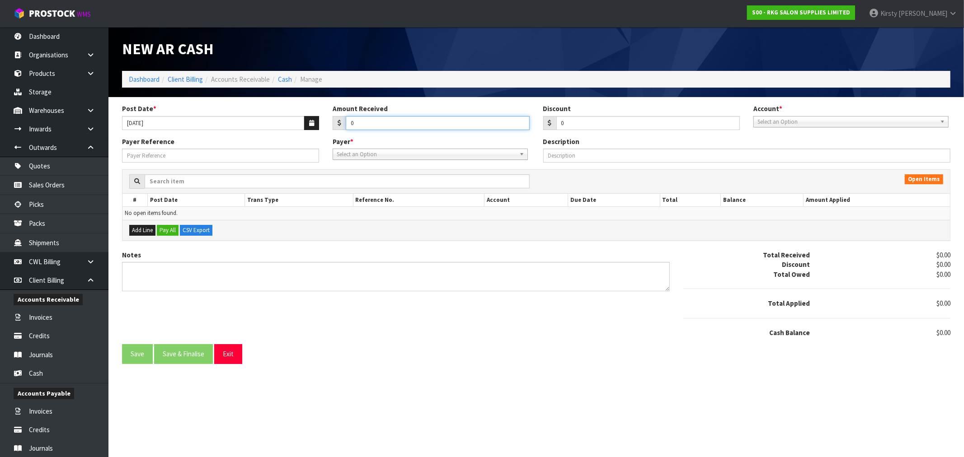
drag, startPoint x: 386, startPoint y: 118, endPoint x: 308, endPoint y: 134, distance: 79.3
click at [308, 134] on div "Post Date * 02/09/2025 Amount Received 0 Discount 0 Account * 99-9115 - KIWIBAN…" at bounding box center [536, 120] width 842 height 33
type input "1357.32"
click at [788, 118] on span "Select an Option" at bounding box center [846, 122] width 179 height 11
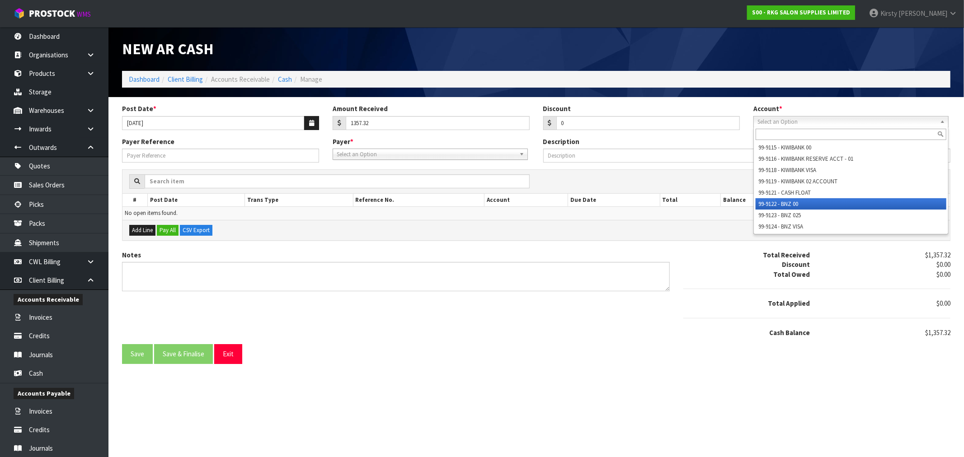
click at [791, 201] on li "99-9122 - BNZ 00" at bounding box center [850, 203] width 191 height 11
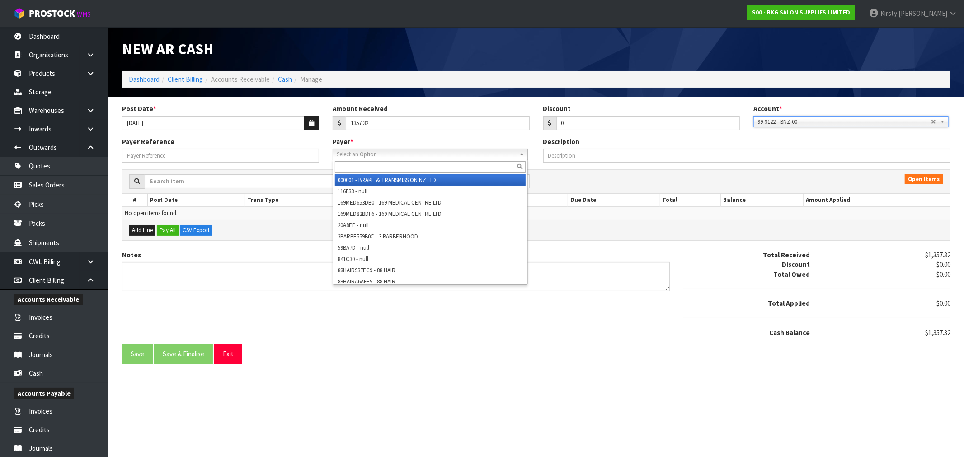
click at [358, 155] on span "Select an Option" at bounding box center [426, 154] width 179 height 11
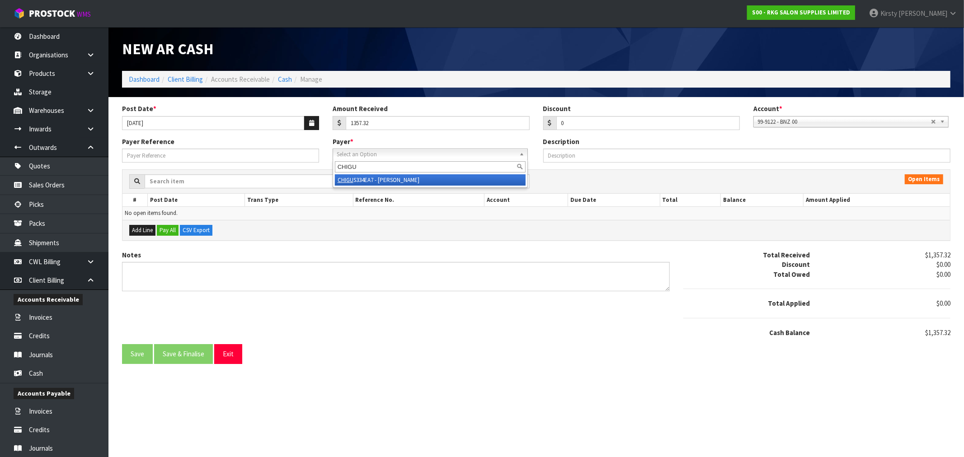
type input "CHIGU"
click at [407, 181] on li "CHIGU S334EA7 - CHIGUSA KUSAKA" at bounding box center [430, 179] width 191 height 11
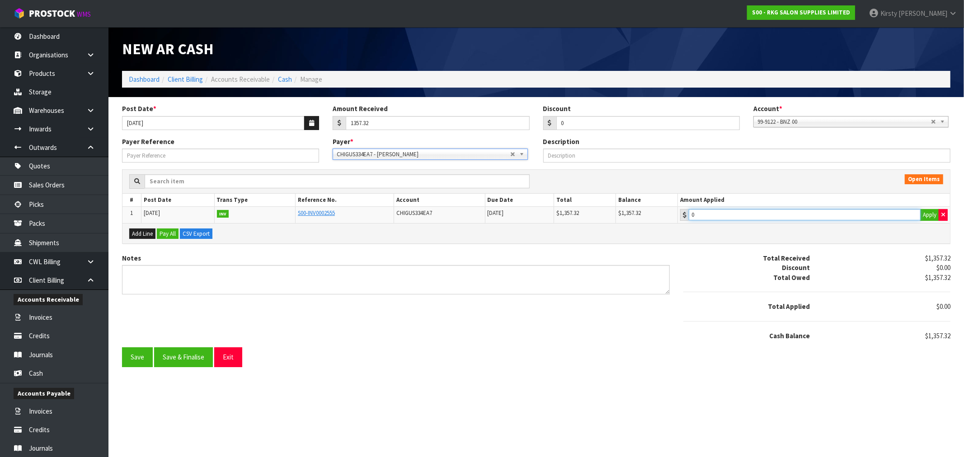
type input "1357.32"
drag, startPoint x: 728, startPoint y: 218, endPoint x: 723, endPoint y: 221, distance: 5.5
click at [728, 218] on input "1357.32" at bounding box center [804, 214] width 232 height 11
click at [162, 271] on textarea "Notes" at bounding box center [395, 279] width 547 height 29
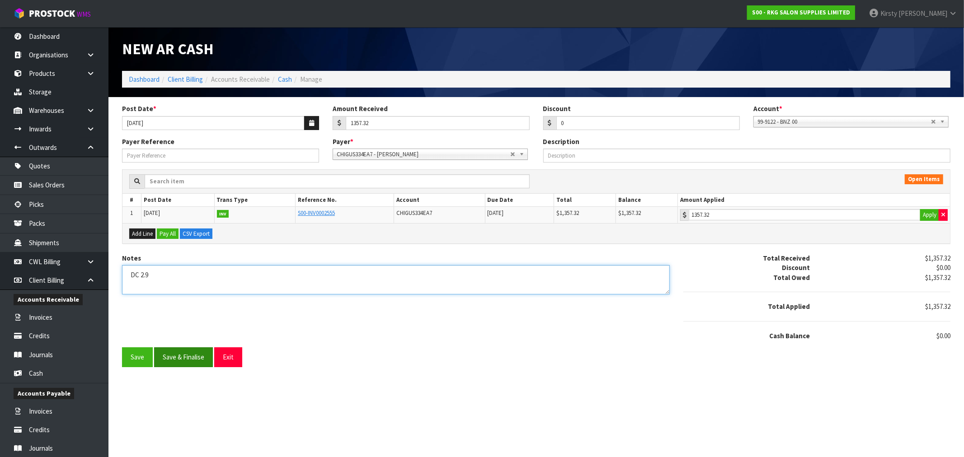
type textarea "DC 2.9"
click at [177, 348] on button "Save & Finalise" at bounding box center [183, 356] width 59 height 19
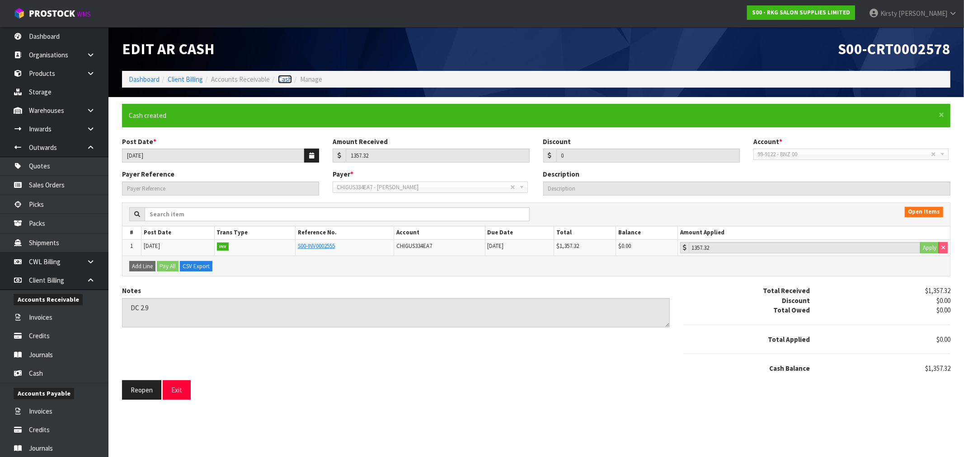
click at [283, 81] on link "Cash" at bounding box center [285, 79] width 14 height 9
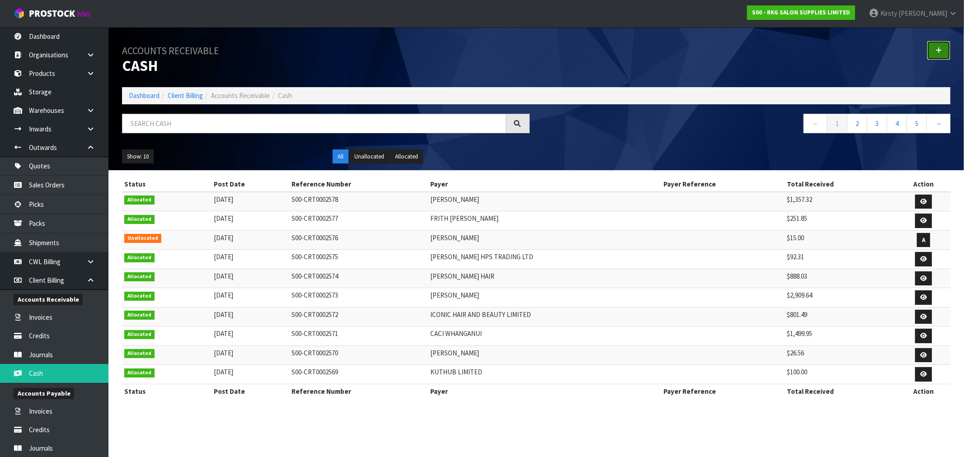
drag, startPoint x: 938, startPoint y: 47, endPoint x: 823, endPoint y: 81, distance: 120.1
click at [937, 47] on icon at bounding box center [938, 50] width 6 height 7
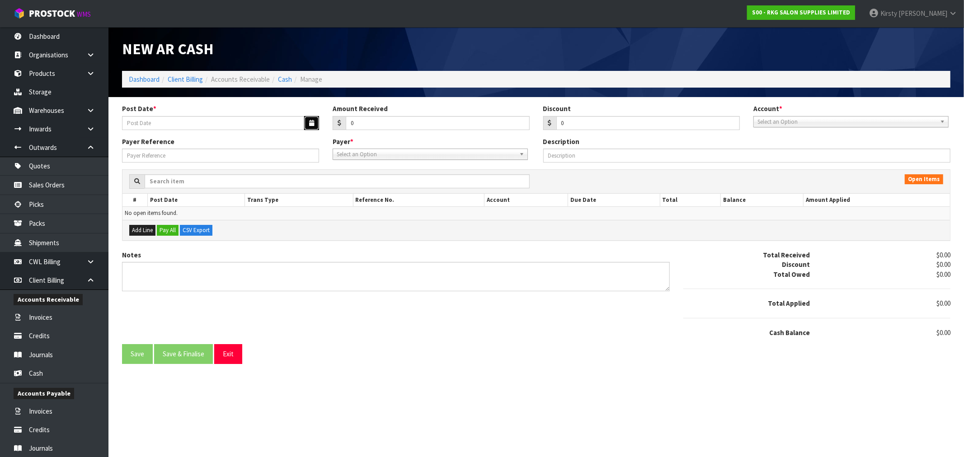
click at [312, 123] on icon "button" at bounding box center [311, 123] width 5 height 6
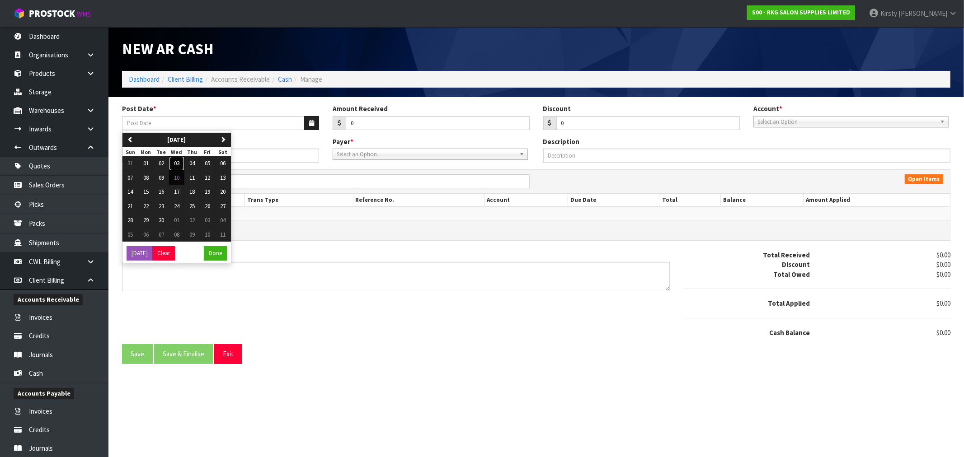
drag, startPoint x: 177, startPoint y: 165, endPoint x: 210, endPoint y: 150, distance: 36.4
click at [181, 163] on button "03" at bounding box center [176, 163] width 15 height 14
type input "[DATE]"
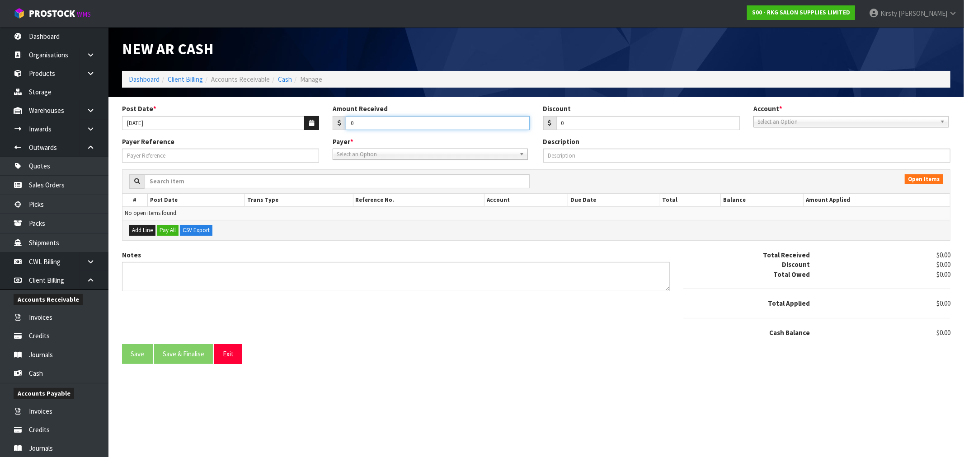
drag, startPoint x: 364, startPoint y: 127, endPoint x: 329, endPoint y: 131, distance: 35.0
click at [331, 130] on div "Post Date * 03/09/2025 Amount Received 0 Discount 0 Account * 99-9115 - KIWIBAN…" at bounding box center [536, 120] width 842 height 33
type input "105.23"
drag, startPoint x: 572, startPoint y: 121, endPoint x: 540, endPoint y: 126, distance: 32.4
click at [540, 126] on div "Discount 0" at bounding box center [641, 117] width 210 height 26
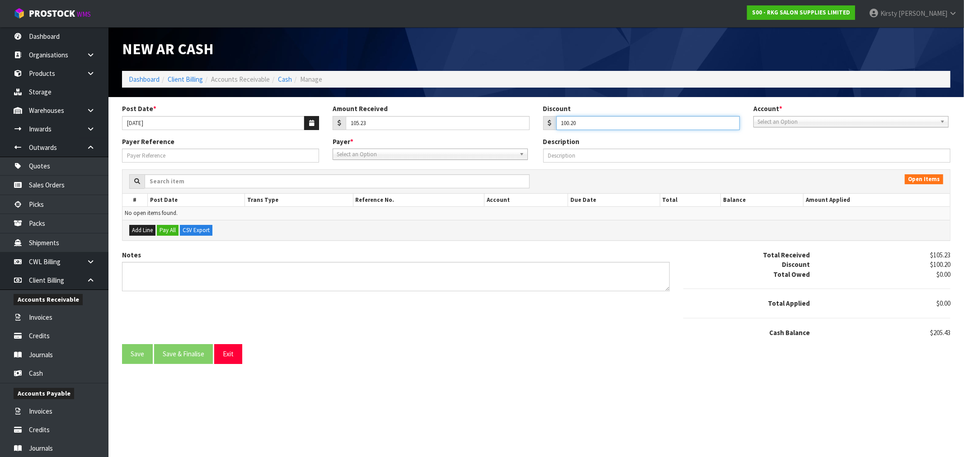
type input "100.20"
click at [799, 119] on span "Select an Option" at bounding box center [846, 122] width 179 height 11
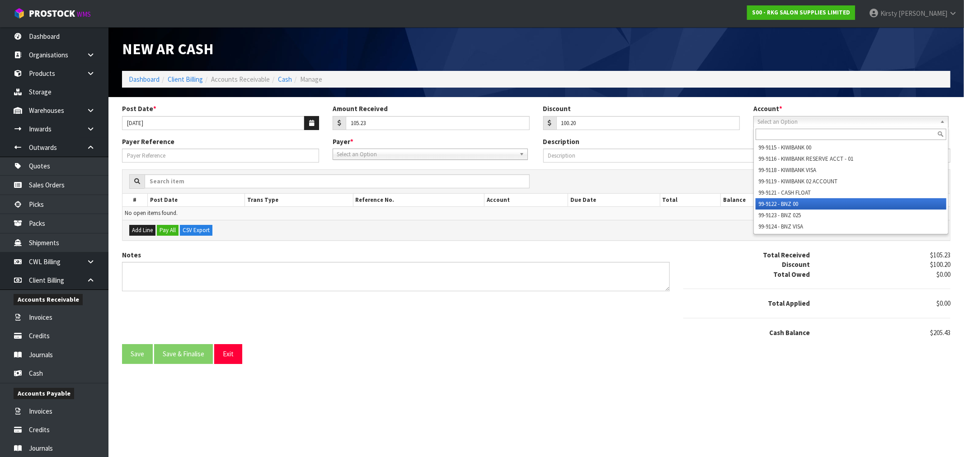
drag, startPoint x: 794, startPoint y: 201, endPoint x: 727, endPoint y: 201, distance: 66.9
click at [794, 201] on li "99-9122 - BNZ 00" at bounding box center [850, 203] width 191 height 11
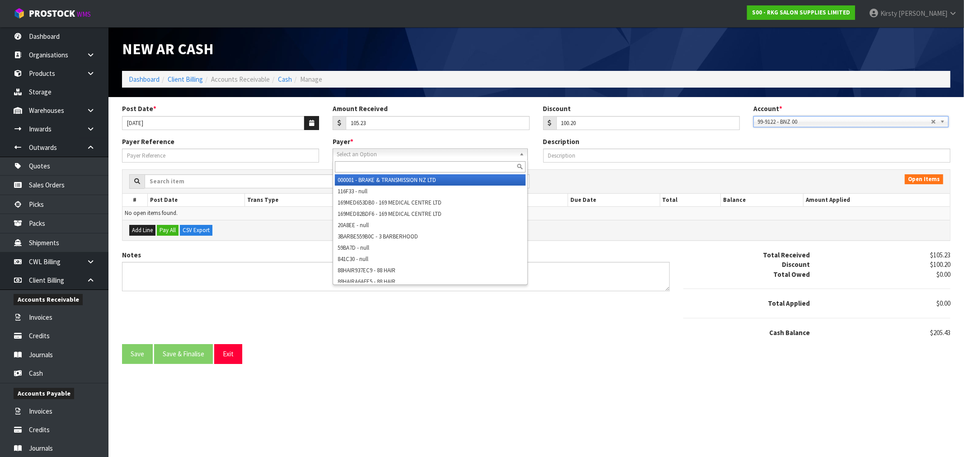
click at [354, 155] on span "Select an Option" at bounding box center [426, 154] width 179 height 11
type input "K"
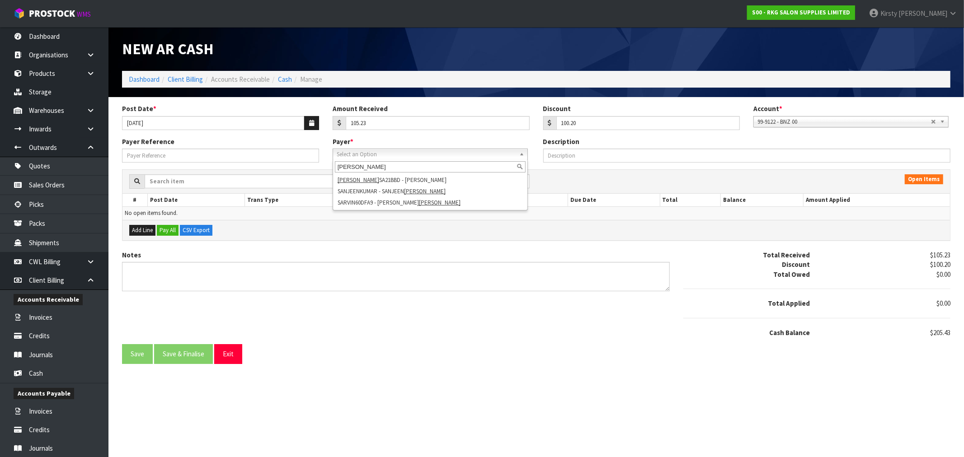
type input "KUMAR"
drag, startPoint x: 506, startPoint y: 256, endPoint x: 511, endPoint y: 256, distance: 5.0
click at [509, 256] on div "Notes" at bounding box center [395, 270] width 547 height 41
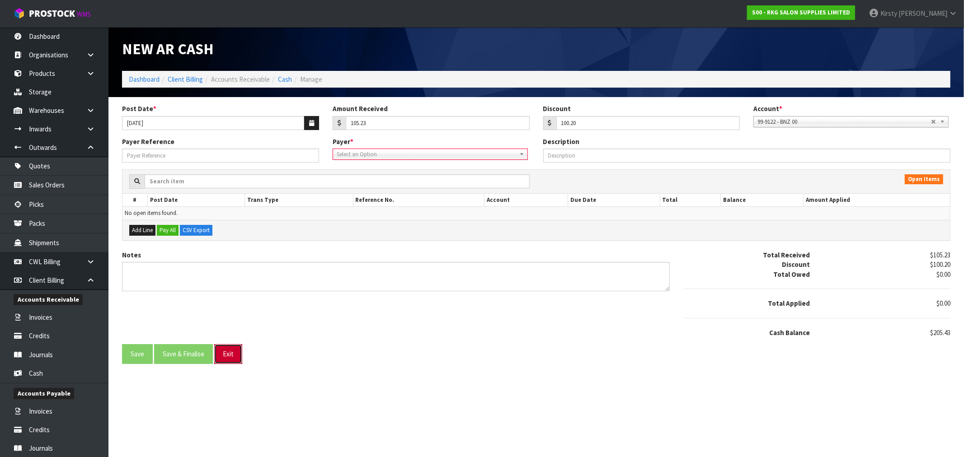
click at [231, 349] on button "Exit" at bounding box center [228, 353] width 28 height 19
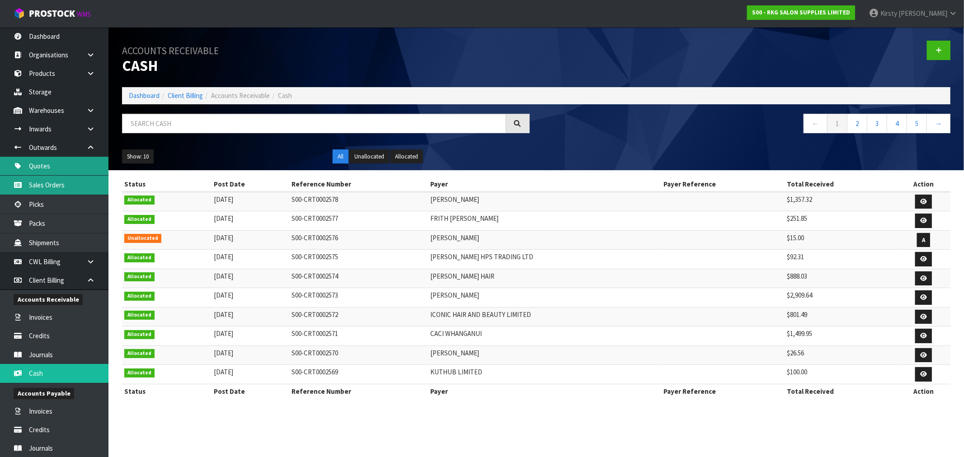
drag, startPoint x: 35, startPoint y: 187, endPoint x: 65, endPoint y: 163, distance: 38.5
click at [35, 187] on link "Sales Orders" at bounding box center [54, 185] width 108 height 19
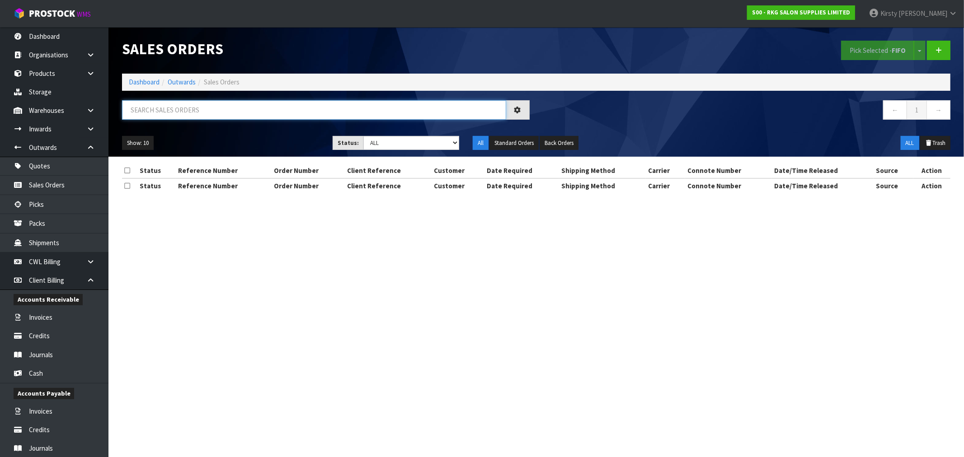
click at [152, 116] on input "text" at bounding box center [314, 109] width 384 height 19
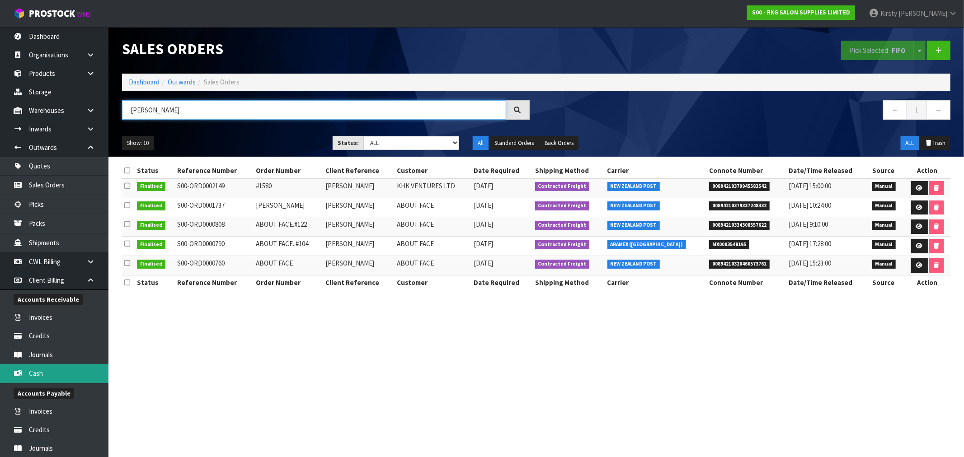
type input "KRISH"
click at [47, 370] on link "Cash" at bounding box center [54, 373] width 108 height 19
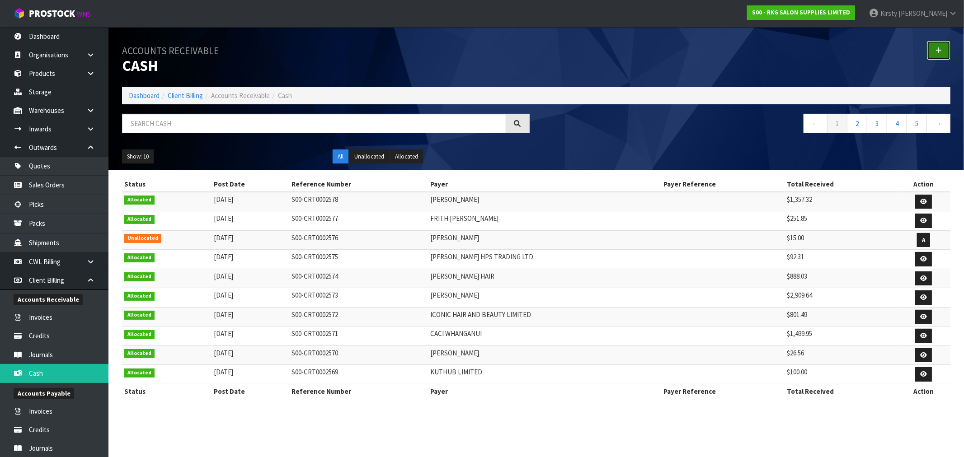
drag, startPoint x: 938, startPoint y: 52, endPoint x: 907, endPoint y: 60, distance: 32.0
click at [938, 52] on icon at bounding box center [938, 50] width 6 height 7
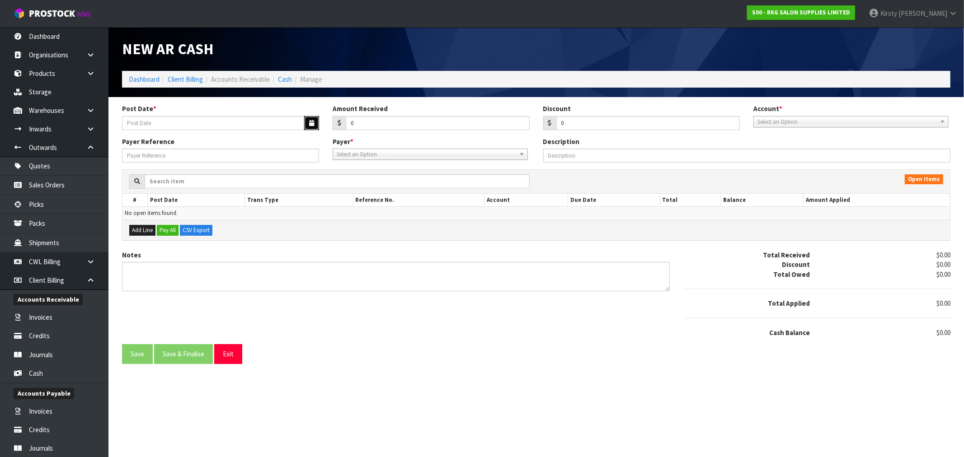
click at [315, 123] on button "button" at bounding box center [311, 123] width 15 height 14
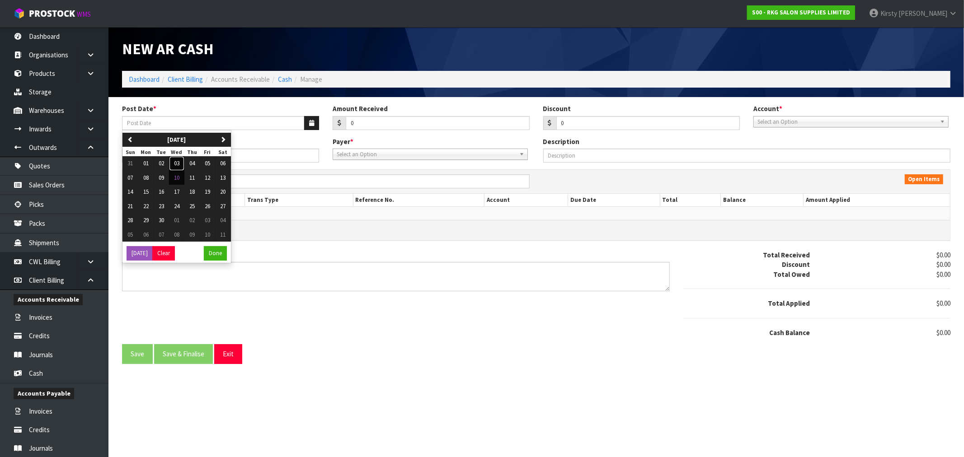
drag, startPoint x: 175, startPoint y: 164, endPoint x: 267, endPoint y: 160, distance: 92.2
click at [176, 164] on span "03" at bounding box center [176, 163] width 5 height 8
type input "[DATE]"
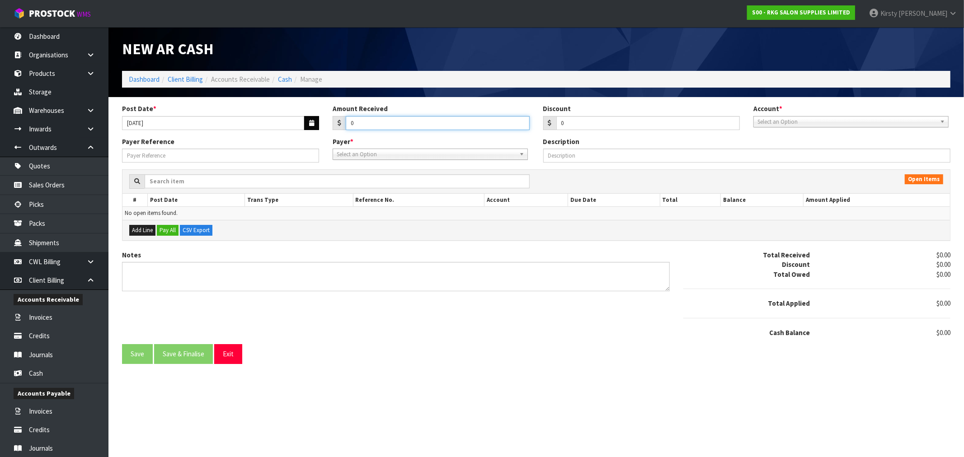
drag, startPoint x: 351, startPoint y: 129, endPoint x: 304, endPoint y: 129, distance: 47.0
click at [304, 129] on div "Post Date * 03/09/2025 Amount Received 0 Discount 0 Account * 99-9115 - KIWIBAN…" at bounding box center [536, 120] width 842 height 33
type input "105.23"
type input "5.03"
click at [779, 121] on span "Select an Option" at bounding box center [846, 122] width 179 height 11
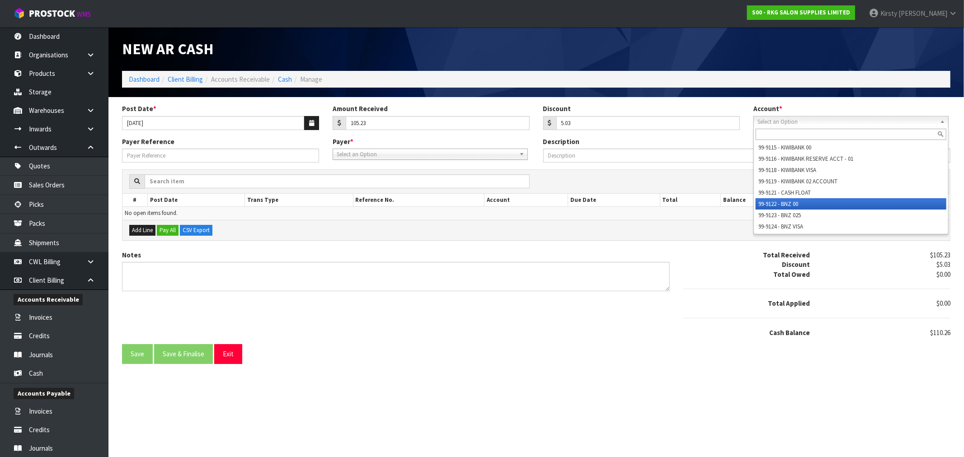
click at [795, 201] on li "99-9122 - BNZ 00" at bounding box center [850, 203] width 191 height 11
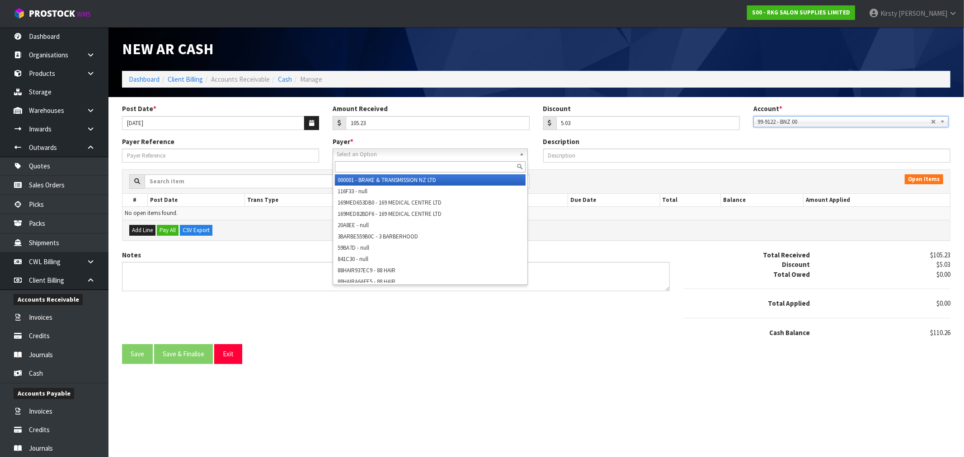
click at [381, 152] on span "Select an Option" at bounding box center [426, 154] width 179 height 11
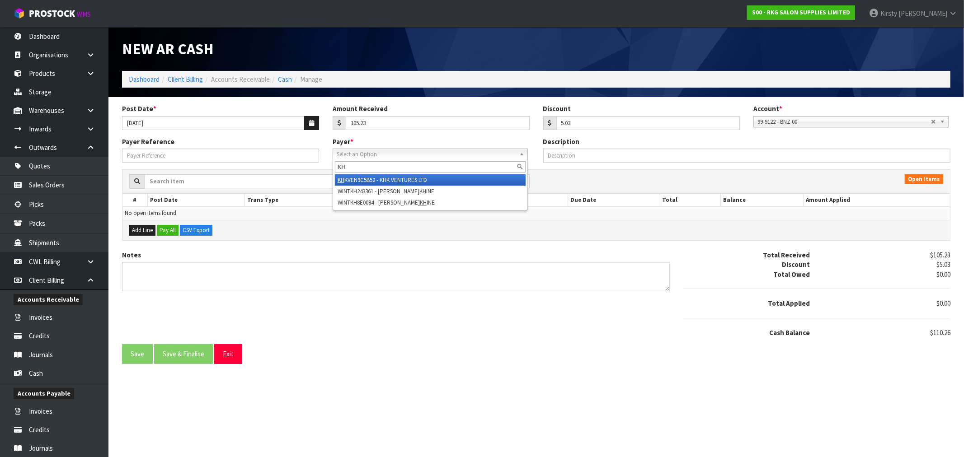
type input "KH"
click at [395, 178] on li "KH KVEN9C5B52 - KHK VENTURES LTD" at bounding box center [430, 179] width 191 height 11
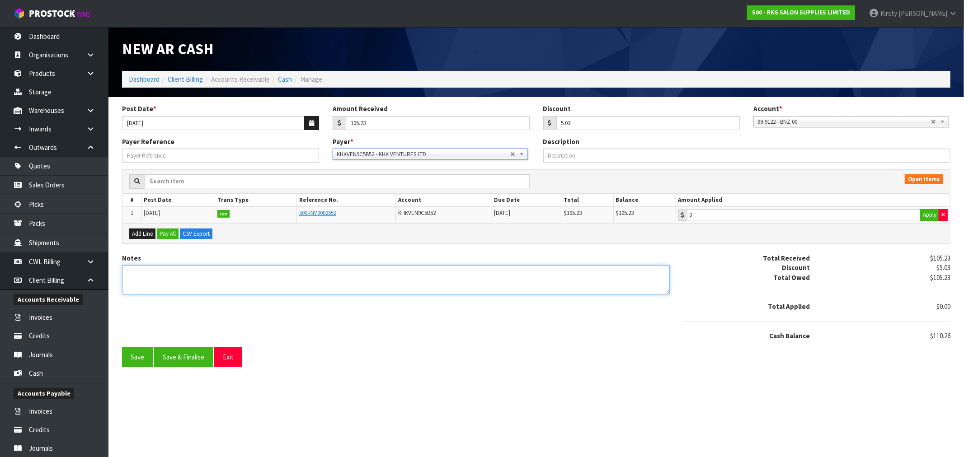
click at [163, 277] on textarea "Notes" at bounding box center [395, 279] width 547 height 29
type textarea "PP 3.9"
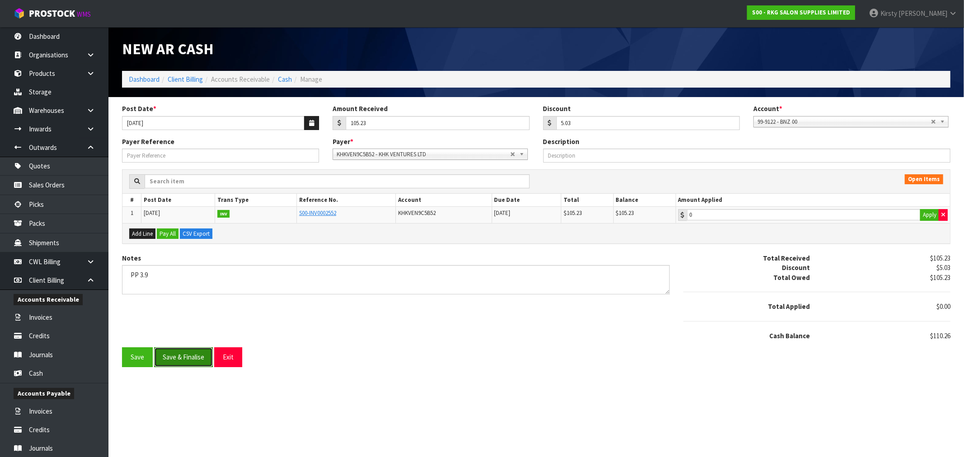
click at [182, 349] on button "Save & Finalise" at bounding box center [183, 356] width 59 height 19
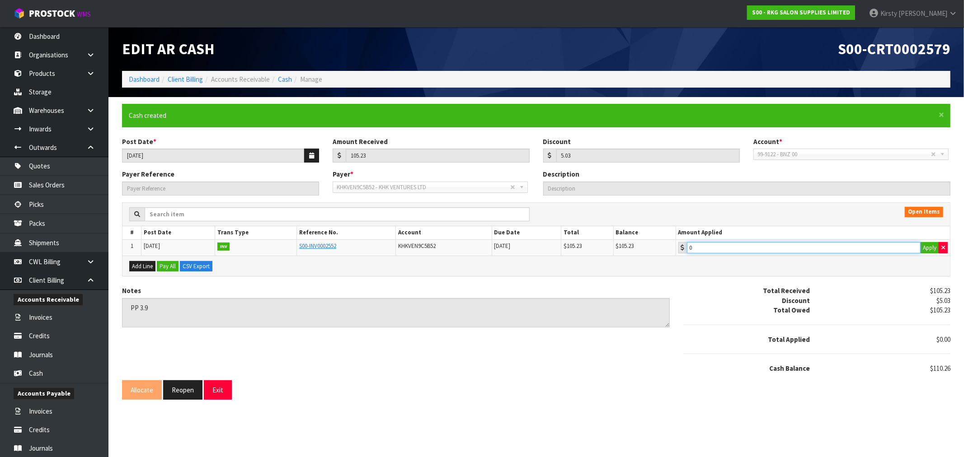
type input "105.23"
click at [730, 250] on input "105.23" at bounding box center [804, 247] width 234 height 11
click at [926, 245] on button "Apply" at bounding box center [929, 248] width 19 height 12
click at [184, 389] on button "Reopen" at bounding box center [182, 389] width 39 height 19
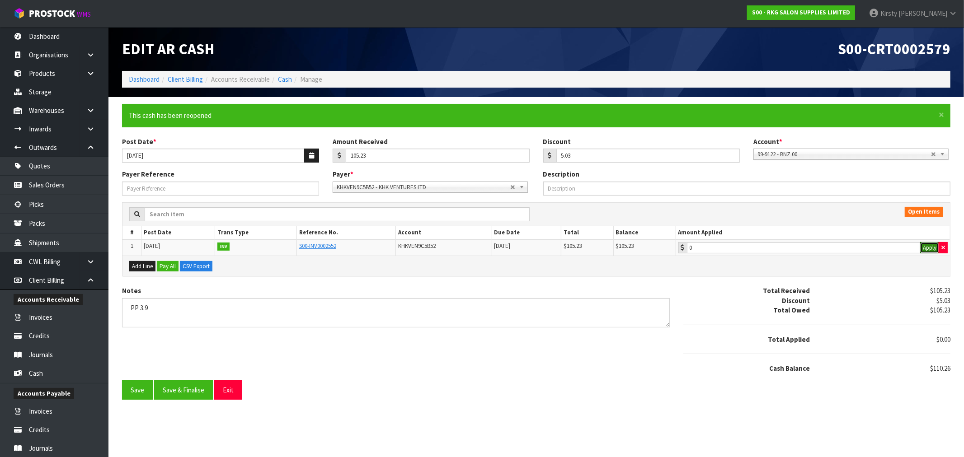
drag, startPoint x: 933, startPoint y: 246, endPoint x: 787, endPoint y: 273, distance: 148.0
click at [932, 246] on button "Apply" at bounding box center [929, 248] width 19 height 12
type input "105.23"
click at [204, 394] on button "Save & Finalise" at bounding box center [183, 389] width 59 height 19
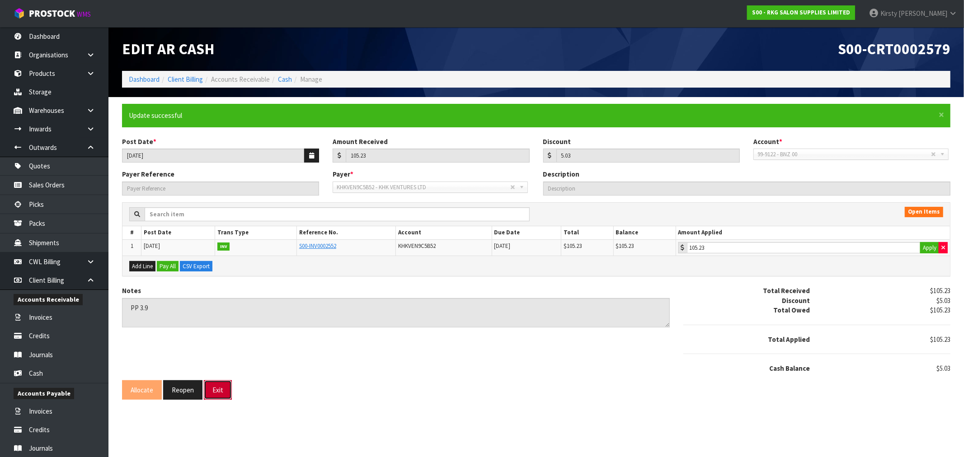
click at [218, 388] on button "Exit" at bounding box center [218, 389] width 28 height 19
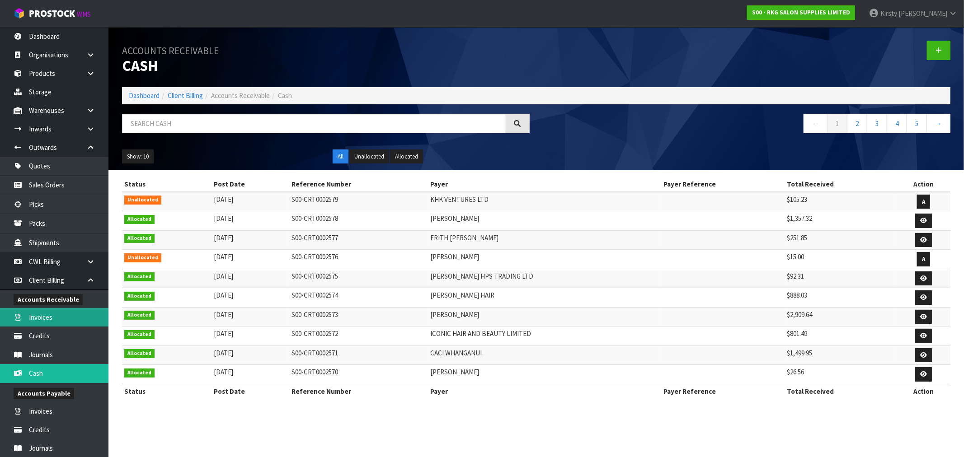
click at [51, 318] on link "Invoices" at bounding box center [54, 317] width 108 height 19
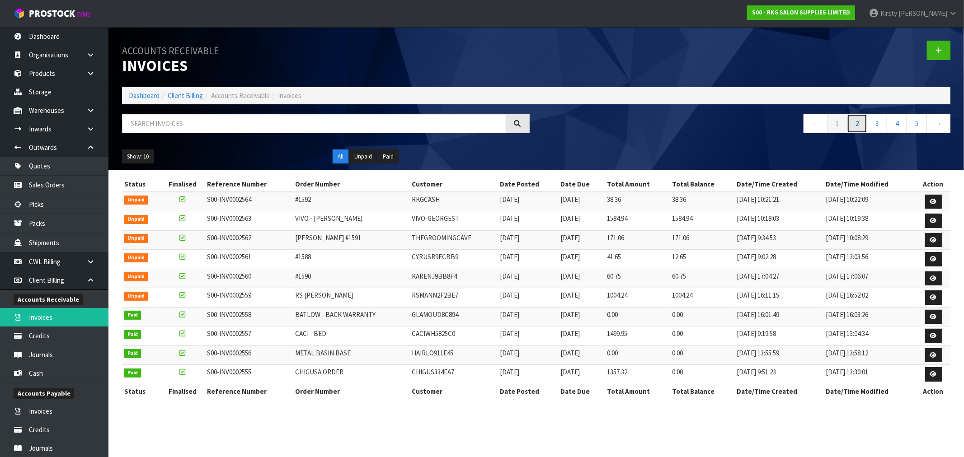
click at [859, 124] on link "2" at bounding box center [857, 123] width 20 height 19
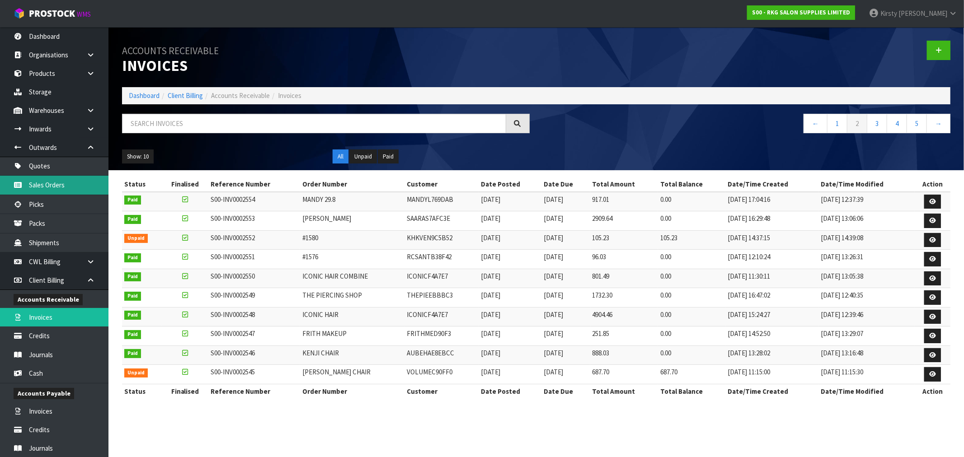
click at [52, 182] on link "Sales Orders" at bounding box center [54, 185] width 108 height 19
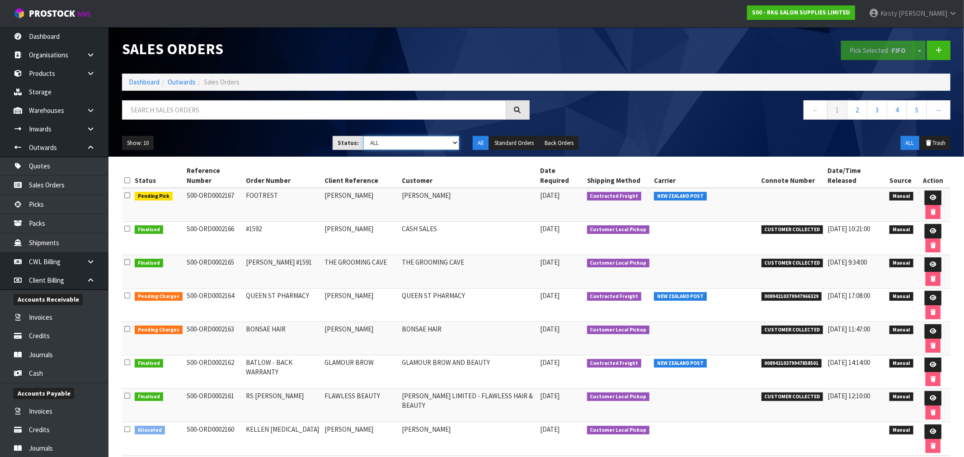
click at [453, 143] on select "Draft Pending Allocated Pending Pick Goods Picked Goods Packed Pending Charges …" at bounding box center [411, 143] width 96 height 14
click at [363, 136] on select "Draft Pending Allocated Pending Pick Goods Picked Goods Packed Pending Charges …" at bounding box center [411, 143] width 96 height 14
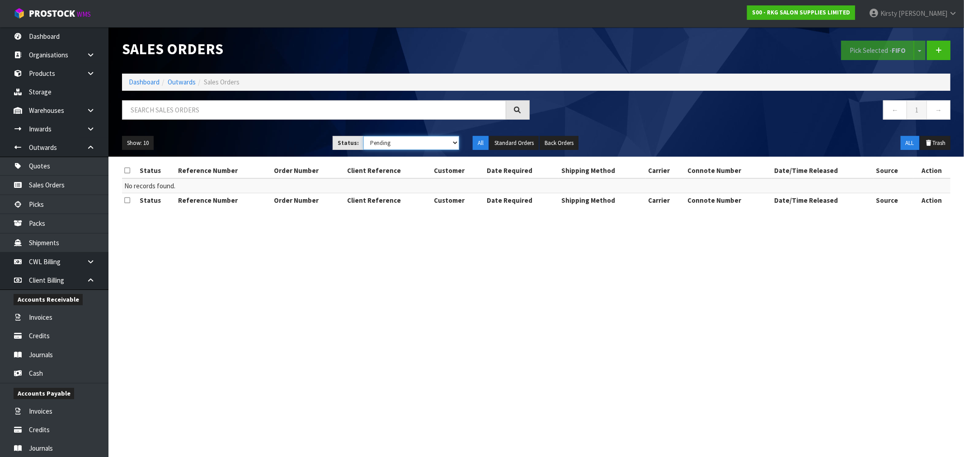
click at [455, 145] on select "Draft Pending Allocated Pending Pick Goods Picked Goods Packed Pending Charges …" at bounding box center [411, 143] width 96 height 14
select select "string:2"
click at [363, 136] on select "Draft Pending Allocated Pending Pick Goods Picked Goods Packed Pending Charges …" at bounding box center [411, 143] width 96 height 14
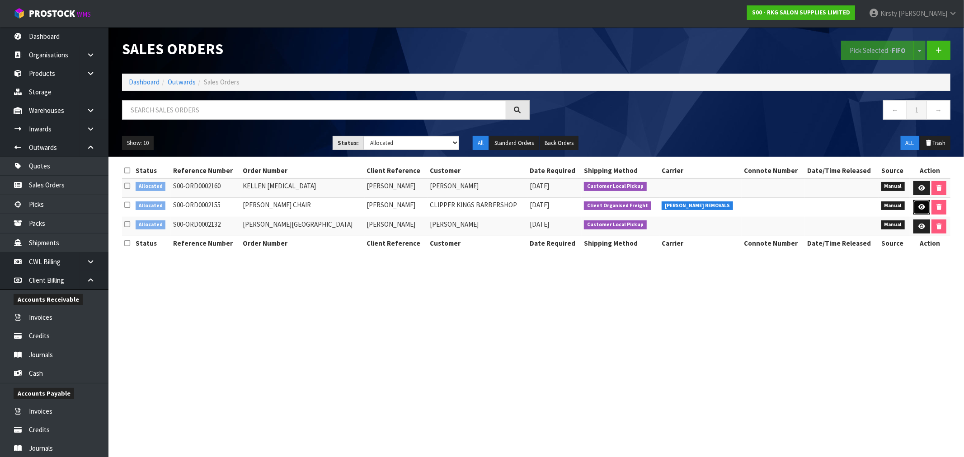
click at [920, 208] on icon at bounding box center [921, 207] width 7 height 6
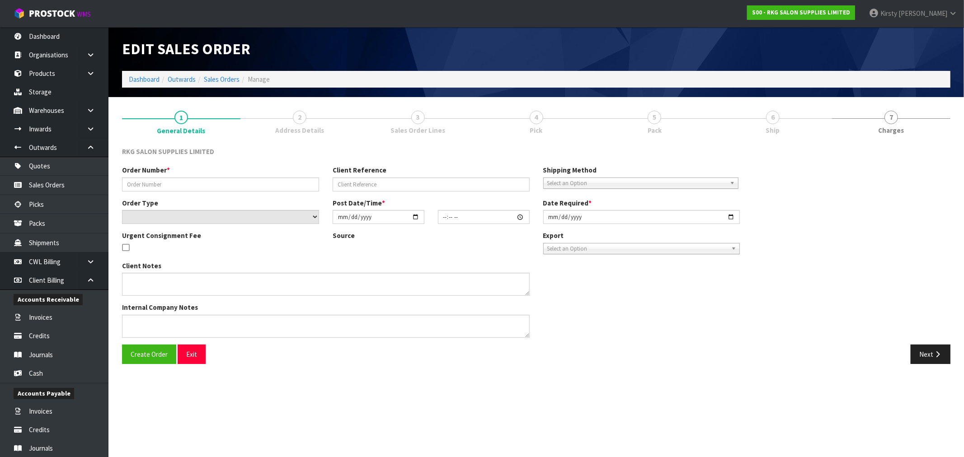
type input "[PERSON_NAME] CHAIR"
type input "[PERSON_NAME]"
select select "number:0"
type input "[DATE]"
type input "00:00:00.000"
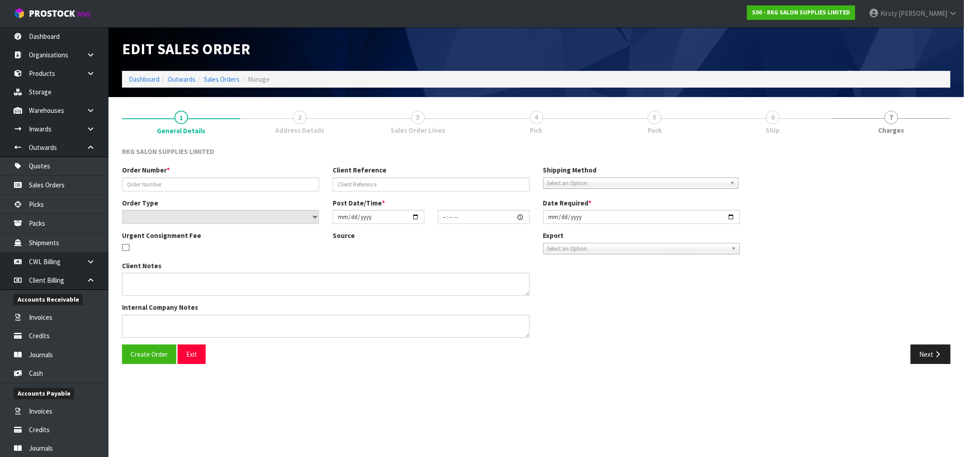
type input "2025-09-15"
type textarea "1 CHAIR BACK ORDER"
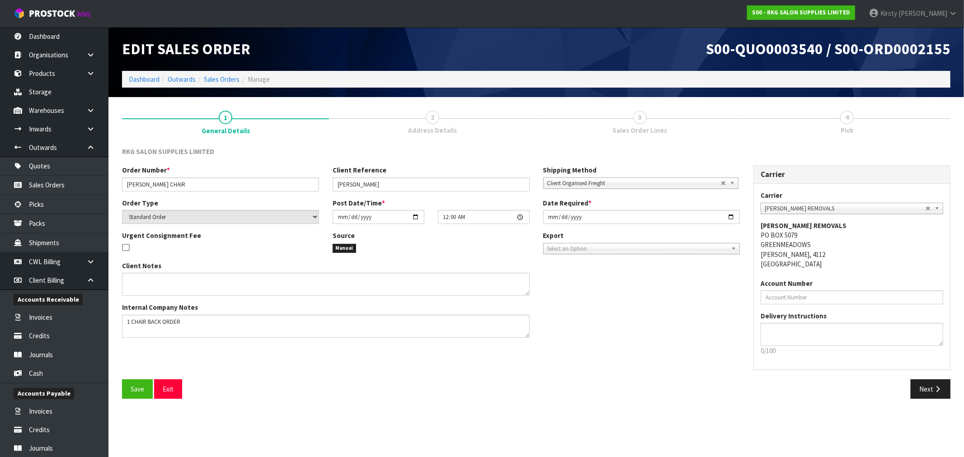
click at [430, 115] on span "2" at bounding box center [433, 118] width 14 height 14
click at [921, 390] on button "Next" at bounding box center [930, 388] width 40 height 19
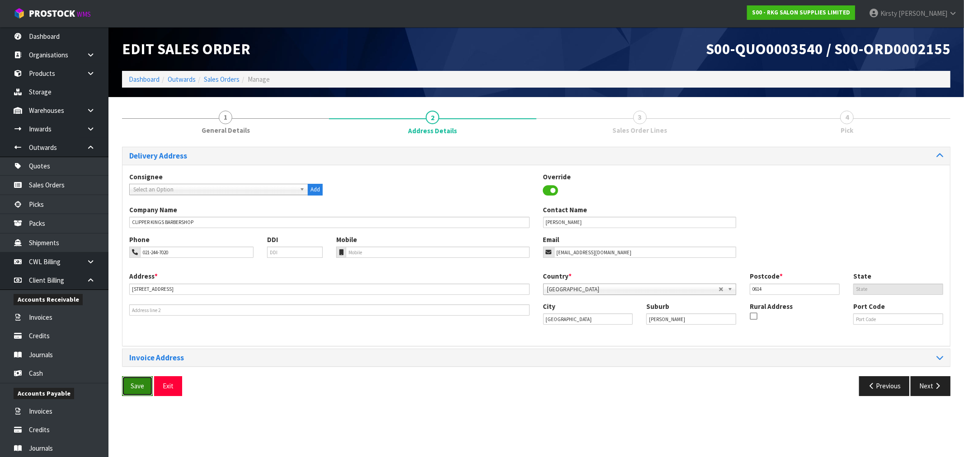
click at [129, 387] on button "Save" at bounding box center [137, 385] width 31 height 19
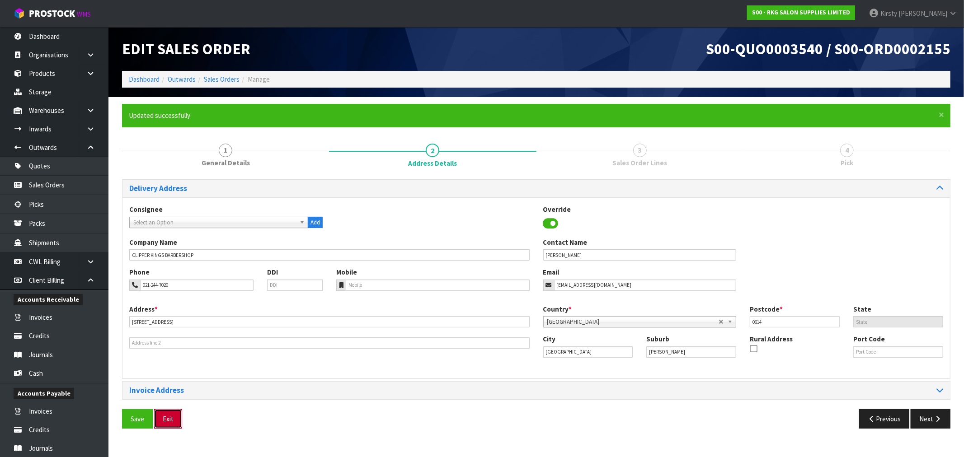
click at [168, 418] on button "Exit" at bounding box center [168, 418] width 28 height 19
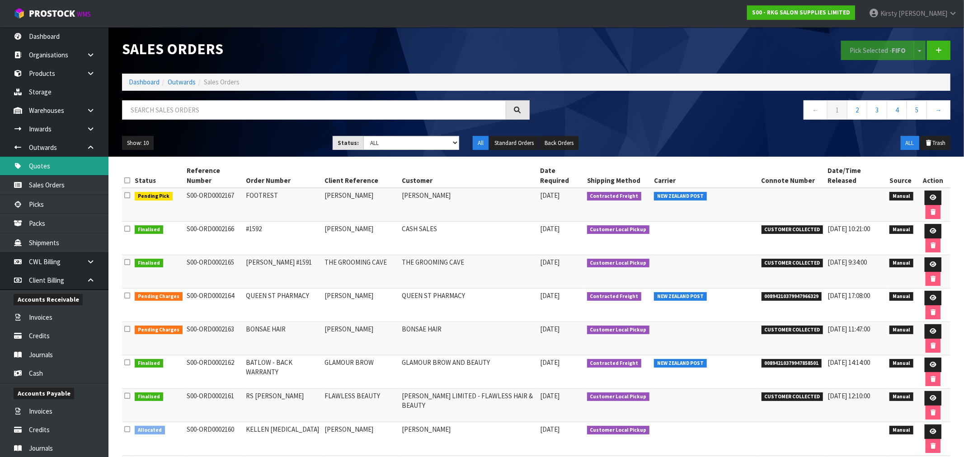
click at [40, 165] on link "Quotes" at bounding box center [54, 166] width 108 height 19
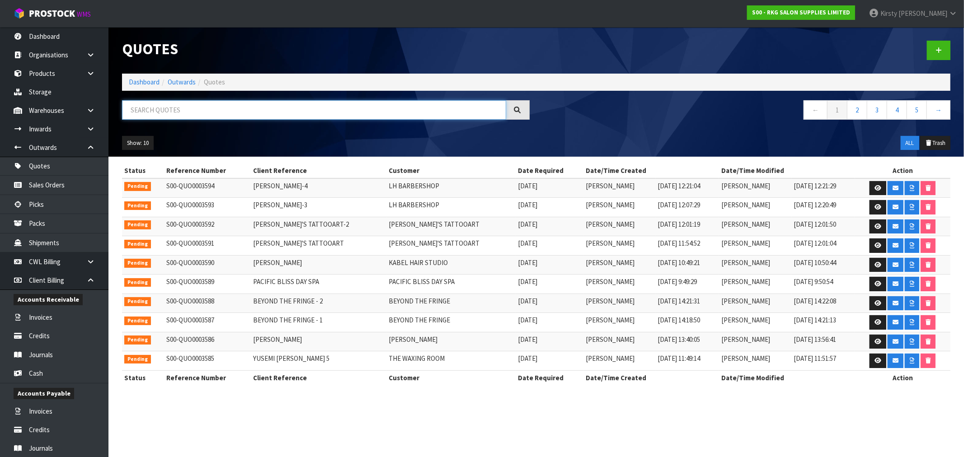
click at [192, 111] on input "text" at bounding box center [314, 109] width 384 height 19
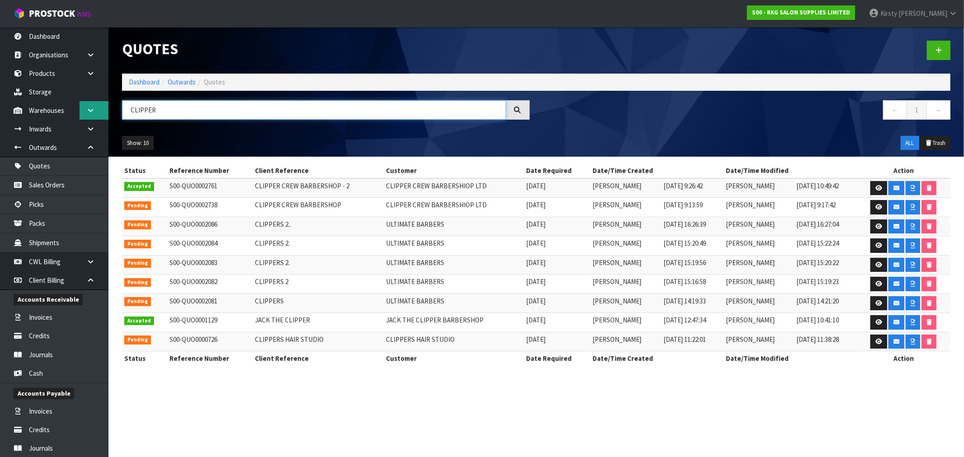
drag, startPoint x: 159, startPoint y: 109, endPoint x: 88, endPoint y: 111, distance: 71.8
click at [89, 111] on body "Toggle navigation ProStock WMS S00 - RKG SALON SUPPLIES LIMITED Kirsty Giles Lo…" at bounding box center [482, 228] width 964 height 457
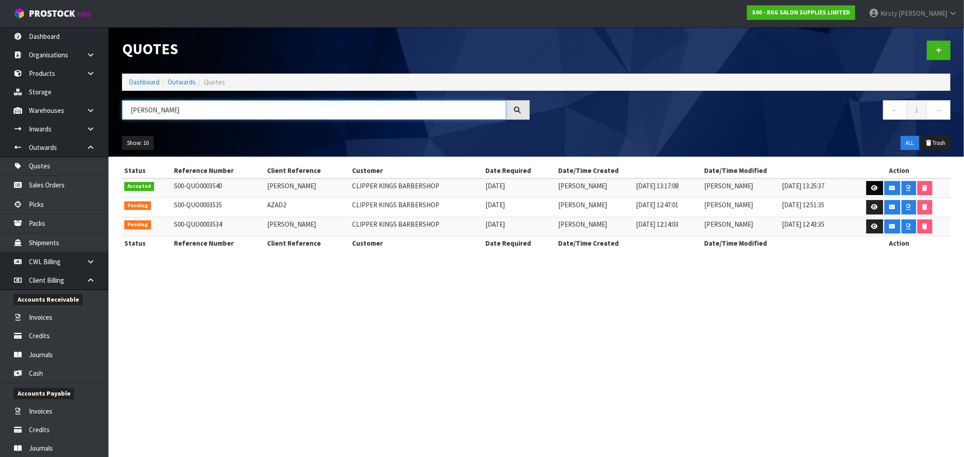
type input "[PERSON_NAME]"
click at [873, 187] on icon at bounding box center [874, 188] width 7 height 6
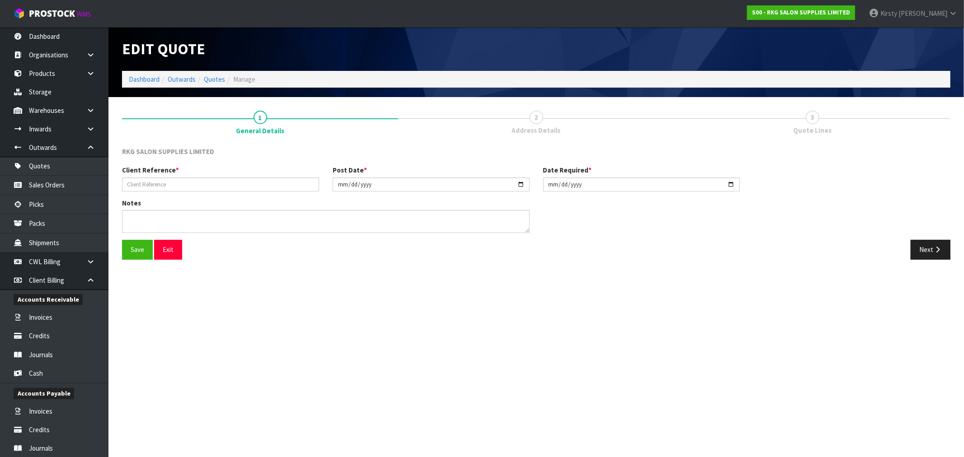
type input "[PERSON_NAME]"
type input "2025-08-29"
type textarea "1 CHAIR BACK ORDER"
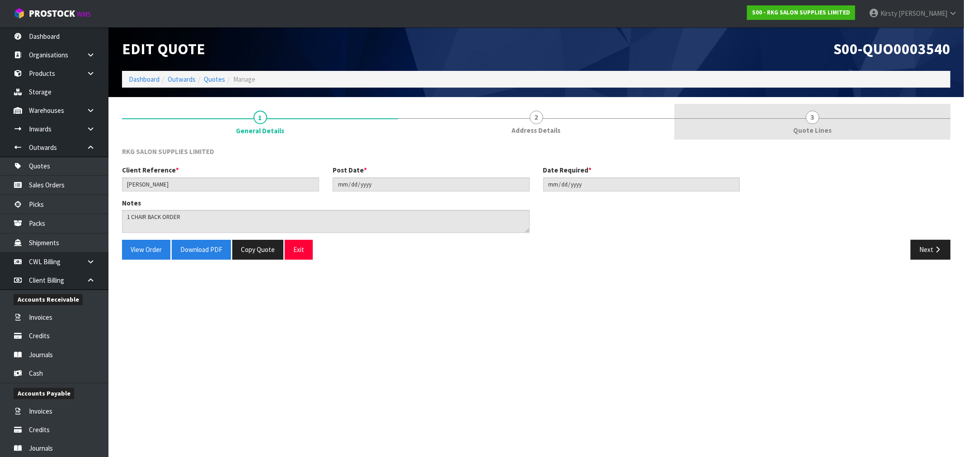
click at [819, 120] on link "3 Quote Lines" at bounding box center [812, 122] width 276 height 36
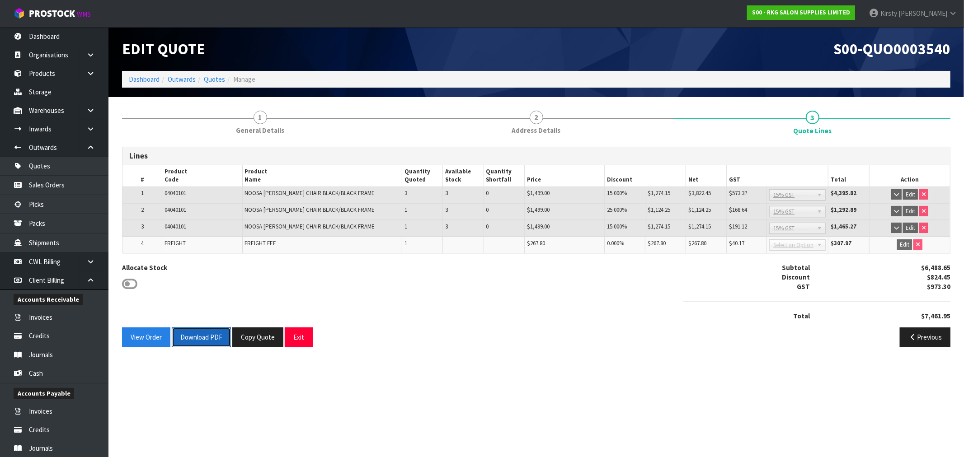
click at [195, 341] on button "Download PDF" at bounding box center [201, 336] width 59 height 19
click at [307, 335] on button "Exit" at bounding box center [299, 336] width 28 height 19
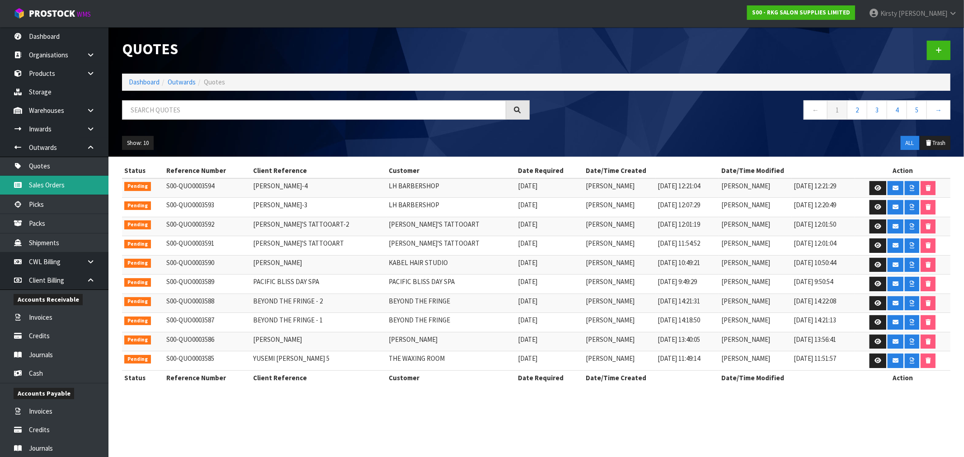
click at [69, 183] on link "Sales Orders" at bounding box center [54, 185] width 108 height 19
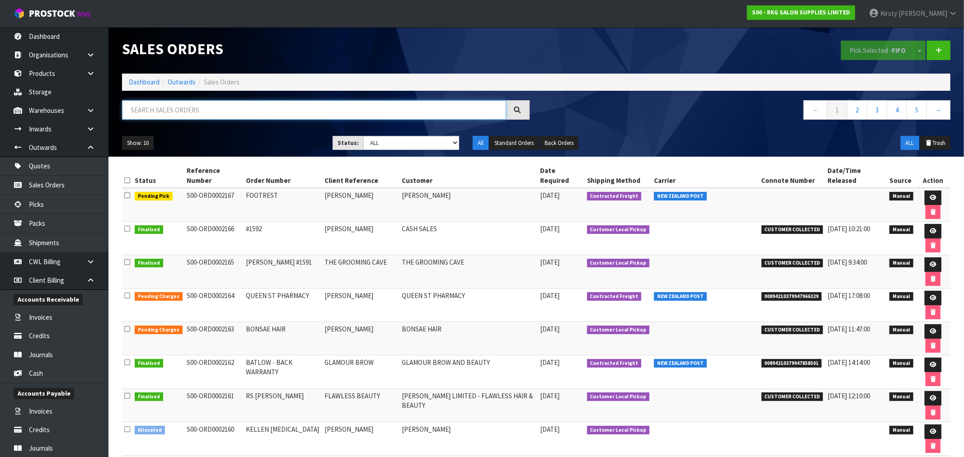
click at [187, 111] on input "text" at bounding box center [314, 109] width 384 height 19
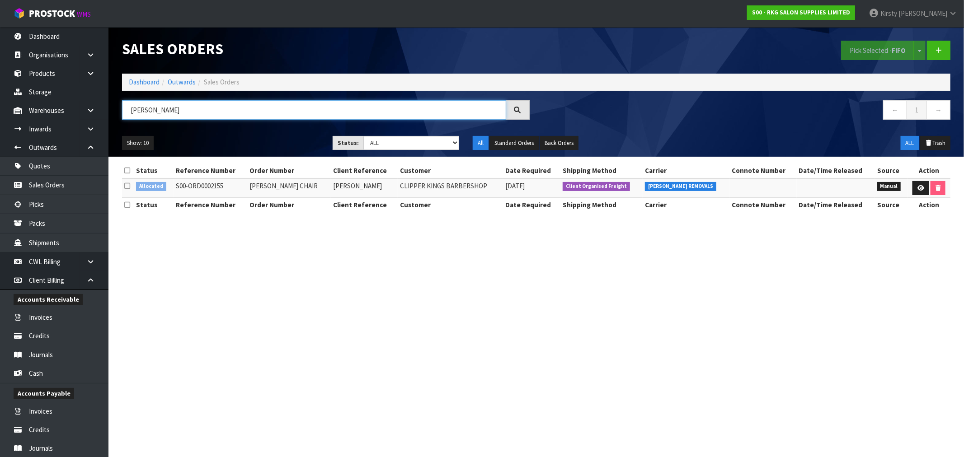
type input "[PERSON_NAME]"
click at [38, 165] on link "Quotes" at bounding box center [54, 166] width 108 height 19
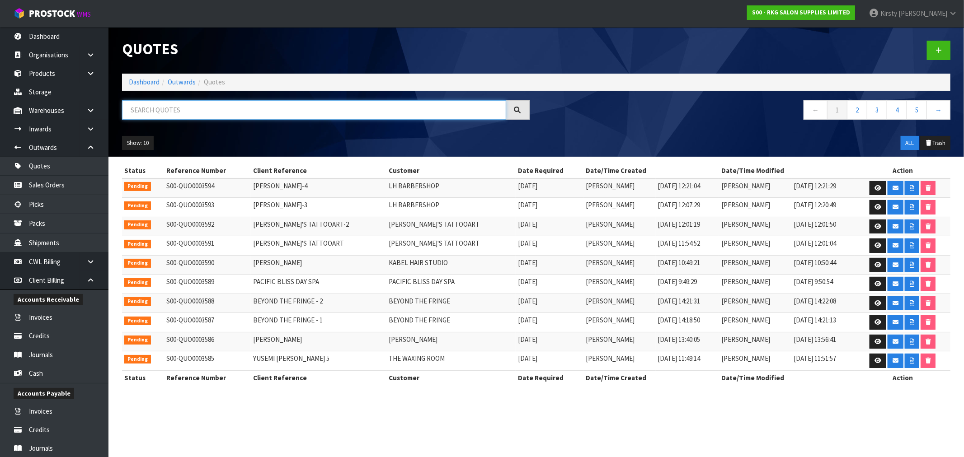
click at [156, 115] on input "text" at bounding box center [314, 109] width 384 height 19
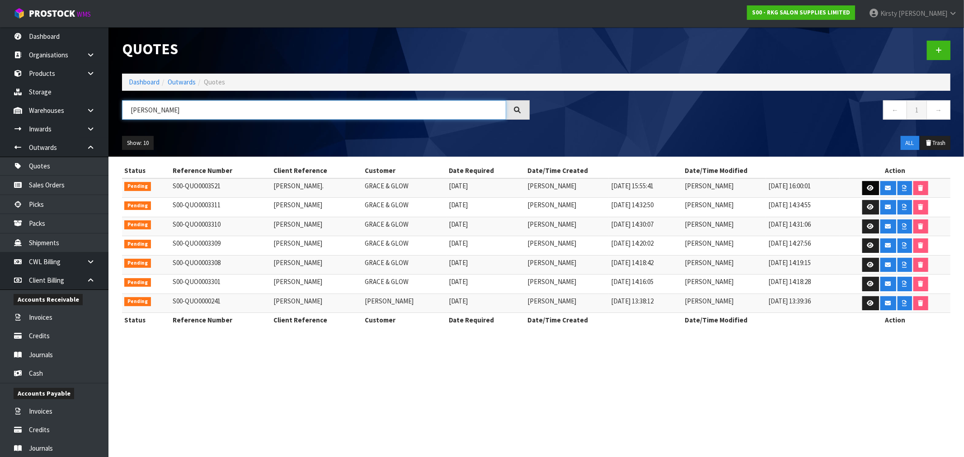
type input "THERESA"
click at [872, 189] on icon at bounding box center [870, 188] width 7 height 6
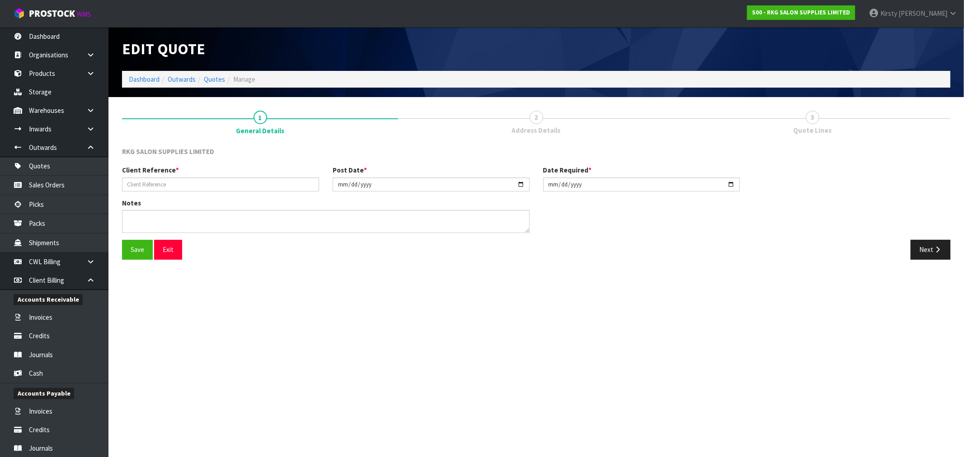
type input "THERESA GRACE."
type input "2025-08-25"
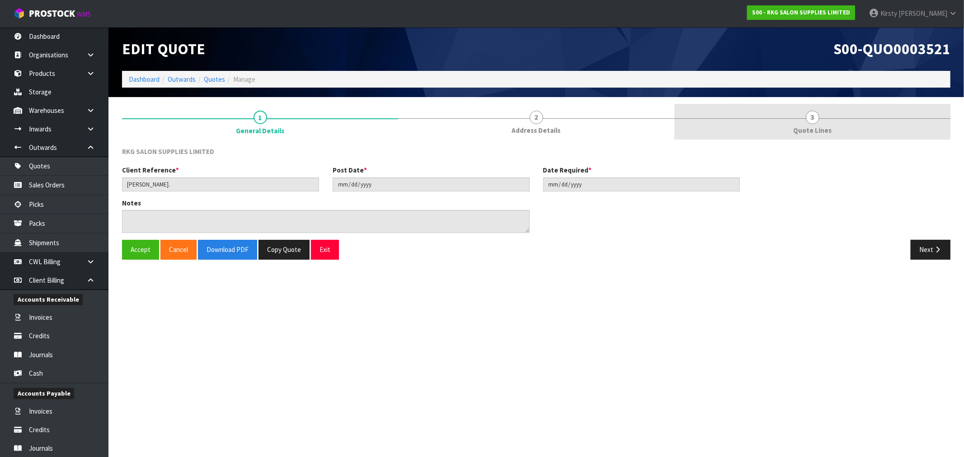
click at [816, 117] on span "3" at bounding box center [812, 118] width 14 height 14
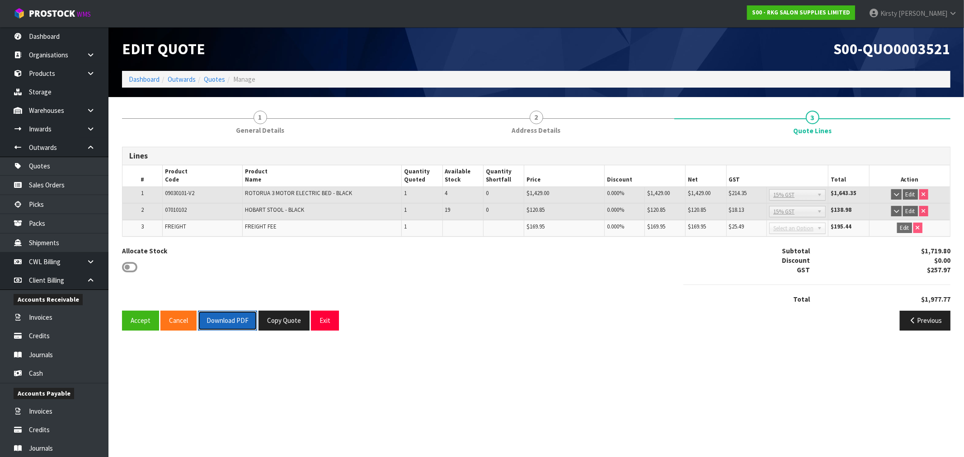
click at [231, 320] on button "Download PDF" at bounding box center [227, 320] width 59 height 19
click at [323, 322] on button "Exit" at bounding box center [325, 320] width 28 height 19
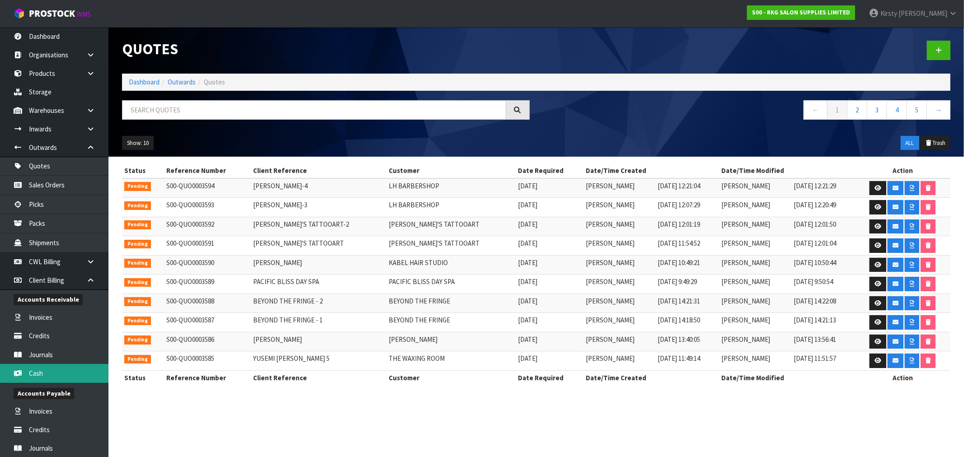
click at [39, 368] on link "Cash" at bounding box center [54, 373] width 108 height 19
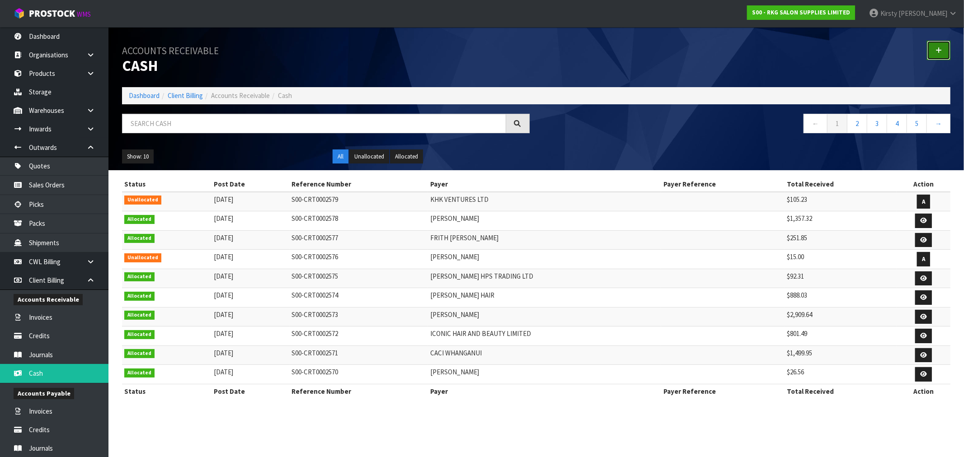
click at [941, 56] on link at bounding box center [937, 50] width 23 height 19
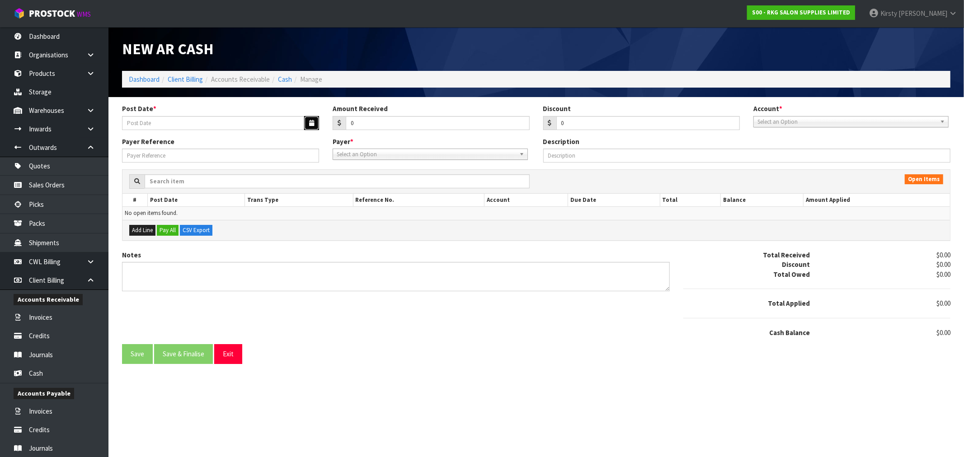
click at [314, 123] on button "button" at bounding box center [311, 123] width 15 height 14
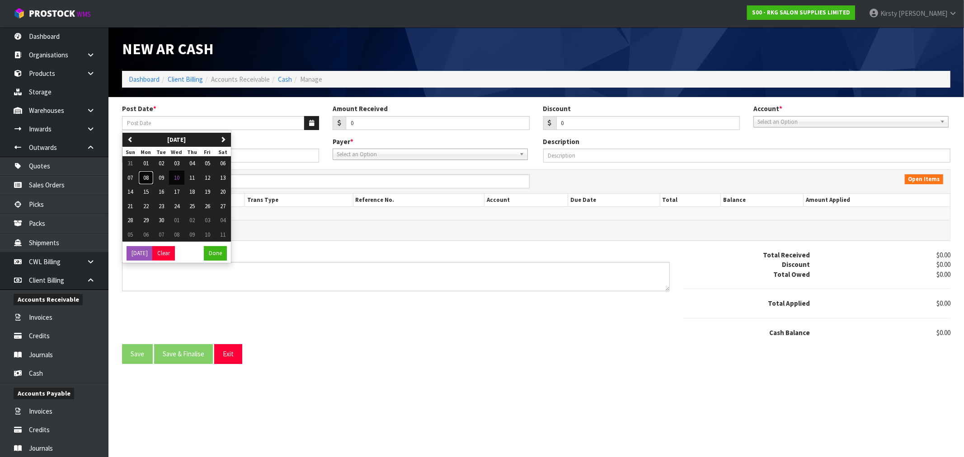
click at [149, 175] on span "08" at bounding box center [145, 178] width 5 height 8
type input "[DATE]"
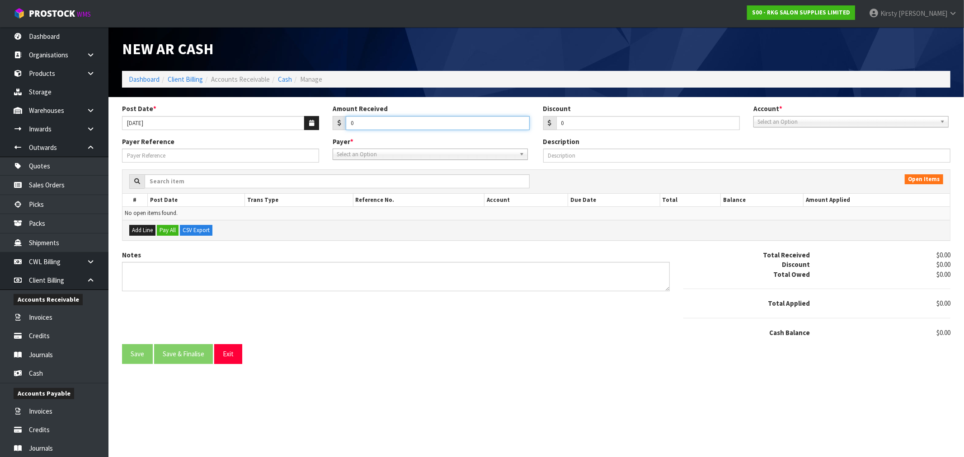
drag, startPoint x: 355, startPoint y: 119, endPoint x: 350, endPoint y: 120, distance: 5.2
click at [350, 120] on input "0" at bounding box center [438, 123] width 184 height 14
type input "12.65"
click at [829, 123] on span "Select an Option" at bounding box center [846, 122] width 179 height 11
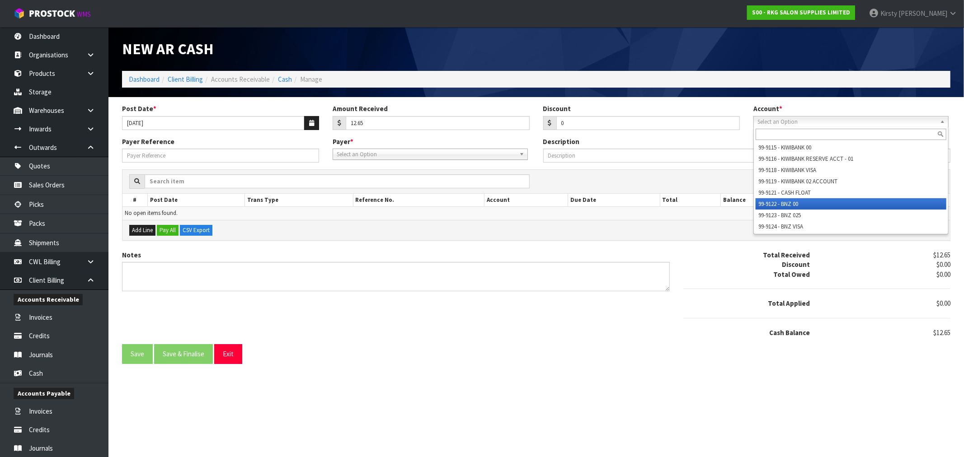
click at [807, 206] on li "99-9122 - BNZ 00" at bounding box center [850, 203] width 191 height 11
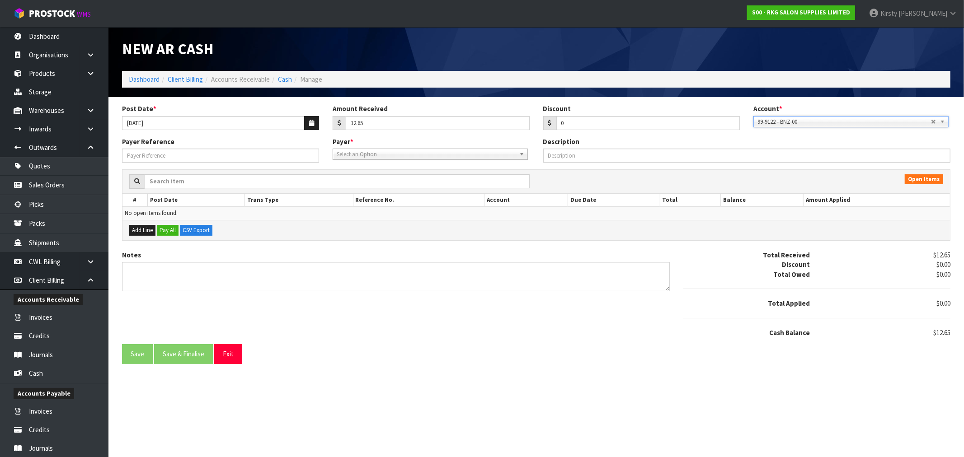
click at [384, 155] on span "Select an Option" at bounding box center [426, 154] width 179 height 11
type input "CYRUS"
drag, startPoint x: 388, startPoint y: 176, endPoint x: 401, endPoint y: 168, distance: 14.7
click at [389, 176] on li "CYRUS R9FCBB9 - CYRUS ROBINSON" at bounding box center [430, 179] width 191 height 11
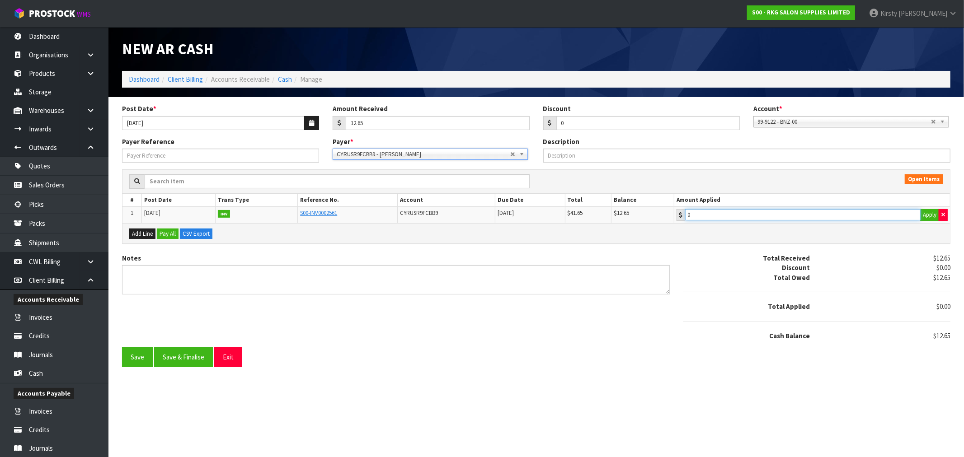
type input "12.65"
click at [770, 217] on input "12.65" at bounding box center [802, 214] width 235 height 11
click at [138, 273] on textarea "Notes" at bounding box center [395, 279] width 547 height 29
type textarea "e"
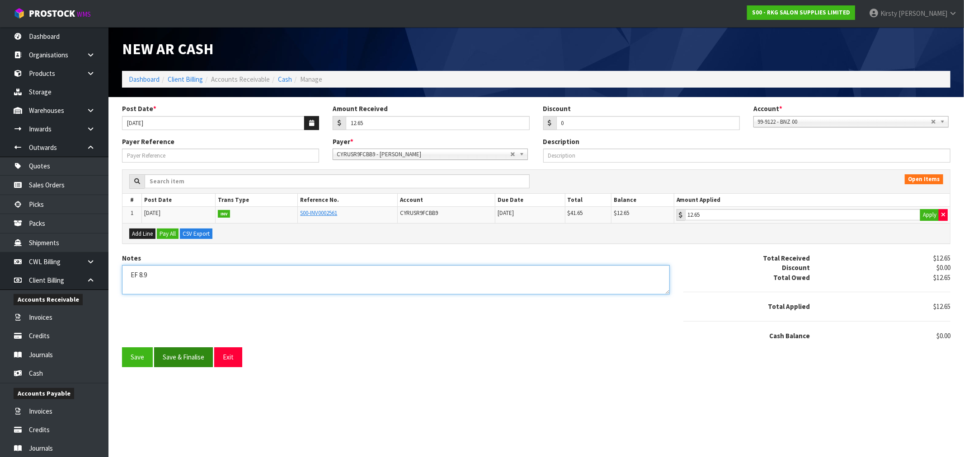
type textarea "EF 8.9"
click at [196, 353] on button "Save & Finalise" at bounding box center [183, 356] width 59 height 19
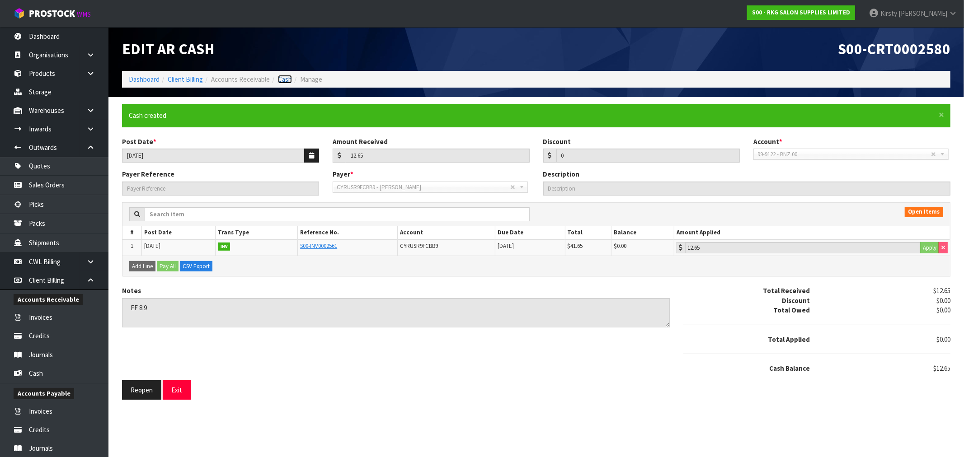
click at [282, 80] on link "Cash" at bounding box center [285, 79] width 14 height 9
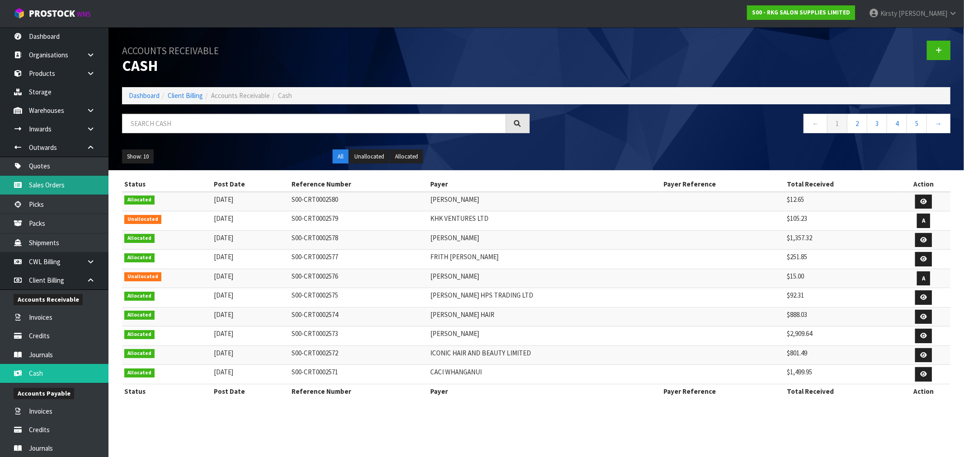
click at [36, 178] on link "Sales Orders" at bounding box center [54, 185] width 108 height 19
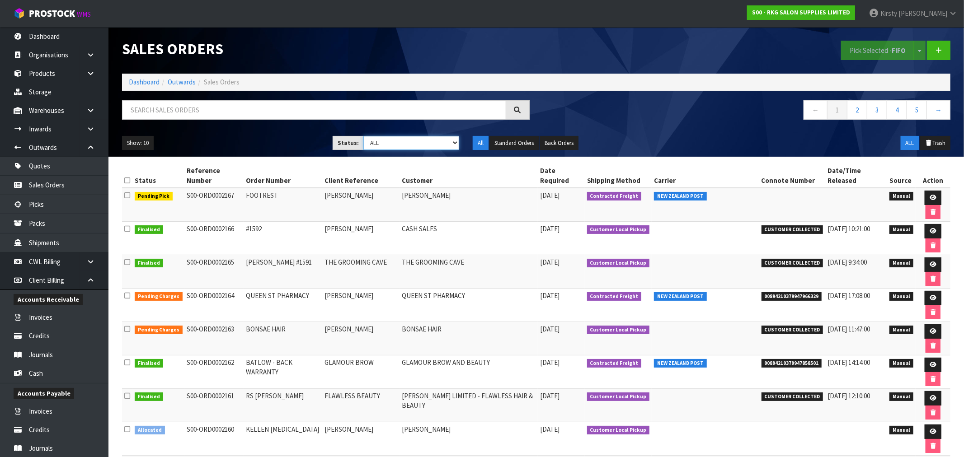
click at [452, 141] on select "Draft Pending Allocated Pending Pick Goods Picked Goods Packed Pending Charges …" at bounding box center [411, 143] width 96 height 14
select select "string:6"
click at [363, 136] on select "Draft Pending Allocated Pending Pick Goods Picked Goods Packed Pending Charges …" at bounding box center [411, 143] width 96 height 14
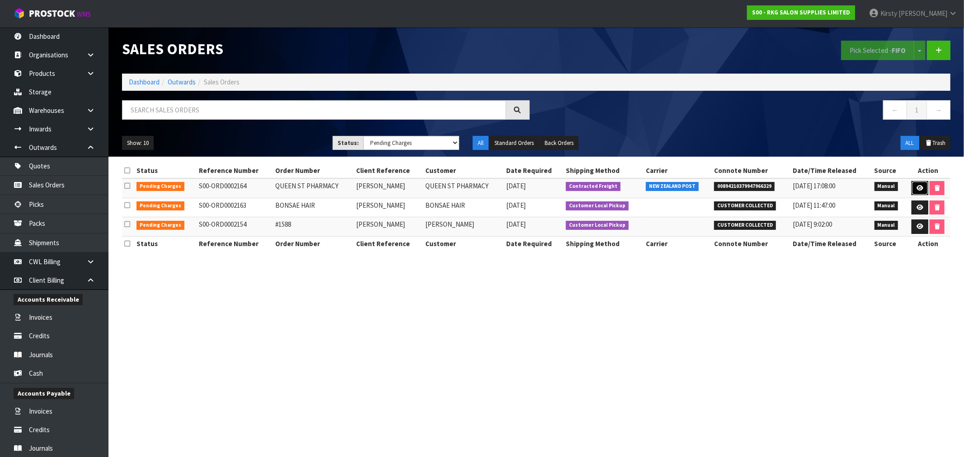
click at [921, 194] on link at bounding box center [919, 188] width 17 height 14
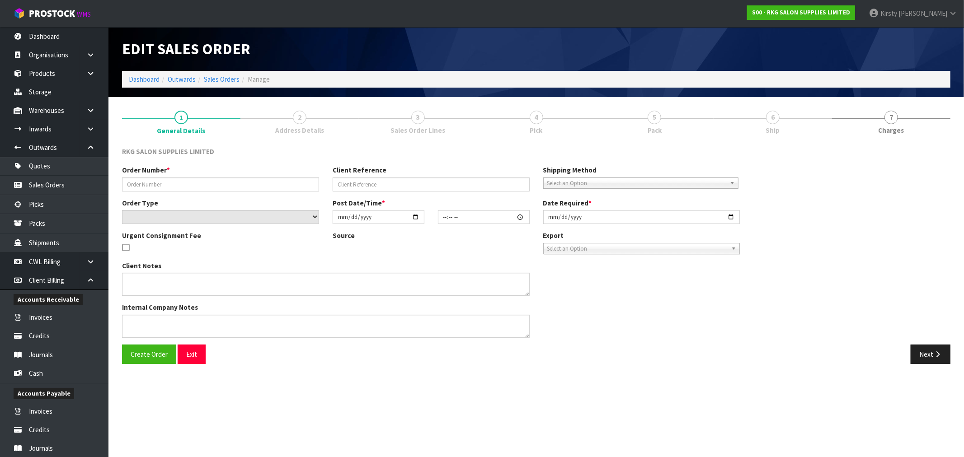
type input "QUEEN ST PHARMACY"
type input "[PERSON_NAME]"
select select "number:0"
type input "[DATE]"
type input "15:20:00.000"
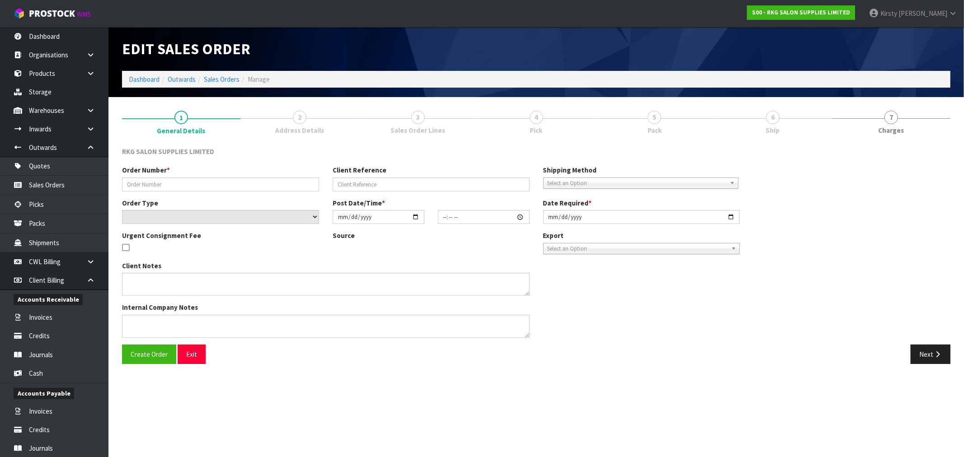
type input "[DATE]"
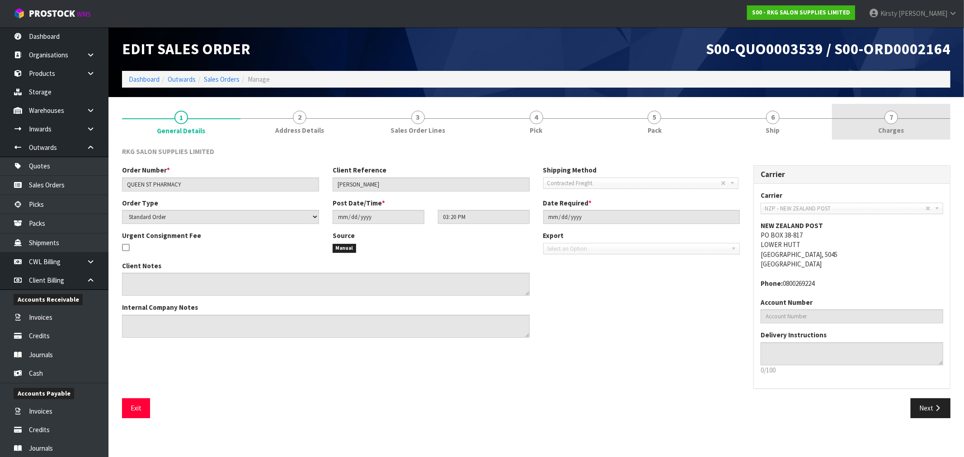
click at [884, 123] on link "7 Charges" at bounding box center [891, 122] width 118 height 36
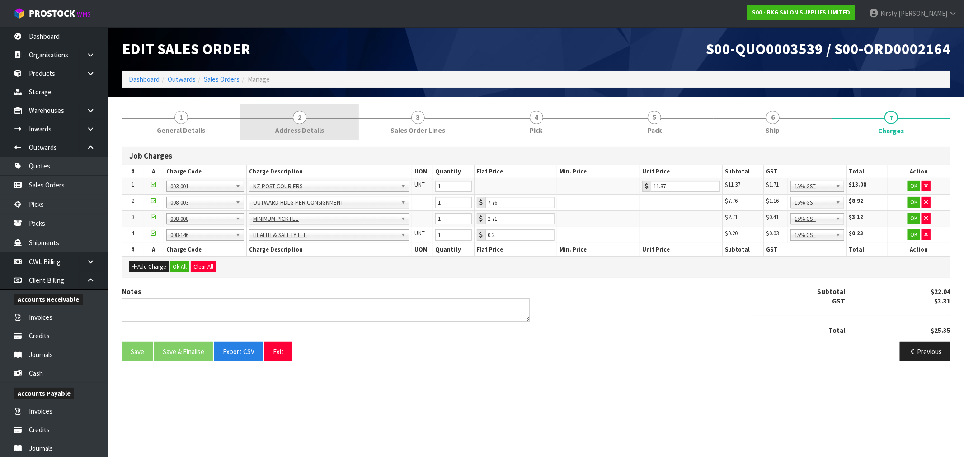
click at [297, 121] on span "2" at bounding box center [300, 118] width 14 height 14
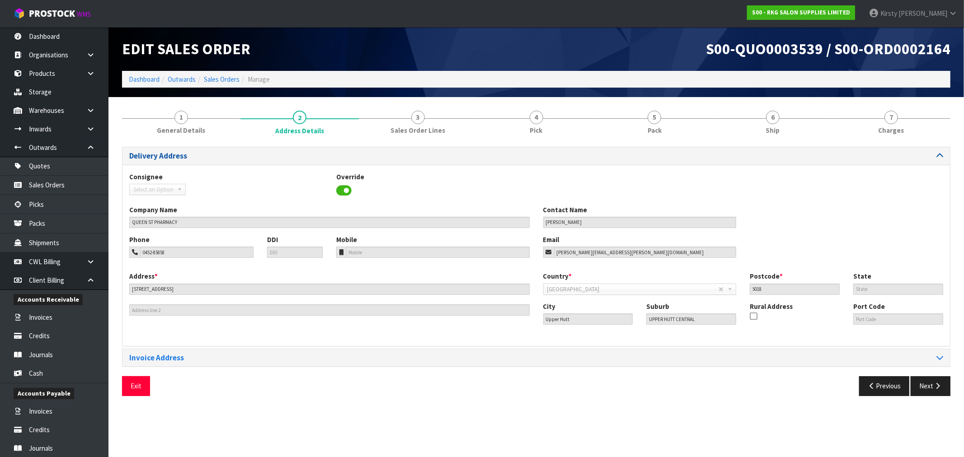
drag, startPoint x: 884, startPoint y: 124, endPoint x: 739, endPoint y: 157, distance: 147.8
click at [884, 124] on link "7 Charges" at bounding box center [891, 122] width 118 height 36
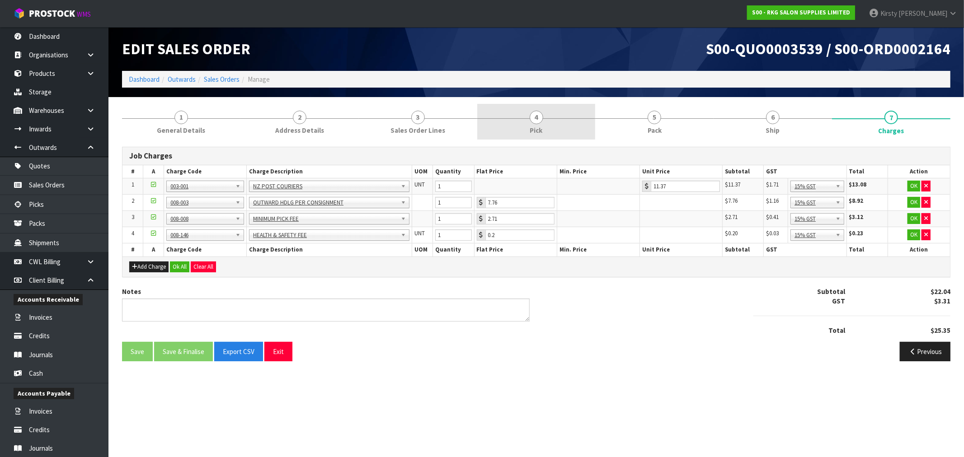
click at [536, 126] on span "Pick" at bounding box center [536, 130] width 13 height 9
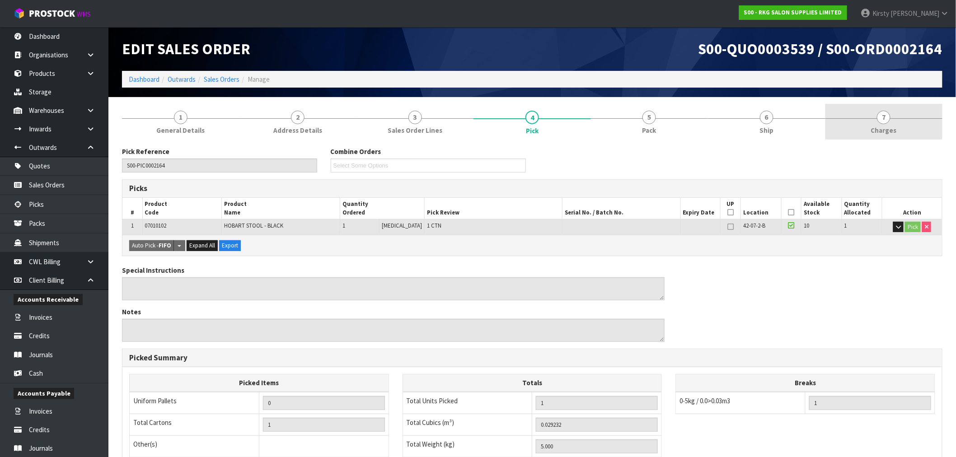
click at [884, 120] on span "7" at bounding box center [884, 118] width 14 height 14
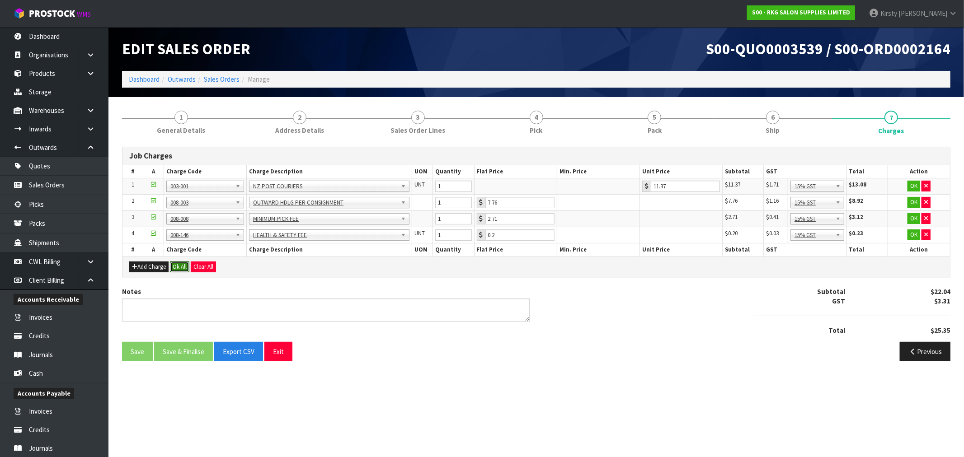
click at [183, 264] on button "Ok All" at bounding box center [179, 267] width 19 height 11
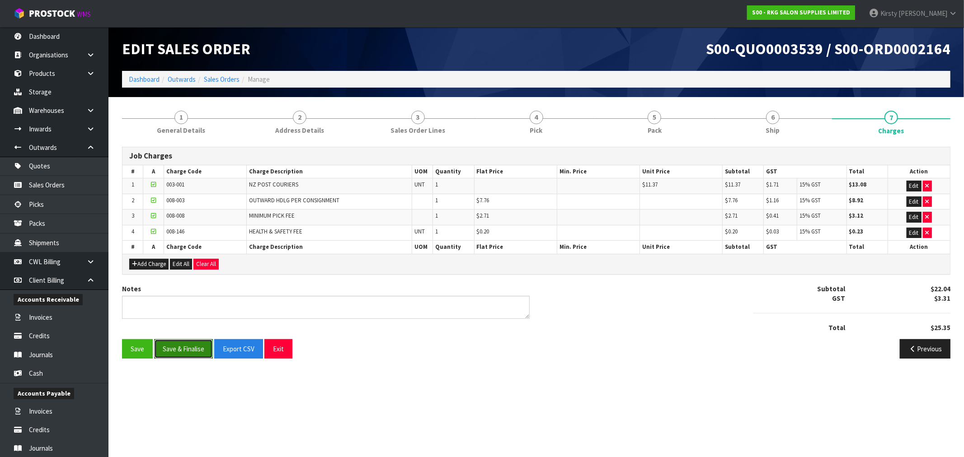
click at [181, 348] on button "Save & Finalise" at bounding box center [183, 348] width 59 height 19
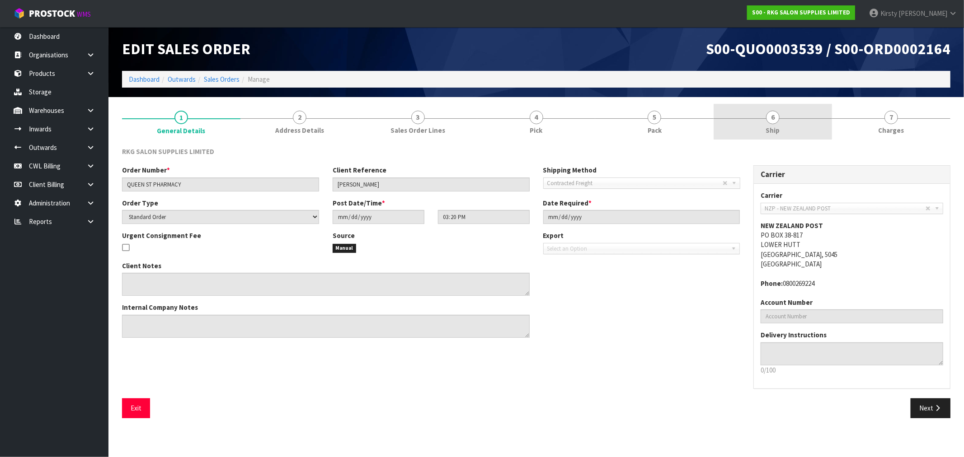
click at [777, 118] on span "6" at bounding box center [773, 118] width 14 height 14
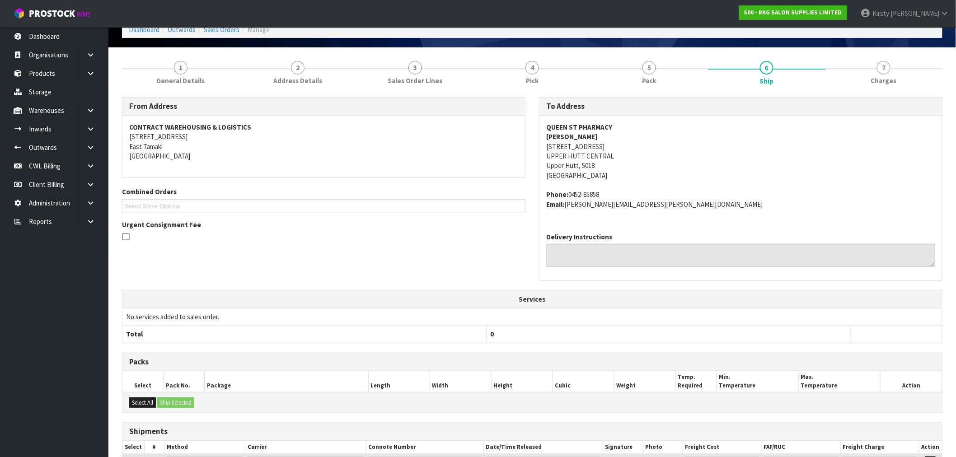
scroll to position [139, 0]
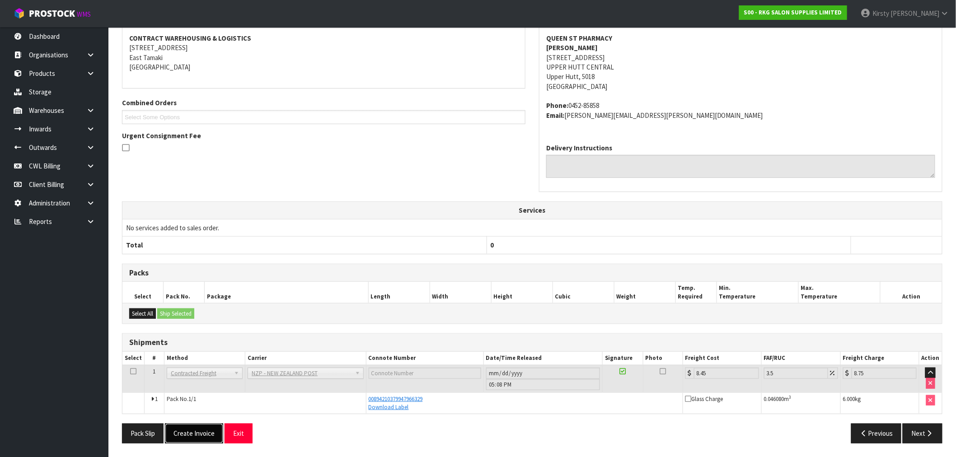
click at [204, 434] on button "Create Invoice" at bounding box center [194, 433] width 58 height 19
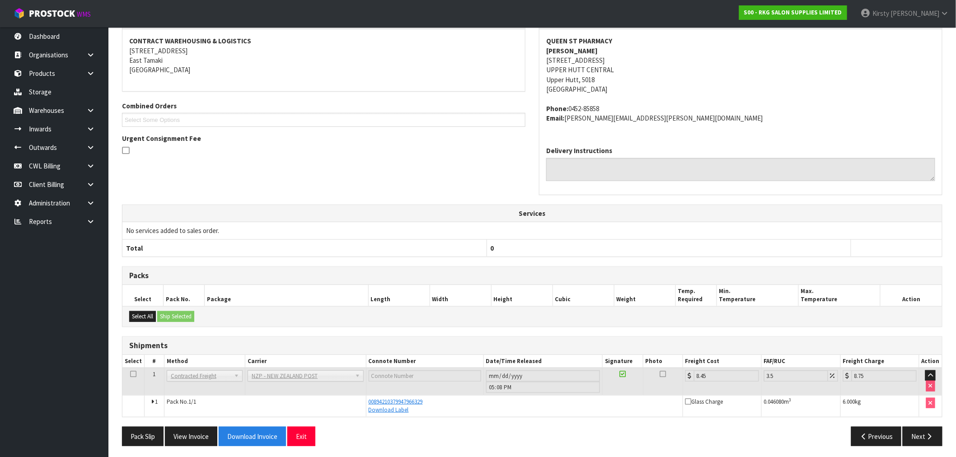
scroll to position [172, 0]
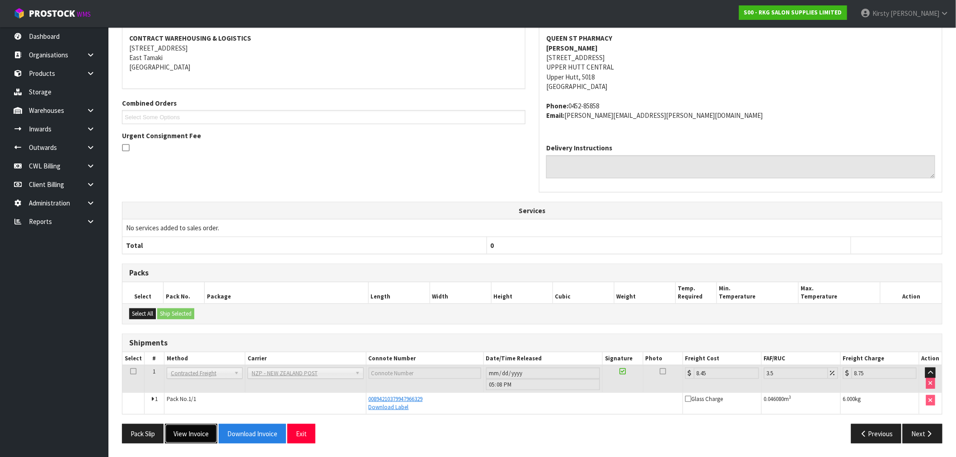
click at [190, 430] on button "View Invoice" at bounding box center [191, 433] width 52 height 19
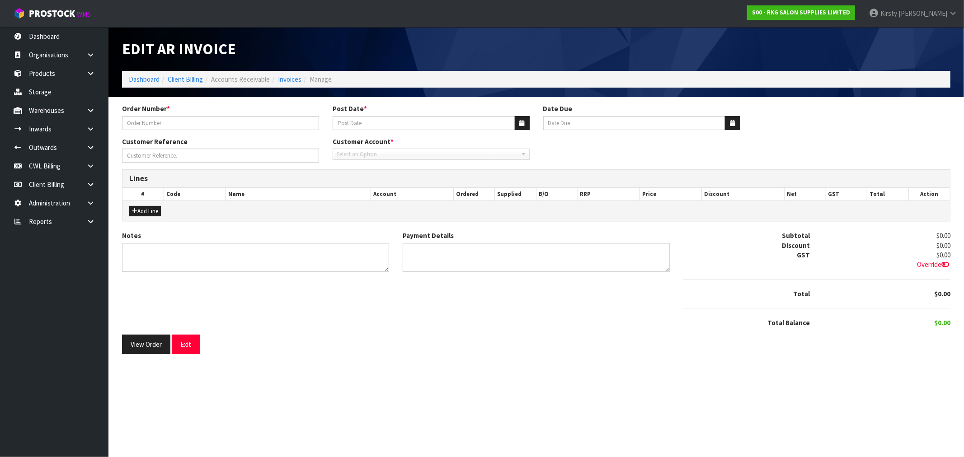
type input "QUEEN ST PHARMACY"
type input "[DATE]"
type input "[PERSON_NAME]"
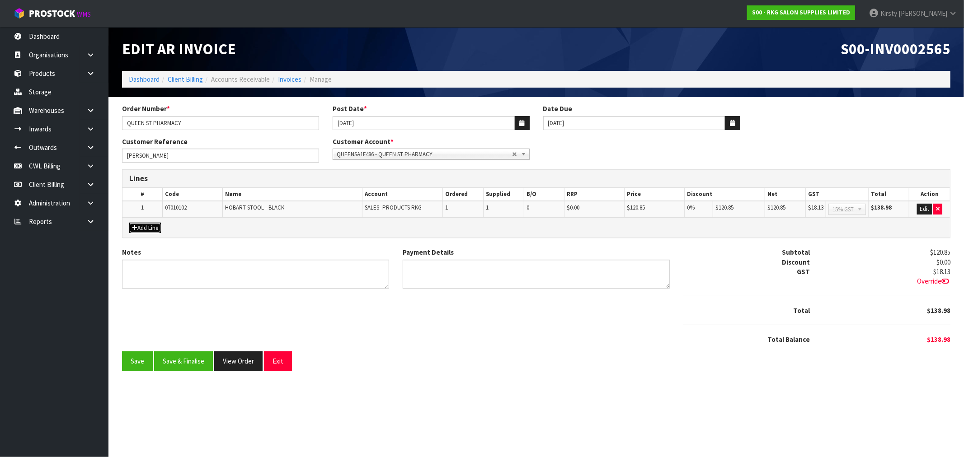
click at [148, 227] on button "Add Line" at bounding box center [145, 228] width 32 height 11
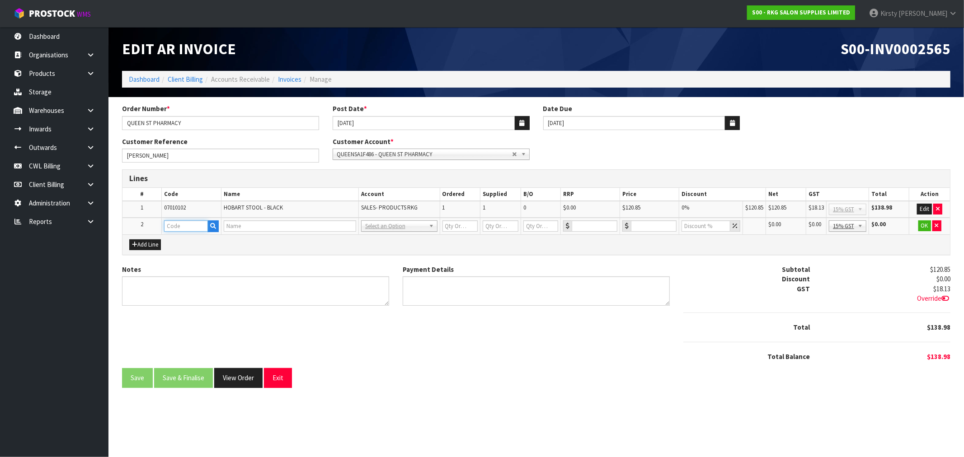
drag, startPoint x: 148, startPoint y: 227, endPoint x: 175, endPoint y: 229, distance: 26.7
click at [175, 229] on input "text" at bounding box center [186, 225] width 44 height 11
click at [182, 227] on input "text" at bounding box center [186, 225] width 44 height 11
type input "FREIGHT"
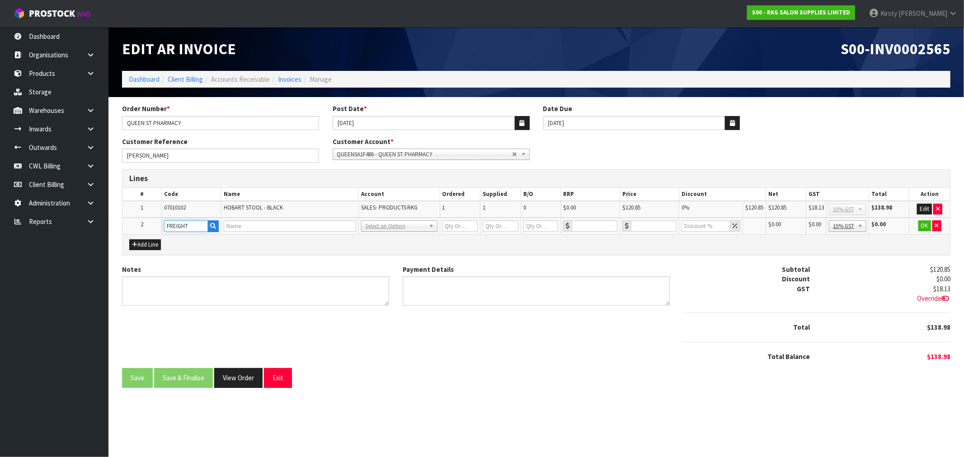
type input "1"
type input "0"
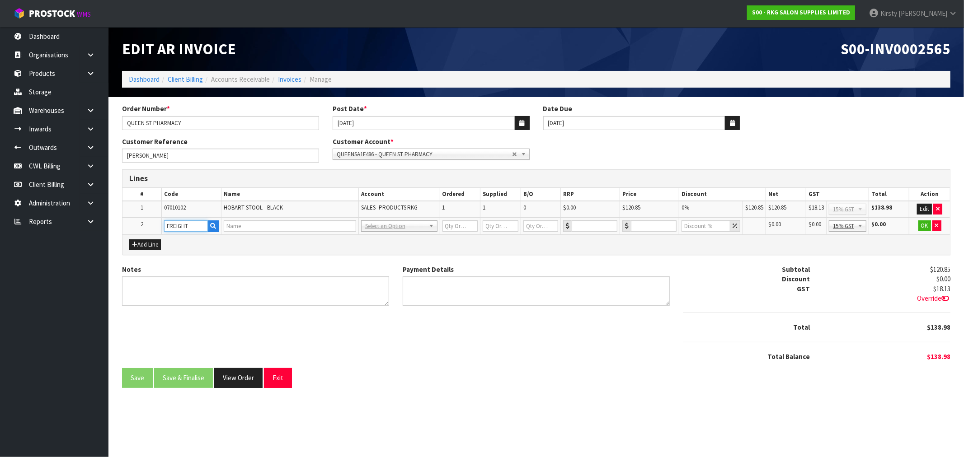
type input "0"
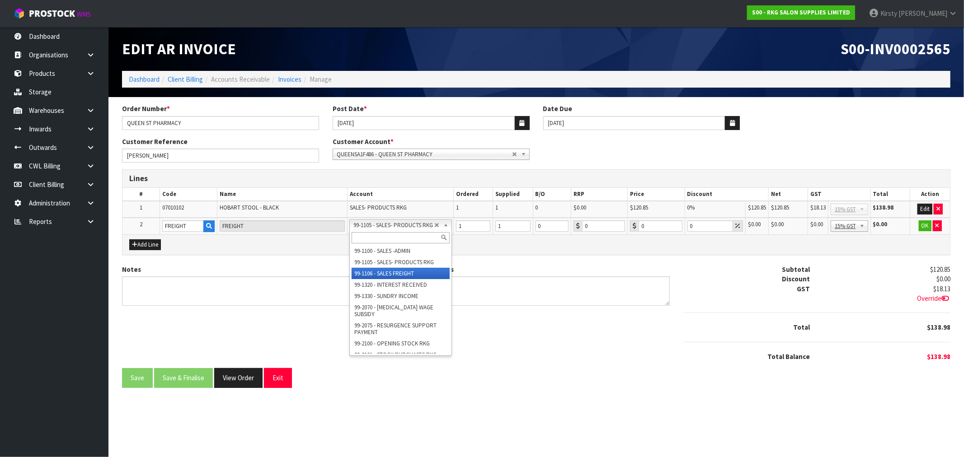
drag, startPoint x: 416, startPoint y: 274, endPoint x: 464, endPoint y: 255, distance: 52.3
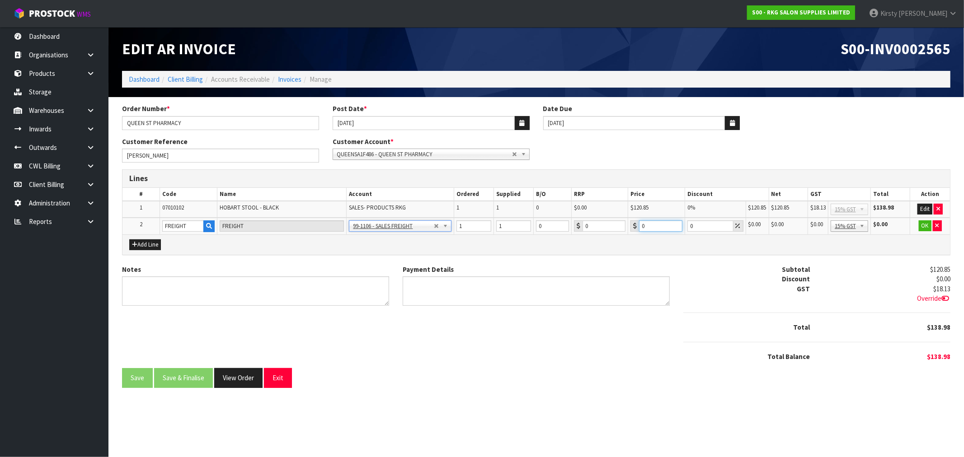
drag, startPoint x: 651, startPoint y: 228, endPoint x: 628, endPoint y: 232, distance: 23.4
click at [628, 232] on td "0" at bounding box center [656, 226] width 57 height 17
type input "1"
type input "20.00"
click at [921, 224] on button "OK" at bounding box center [924, 225] width 13 height 11
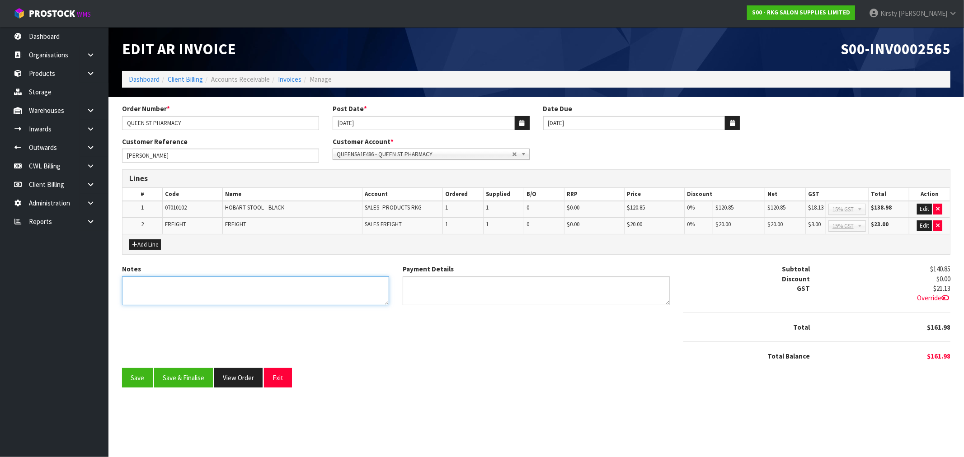
click at [143, 282] on textarea "Notes" at bounding box center [255, 290] width 267 height 29
type textarea "THANK YOU FOR YOUR ORDER"
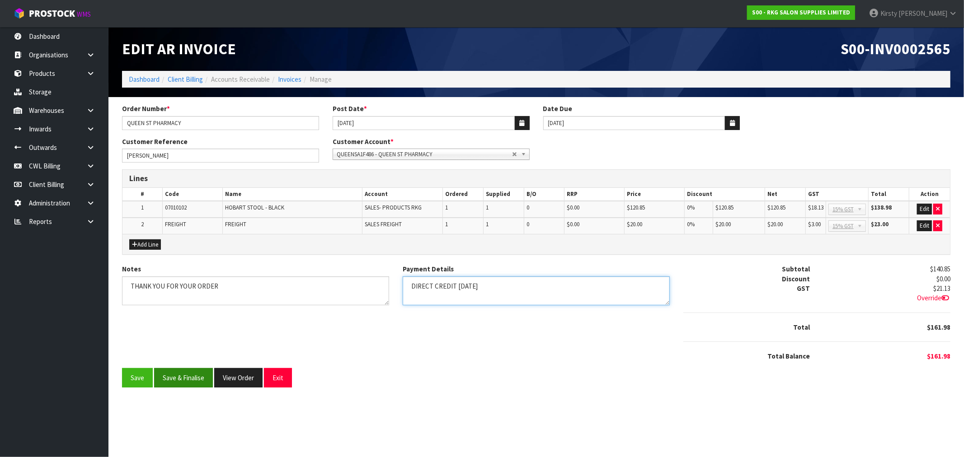
type textarea "DIRECT CREDIT 9.9.25"
click at [184, 371] on button "Save & Finalise" at bounding box center [183, 377] width 59 height 19
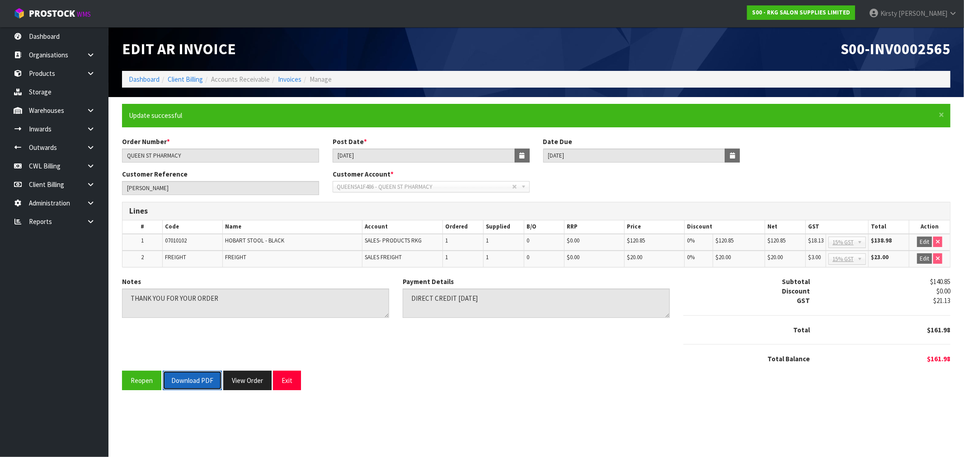
click at [183, 377] on button "Download PDF" at bounding box center [192, 380] width 59 height 19
drag, startPoint x: 292, startPoint y: 376, endPoint x: 226, endPoint y: 305, distance: 96.8
click at [292, 376] on button "Exit" at bounding box center [287, 380] width 28 height 19
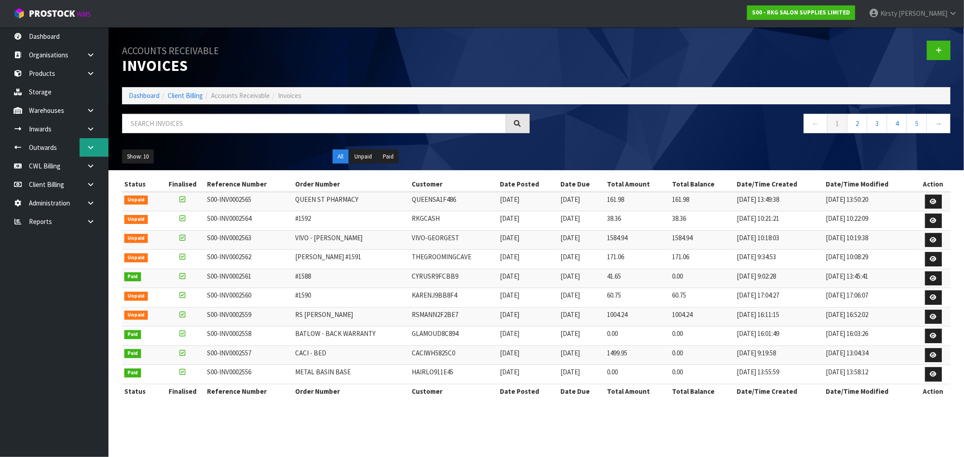
click at [82, 145] on link at bounding box center [94, 147] width 29 height 19
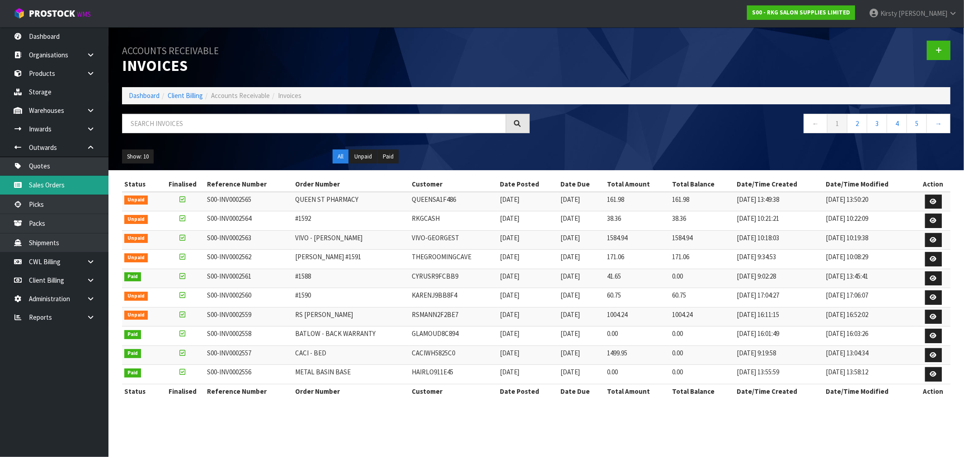
click at [44, 182] on link "Sales Orders" at bounding box center [54, 185] width 108 height 19
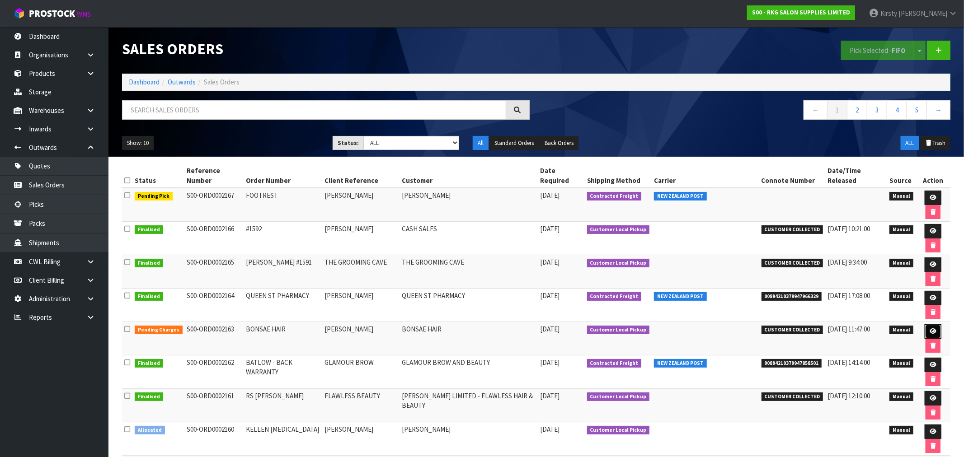
click at [929, 328] on icon at bounding box center [932, 331] width 7 height 6
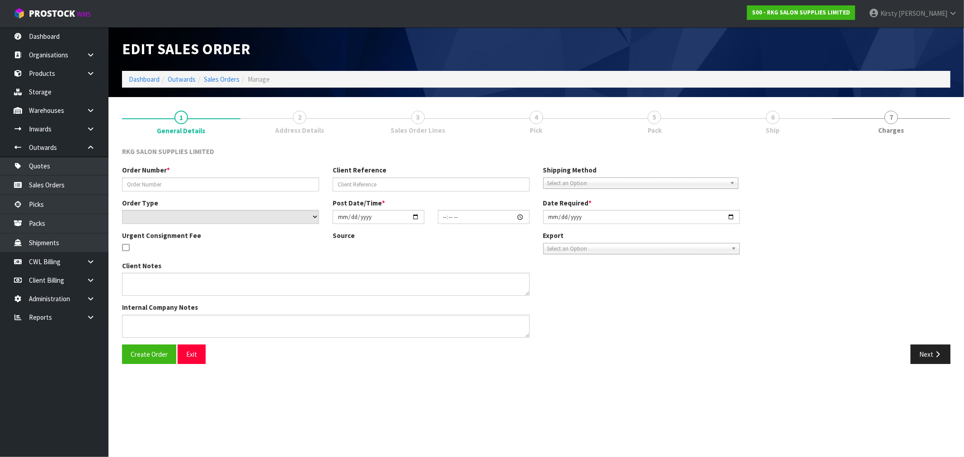
type input "BONSAE HAIR"
type input "[PERSON_NAME]"
select select "number:0"
type input "[DATE]"
type input "15:15:00.000"
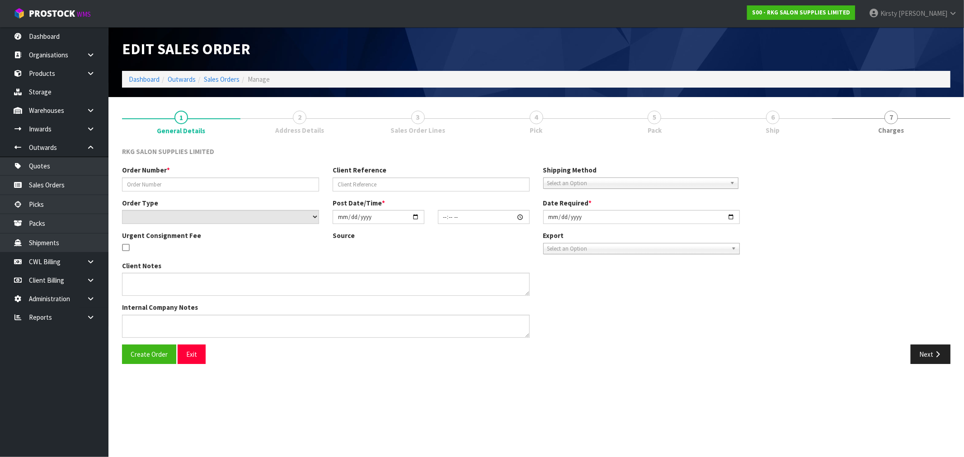
type input "[DATE]"
type textarea "FOR PICK UP"
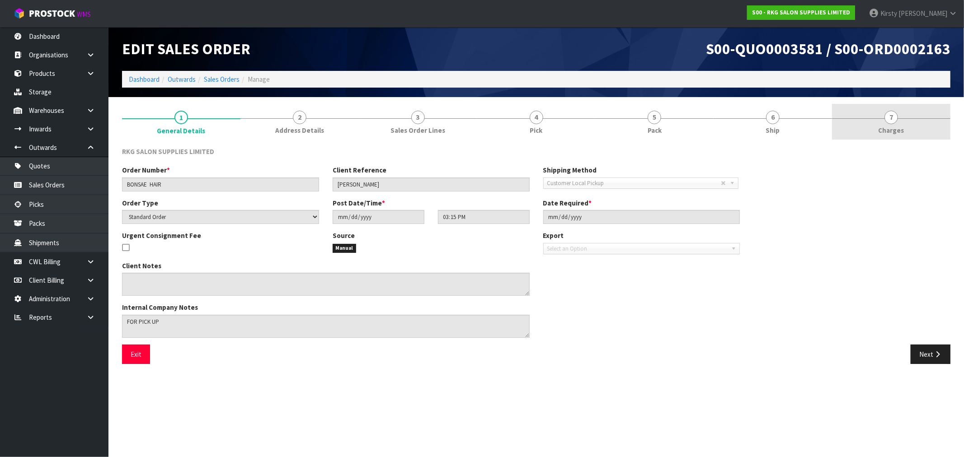
click at [889, 118] on span "7" at bounding box center [891, 118] width 14 height 14
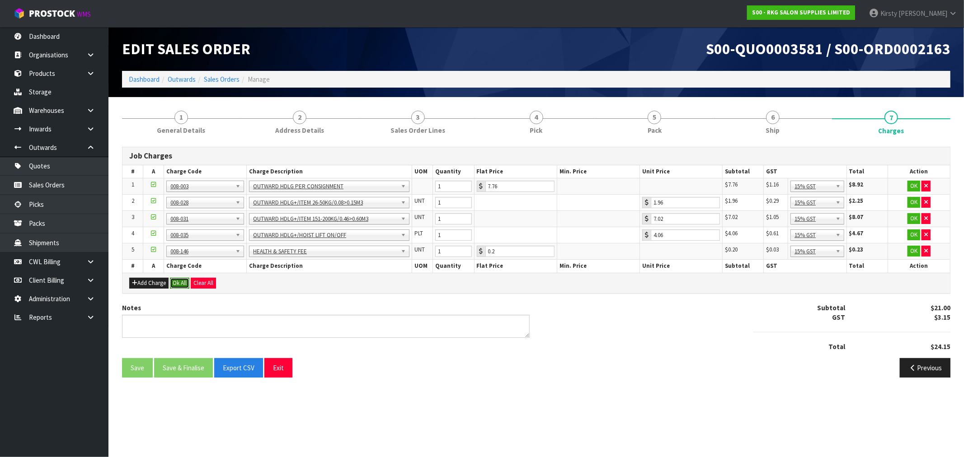
click at [181, 282] on button "Ok All" at bounding box center [179, 283] width 19 height 11
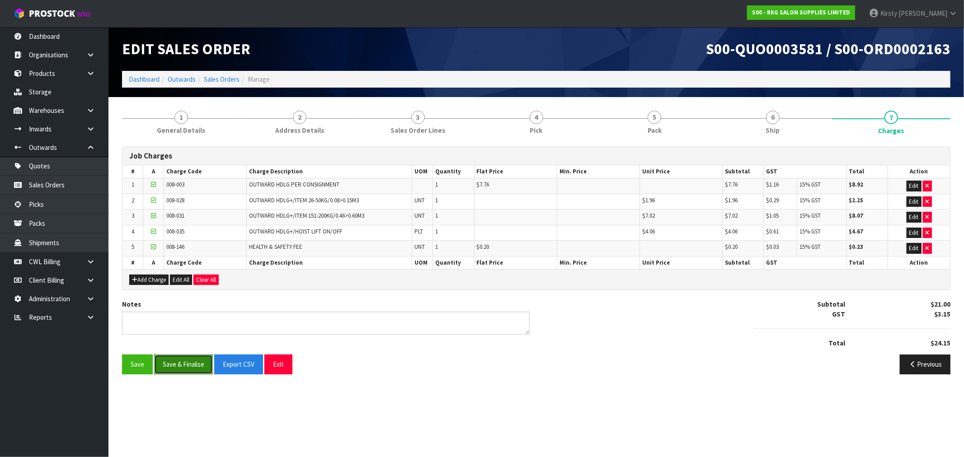
drag, startPoint x: 184, startPoint y: 364, endPoint x: 187, endPoint y: 359, distance: 5.7
click at [183, 364] on button "Save & Finalise" at bounding box center [183, 364] width 59 height 19
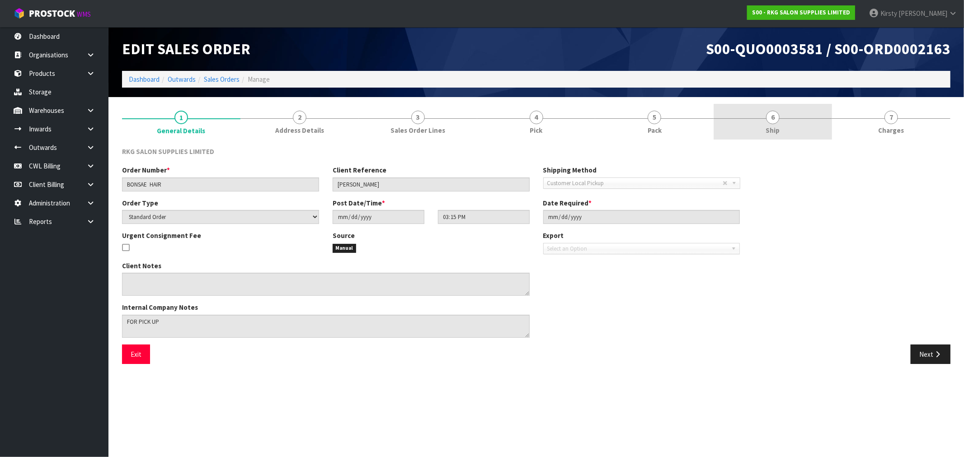
click at [768, 121] on span "6" at bounding box center [773, 118] width 14 height 14
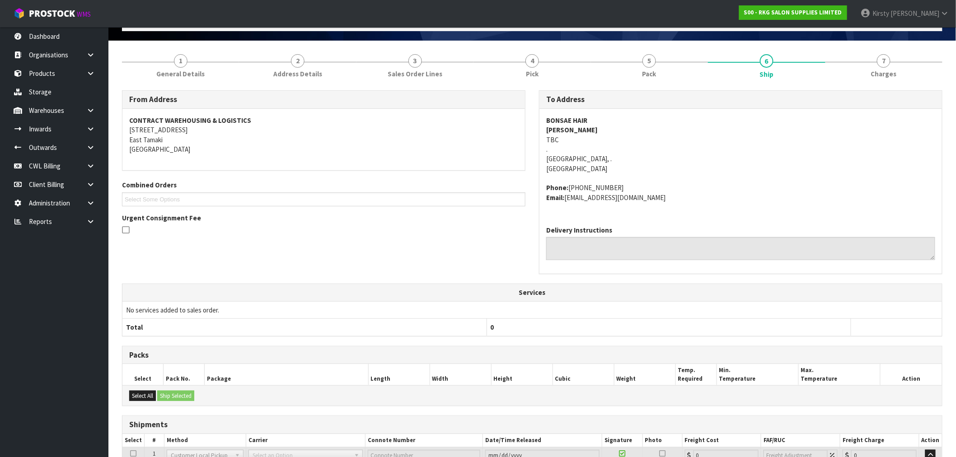
scroll to position [133, 0]
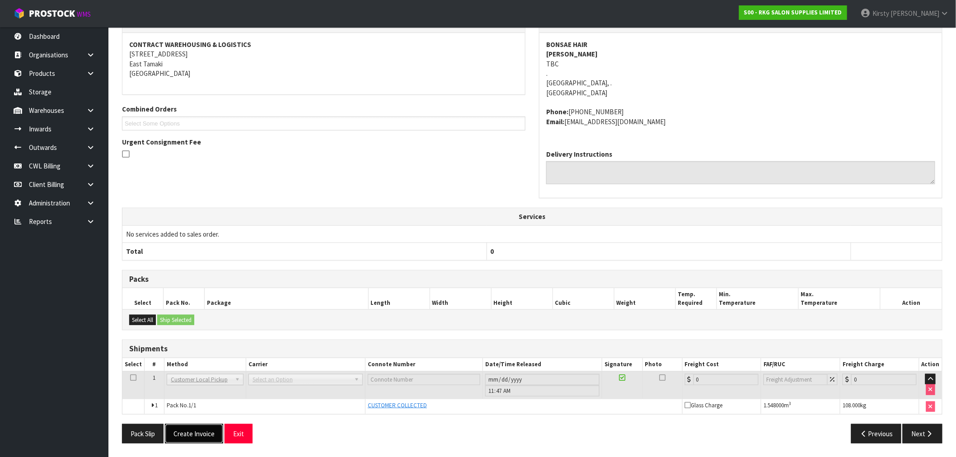
click at [202, 429] on button "Create Invoice" at bounding box center [194, 433] width 58 height 19
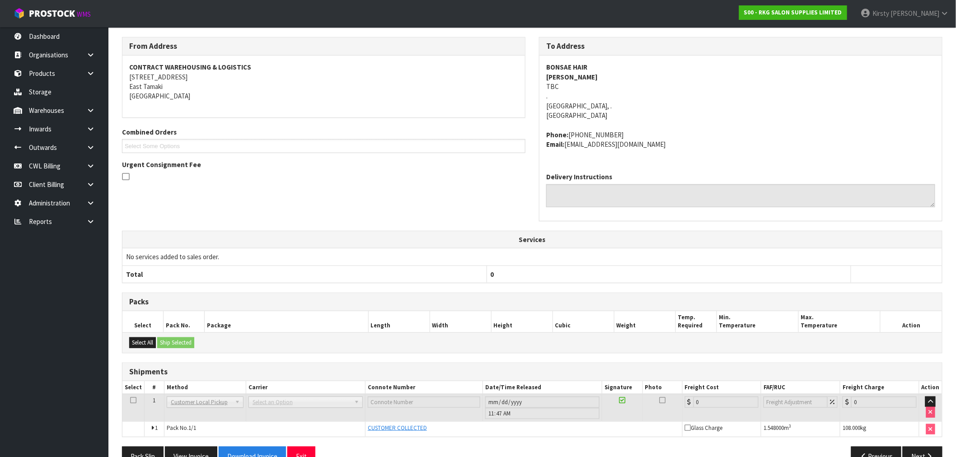
scroll to position [165, 0]
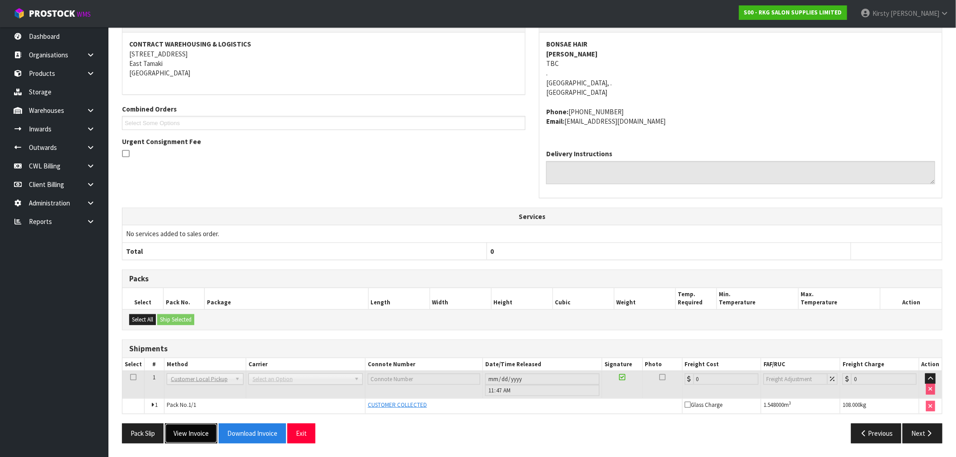
click at [188, 434] on button "View Invoice" at bounding box center [191, 433] width 52 height 19
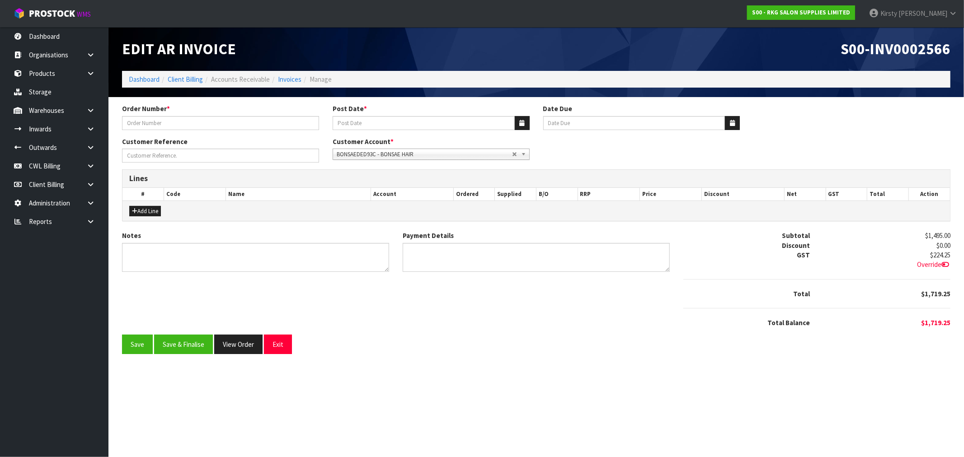
type input "BONSAE HAIR"
type input "[DATE]"
type input "[PERSON_NAME]"
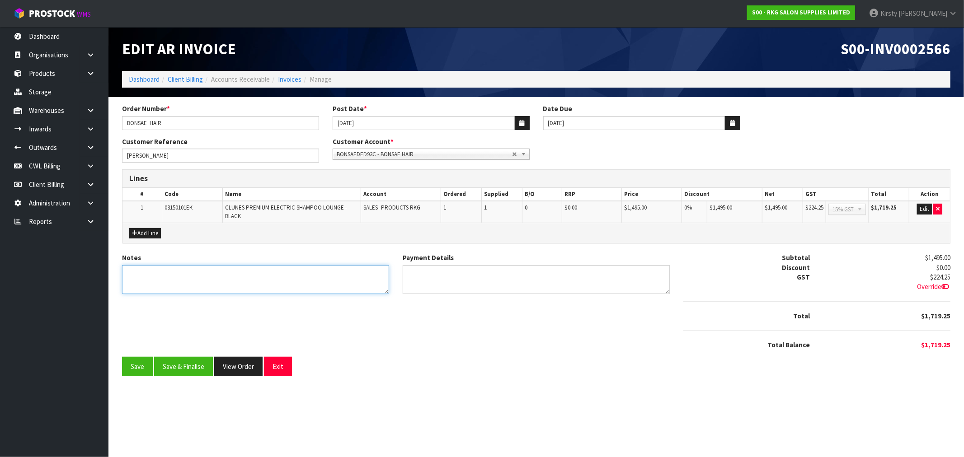
click at [232, 279] on textarea "Notes" at bounding box center [255, 279] width 267 height 29
type textarea "THANK YOU FOR YOUR ORDER"
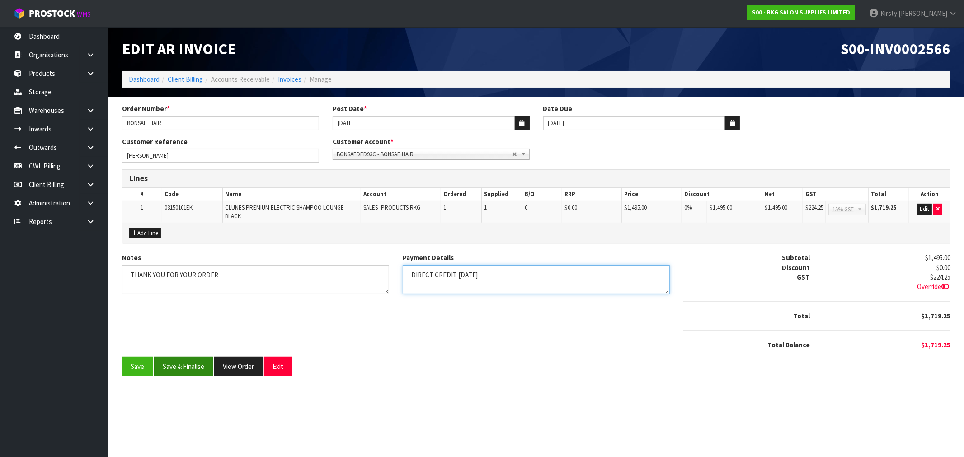
type textarea "DIRECT CREDIT 9.9.25"
click at [185, 362] on button "Save & Finalise" at bounding box center [183, 366] width 59 height 19
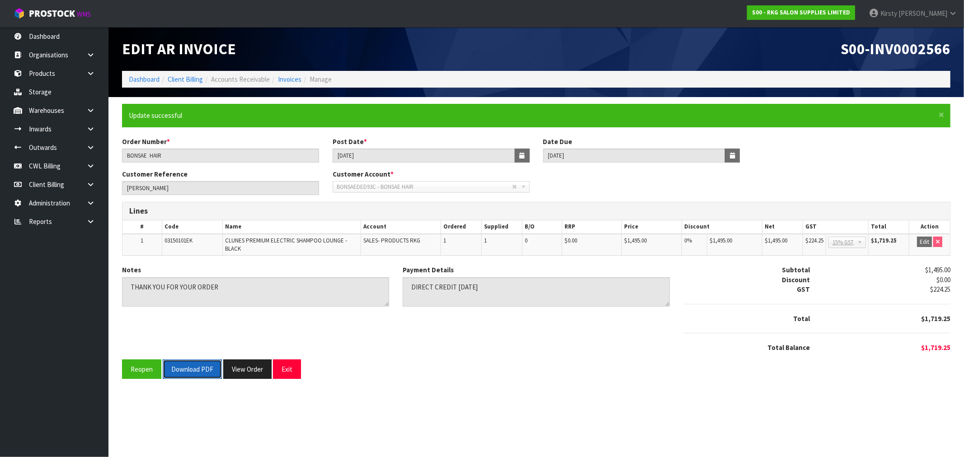
click at [205, 373] on button "Download PDF" at bounding box center [192, 369] width 59 height 19
click at [287, 366] on button "Exit" at bounding box center [287, 369] width 28 height 19
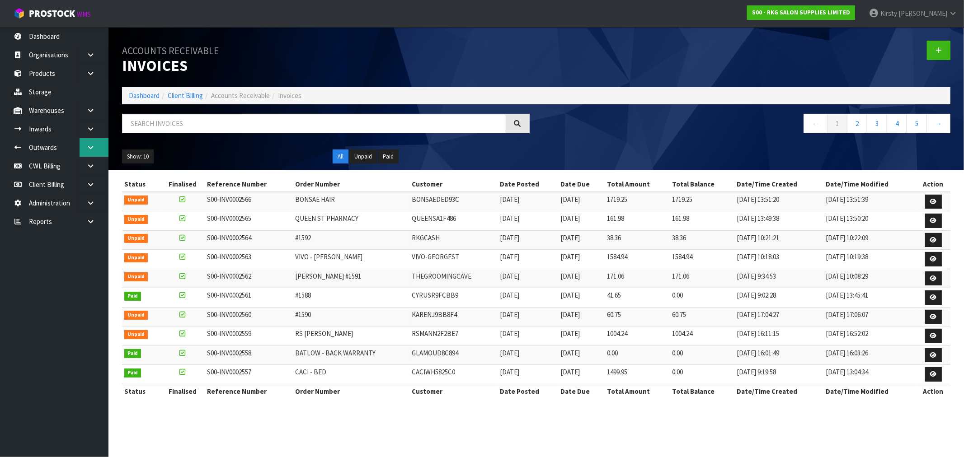
click at [90, 146] on icon at bounding box center [90, 147] width 9 height 7
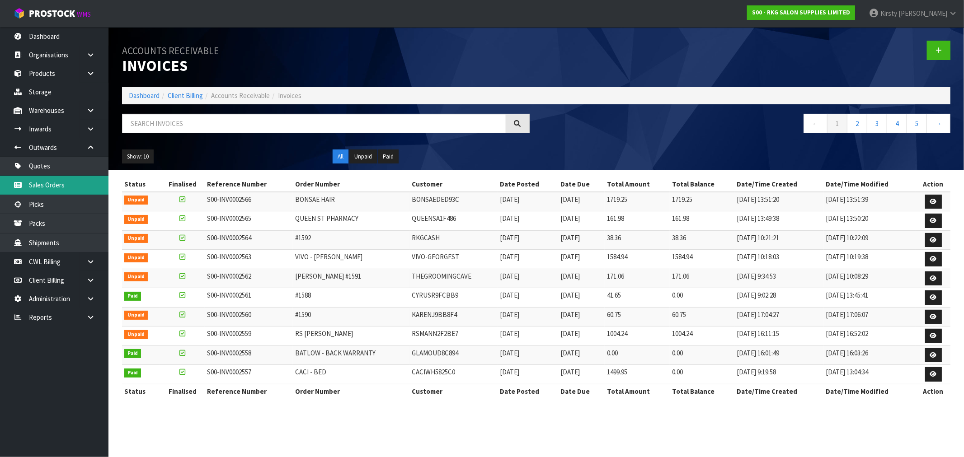
click at [51, 185] on link "Sales Orders" at bounding box center [54, 185] width 108 height 19
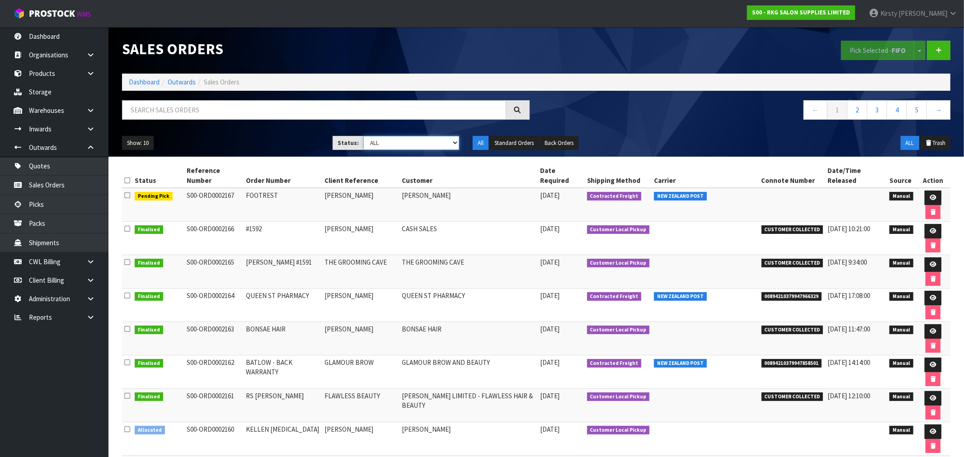
click at [453, 141] on select "Draft Pending Allocated Pending Pick Goods Picked Goods Packed Pending Charges …" at bounding box center [411, 143] width 96 height 14
select select "string:6"
click at [363, 136] on select "Draft Pending Allocated Pending Pick Goods Picked Goods Packed Pending Charges …" at bounding box center [411, 143] width 96 height 14
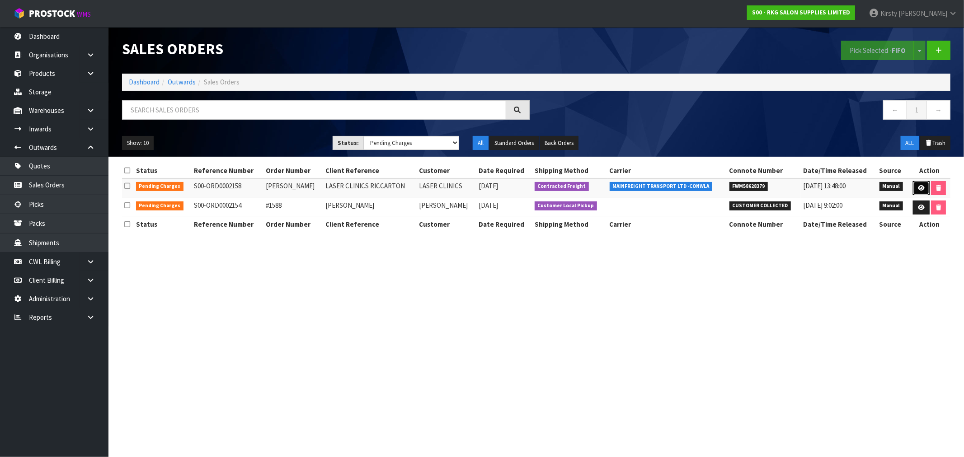
click at [921, 190] on icon at bounding box center [920, 188] width 7 height 6
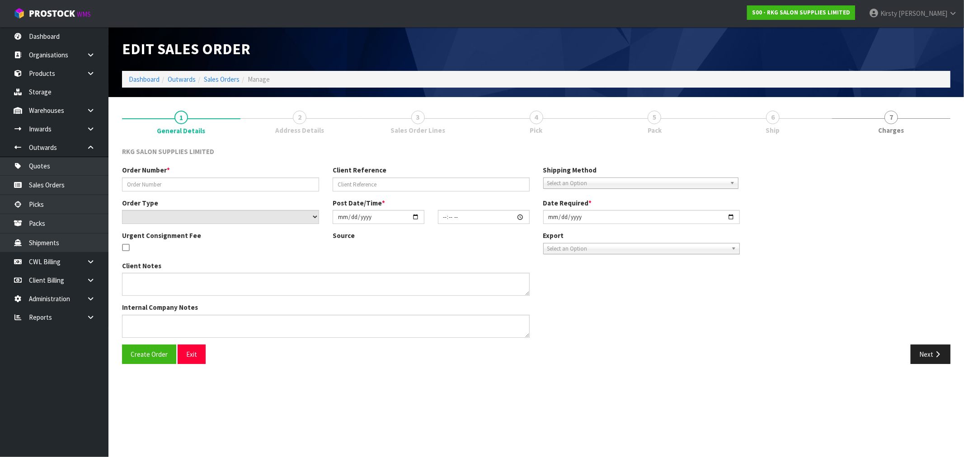
type input "[PERSON_NAME]"
type input "LASER CLINICS RICCARTON"
select select "number:0"
type input "2025-09-08"
type input "16:00:00.000"
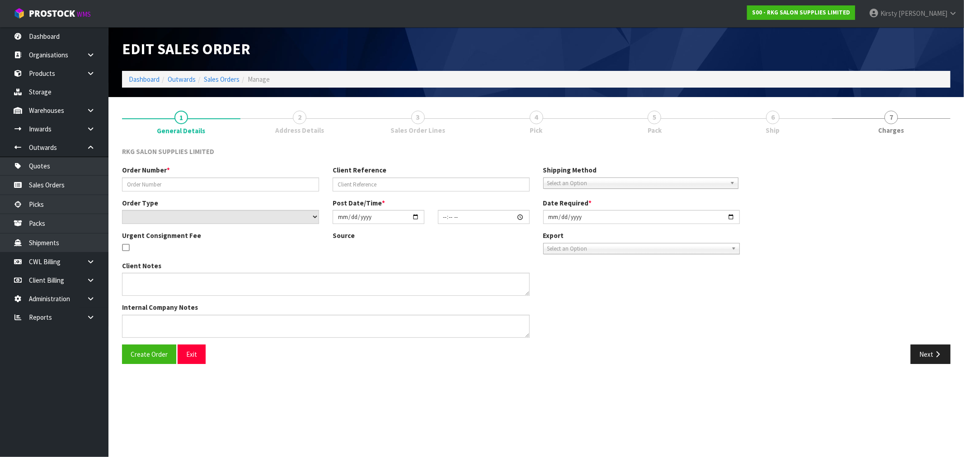
type input "2025-09-09"
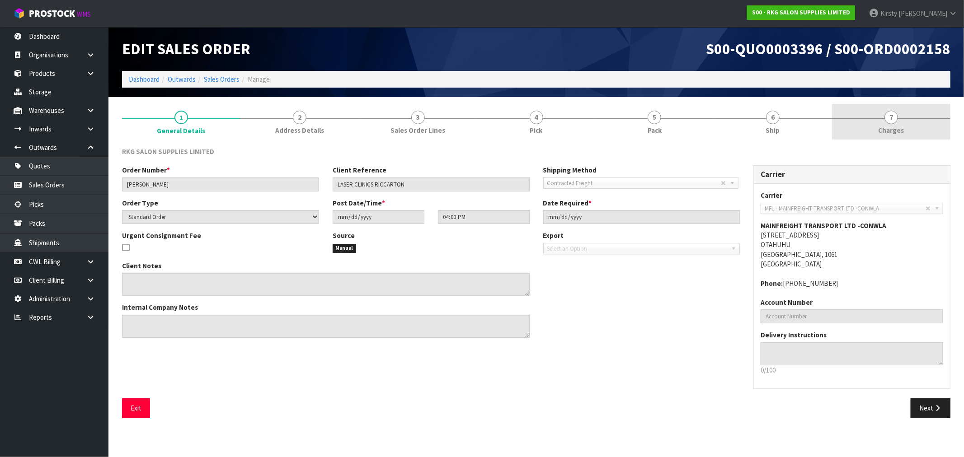
click at [891, 120] on span "7" at bounding box center [891, 118] width 14 height 14
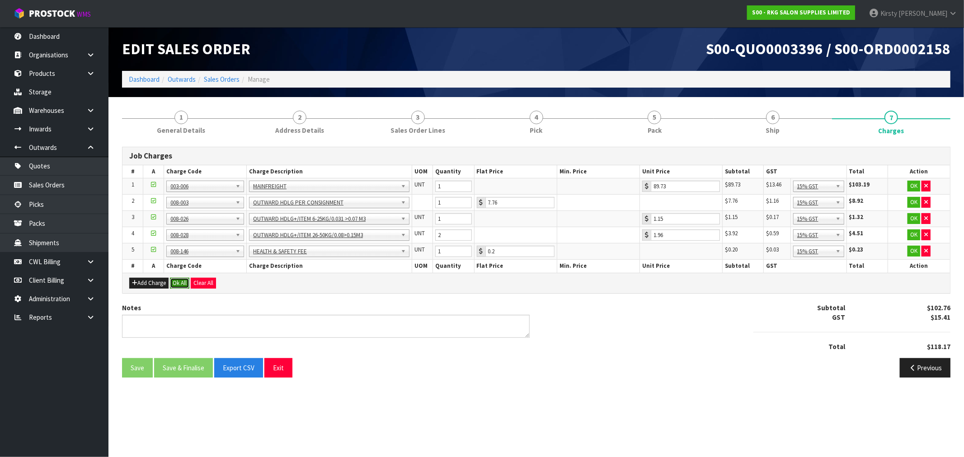
click at [183, 285] on button "Ok All" at bounding box center [179, 283] width 19 height 11
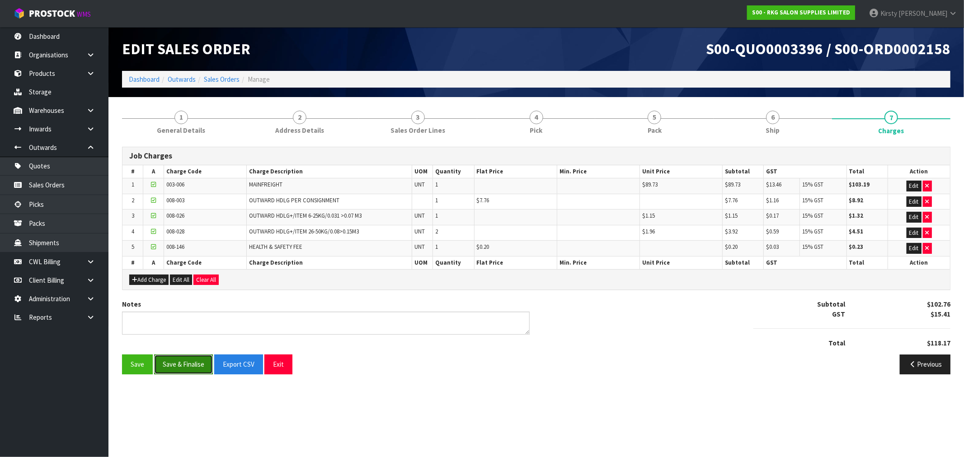
click at [181, 366] on button "Save & Finalise" at bounding box center [183, 364] width 59 height 19
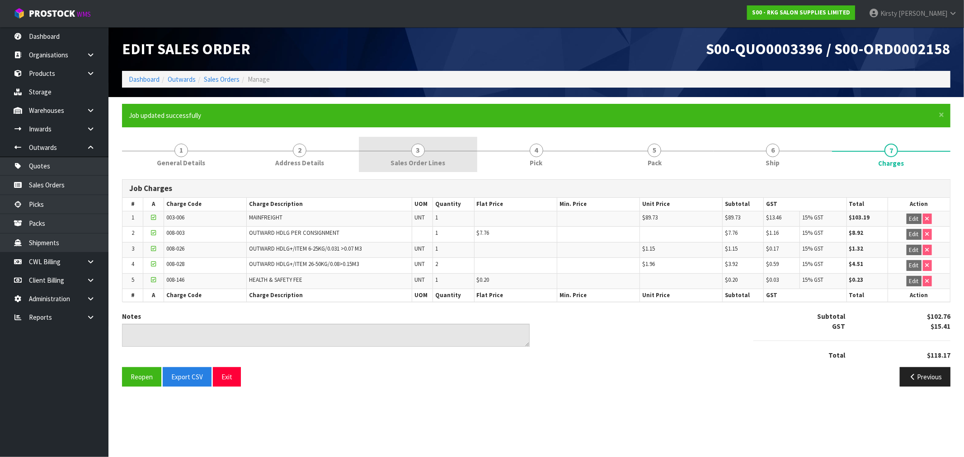
click at [422, 150] on span "3" at bounding box center [418, 151] width 14 height 14
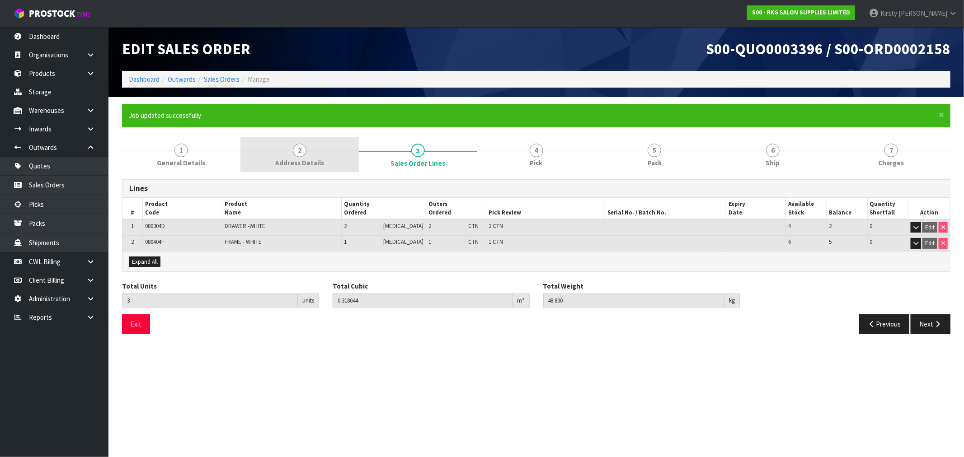
click at [305, 159] on span "Address Details" at bounding box center [299, 162] width 49 height 9
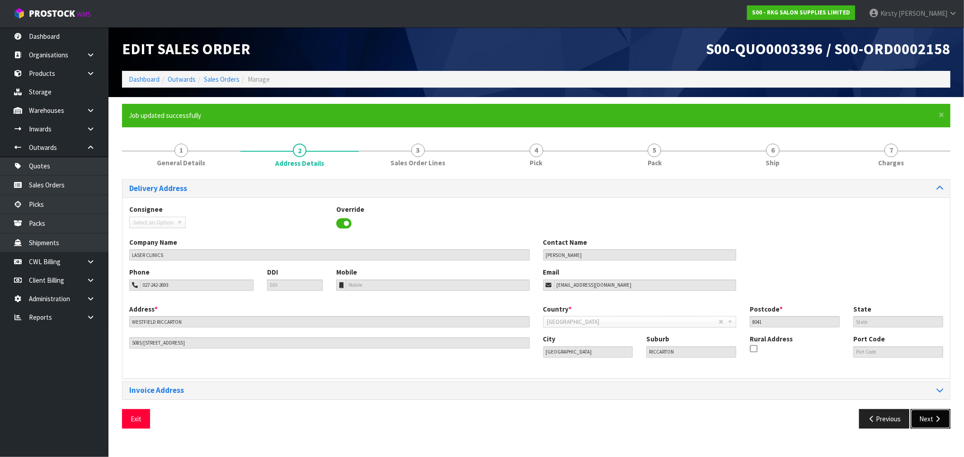
click at [926, 422] on button "Next" at bounding box center [930, 418] width 40 height 19
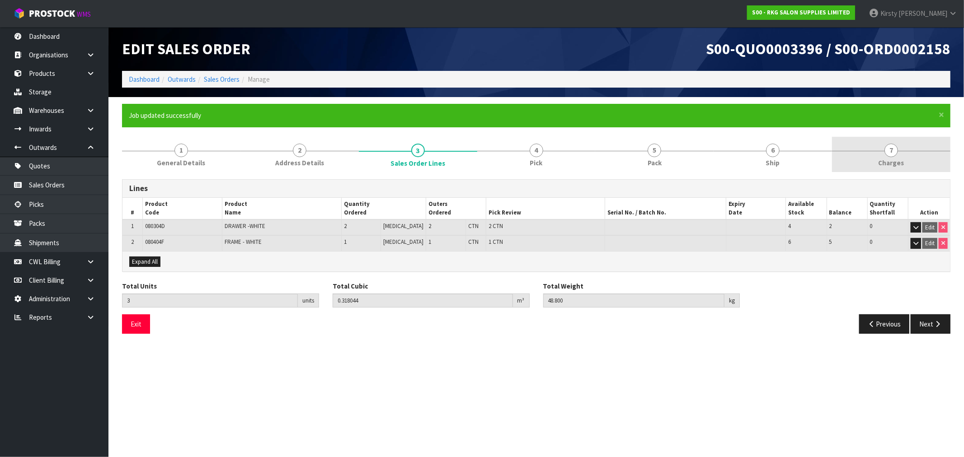
click at [881, 150] on link "7 Charges" at bounding box center [891, 155] width 118 height 36
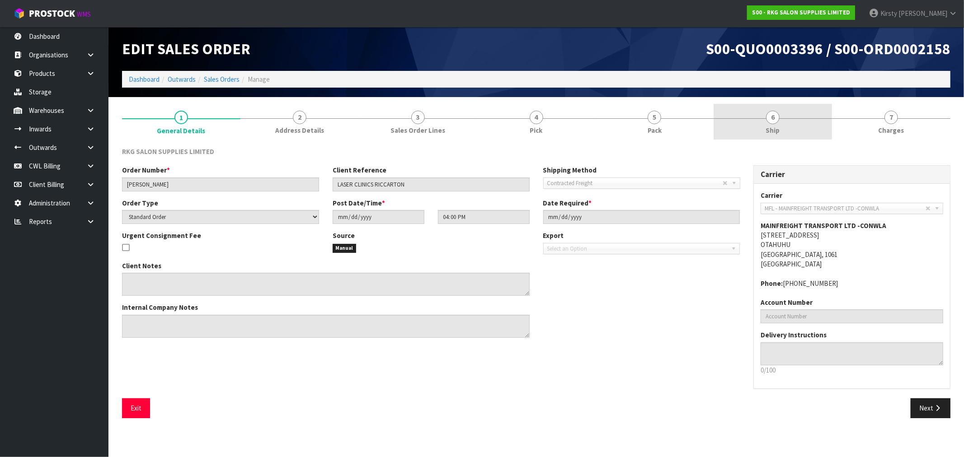
click at [771, 121] on span "6" at bounding box center [773, 118] width 14 height 14
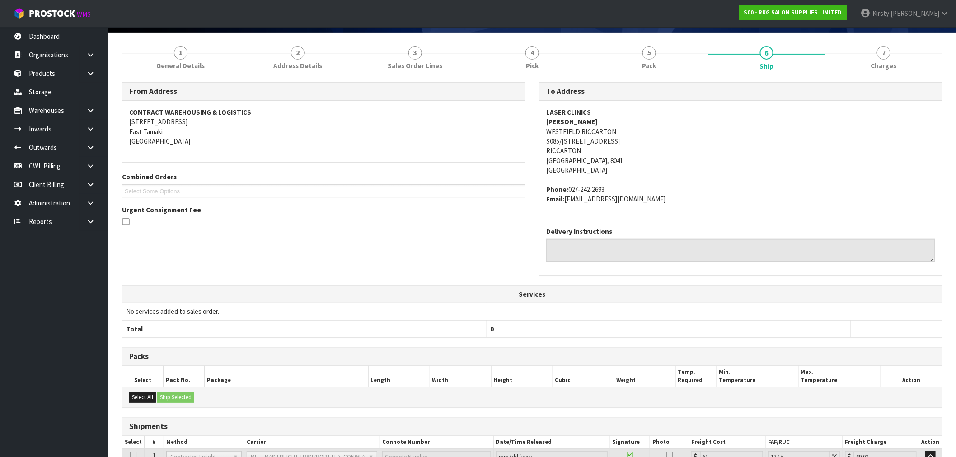
scroll to position [158, 0]
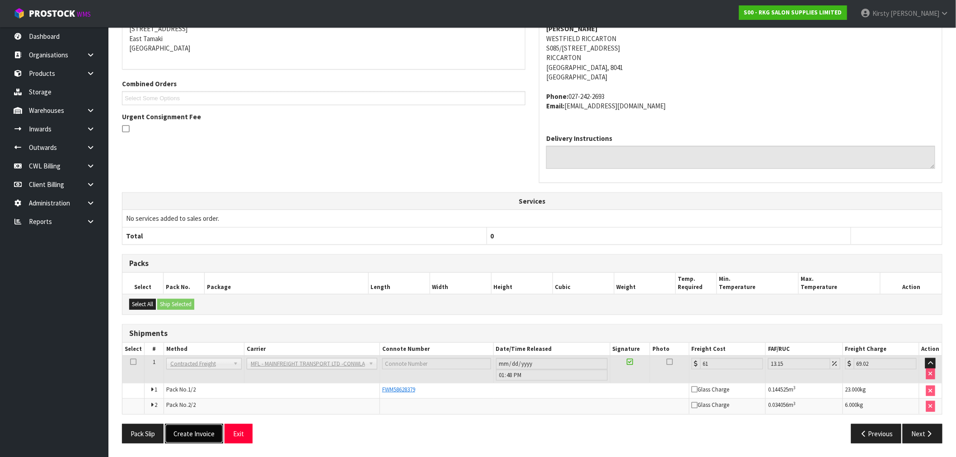
click at [191, 431] on button "Create Invoice" at bounding box center [194, 433] width 58 height 19
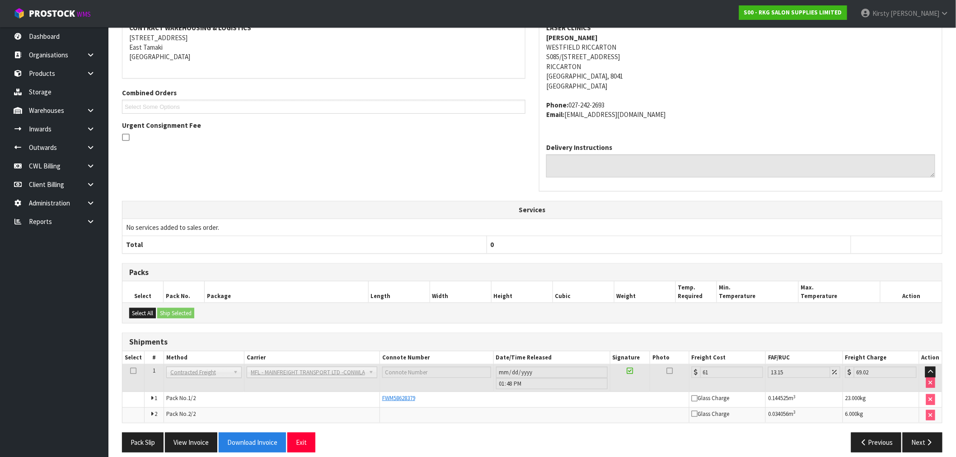
scroll to position [191, 0]
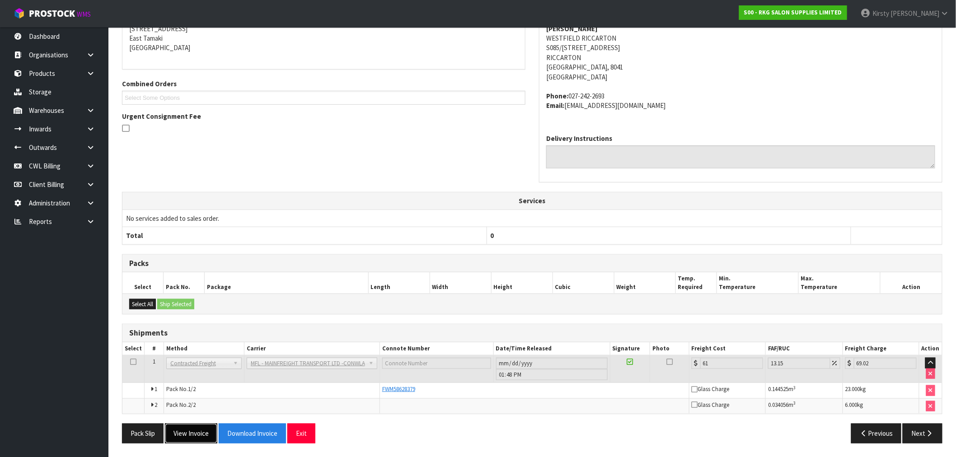
click at [194, 429] on button "View Invoice" at bounding box center [191, 433] width 52 height 19
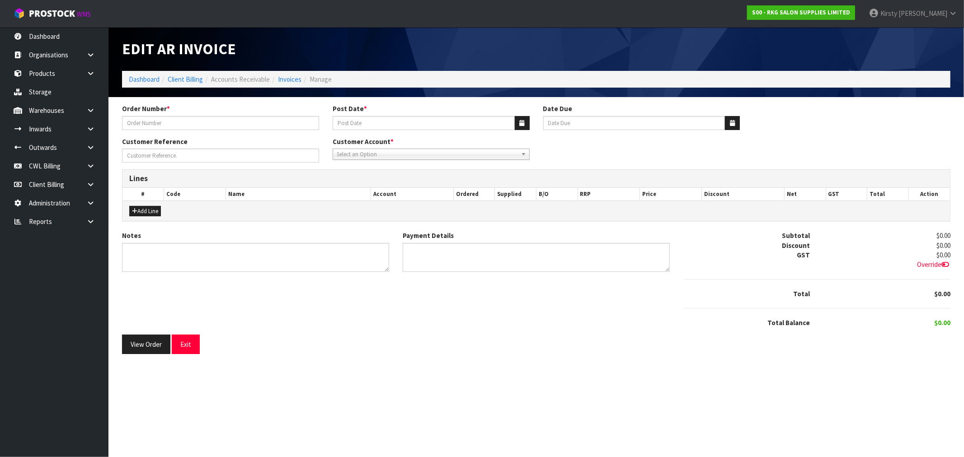
type input "[PERSON_NAME]"
type input "[DATE]"
type input "LASER CLINICS RICCARTON"
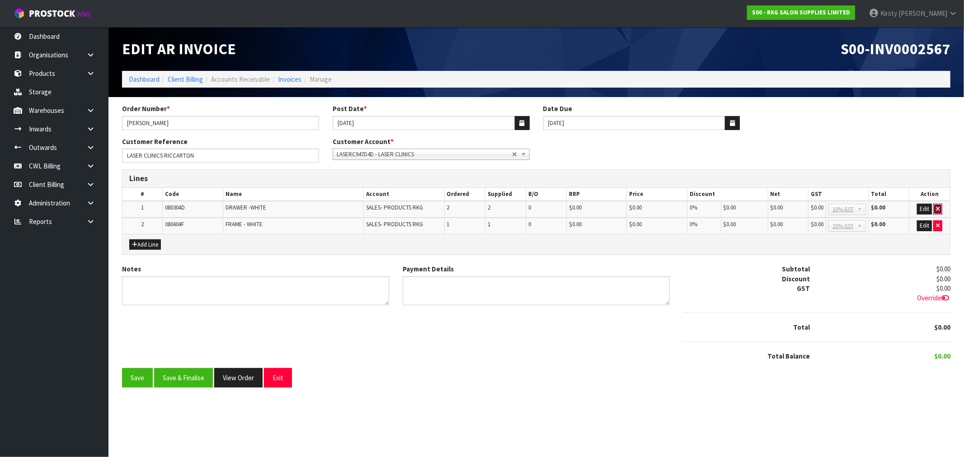
click at [935, 208] on icon "button" at bounding box center [937, 209] width 4 height 6
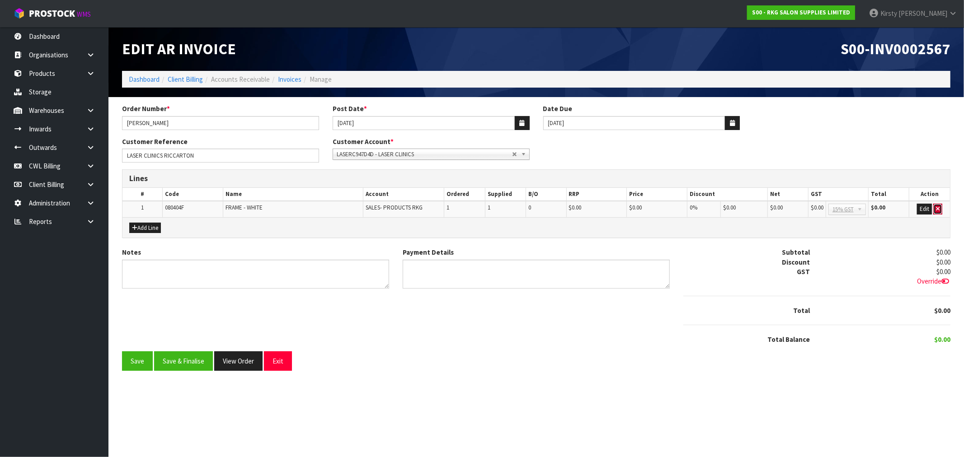
click at [936, 208] on icon "button" at bounding box center [937, 209] width 4 height 6
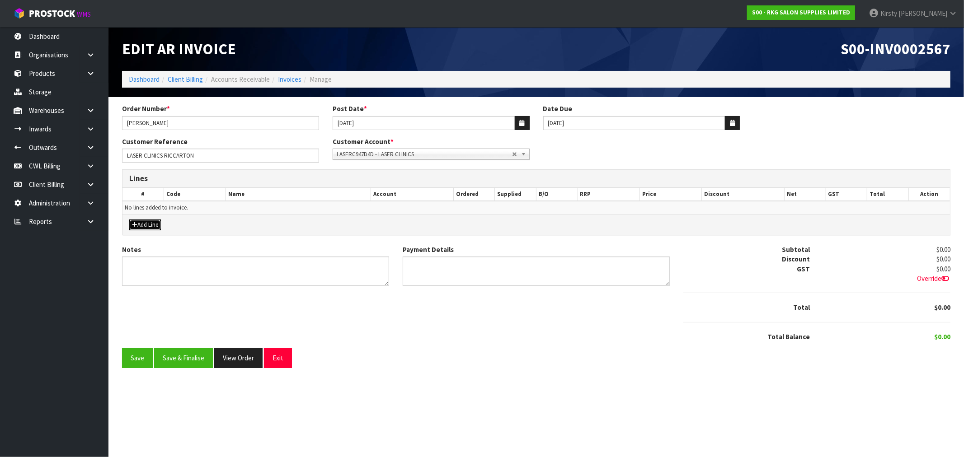
click at [143, 223] on button "Add Line" at bounding box center [145, 225] width 32 height 11
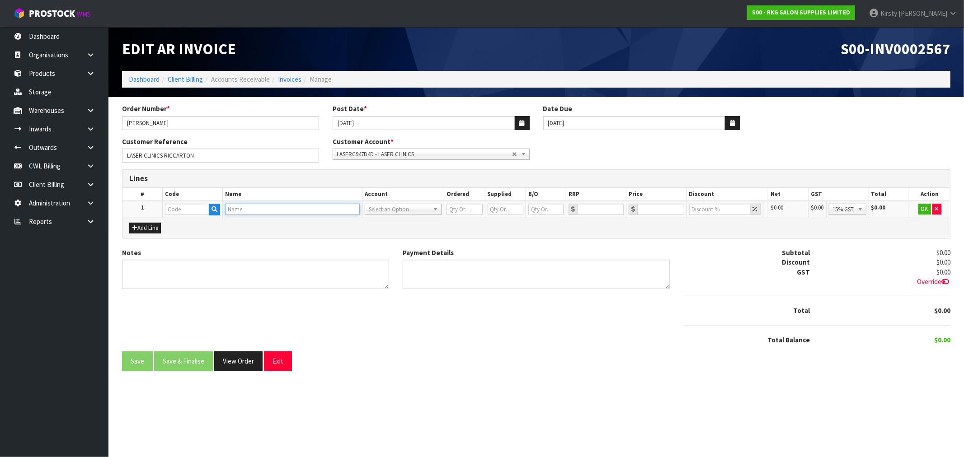
click at [234, 209] on input "text" at bounding box center [292, 209] width 135 height 11
type input "BAKEWELL"
click at [243, 235] on strong "BAKEWELL" at bounding box center [251, 236] width 32 height 9
type input "BAKEWELL BEAUTY TROLLEY - WHITE"
type input "0"
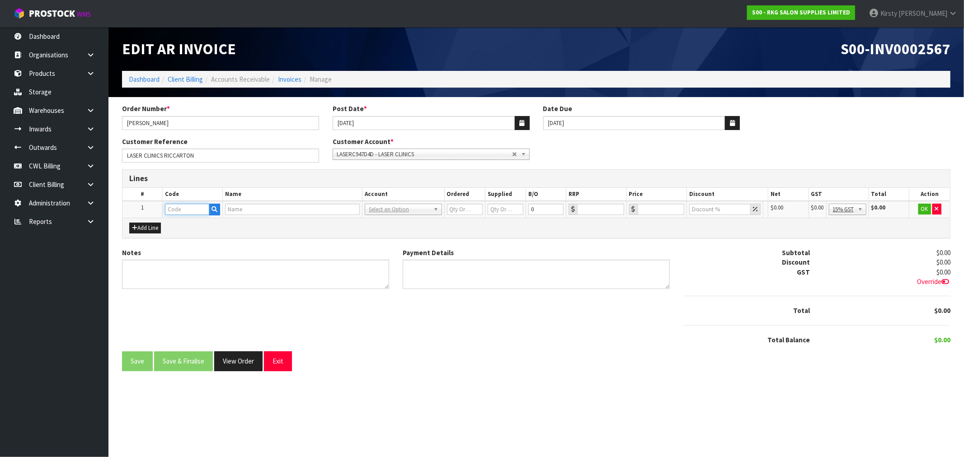
click at [200, 209] on input "text" at bounding box center [187, 209] width 44 height 11
type input "0803"
click at [199, 295] on link "0803 04K" at bounding box center [203, 299] width 76 height 12
type input "080304K"
type input "BAKEWELL BEAUTY TROLLEY - WHITE"
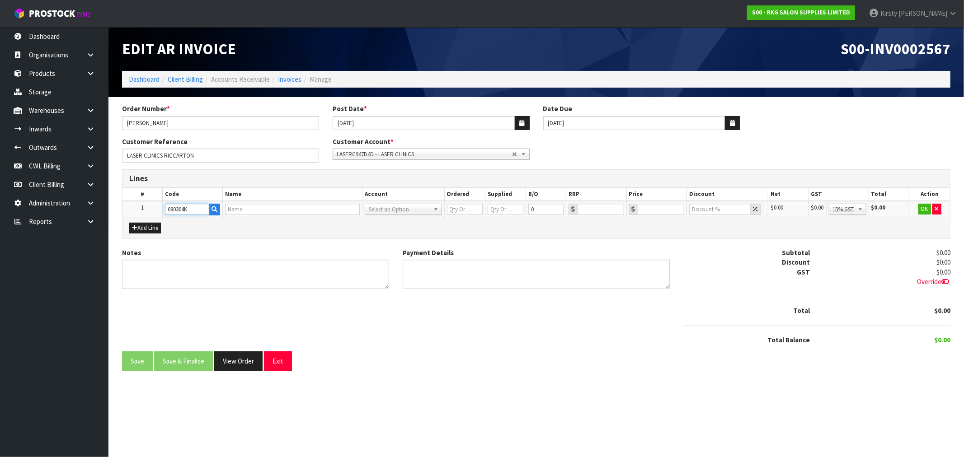
type input "1"
type input "0"
type input "220"
type input "0"
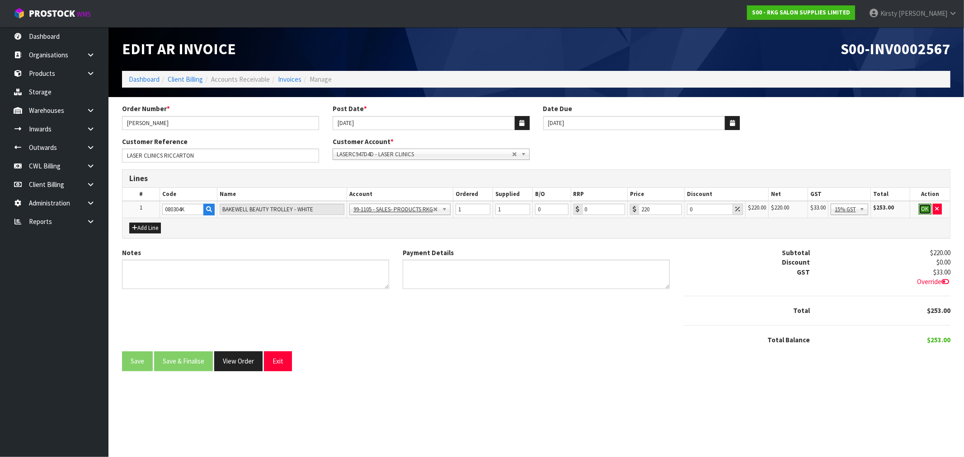
click at [927, 208] on button "OK" at bounding box center [924, 209] width 13 height 11
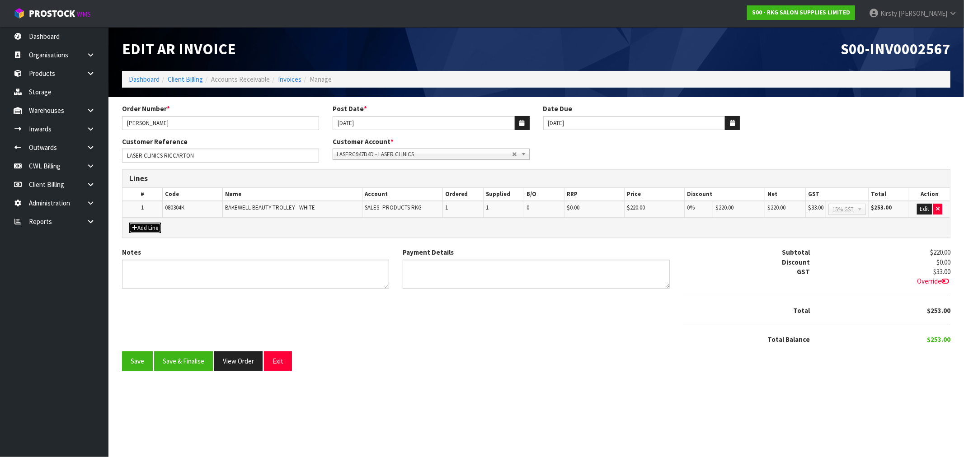
click at [154, 226] on button "Add Line" at bounding box center [145, 228] width 32 height 11
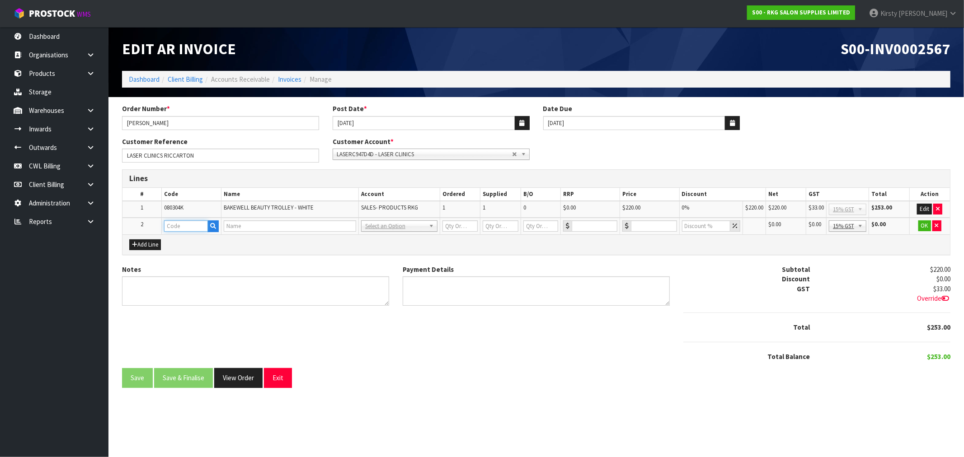
click at [186, 221] on input "text" at bounding box center [186, 225] width 44 height 11
type input "FREIGHT"
type input "1"
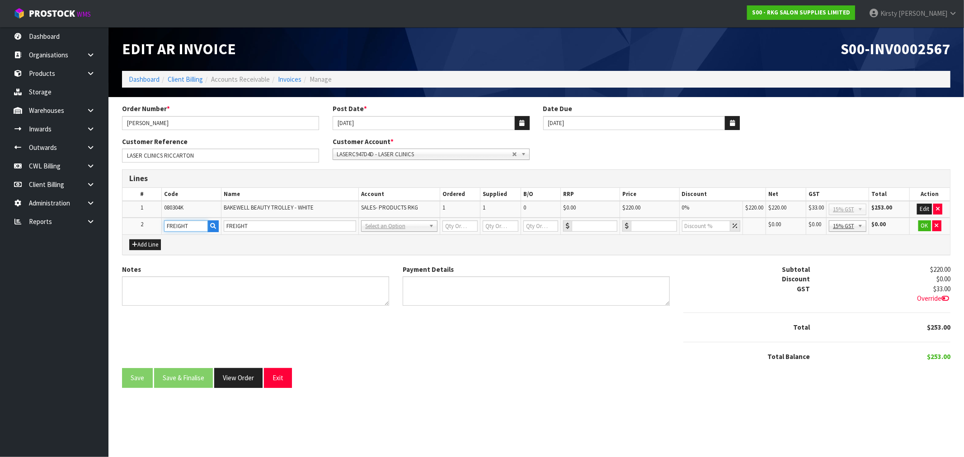
type input "0"
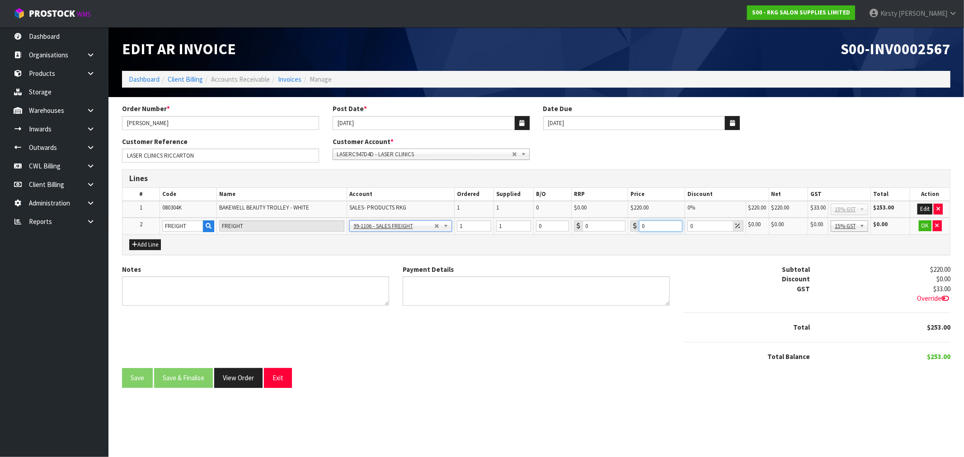
drag, startPoint x: 648, startPoint y: 223, endPoint x: 633, endPoint y: 227, distance: 15.9
click at [633, 227] on div "0" at bounding box center [656, 225] width 52 height 11
type input "102.15"
click at [924, 224] on button "OK" at bounding box center [924, 225] width 13 height 11
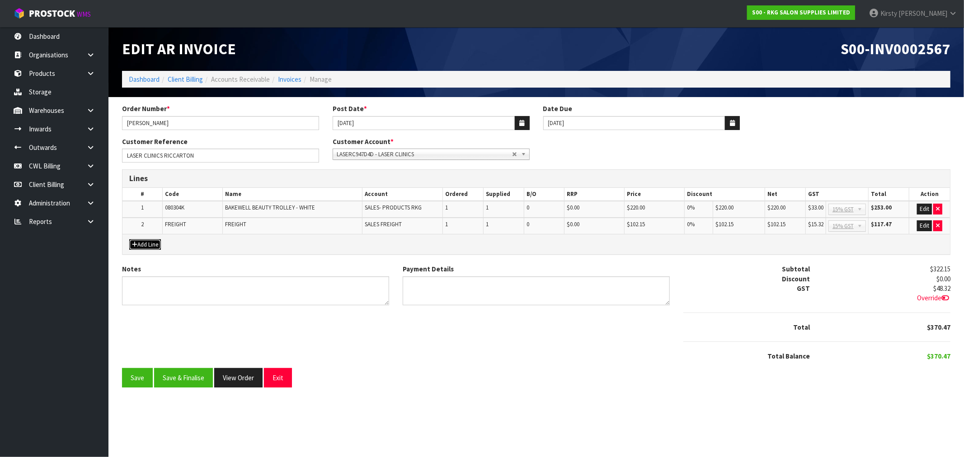
click at [143, 243] on button "Add Line" at bounding box center [145, 244] width 32 height 11
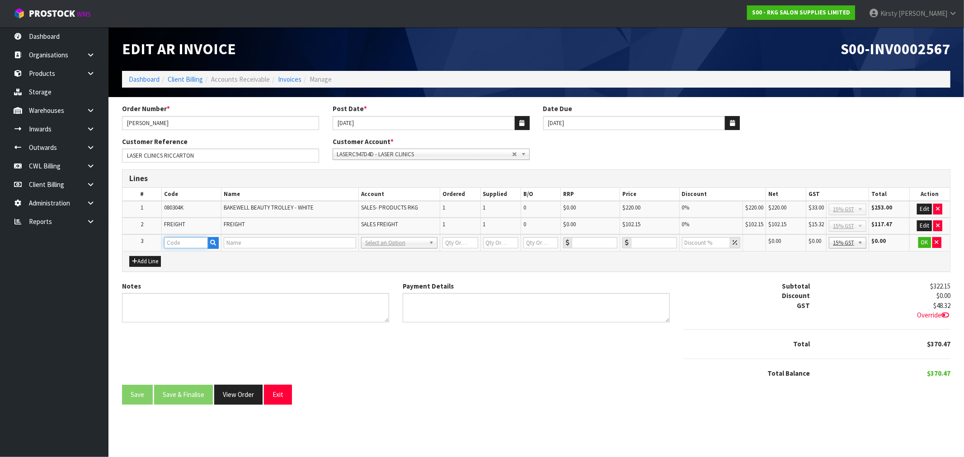
click at [187, 243] on input "text" at bounding box center [186, 242] width 44 height 11
type input "CCS"
click at [217, 243] on button "button" at bounding box center [212, 243] width 11 height 12
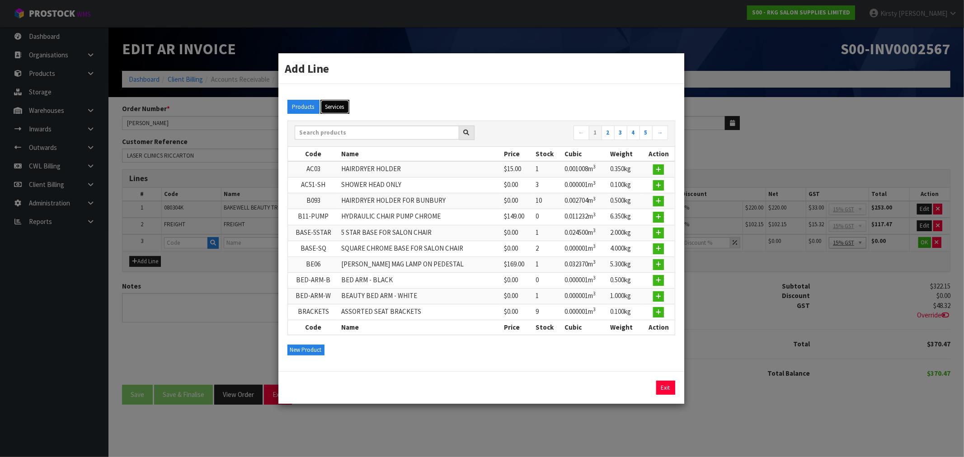
click at [339, 104] on button "Services" at bounding box center [334, 107] width 29 height 14
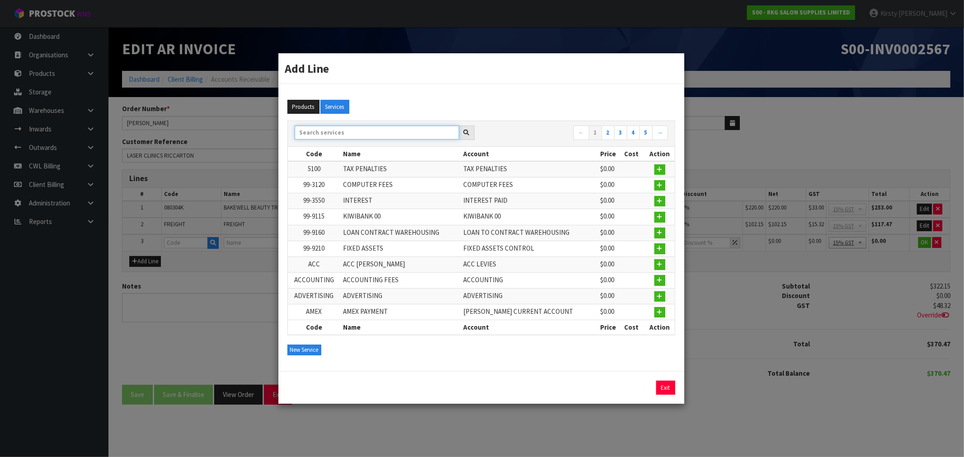
click at [332, 133] on input "text" at bounding box center [377, 133] width 164 height 14
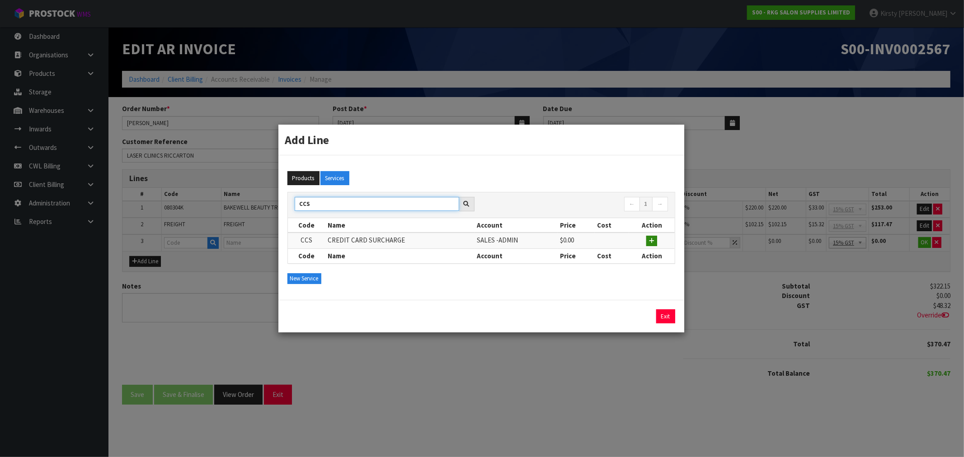
type input "CCS"
click at [652, 242] on icon "button" at bounding box center [651, 241] width 5 height 6
type input "CCS"
type input "CREDIT CARD SURCHARGE"
type input "1"
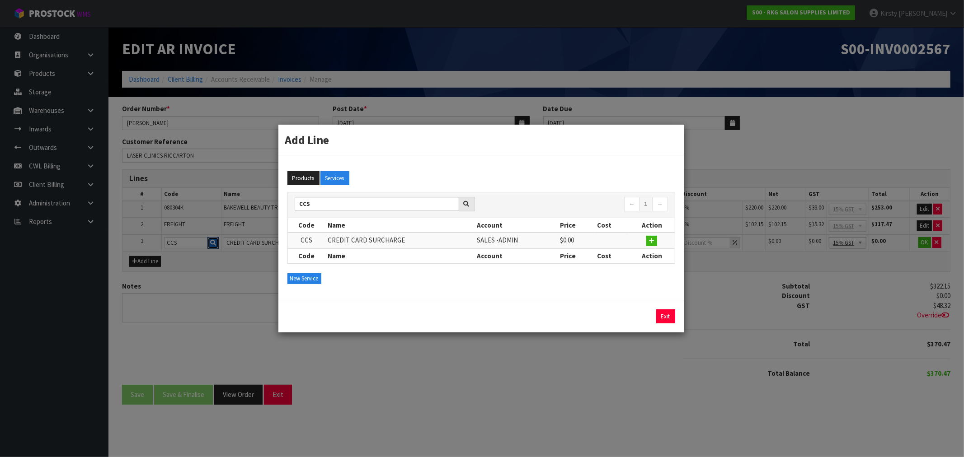
type input "1"
type input "0"
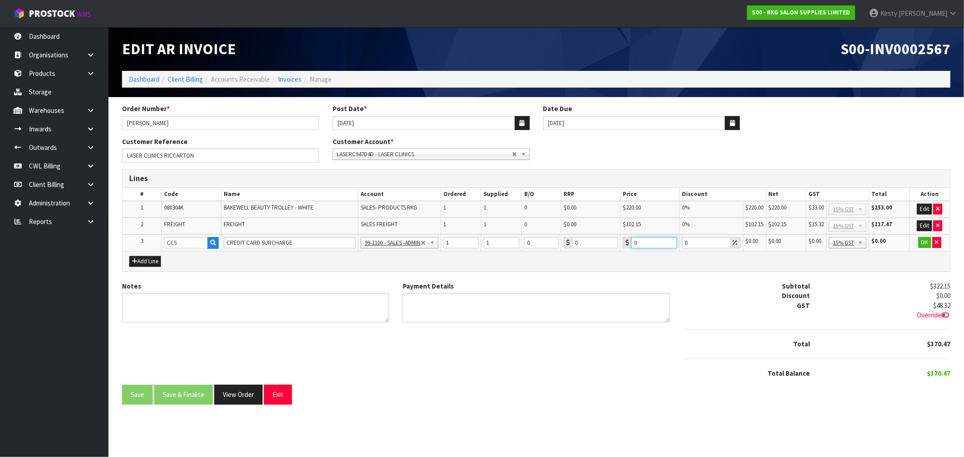
drag, startPoint x: 638, startPoint y: 242, endPoint x: 618, endPoint y: 245, distance: 20.6
click at [618, 245] on tr "3 CCS CREDIT CARD SURCHARGE 99-1100 - SALES -ADMIN 99-1105 - SALES- PRODUCTS RK…" at bounding box center [535, 242] width 827 height 17
type input "8.05"
drag, startPoint x: 926, startPoint y: 241, endPoint x: 557, endPoint y: 295, distance: 372.5
click at [925, 241] on button "OK" at bounding box center [924, 242] width 13 height 11
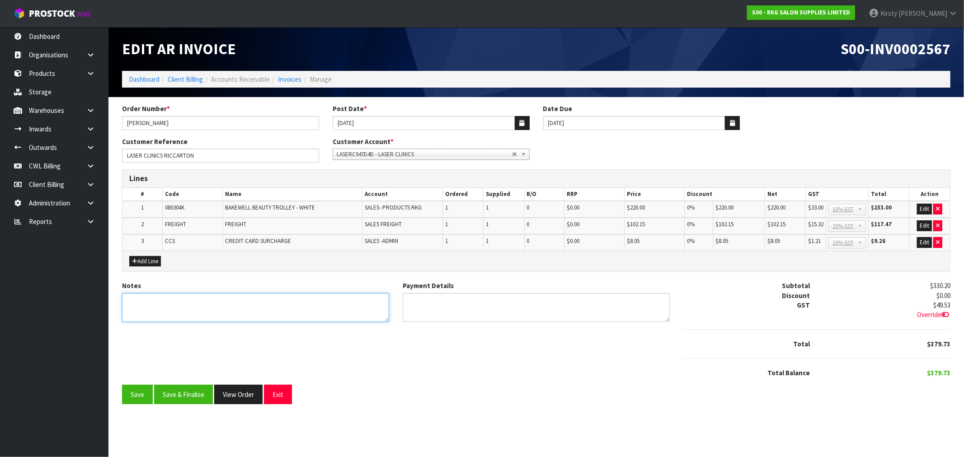
click at [288, 301] on textarea "Notes" at bounding box center [255, 307] width 267 height 29
type textarea "THANK YOU FOR YOUR ORDER"
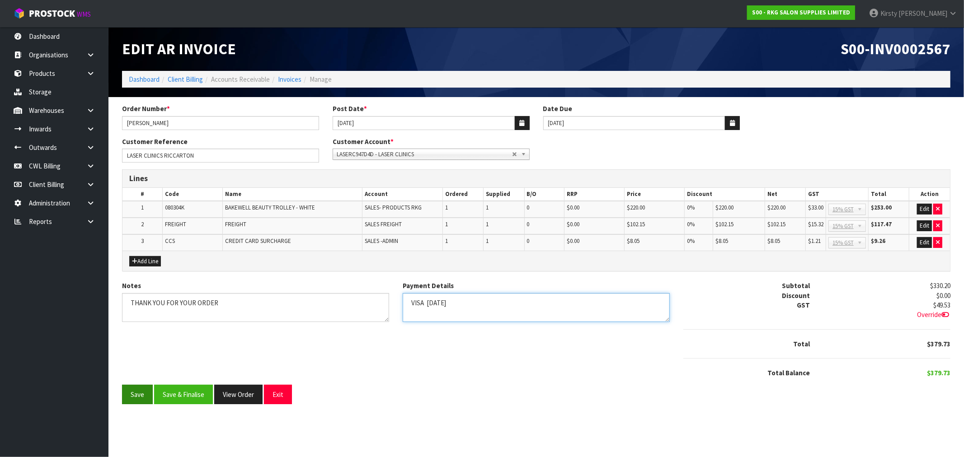
type textarea "VISA [DATE]"
click at [139, 394] on button "Save" at bounding box center [137, 394] width 31 height 19
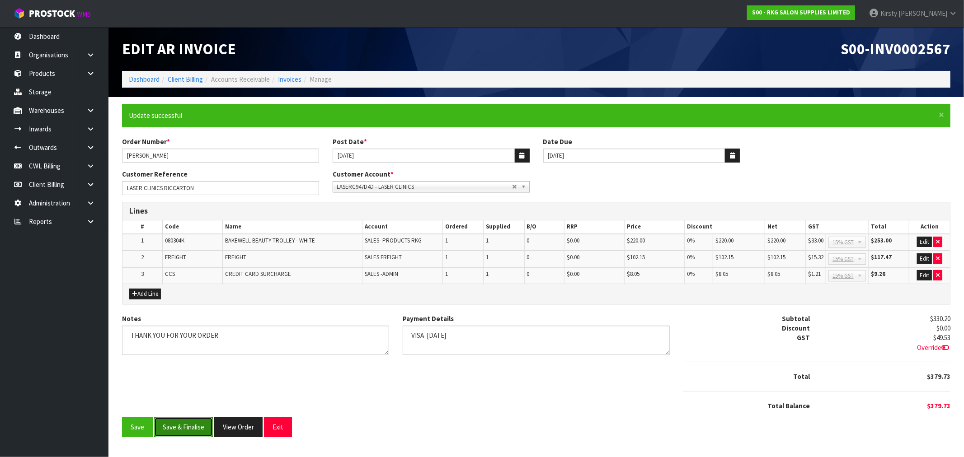
click at [190, 421] on button "Save & Finalise" at bounding box center [183, 426] width 59 height 19
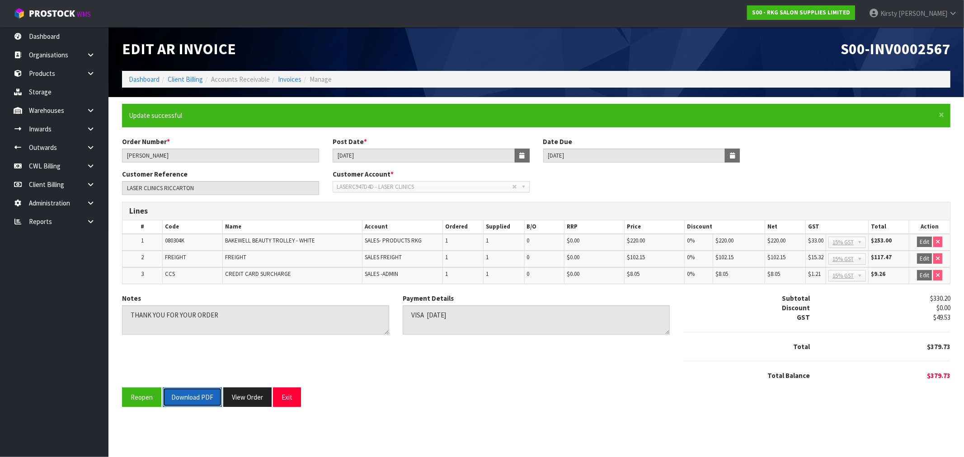
drag, startPoint x: 196, startPoint y: 398, endPoint x: 382, endPoint y: 237, distance: 246.0
click at [196, 397] on button "Download PDF" at bounding box center [192, 397] width 59 height 19
click at [294, 391] on button "Exit" at bounding box center [287, 397] width 28 height 19
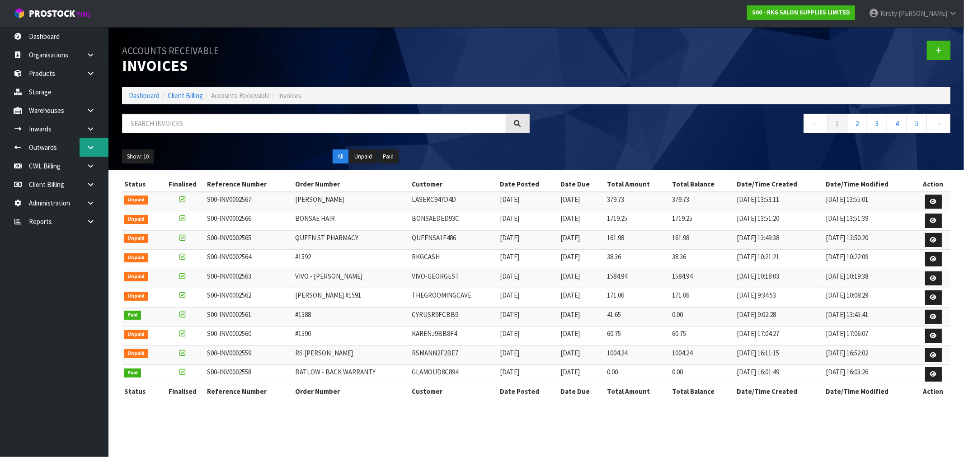
click at [92, 147] on icon at bounding box center [90, 147] width 9 height 7
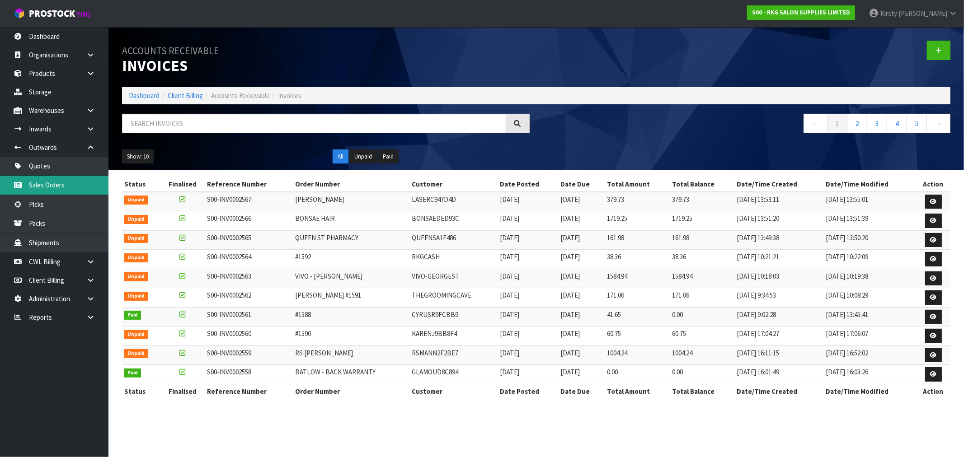
click at [33, 183] on link "Sales Orders" at bounding box center [54, 185] width 108 height 19
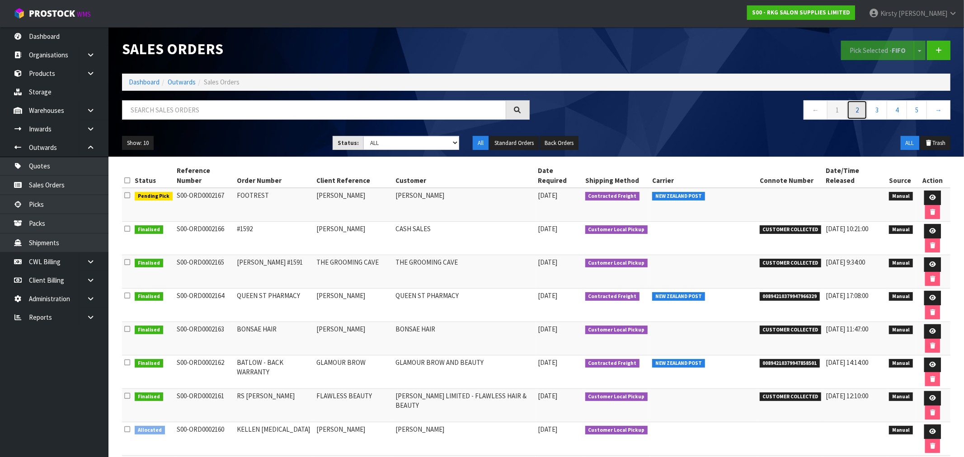
click at [856, 113] on link "2" at bounding box center [857, 109] width 20 height 19
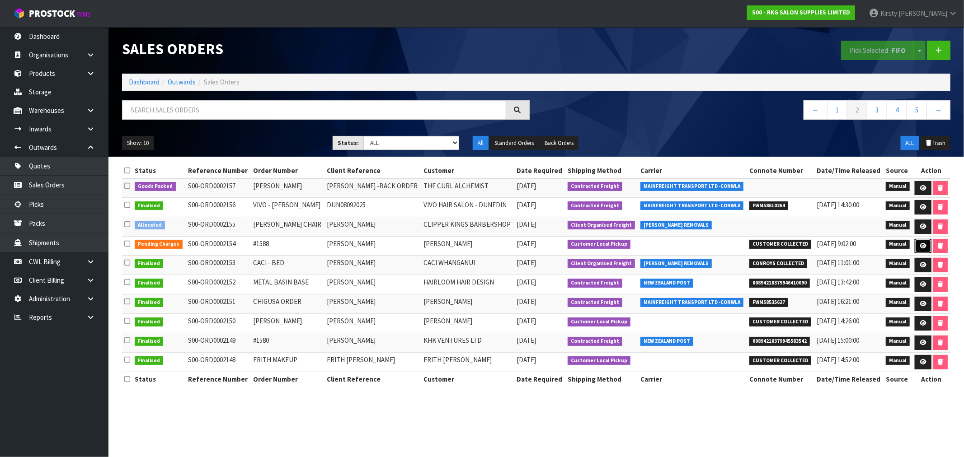
click at [923, 242] on link at bounding box center [922, 246] width 17 height 14
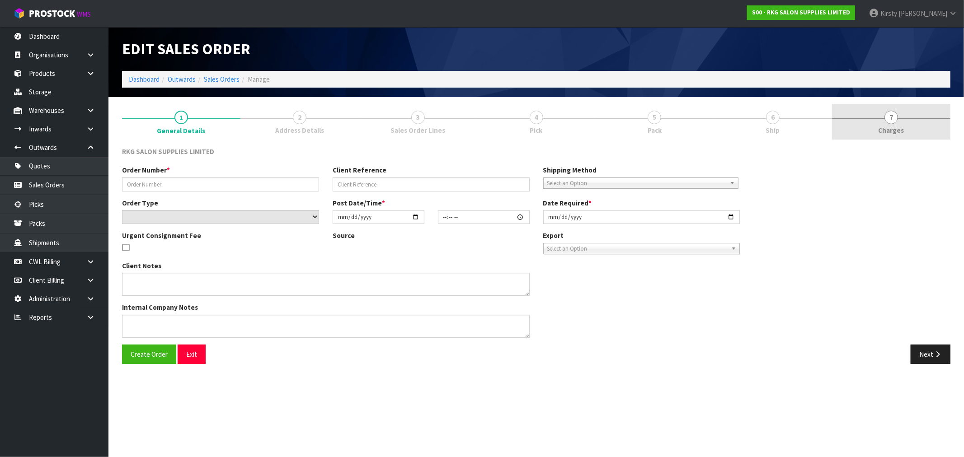
type input "#1588"
type input "[PERSON_NAME]"
select select "number:0"
type input "[DATE]"
type input "14:01:00.000"
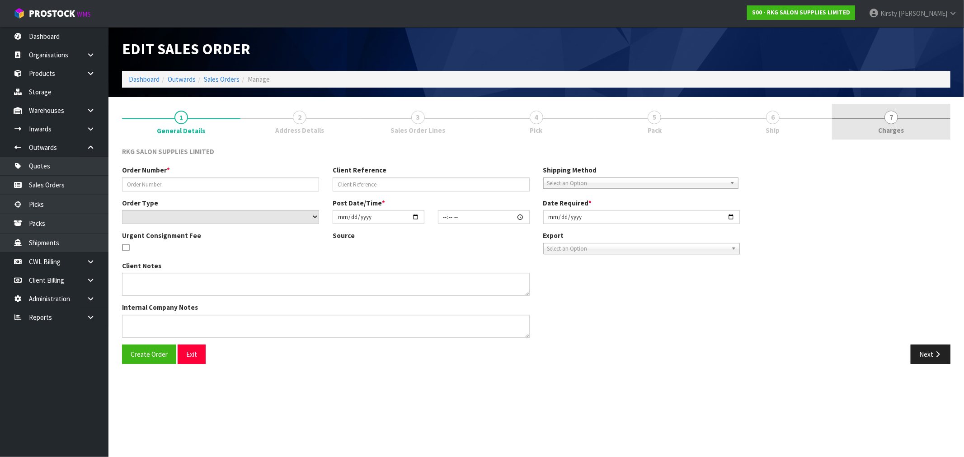
type input "[DATE]"
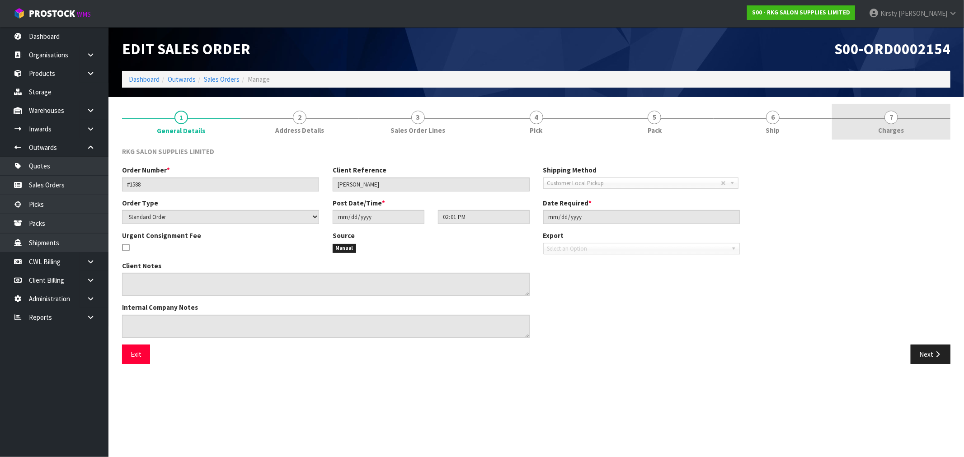
click at [892, 121] on span "7" at bounding box center [891, 118] width 14 height 14
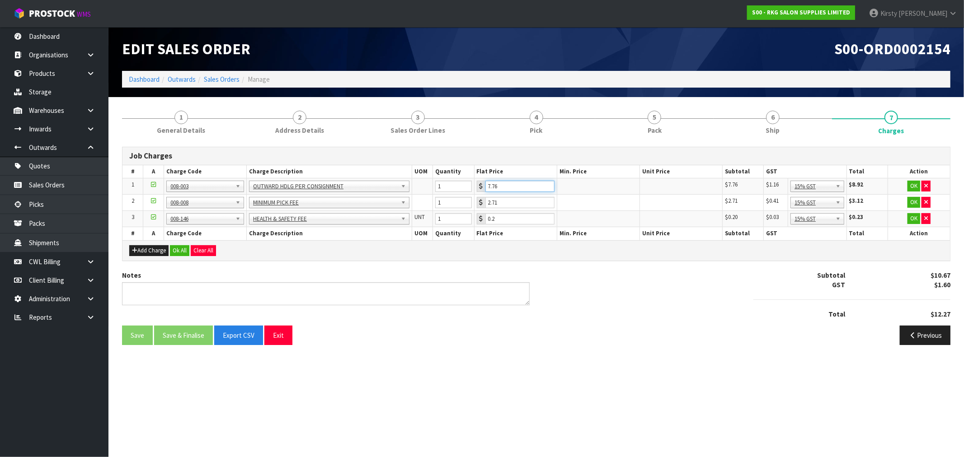
drag, startPoint x: 502, startPoint y: 186, endPoint x: 470, endPoint y: 187, distance: 32.1
click at [470, 187] on tr "1 001-001 001-002 001-003 001-004 001-005 001-006 001-007 001-008 001-009 001-0…" at bounding box center [535, 186] width 827 height 16
type input "3.5"
click at [909, 185] on button "OK" at bounding box center [913, 186] width 13 height 11
click at [925, 199] on icon "button" at bounding box center [926, 202] width 4 height 6
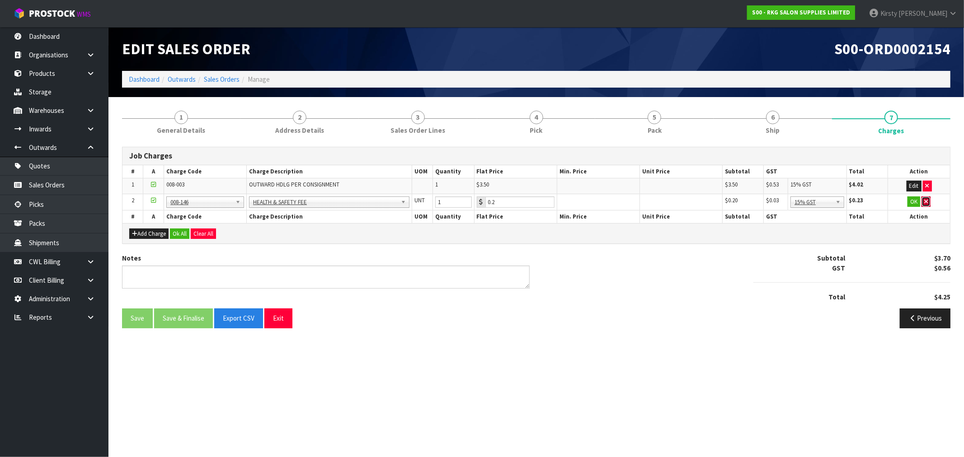
click at [925, 200] on icon "button" at bounding box center [926, 202] width 4 height 6
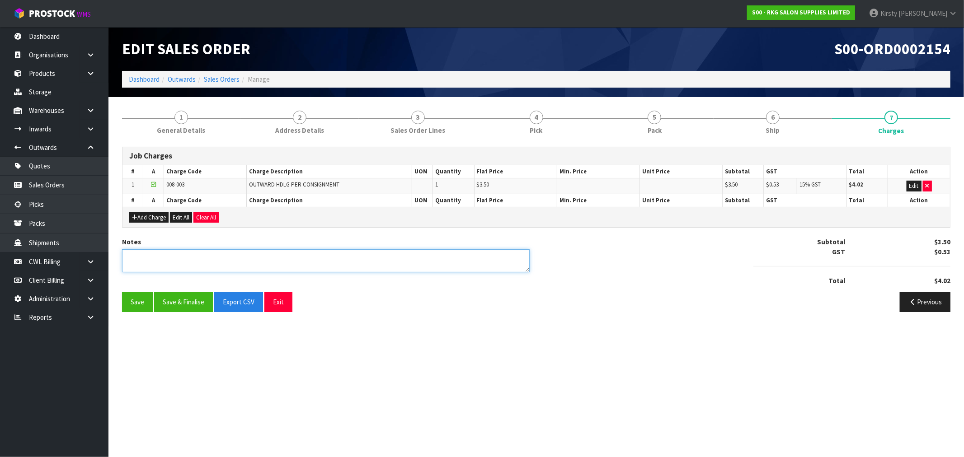
click at [164, 249] on textarea at bounding box center [325, 260] width 407 height 23
type textarea "PICKED BY [PERSON_NAME]"
click at [160, 293] on button "Save & Finalise" at bounding box center [183, 301] width 59 height 19
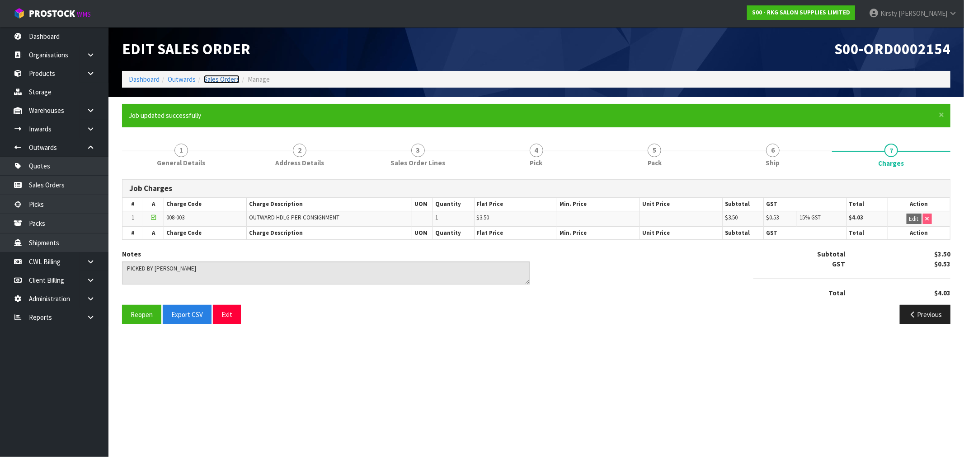
click at [222, 77] on link "Sales Orders" at bounding box center [222, 79] width 36 height 9
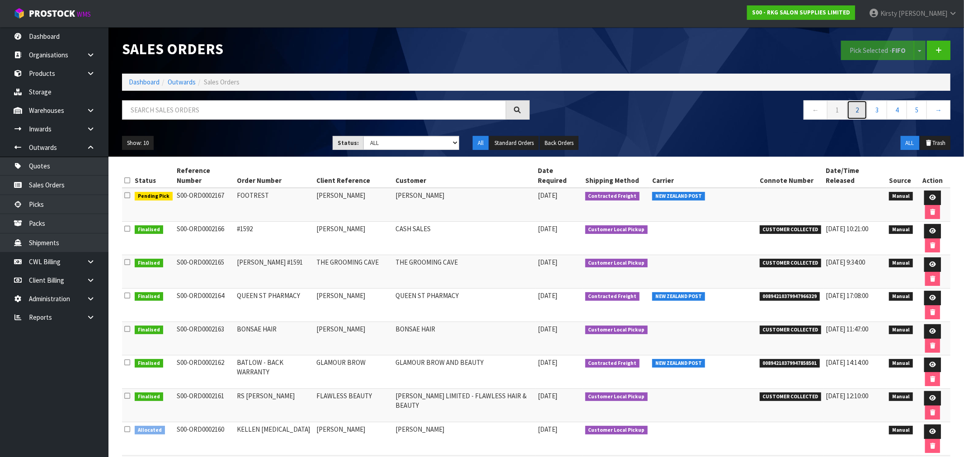
click at [855, 111] on link "2" at bounding box center [857, 109] width 20 height 19
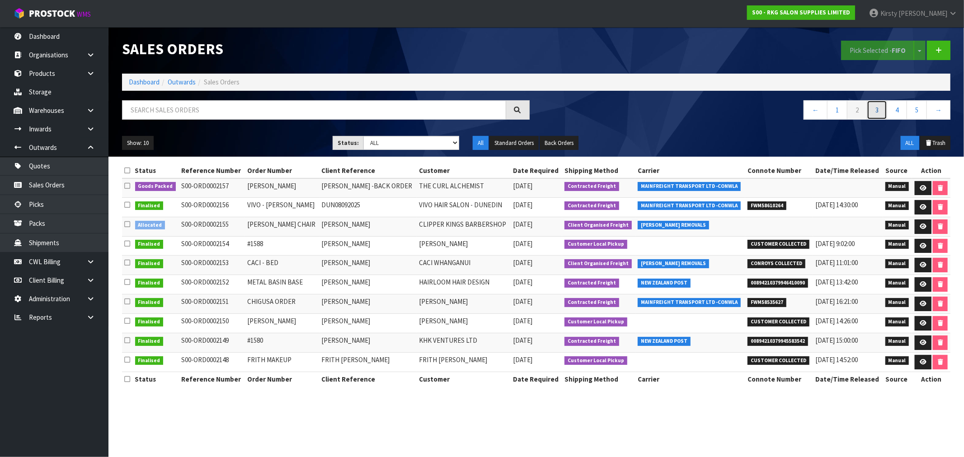
click at [874, 109] on link "3" at bounding box center [876, 109] width 20 height 19
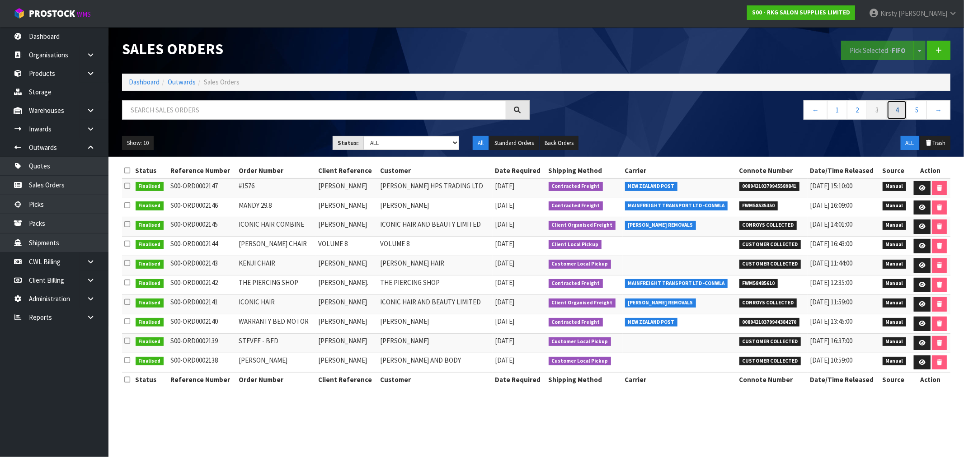
click at [893, 113] on link "4" at bounding box center [896, 109] width 20 height 19
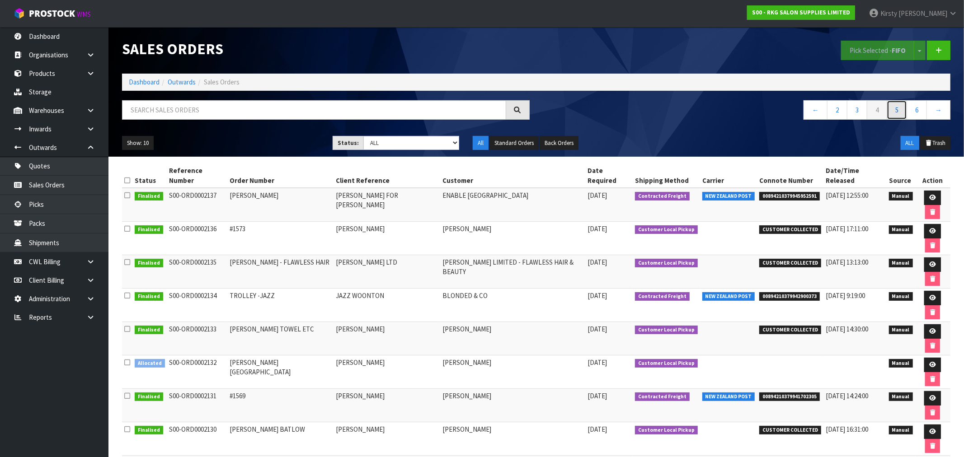
click at [900, 112] on link "5" at bounding box center [896, 109] width 20 height 19
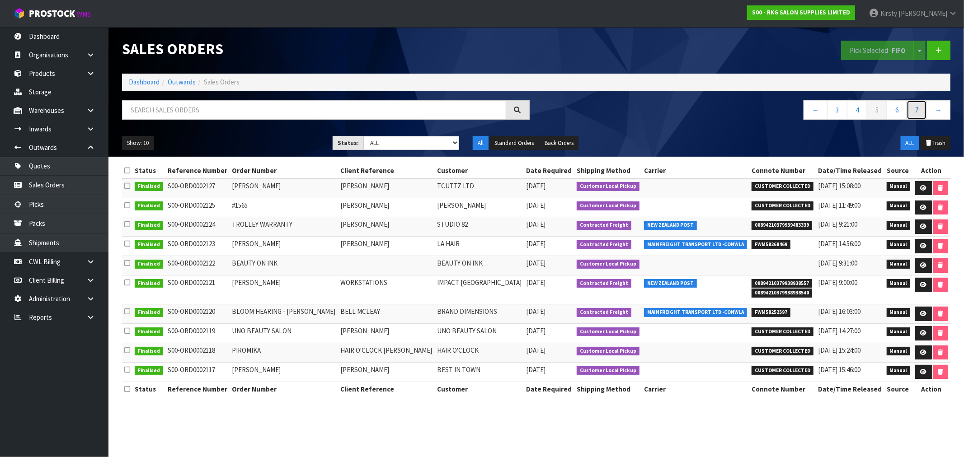
click at [914, 109] on link "7" at bounding box center [916, 109] width 20 height 19
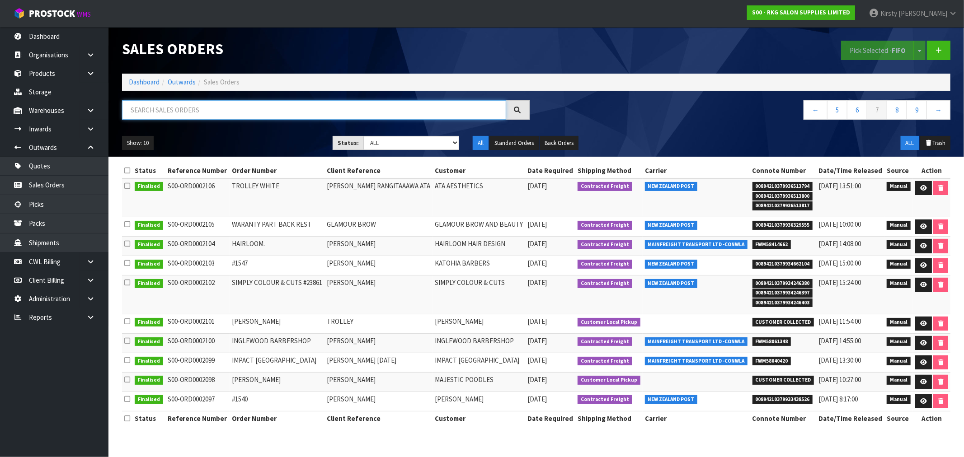
click at [223, 113] on input "text" at bounding box center [314, 109] width 384 height 19
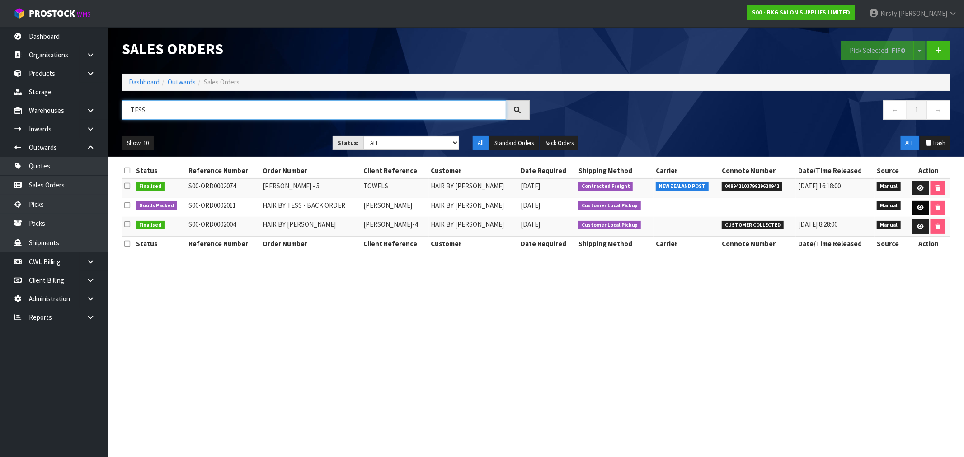
type input "TESS"
click at [917, 205] on icon at bounding box center [920, 208] width 7 height 6
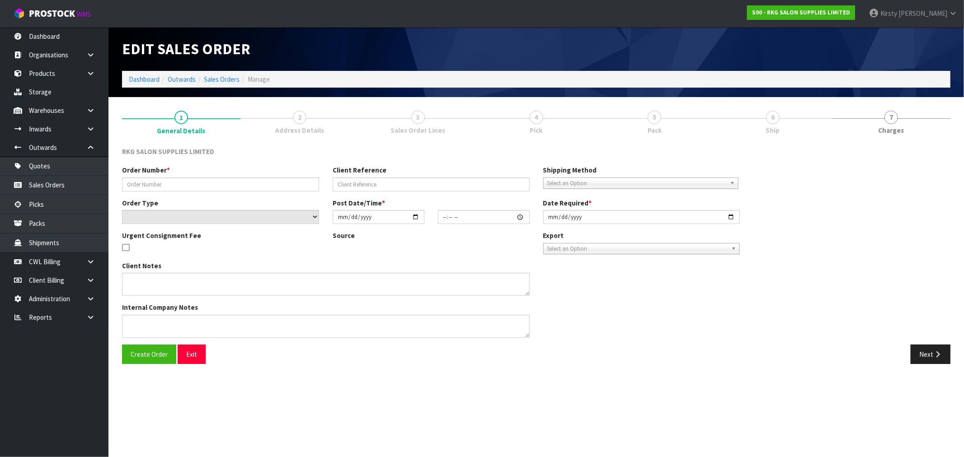
type input "HAIR BY TESS - BACK ORDER"
type input "[PERSON_NAME]"
select select "number:0"
type input "[DATE]"
type input "12:00:00.000"
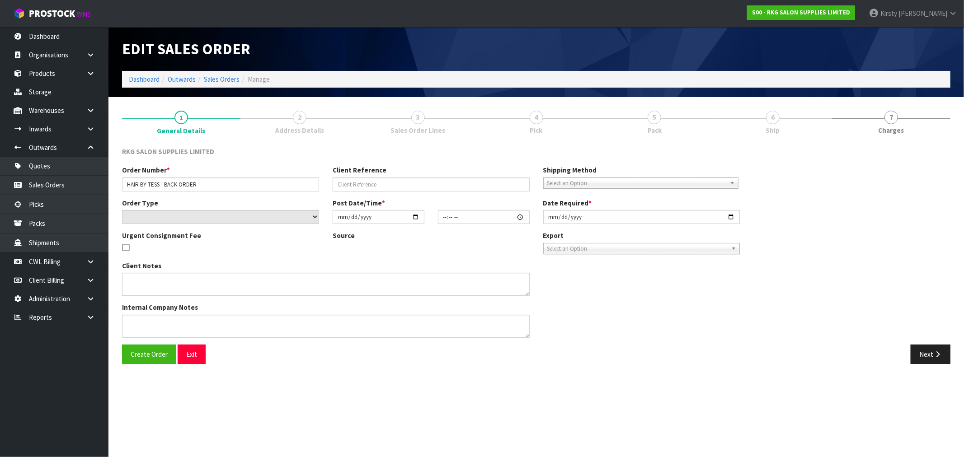
type input "[DATE]"
type textarea "WILL PICK UP WHEN AVAILABLE - PAID"
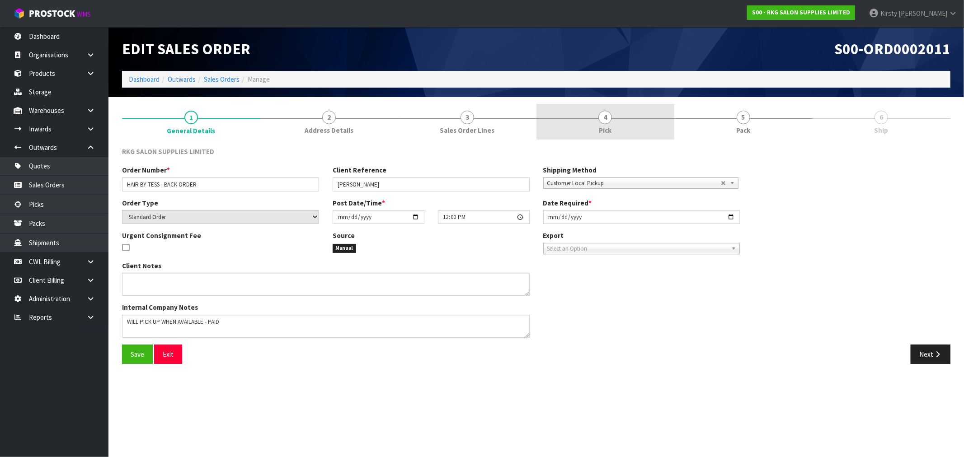
click at [616, 120] on link "4 Pick" at bounding box center [605, 122] width 138 height 36
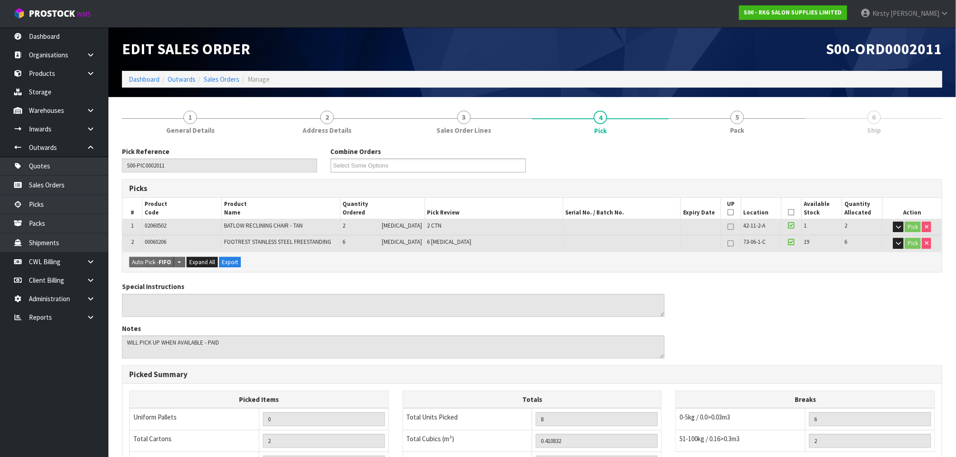
scroll to position [157, 0]
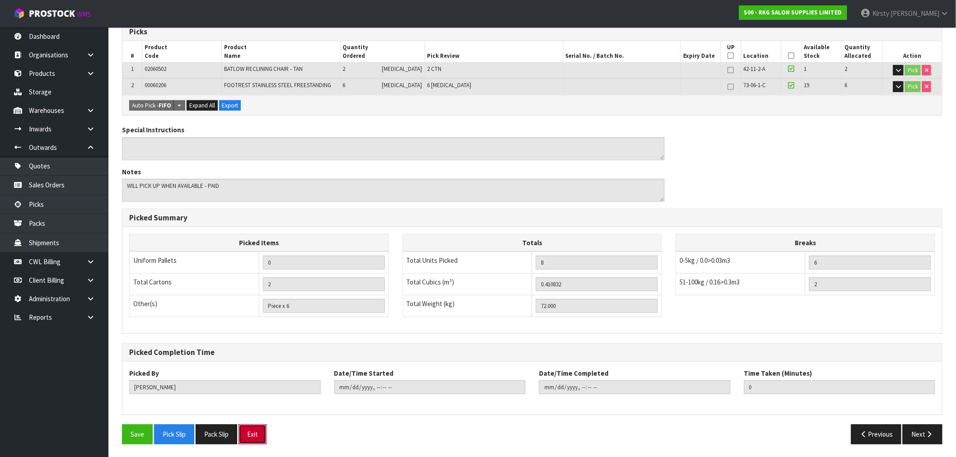
click at [254, 434] on button "Exit" at bounding box center [253, 434] width 28 height 19
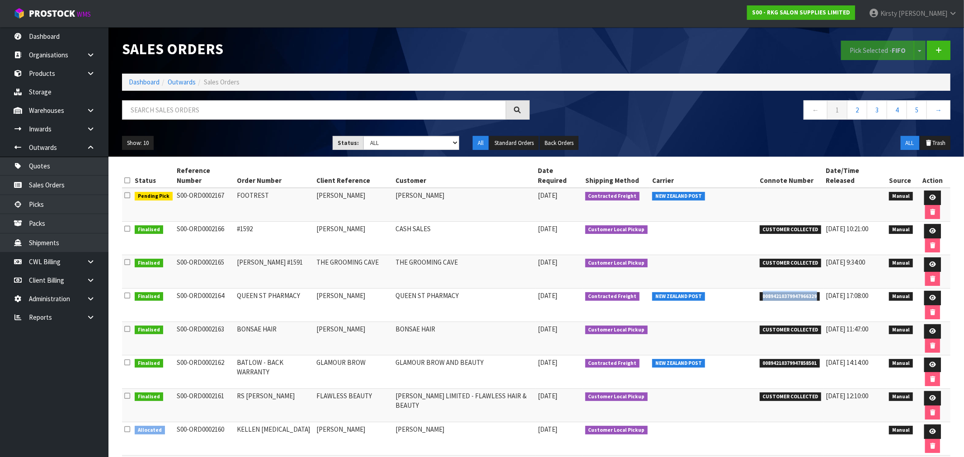
drag, startPoint x: 811, startPoint y: 244, endPoint x: 749, endPoint y: 247, distance: 62.4
click at [749, 289] on tr "Finalised S00-ORD0002164 QUEEN ST PHARMACY [PERSON_NAME] QUEEN ST PHARMACY [DAT…" at bounding box center [536, 305] width 828 height 33
copy tr "00894210379947966329"
